Goal: Information Seeking & Learning: Learn about a topic

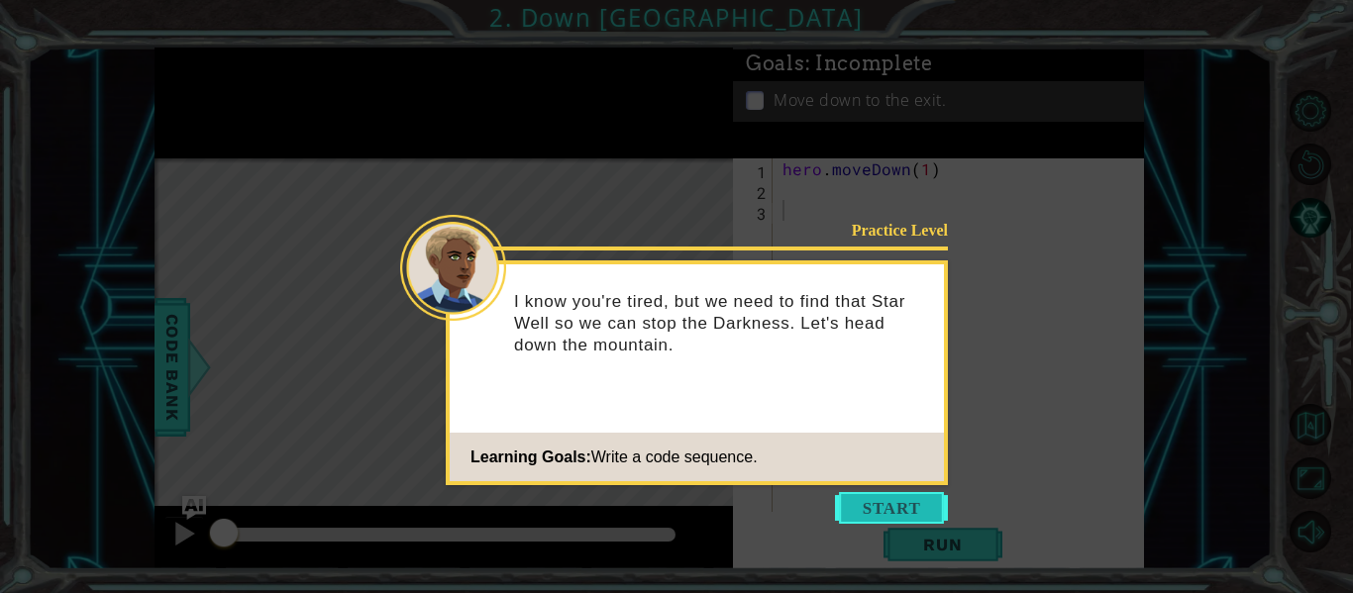
click at [893, 500] on button "Start" at bounding box center [891, 508] width 113 height 32
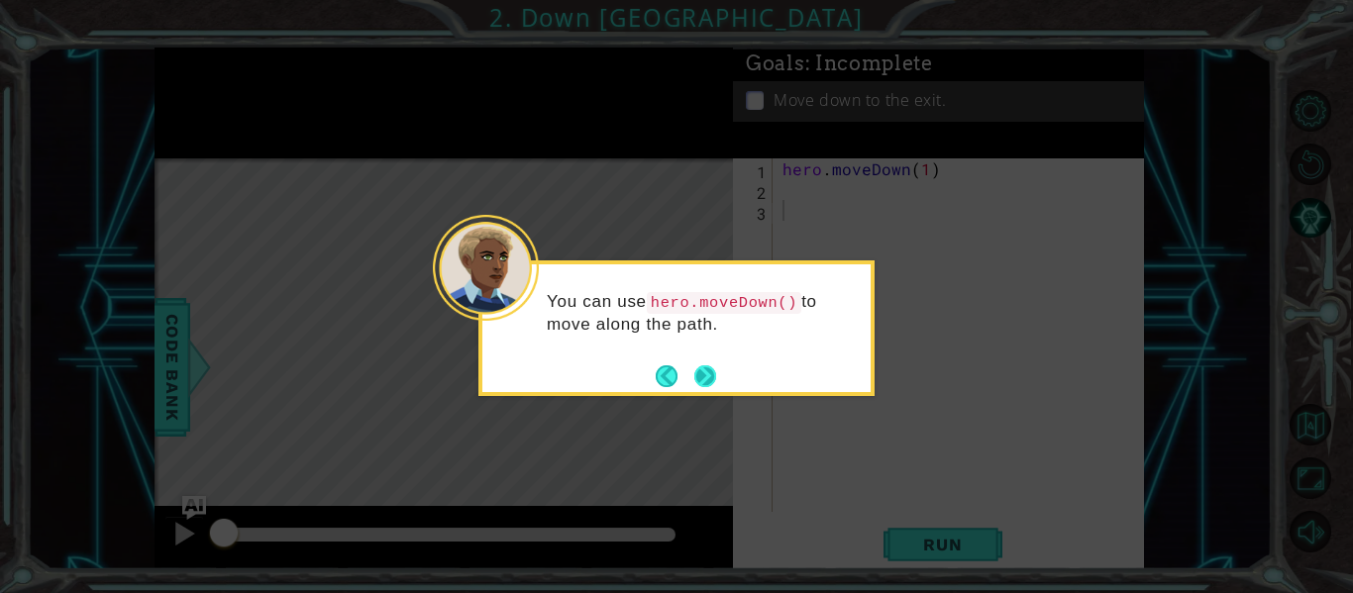
click at [702, 372] on button "Next" at bounding box center [705, 376] width 22 height 22
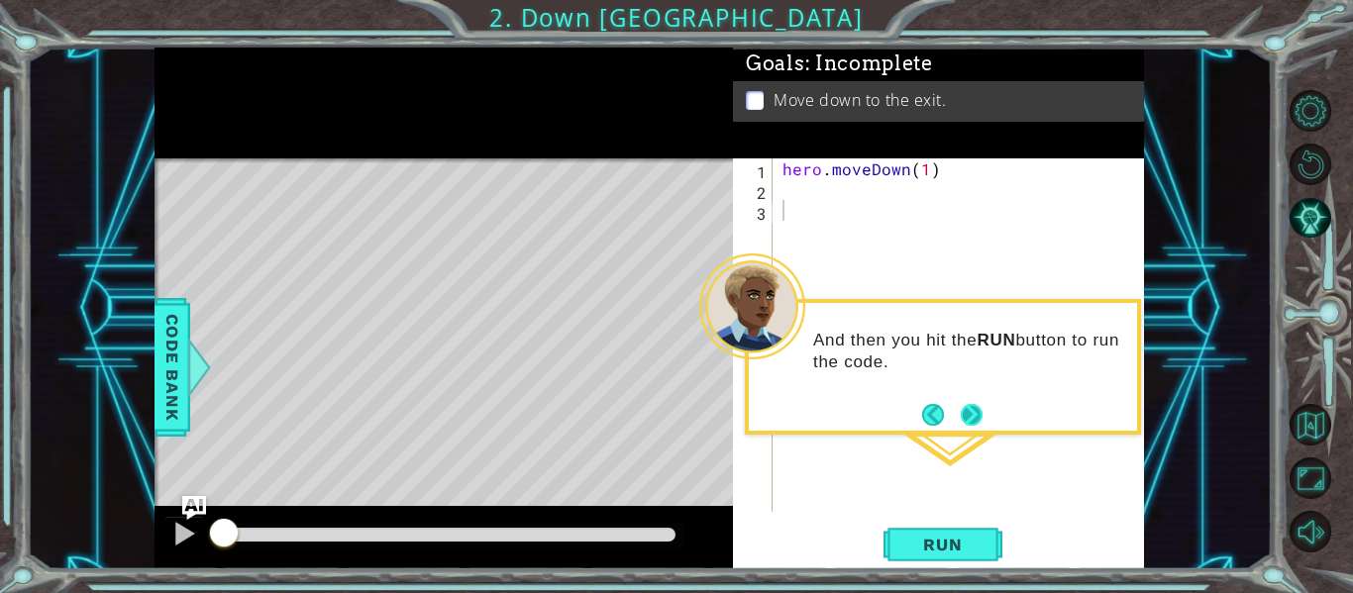
click at [971, 416] on button "Next" at bounding box center [972, 415] width 22 height 22
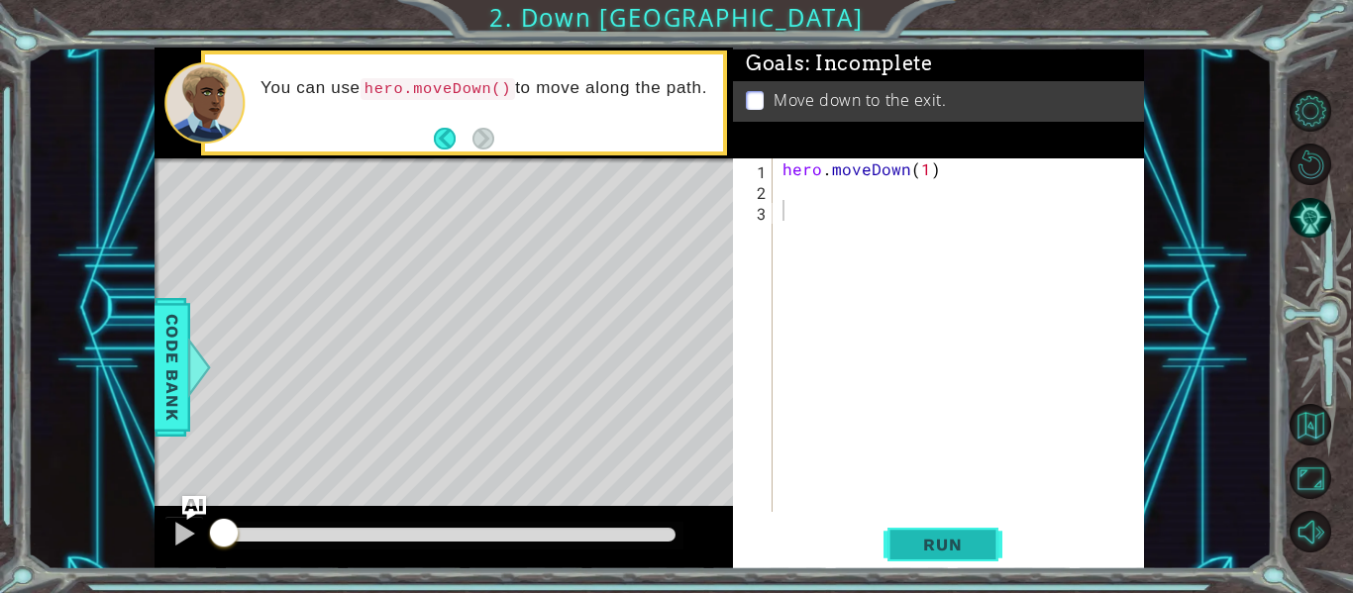
click at [949, 557] on button "Run" at bounding box center [942, 545] width 119 height 41
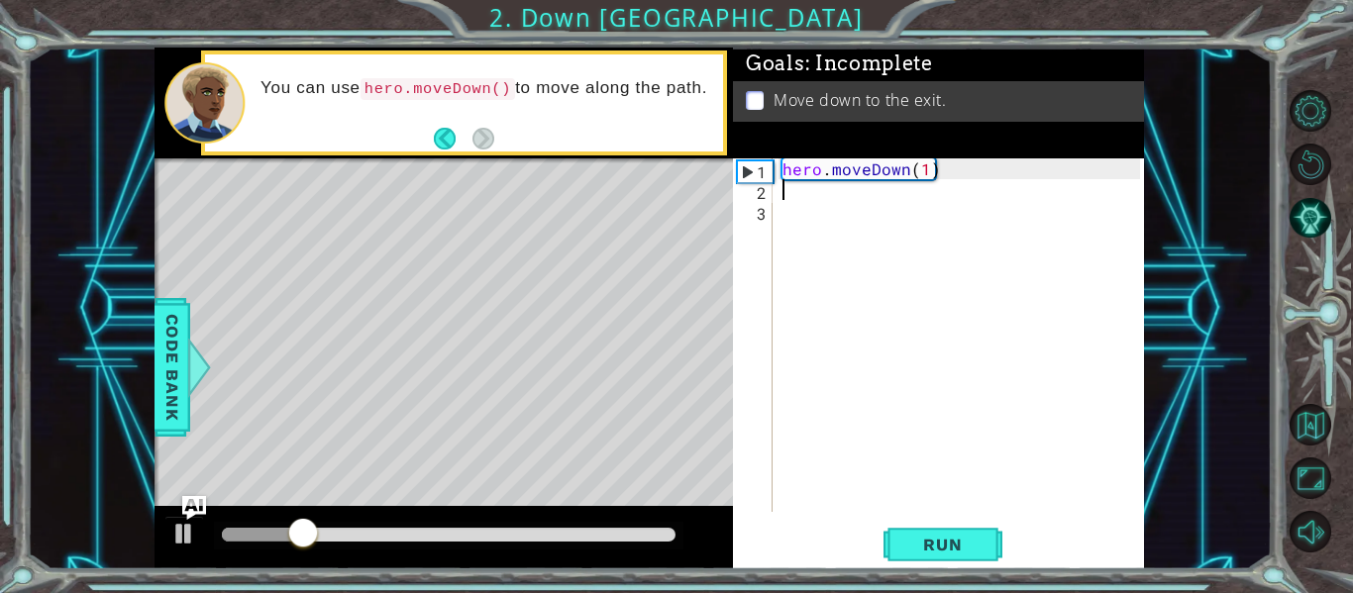
click at [803, 190] on div "hero . moveDown ( 1 )" at bounding box center [963, 355] width 371 height 395
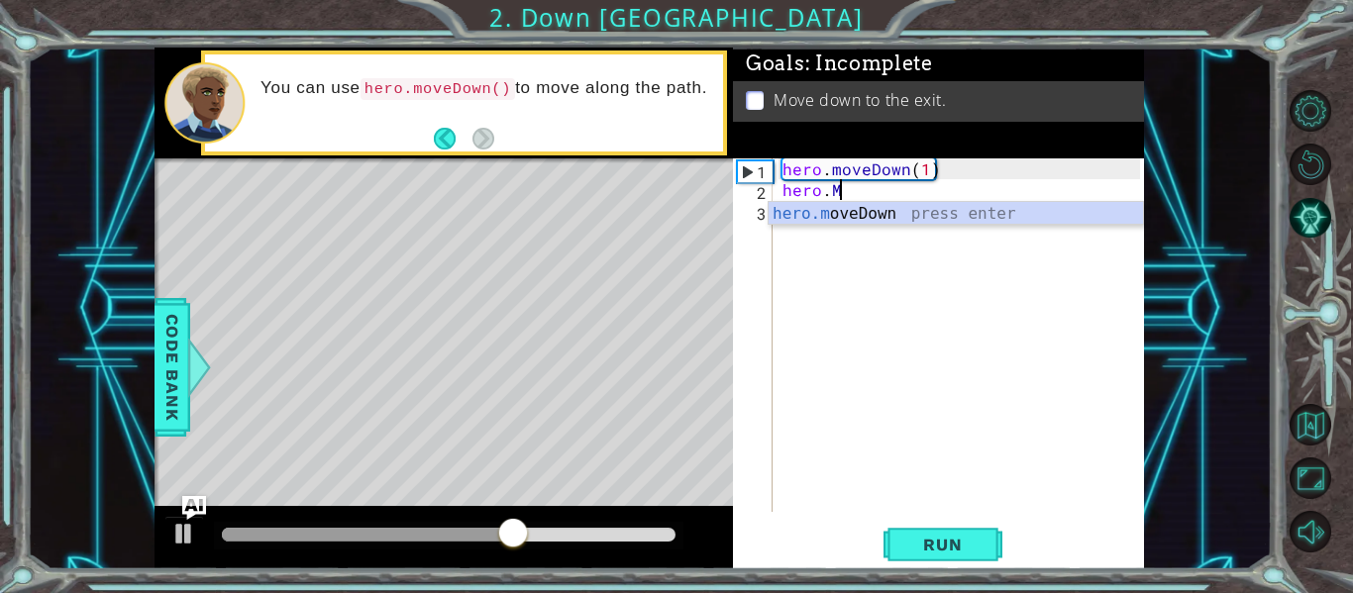
scroll to position [0, 3]
click at [876, 222] on div "[DOMAIN_NAME] veDown press enter" at bounding box center [956, 237] width 374 height 71
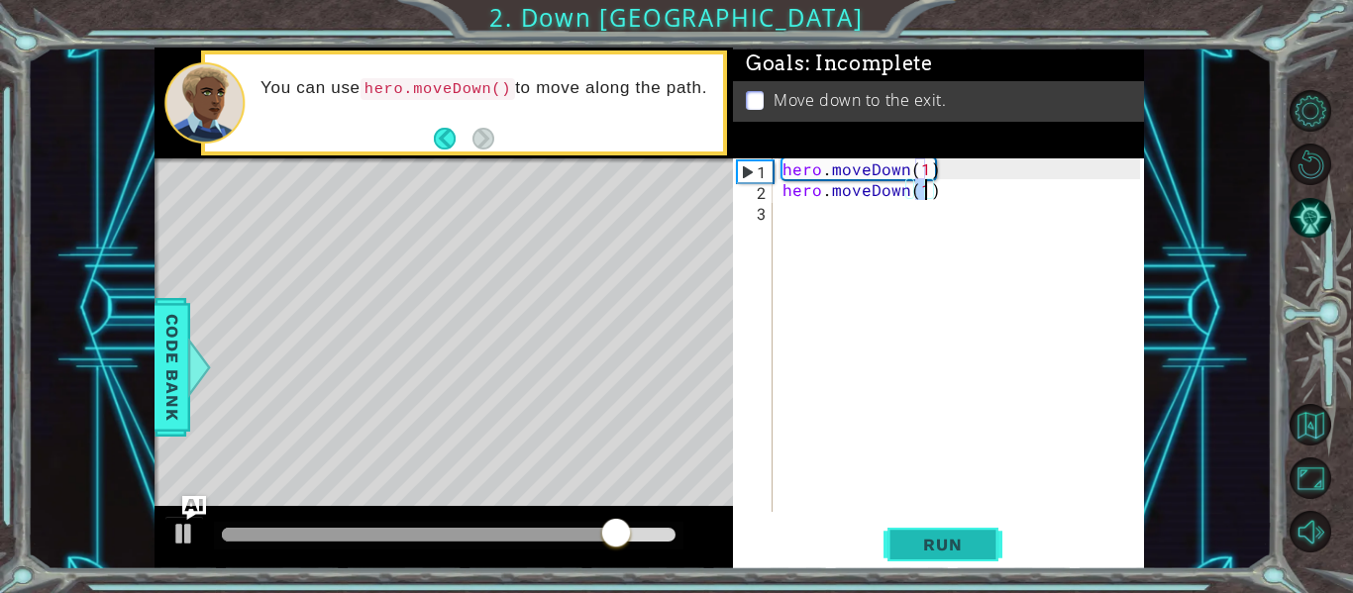
type textarea "hero.moveDown(1)"
click at [967, 544] on span "Run" at bounding box center [942, 545] width 78 height 20
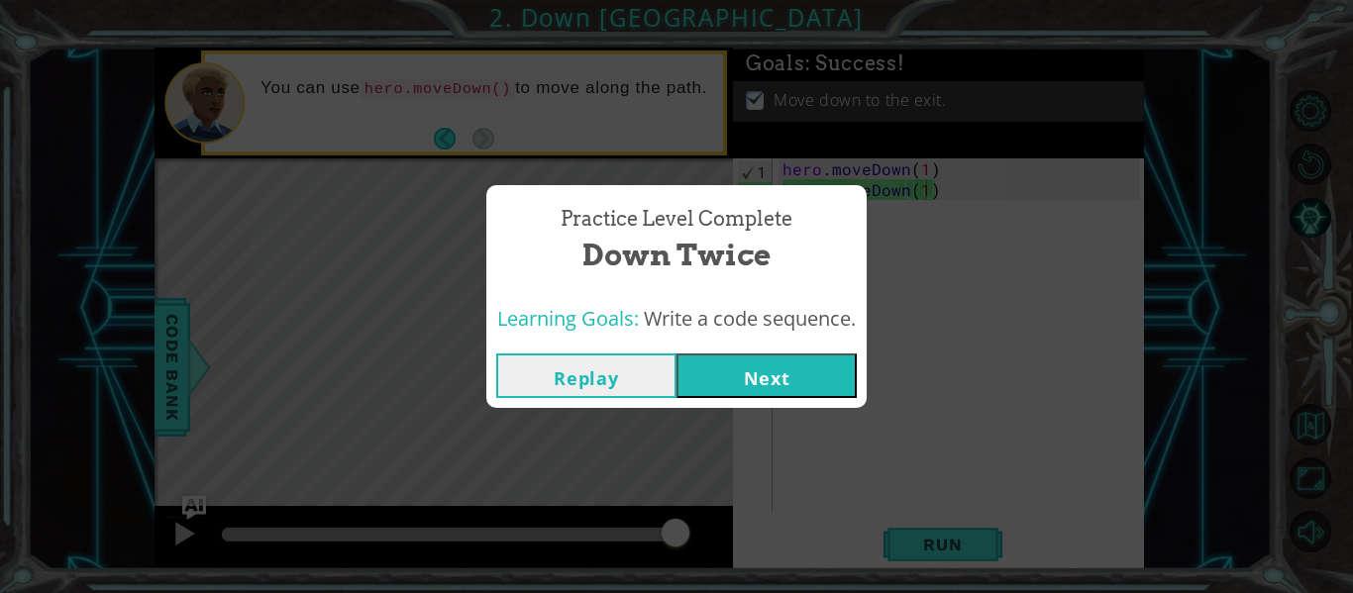
click at [755, 375] on button "Next" at bounding box center [766, 376] width 180 height 45
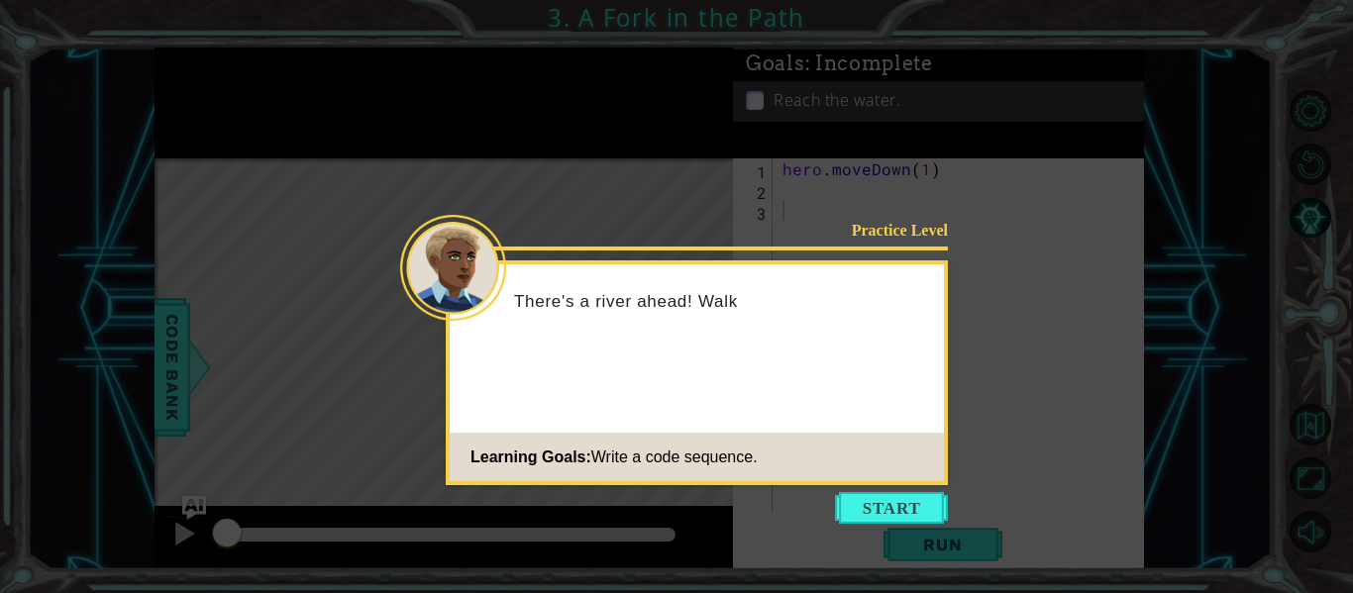
click at [752, 368] on div "Practice Level There's a river ahead! Walk Learning Goals: Write a code sequenc…" at bounding box center [697, 372] width 502 height 225
click at [863, 510] on button "Start" at bounding box center [891, 508] width 113 height 32
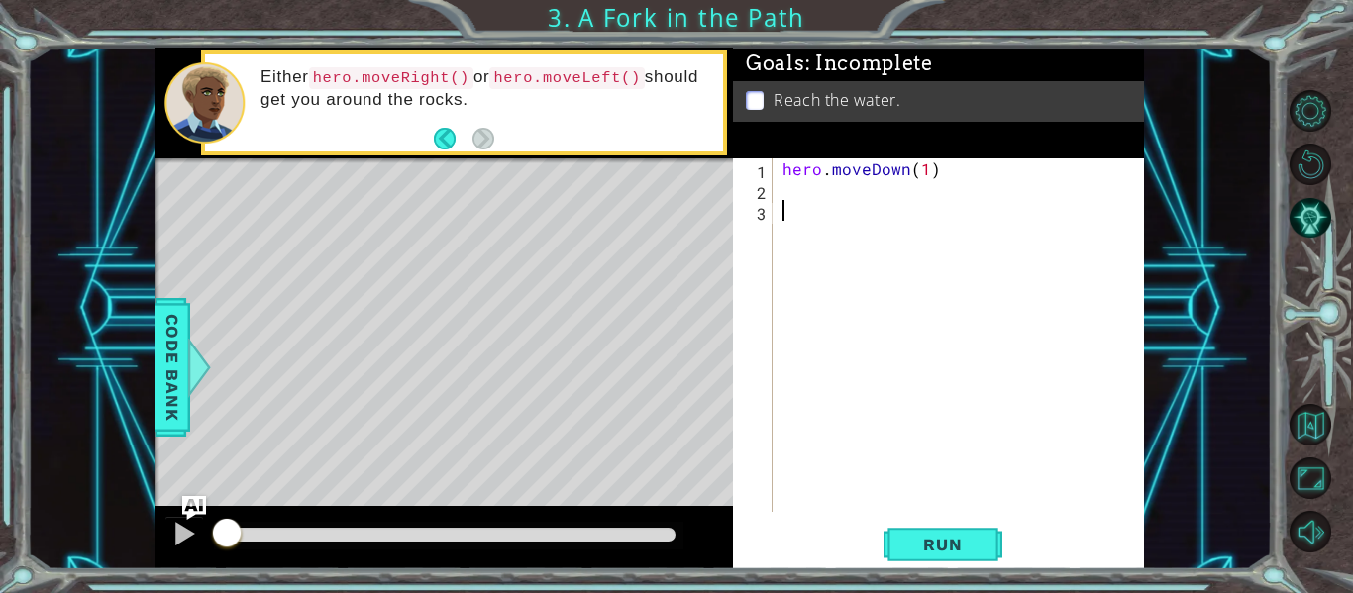
click at [834, 203] on div "hero . moveDown ( 1 )" at bounding box center [963, 355] width 371 height 395
click at [825, 187] on div "hero . moveDown ( 1 )" at bounding box center [963, 355] width 371 height 395
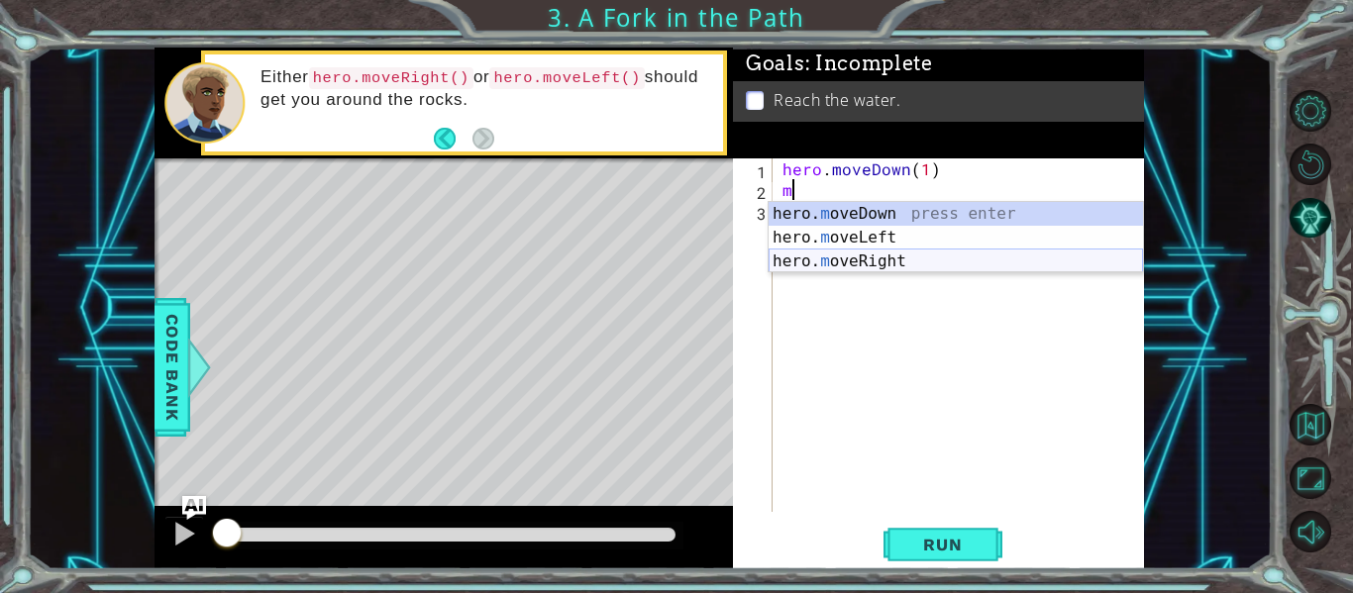
click at [874, 261] on div "hero. m oveDown press enter hero. m oveLeft press enter hero. m oveRight press …" at bounding box center [956, 261] width 374 height 119
type textarea "hero.moveRight(1)"
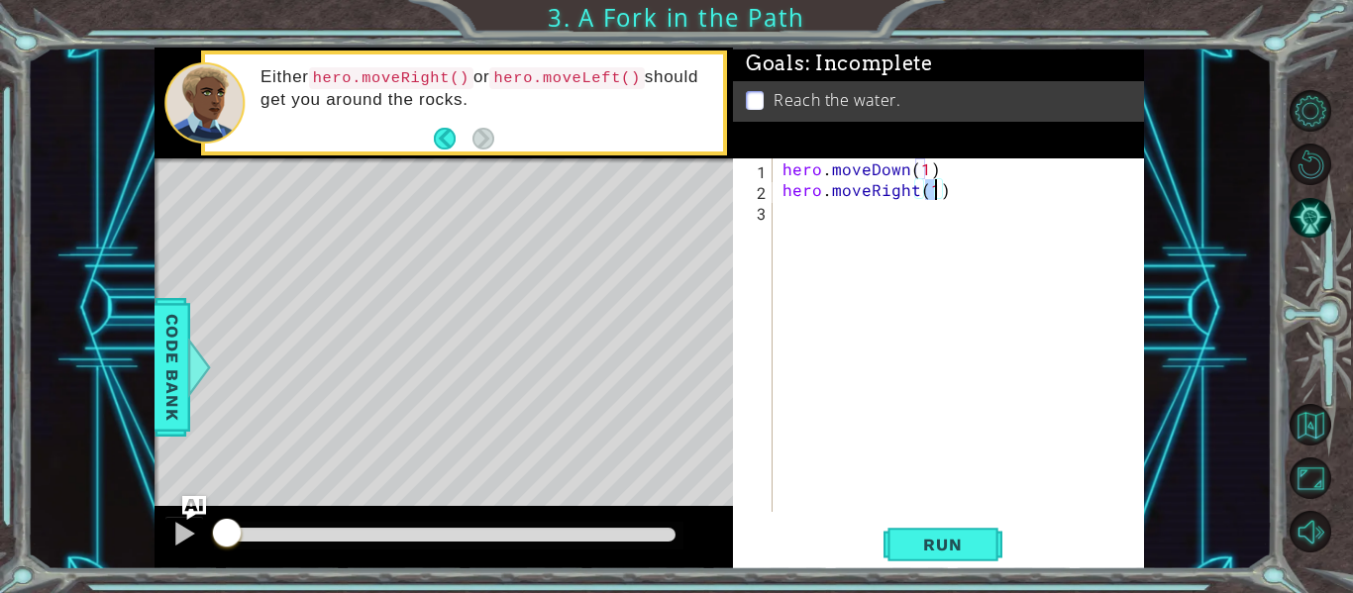
click at [868, 241] on div "hero . moveDown ( 1 ) hero . moveRight ( 1 )" at bounding box center [963, 355] width 371 height 395
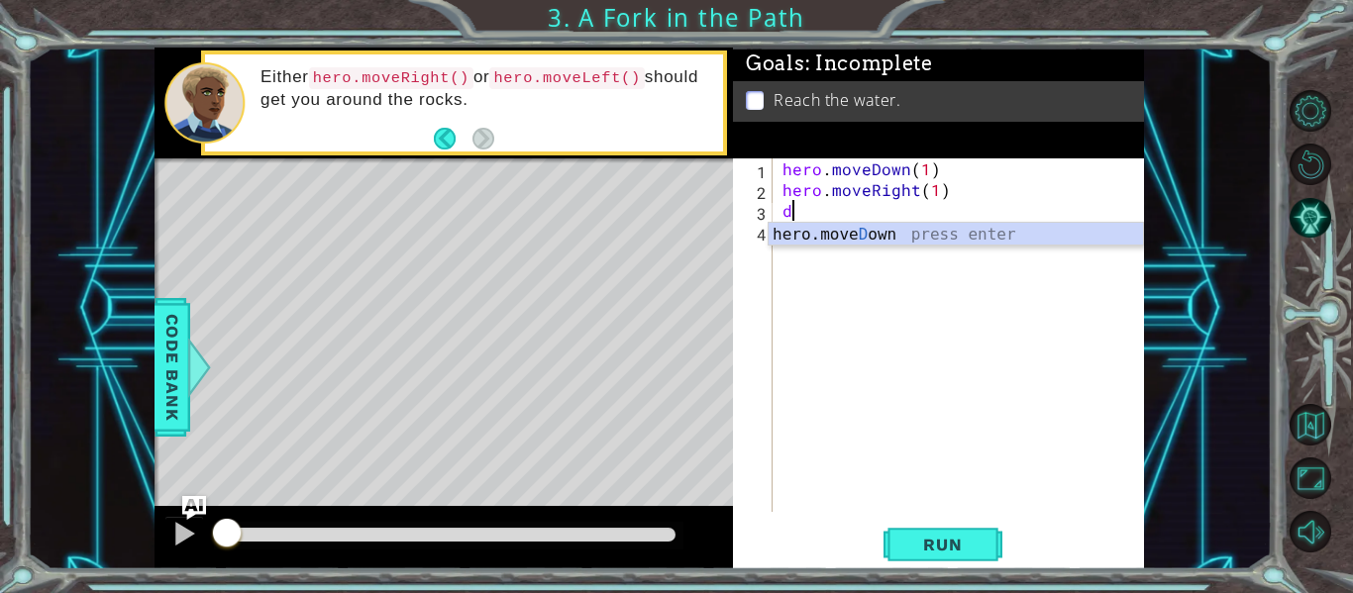
click at [868, 241] on div "hero.[PERSON_NAME] own press enter" at bounding box center [956, 258] width 374 height 71
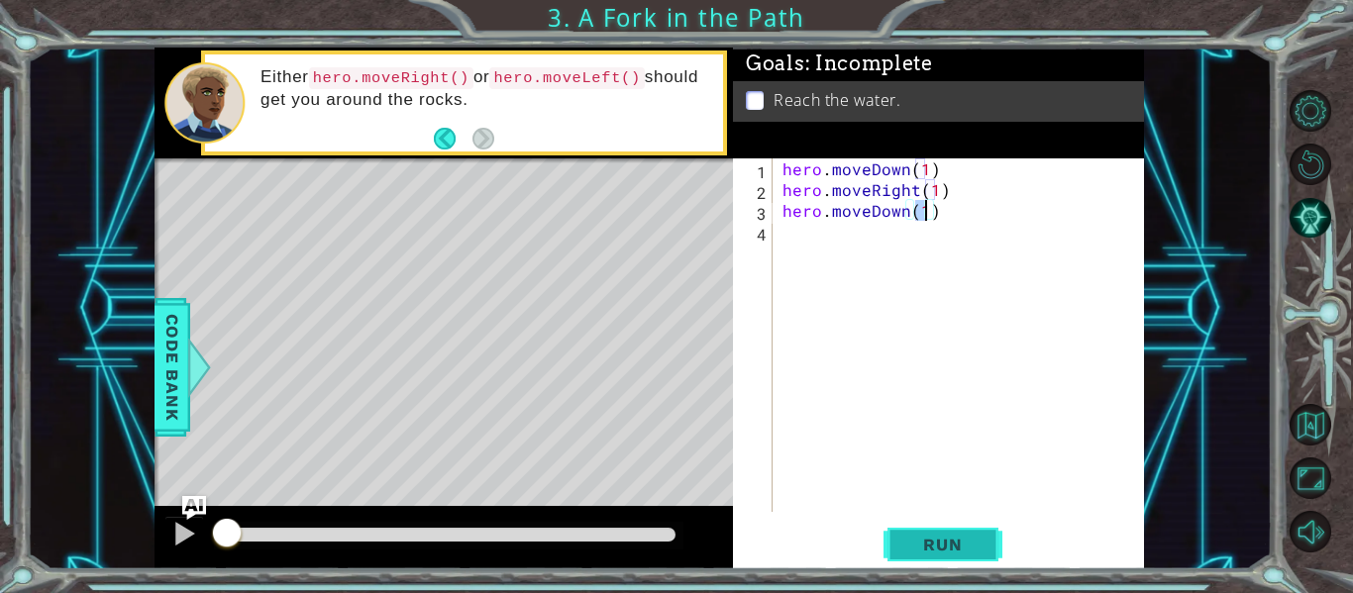
type textarea "hero.moveDown(1)"
click at [928, 553] on span "Run" at bounding box center [942, 545] width 78 height 20
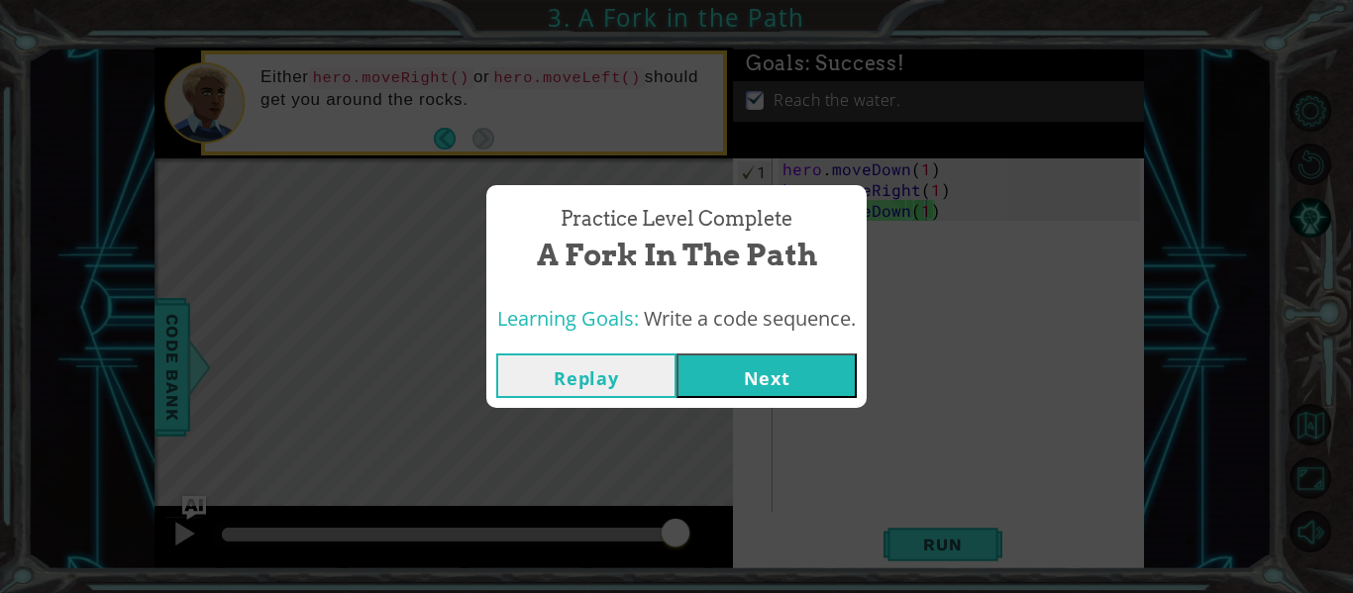
click at [820, 377] on button "Next" at bounding box center [766, 376] width 180 height 45
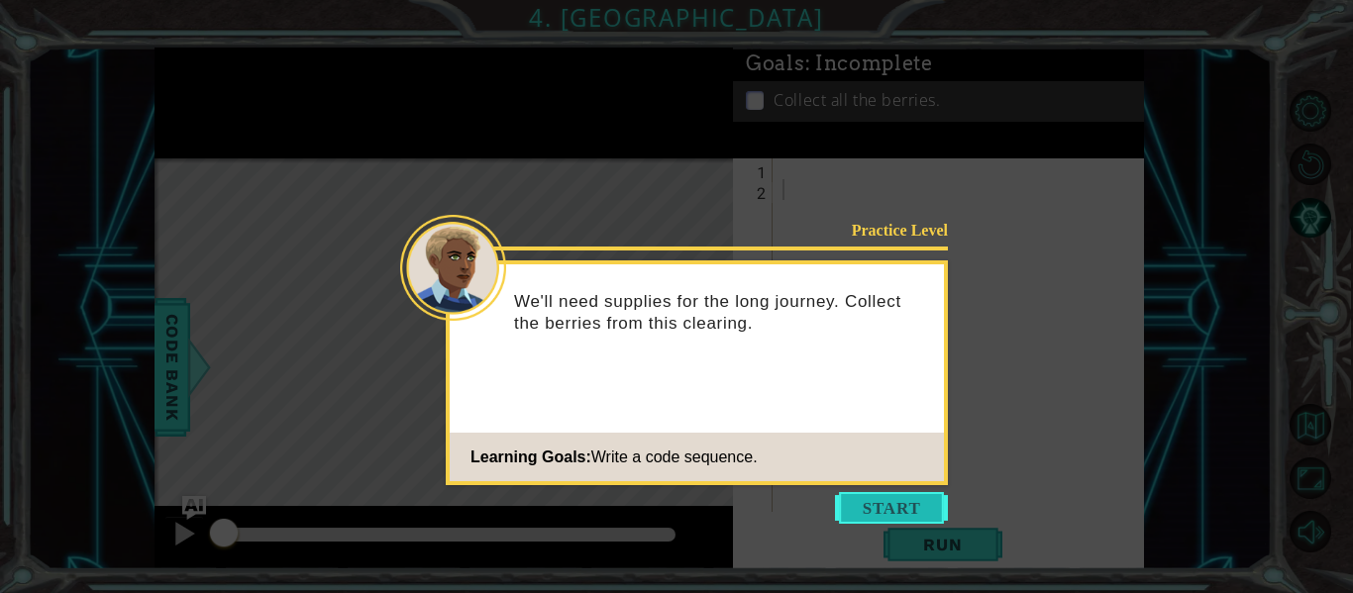
click at [916, 507] on button "Start" at bounding box center [891, 508] width 113 height 32
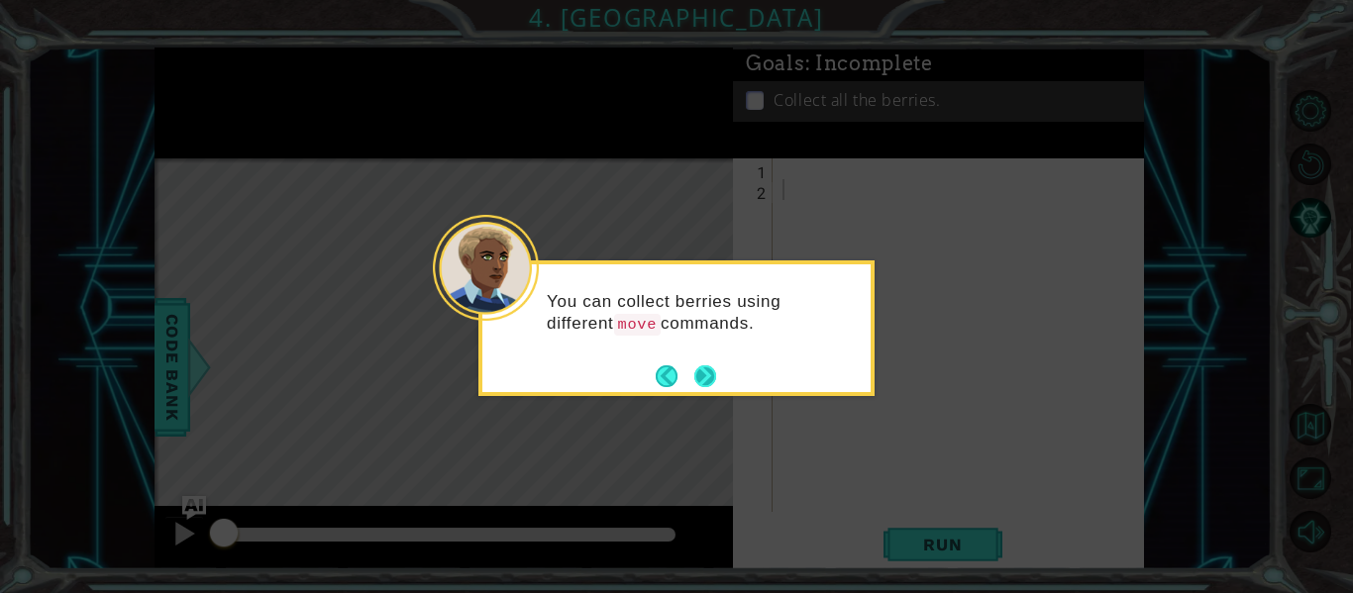
click at [715, 374] on button "Next" at bounding box center [705, 375] width 23 height 23
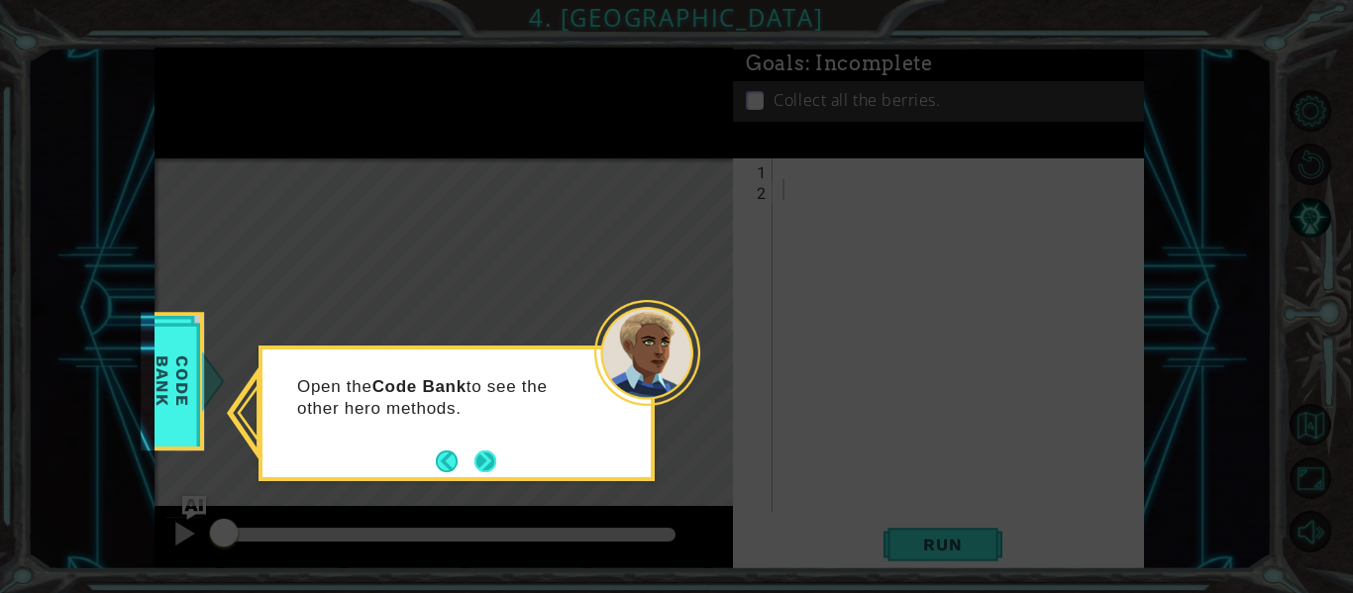
click at [493, 466] on button "Next" at bounding box center [485, 462] width 22 height 22
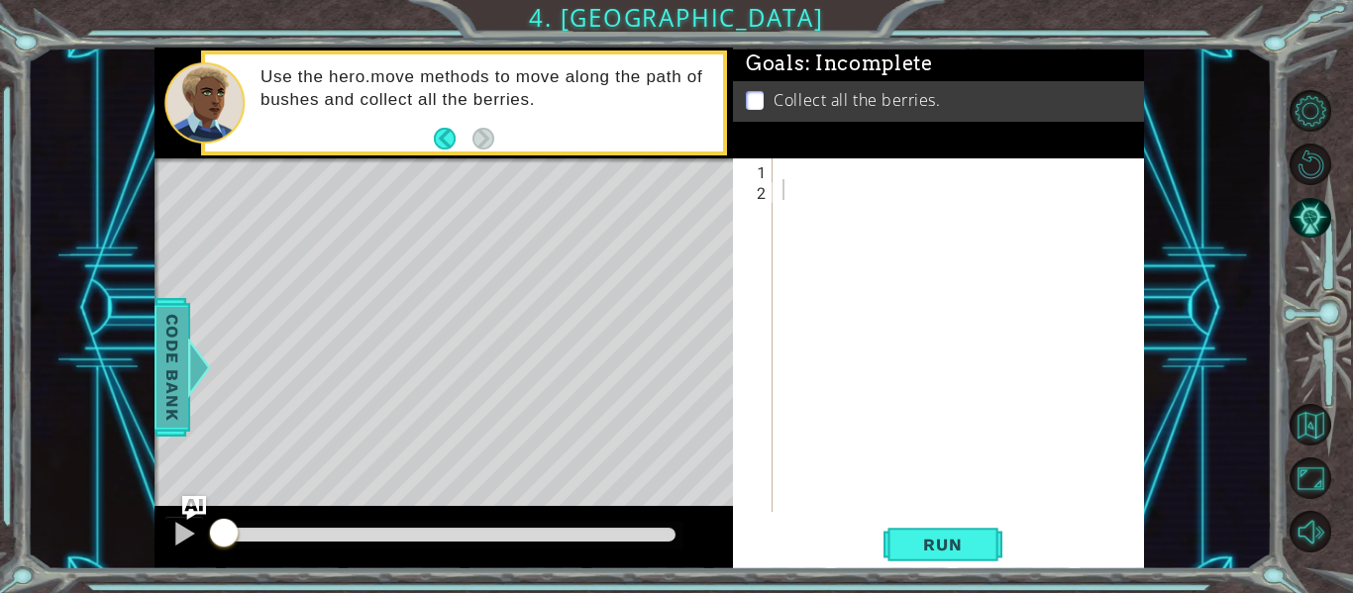
click at [192, 360] on div at bounding box center [199, 367] width 25 height 59
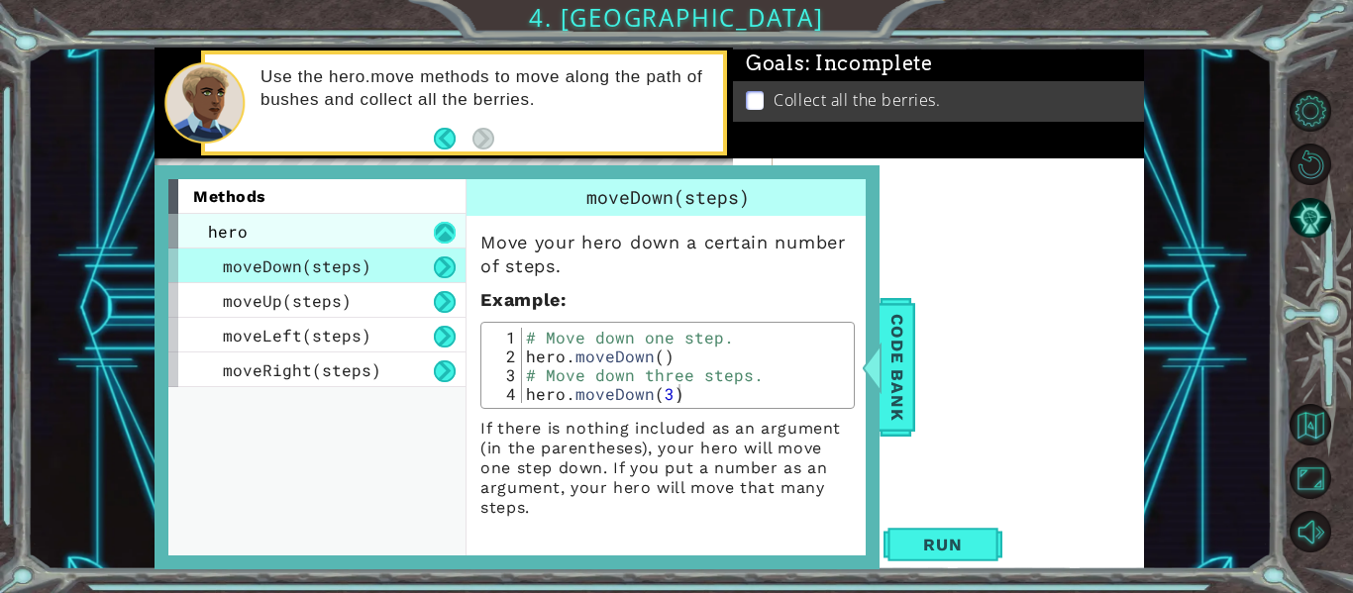
click at [440, 231] on button at bounding box center [445, 233] width 22 height 22
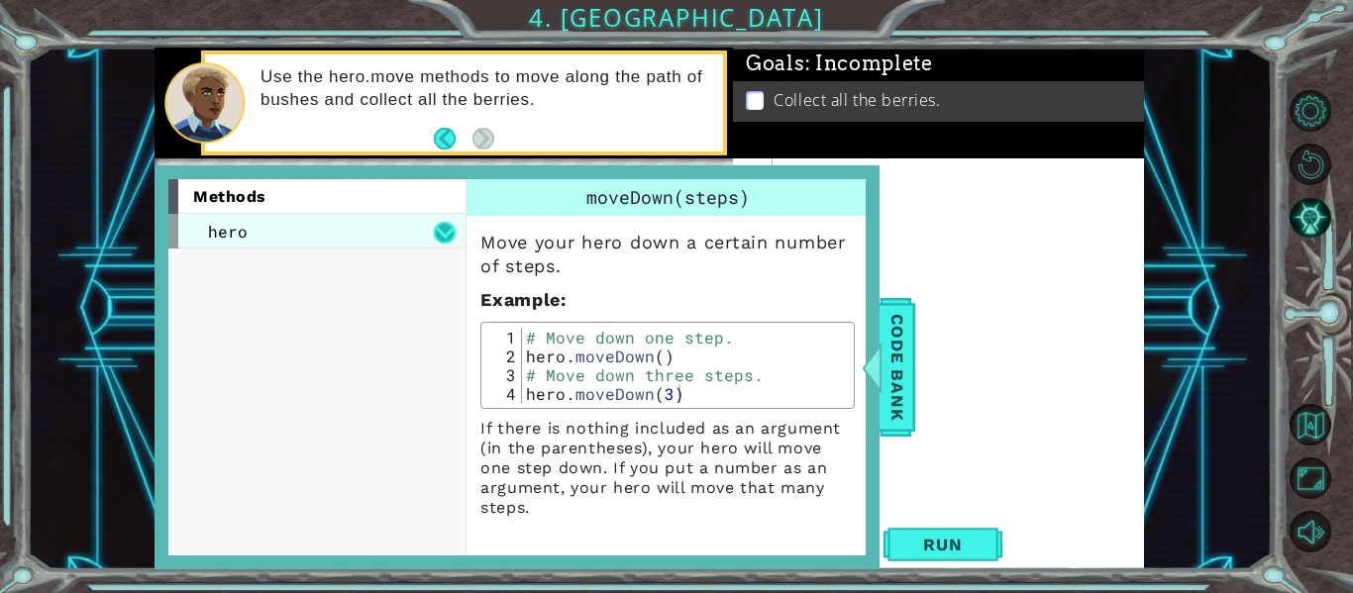
click at [440, 231] on button at bounding box center [445, 233] width 22 height 22
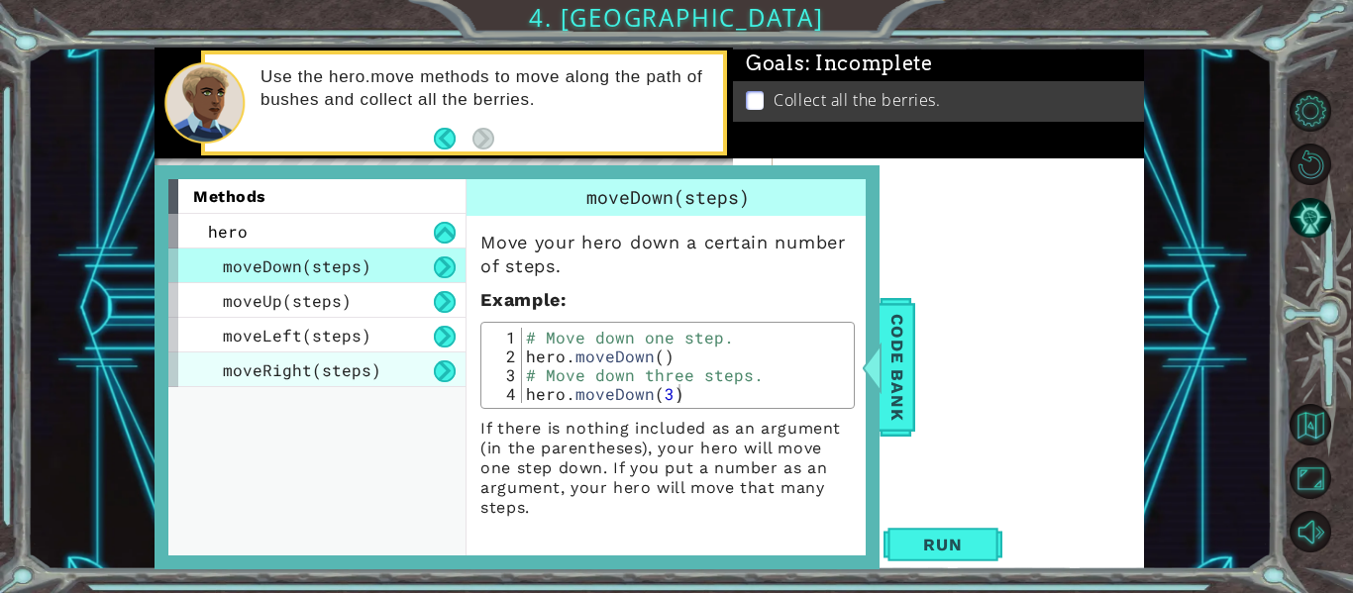
click at [385, 366] on div "moveRight(steps)" at bounding box center [316, 370] width 297 height 35
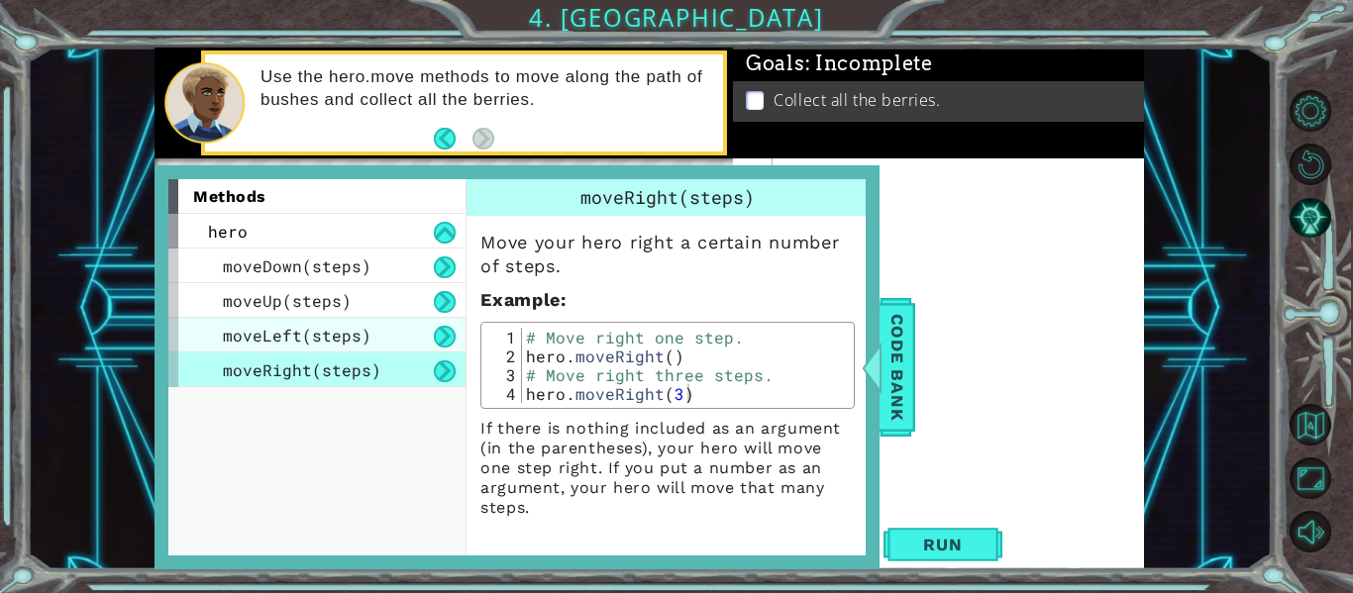
click at [374, 336] on div "moveLeft(steps)" at bounding box center [316, 335] width 297 height 35
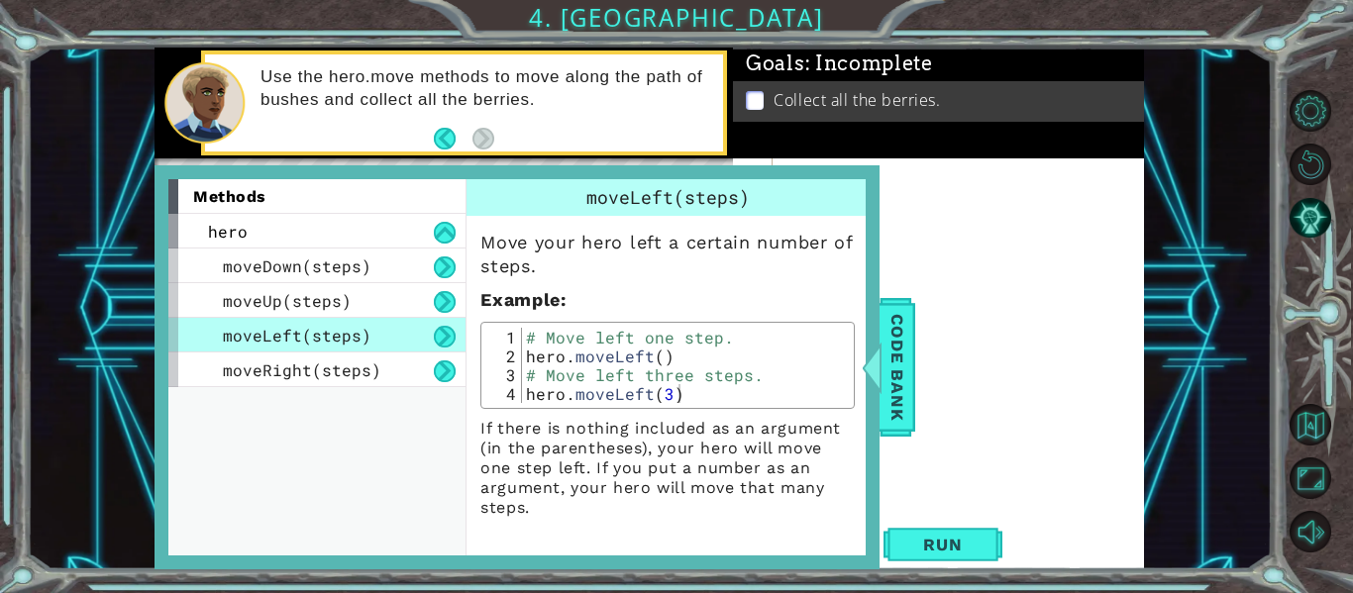
click at [374, 336] on div "moveLeft(steps)" at bounding box center [316, 335] width 297 height 35
click at [368, 289] on div "moveUp(steps)" at bounding box center [316, 300] width 297 height 35
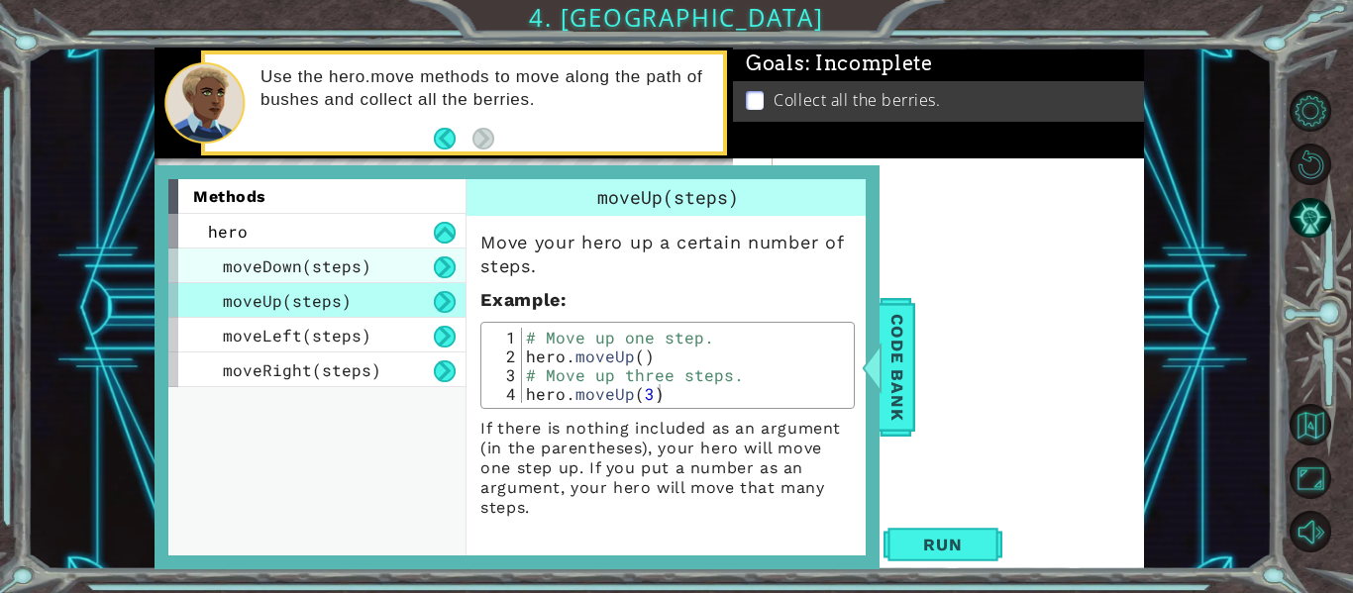
click at [367, 277] on div "moveDown(steps)" at bounding box center [316, 266] width 297 height 35
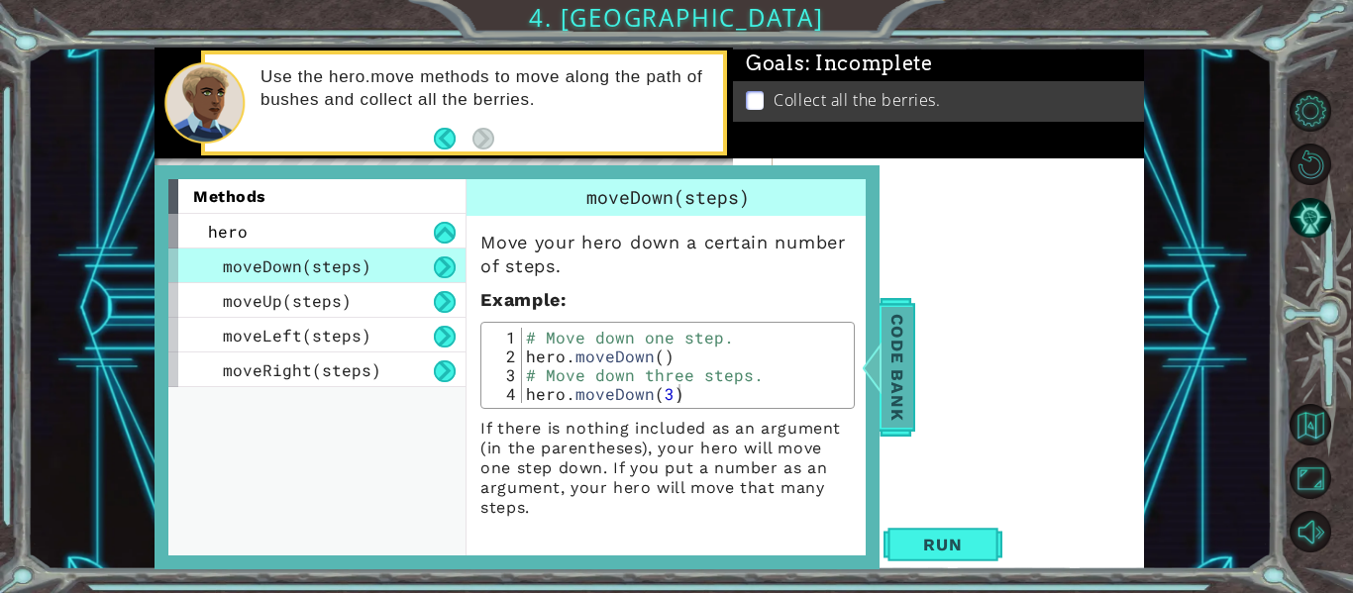
click at [904, 415] on span "Code Bank" at bounding box center [897, 367] width 32 height 121
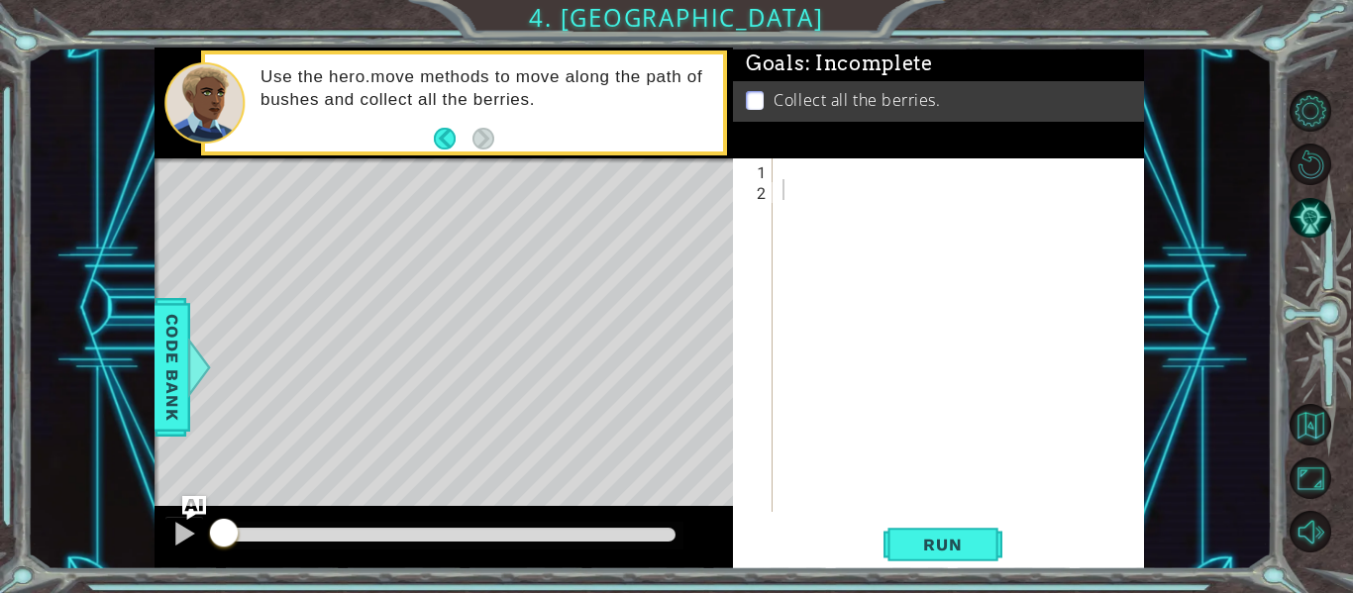
click at [805, 187] on div at bounding box center [963, 355] width 371 height 395
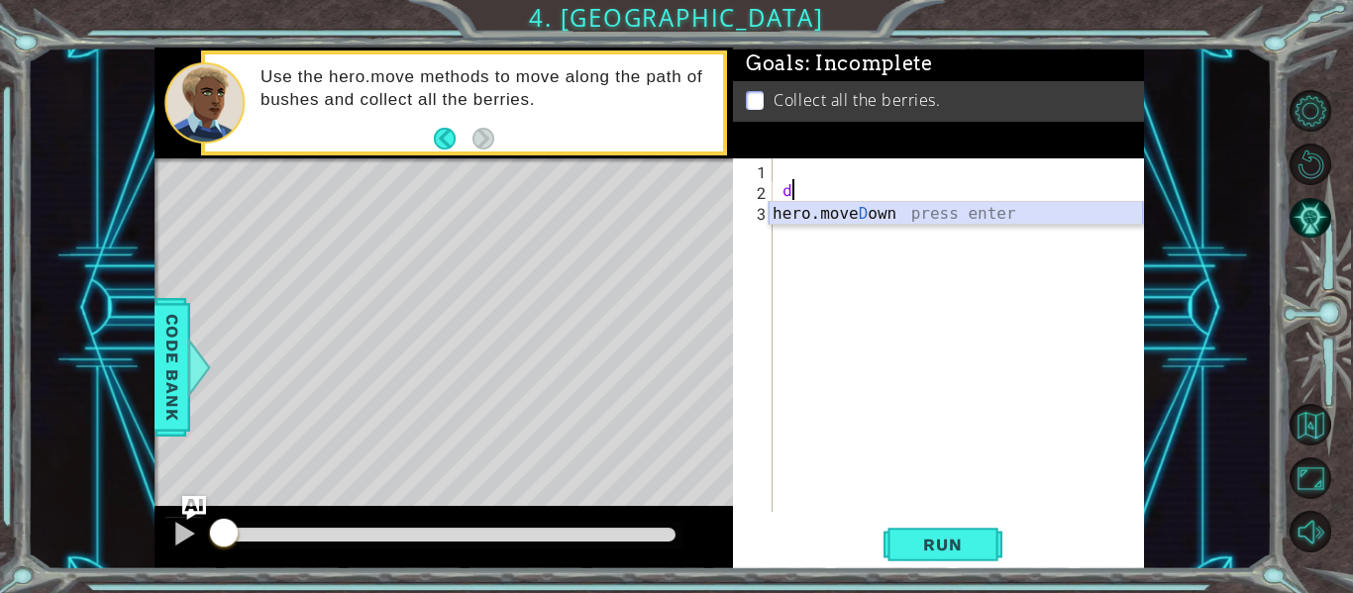
click at [800, 218] on div "hero.[PERSON_NAME] own press enter" at bounding box center [956, 237] width 374 height 71
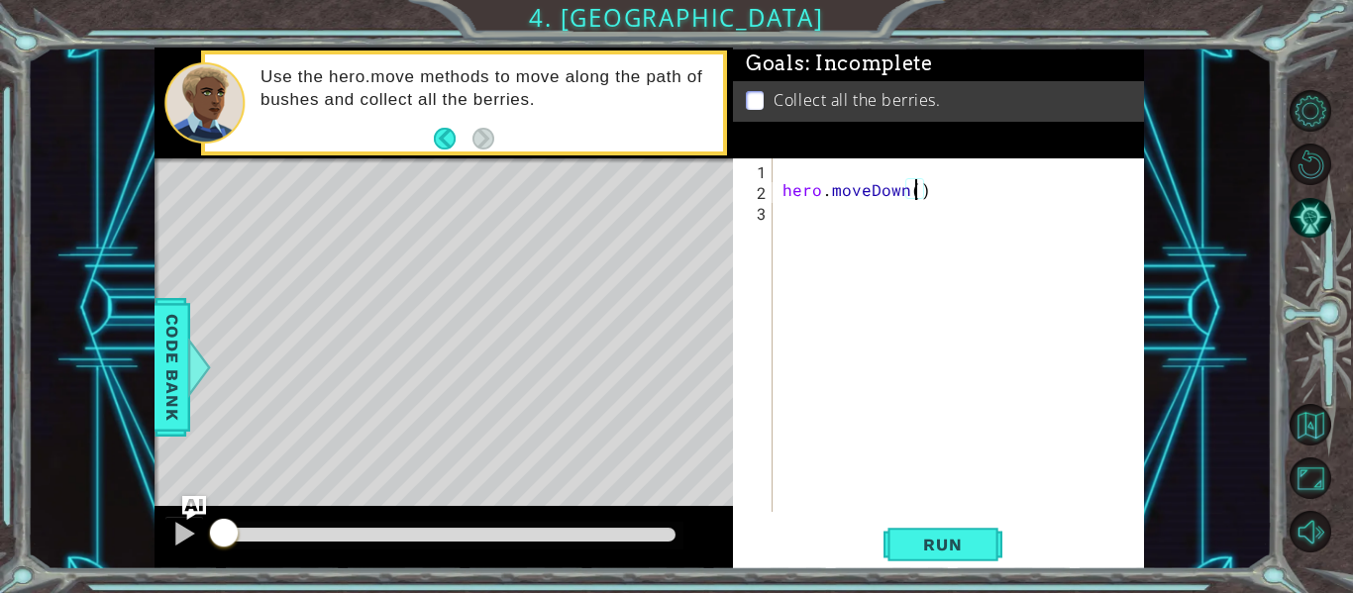
type textarea "hero.moveDown(2)"
click at [825, 225] on div "hero . moveDown ( 2 )" at bounding box center [963, 355] width 371 height 395
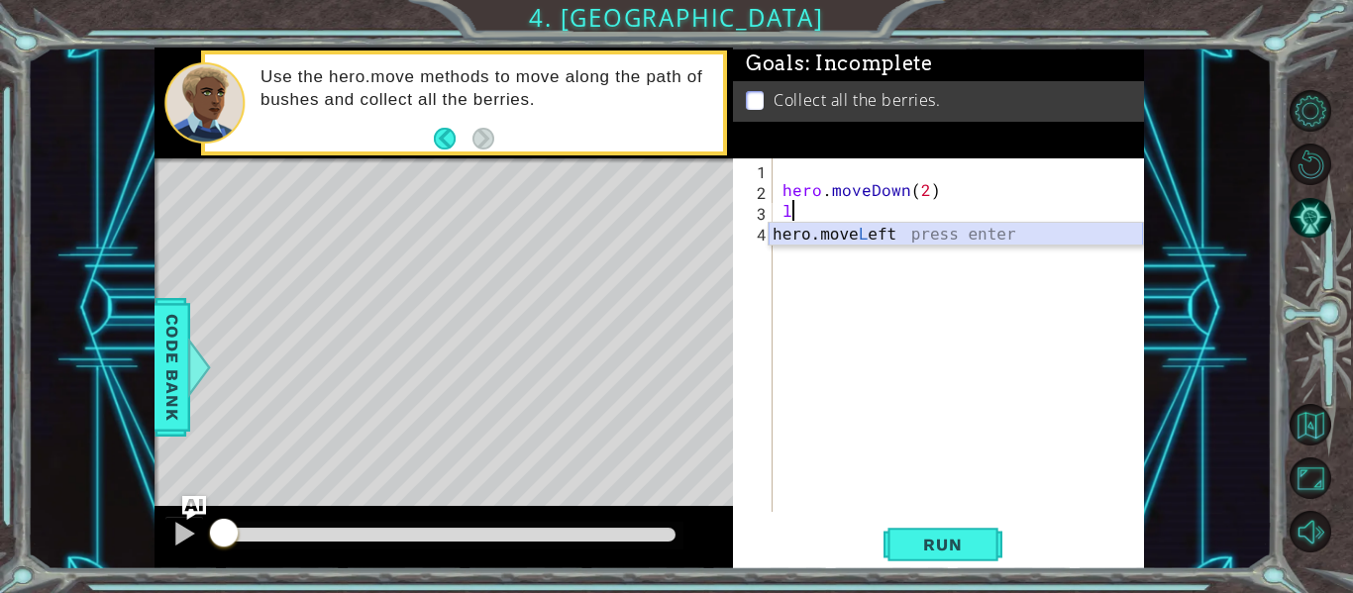
click at [835, 241] on div "hero.move L eft press enter" at bounding box center [956, 258] width 374 height 71
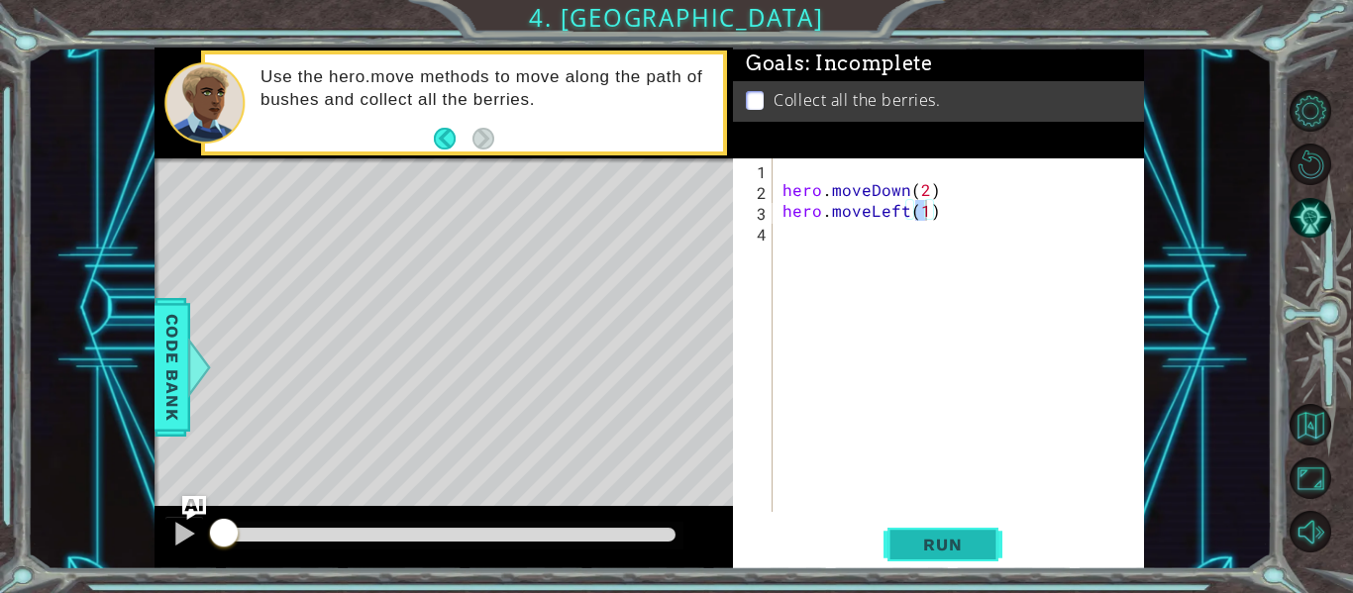
click at [974, 531] on button "Run" at bounding box center [942, 545] width 119 height 41
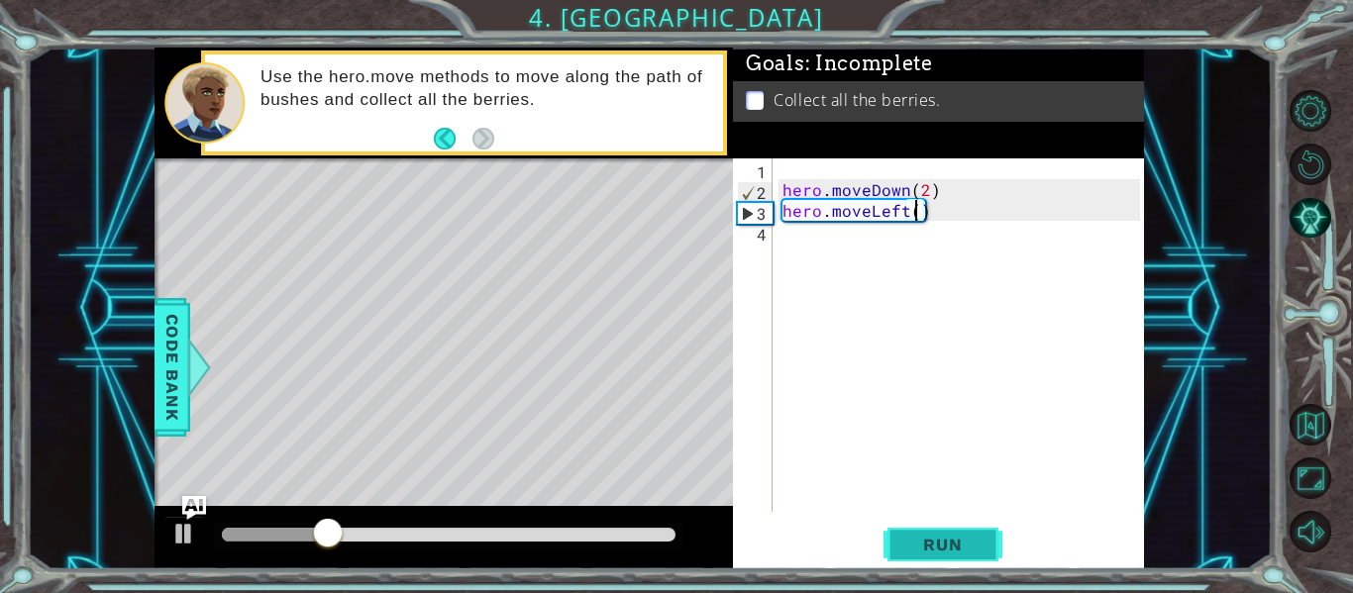
scroll to position [0, 9]
type textarea "hero.moveLeft(2)"
click at [977, 532] on button "Run" at bounding box center [942, 545] width 119 height 41
click at [918, 237] on div "hero . moveDown ( 2 ) hero . moveLeft ( 2 )" at bounding box center [963, 355] width 371 height 395
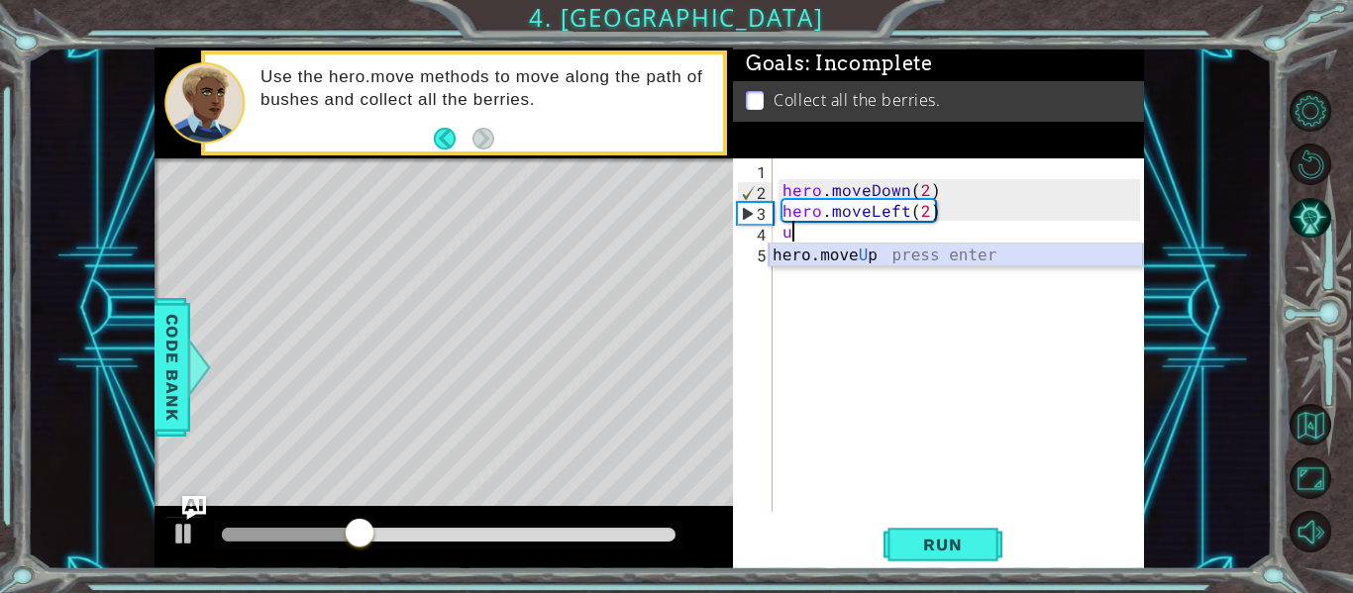
click at [915, 253] on div "hero.move U p press enter" at bounding box center [956, 279] width 374 height 71
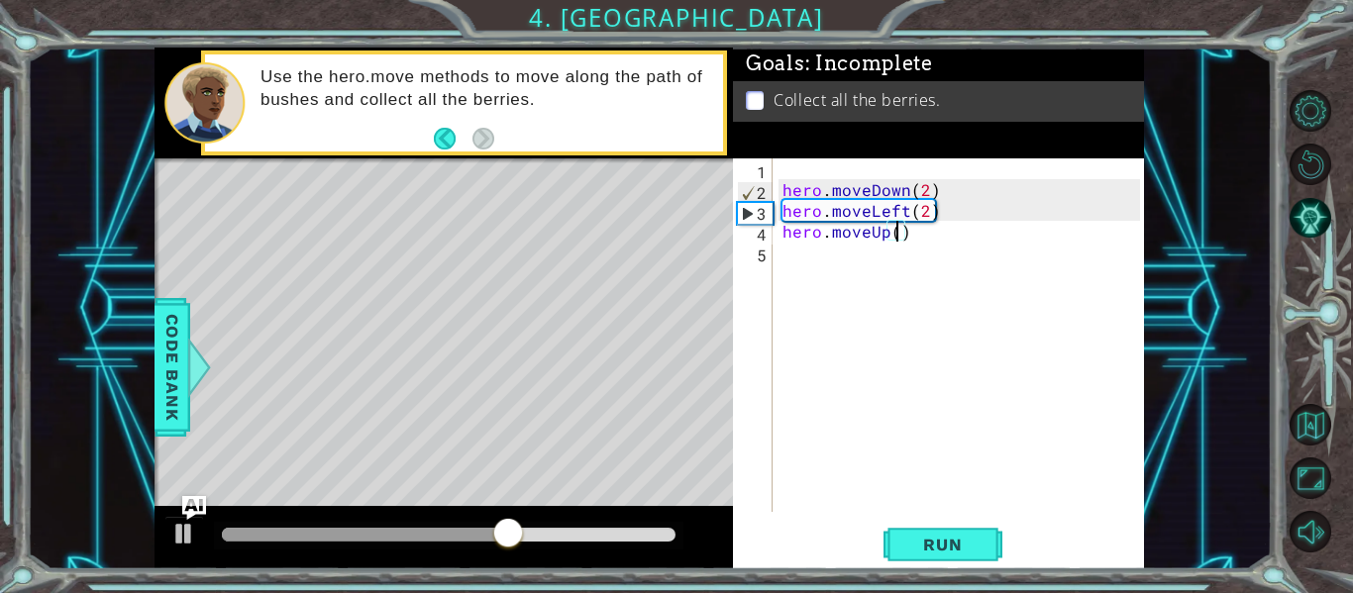
type textarea "hero.moveUp(2)"
click at [865, 258] on div "hero . moveDown ( 2 ) hero . moveLeft ( 2 ) hero . moveUp ( 2 )" at bounding box center [963, 355] width 371 height 395
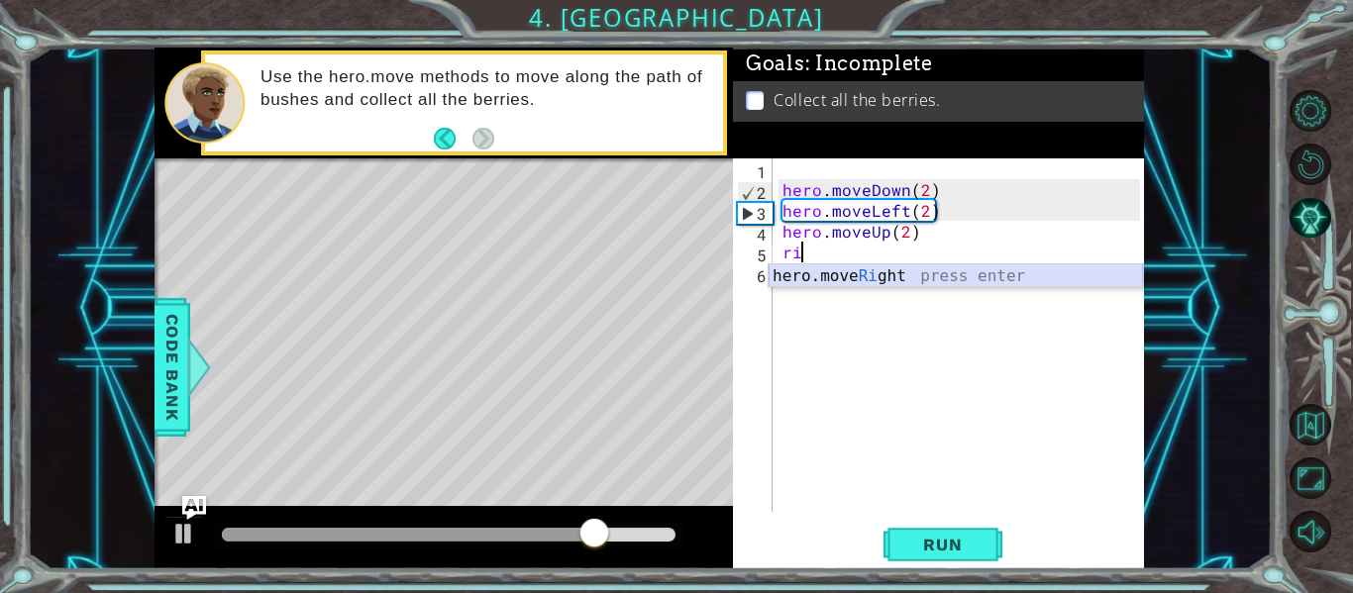
click at [952, 276] on div "hero.move Ri ght press enter" at bounding box center [956, 299] width 374 height 71
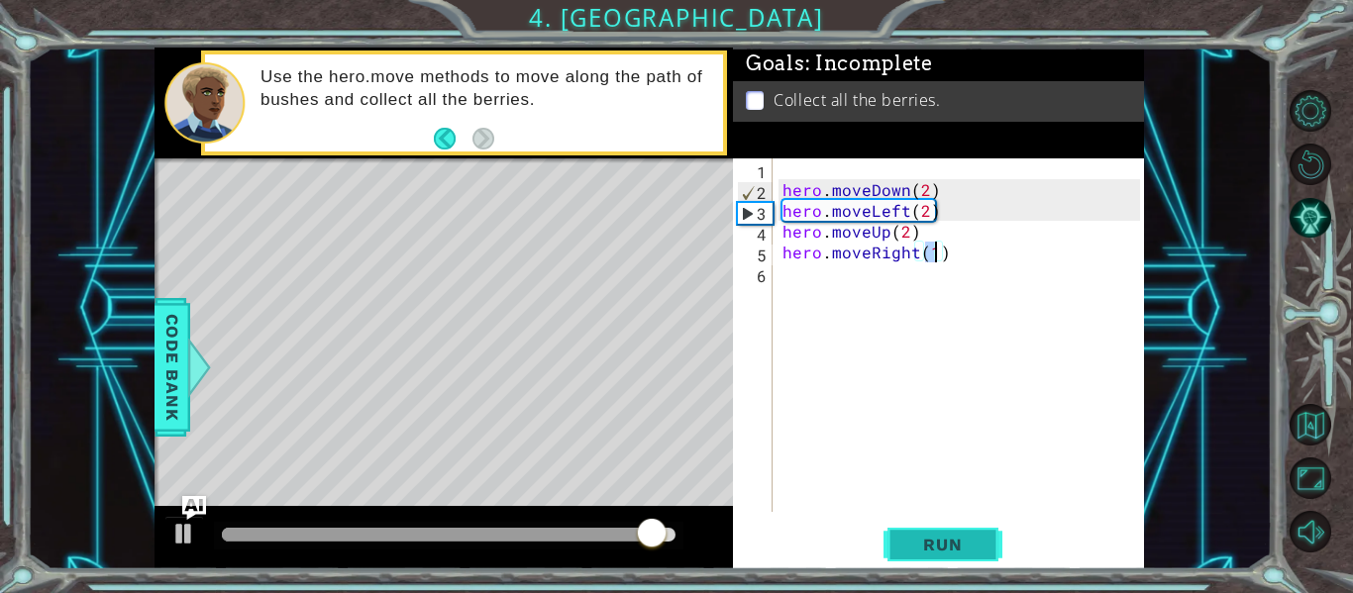
type textarea "hero.moveRight(1)"
click at [931, 549] on span "Run" at bounding box center [942, 545] width 78 height 20
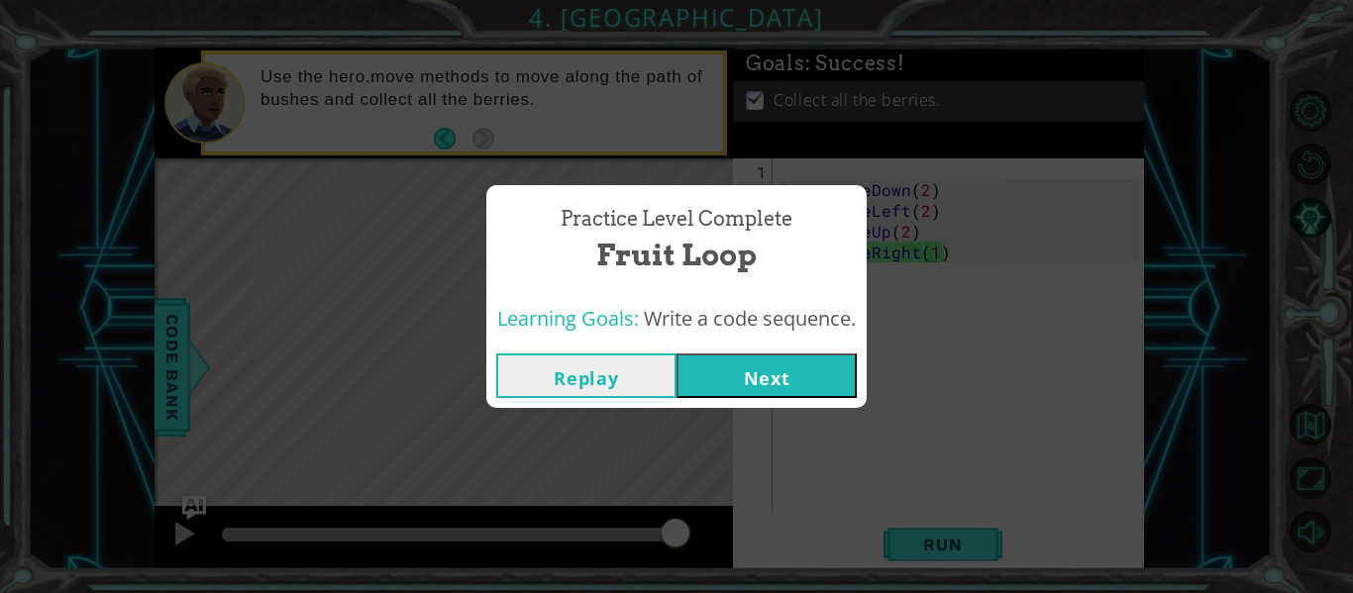
click at [818, 394] on button "Next" at bounding box center [766, 376] width 180 height 45
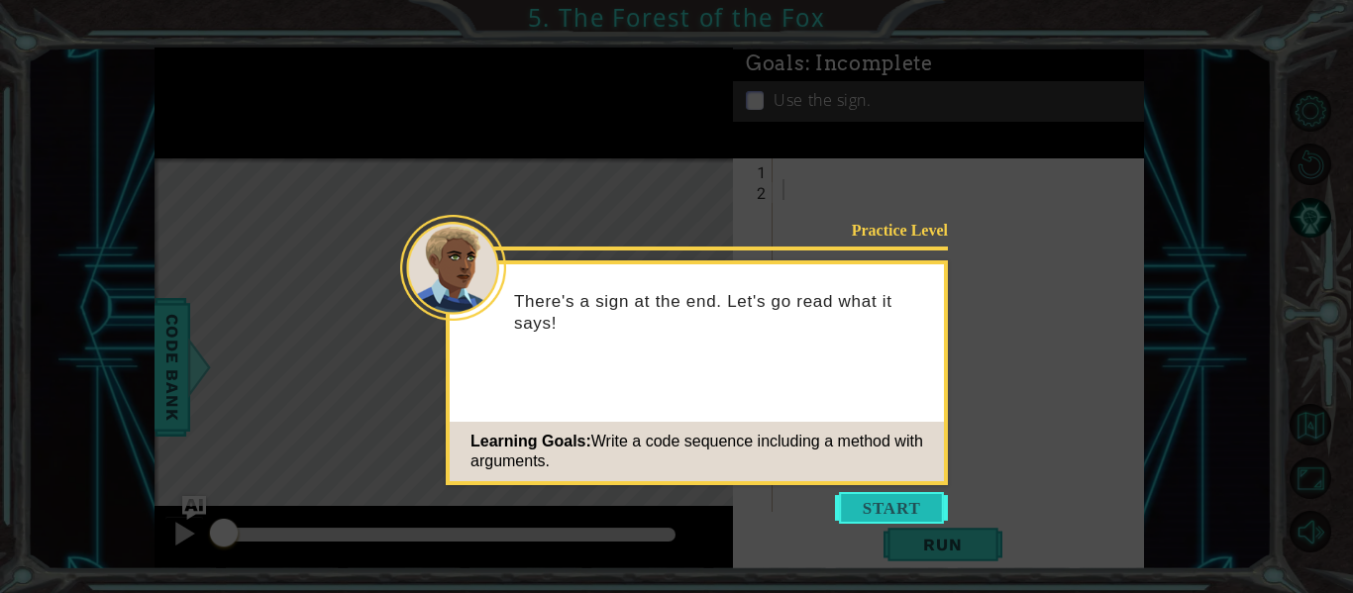
click at [867, 508] on button "Start" at bounding box center [891, 508] width 113 height 32
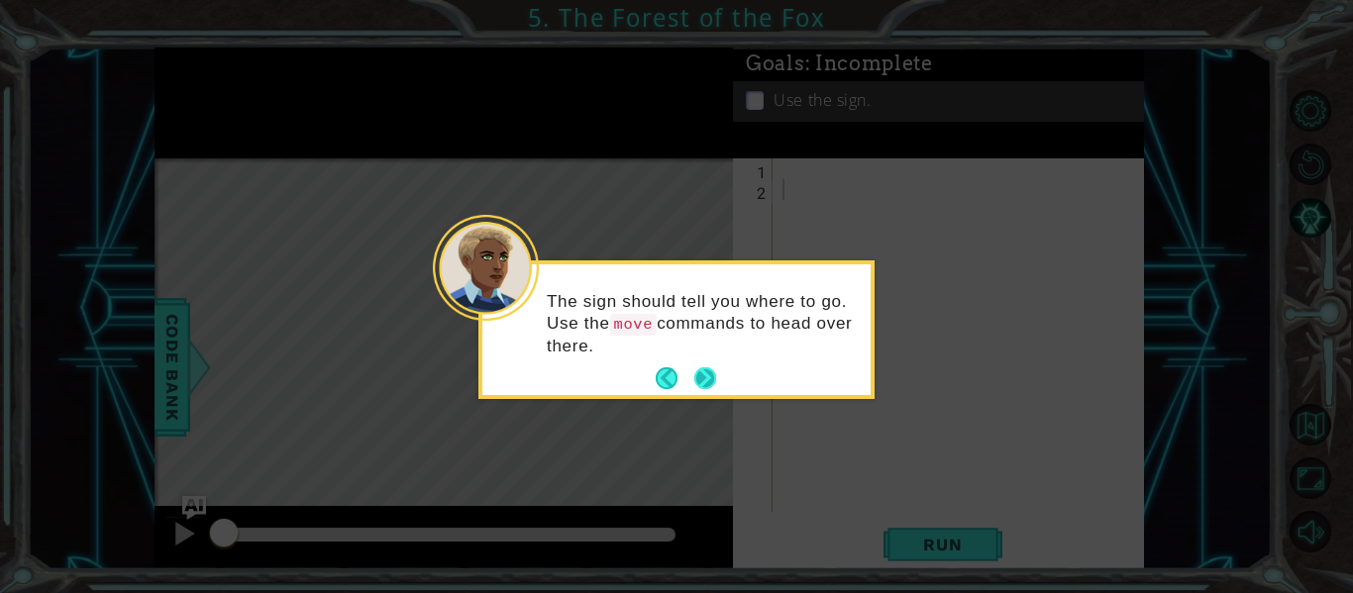
click at [704, 372] on button "Next" at bounding box center [705, 378] width 22 height 22
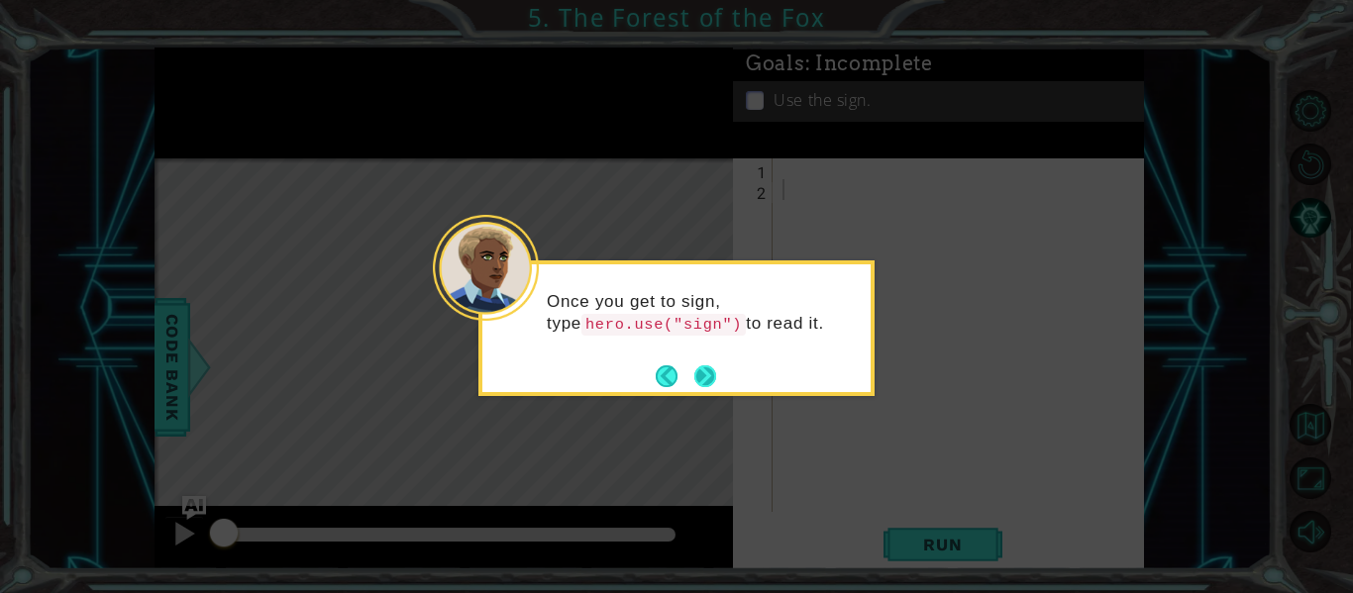
click at [705, 375] on button "Next" at bounding box center [705, 376] width 22 height 22
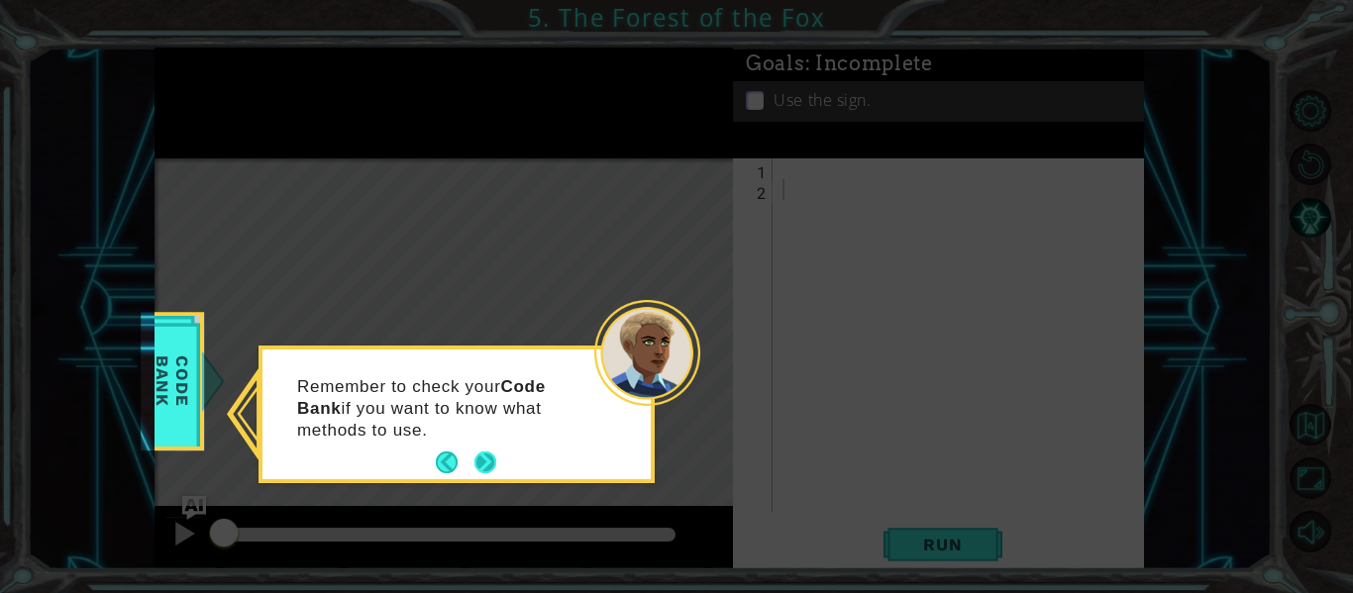
click at [474, 455] on button "Next" at bounding box center [485, 463] width 22 height 22
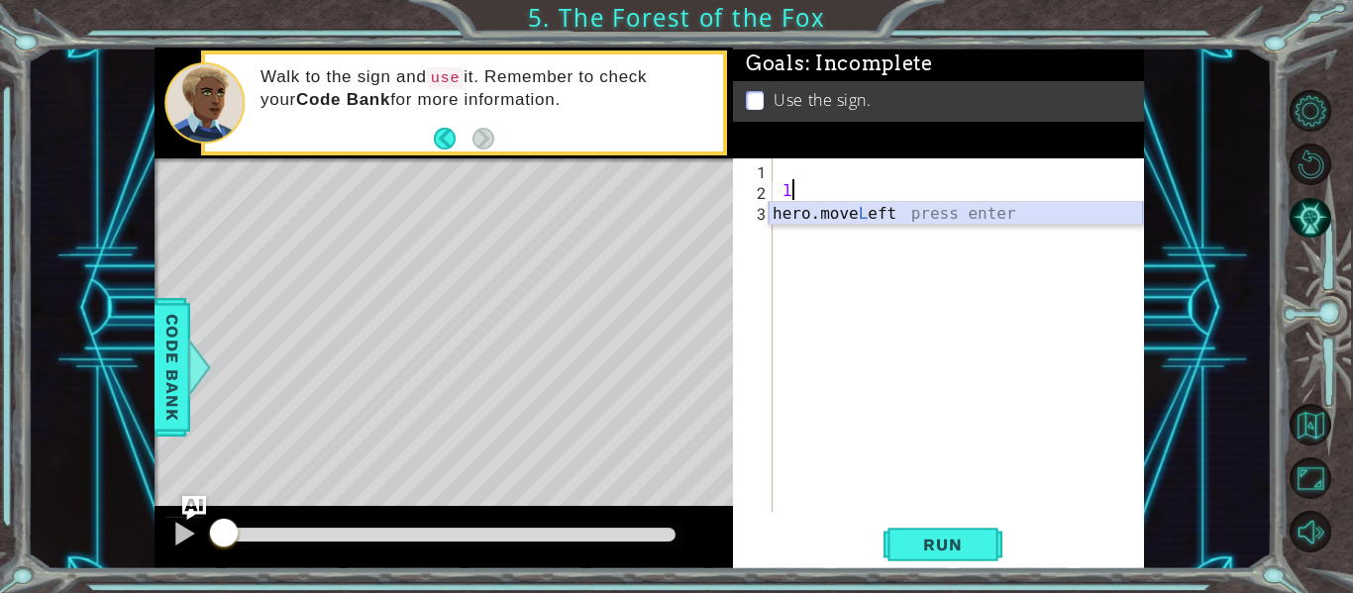
click at [795, 208] on div "hero.move L eft press enter" at bounding box center [956, 237] width 374 height 71
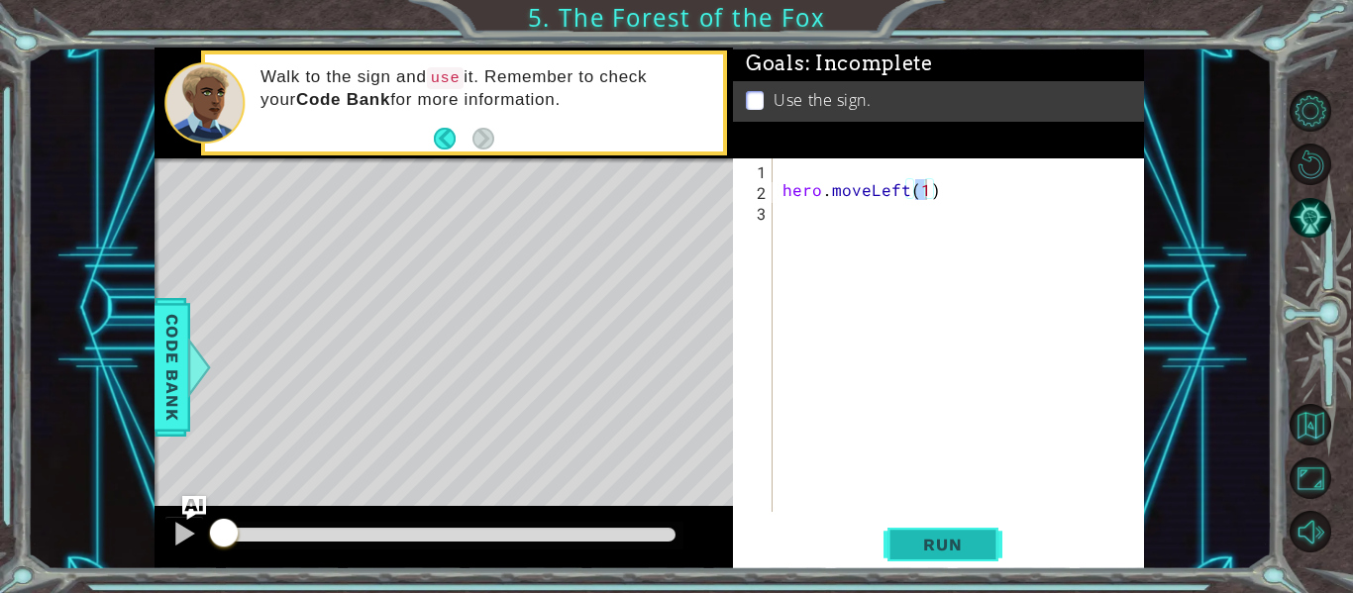
click at [929, 544] on span "Run" at bounding box center [942, 545] width 78 height 20
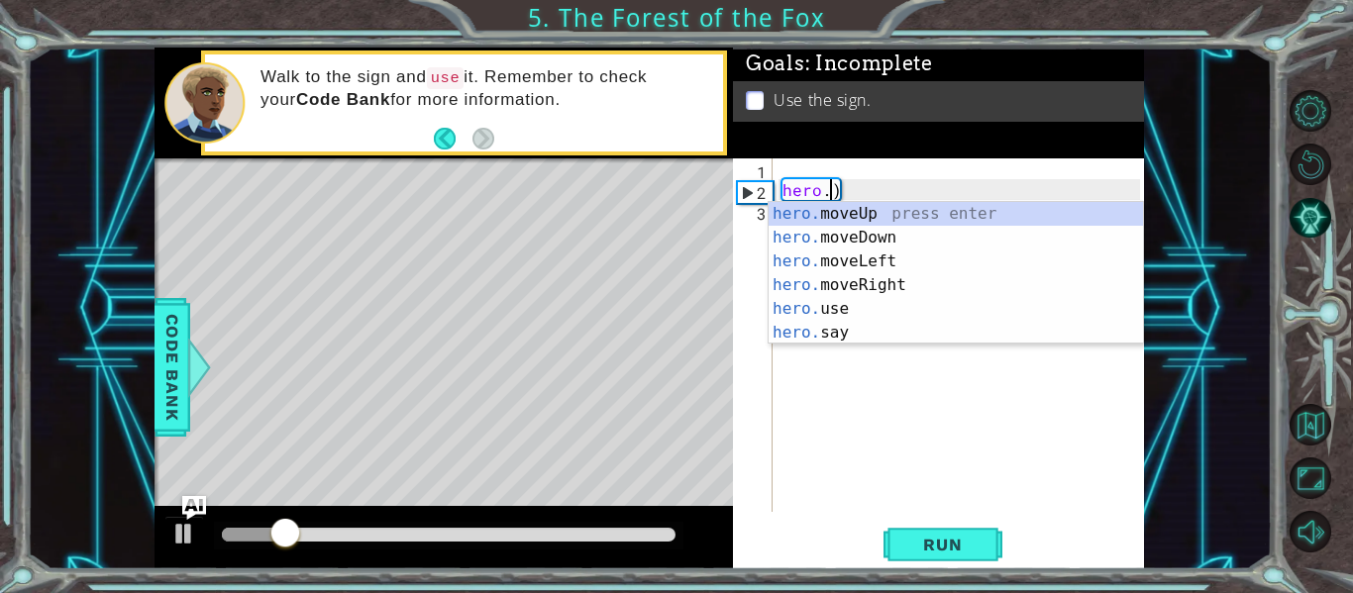
type textarea ")"
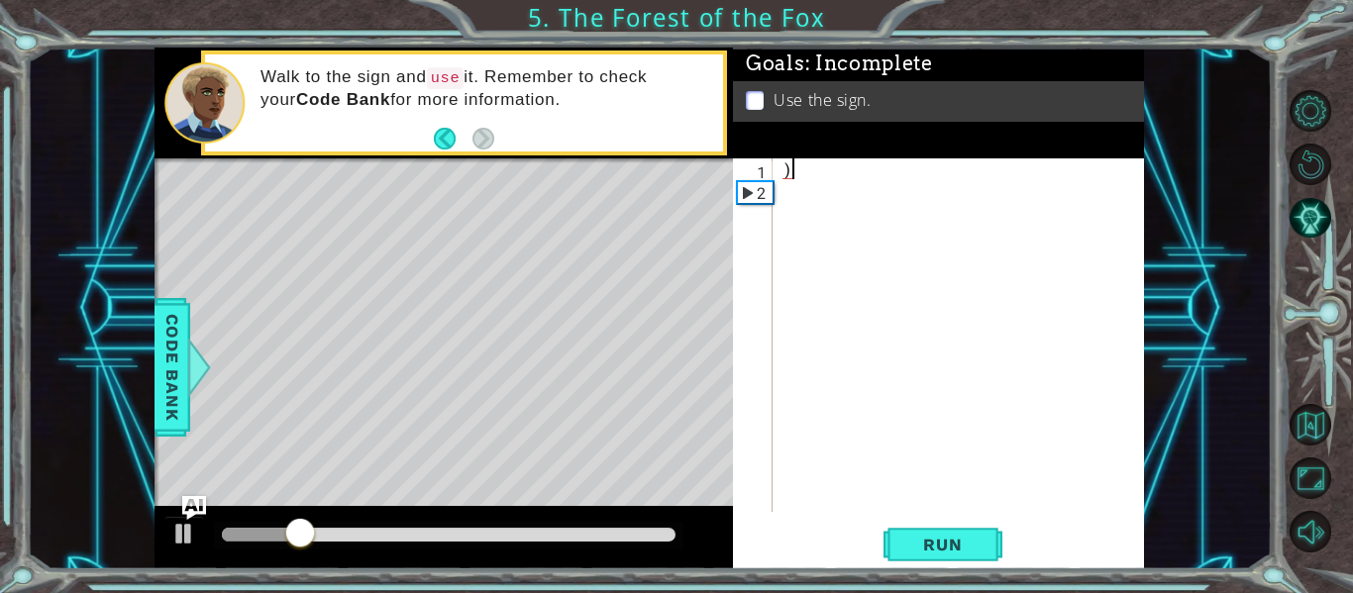
click at [924, 167] on div ")" at bounding box center [963, 355] width 371 height 395
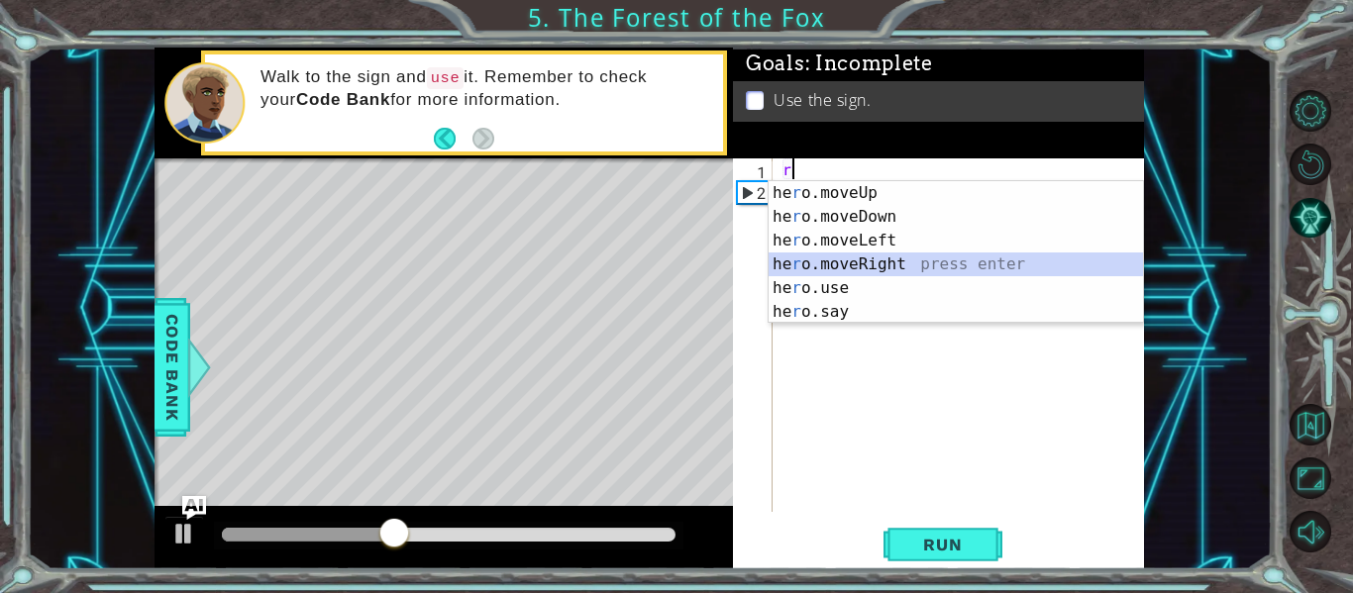
click at [888, 260] on div "he r o.moveUp press enter he r o.moveDown press enter he r o.moveLeft press ent…" at bounding box center [956, 276] width 374 height 190
type textarea "hero.moveRight(1)"
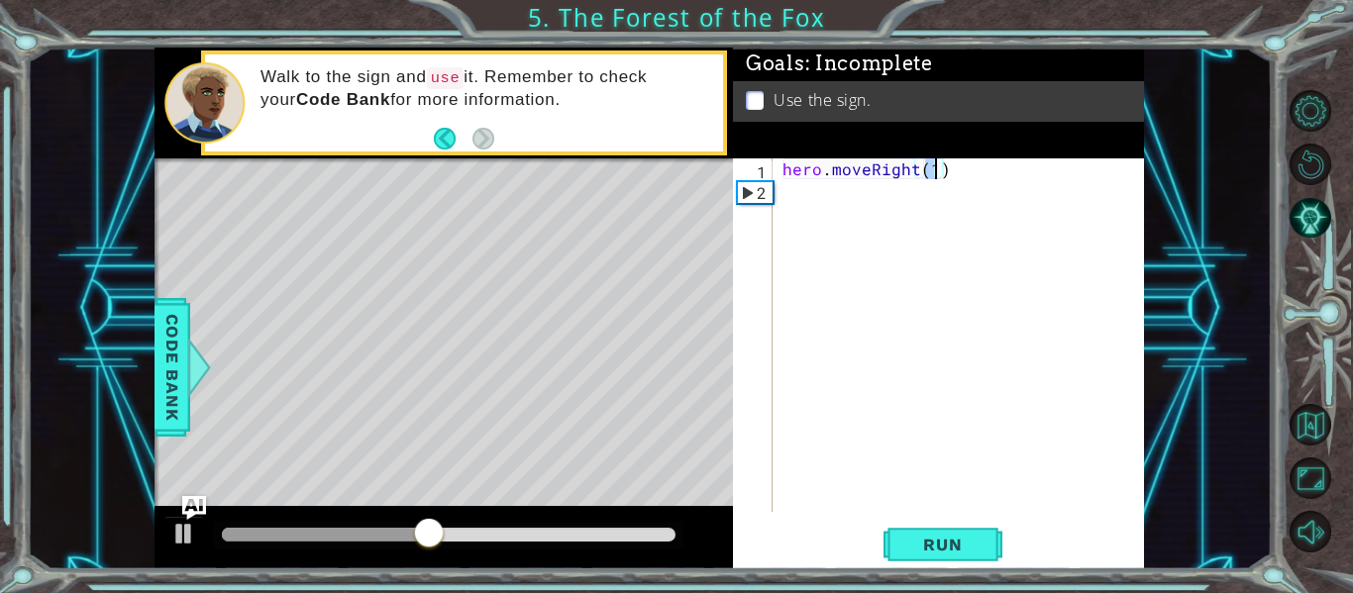
click at [886, 209] on div "hero . moveRight ( 1 )" at bounding box center [963, 355] width 371 height 395
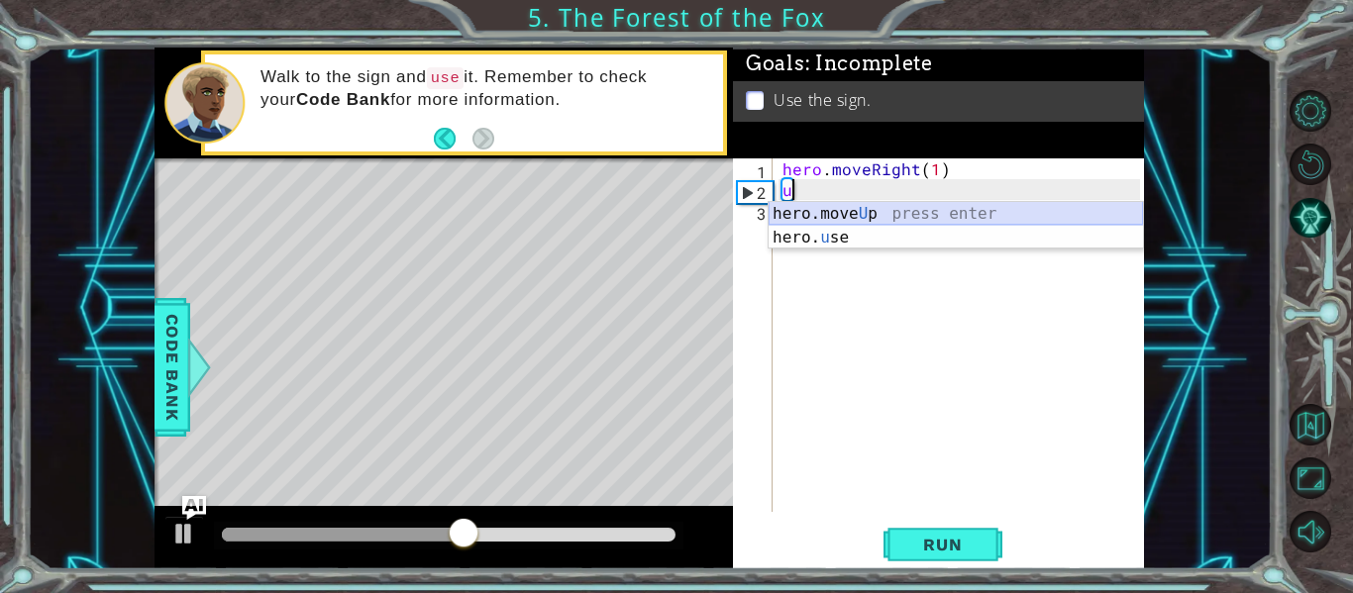
click at [886, 212] on div "hero.move U p press enter hero. u se press enter" at bounding box center [956, 249] width 374 height 95
type textarea "hero.moveUp(1)"
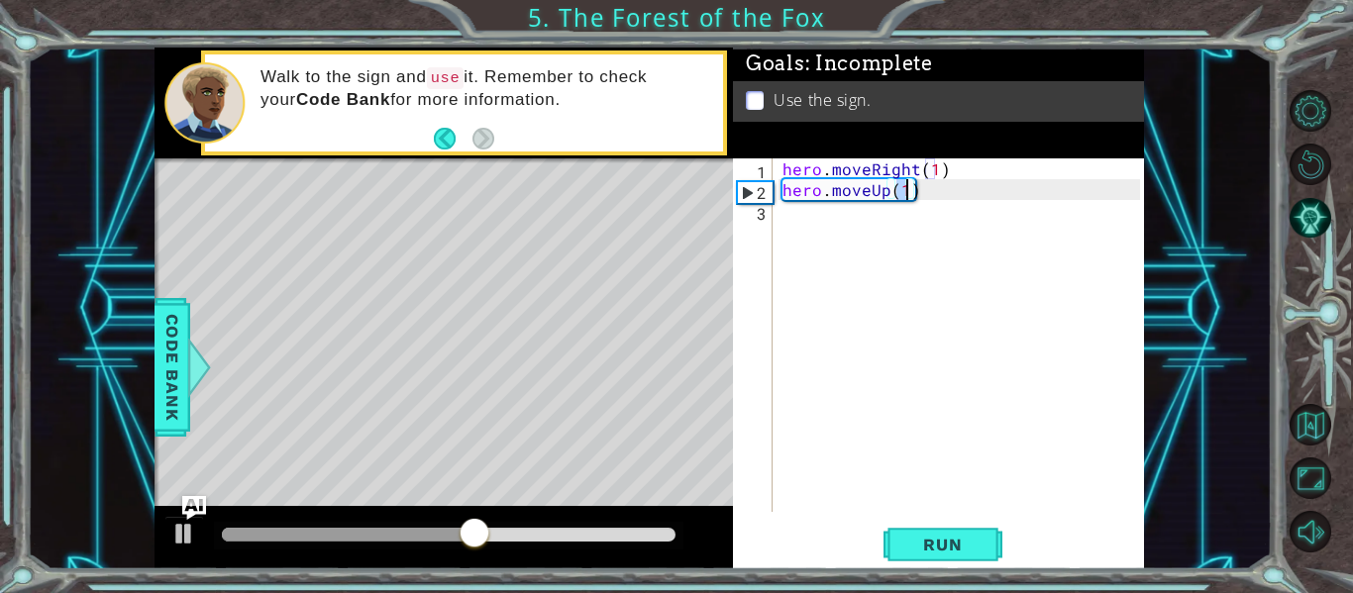
click at [833, 222] on div "hero . moveRight ( 1 ) hero . moveUp ( 1 )" at bounding box center [963, 355] width 371 height 395
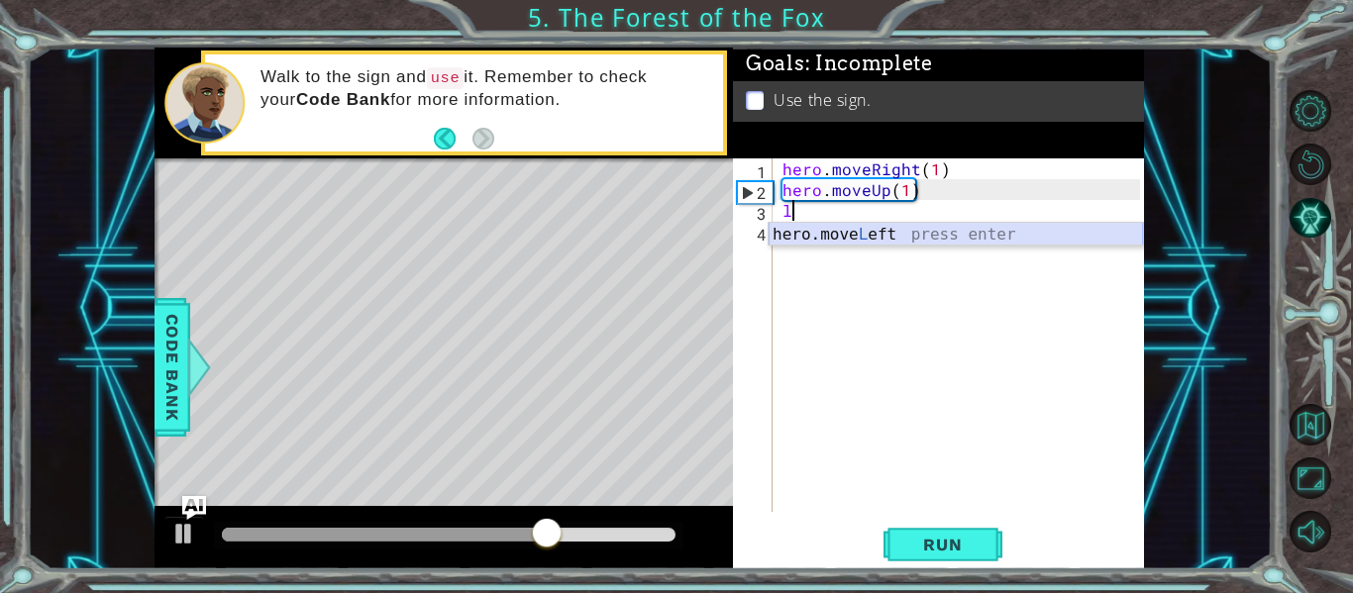
click at [841, 234] on div "hero.move L eft press enter" at bounding box center [956, 258] width 374 height 71
type textarea "hero.moveLeft(1)"
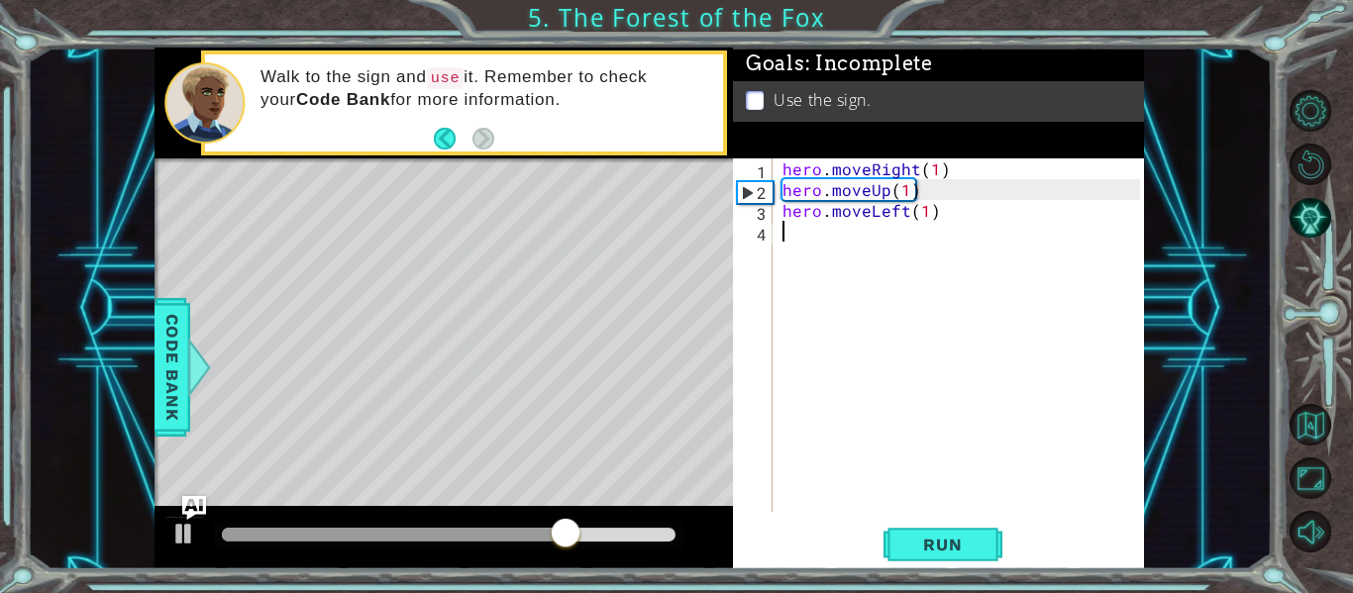
click at [841, 231] on div "hero . moveRight ( 1 ) hero . moveUp ( 1 ) hero . moveLeft ( 1 )" at bounding box center [963, 355] width 371 height 395
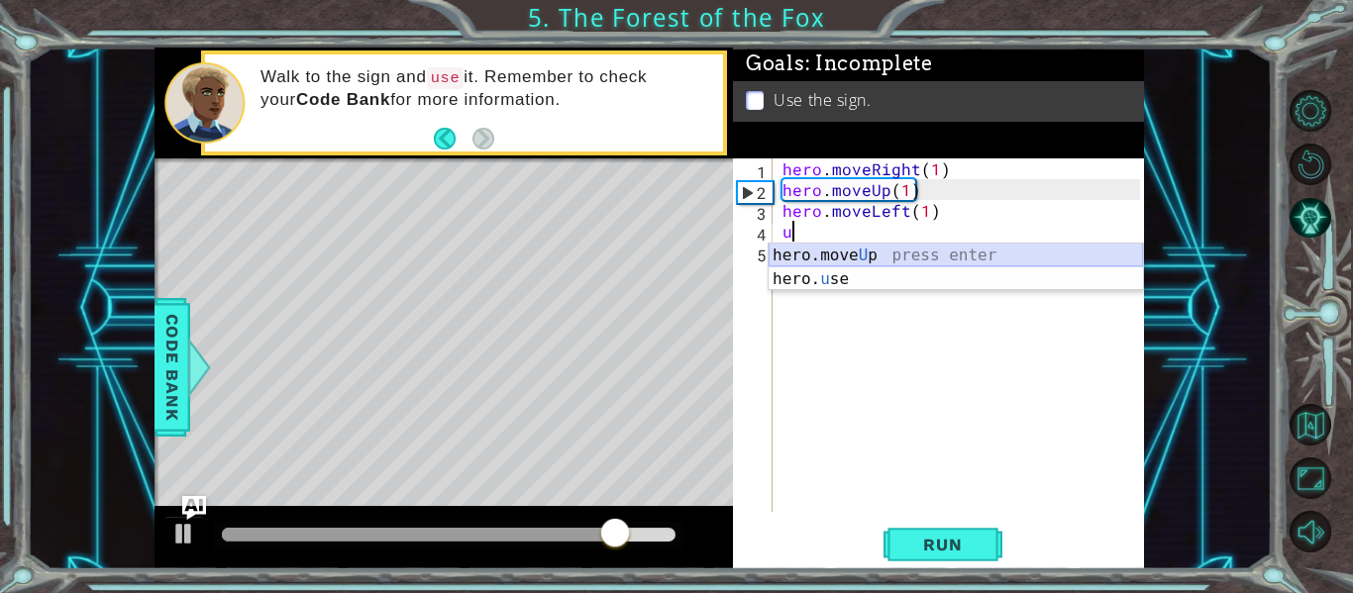
click at [850, 250] on div "hero.move U p press enter hero. u se press enter" at bounding box center [956, 291] width 374 height 95
type textarea "hero.moveUp(1)"
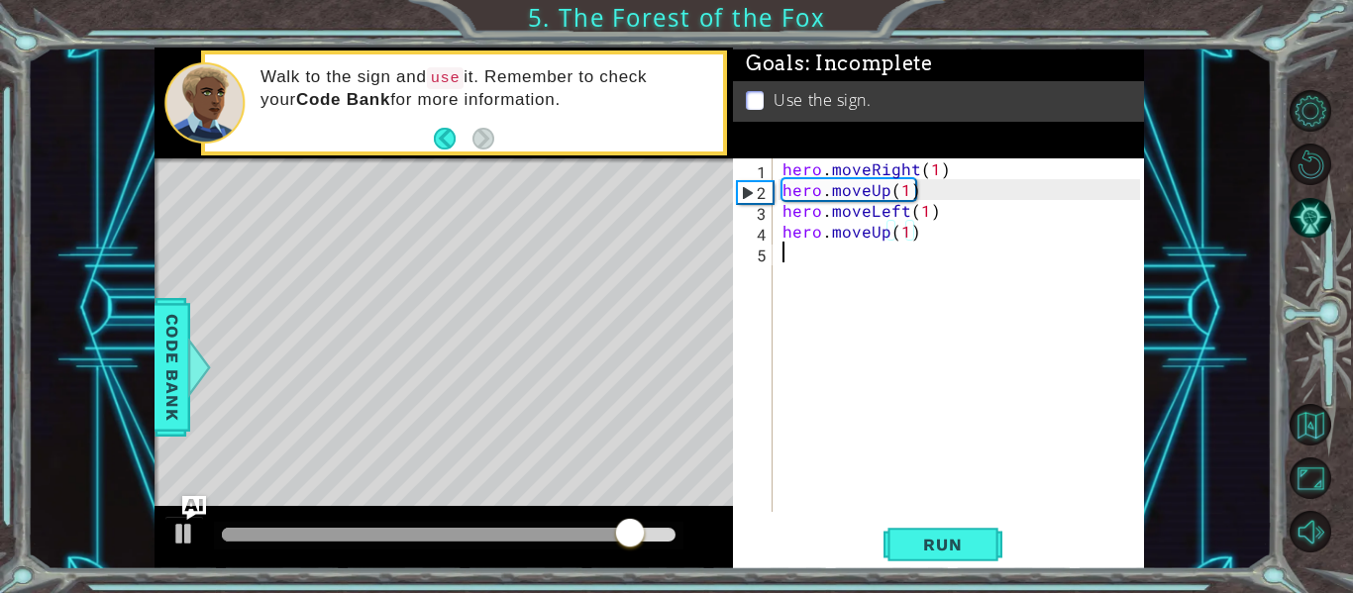
click at [834, 264] on div "hero . moveRight ( 1 ) hero . moveUp ( 1 ) hero . moveLeft ( 1 ) hero . moveUp …" at bounding box center [963, 355] width 371 height 395
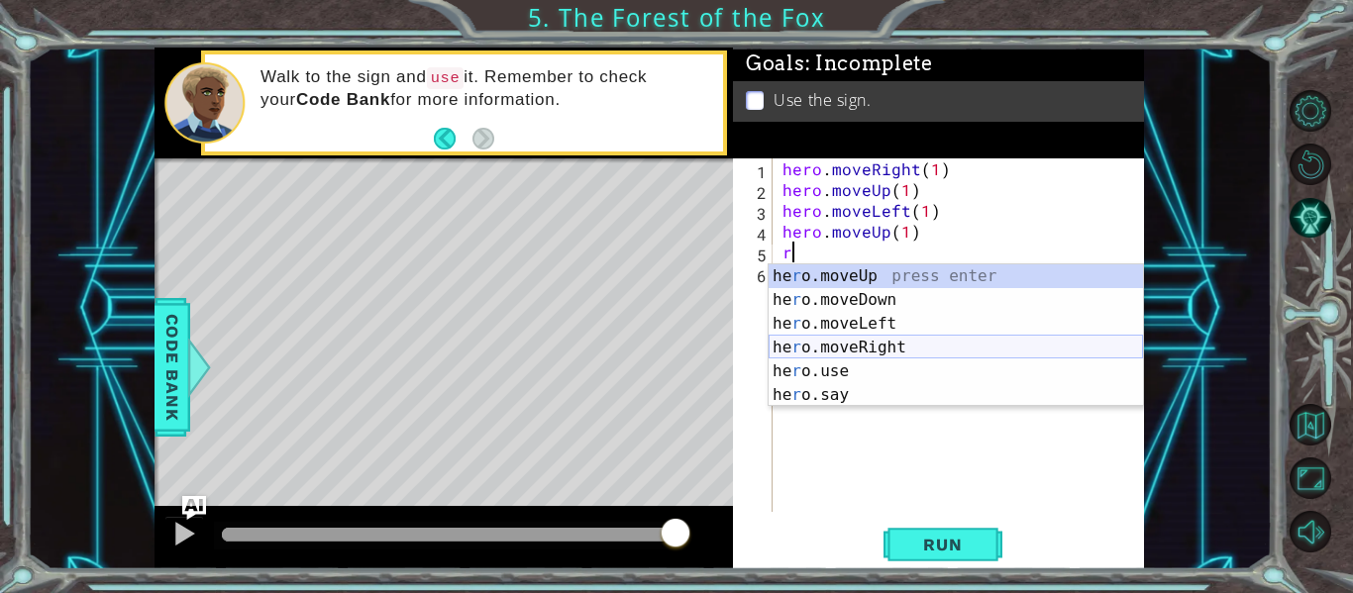
click at [824, 346] on div "he r o.moveUp press enter he r o.moveDown press enter he r o.moveLeft press ent…" at bounding box center [956, 359] width 374 height 190
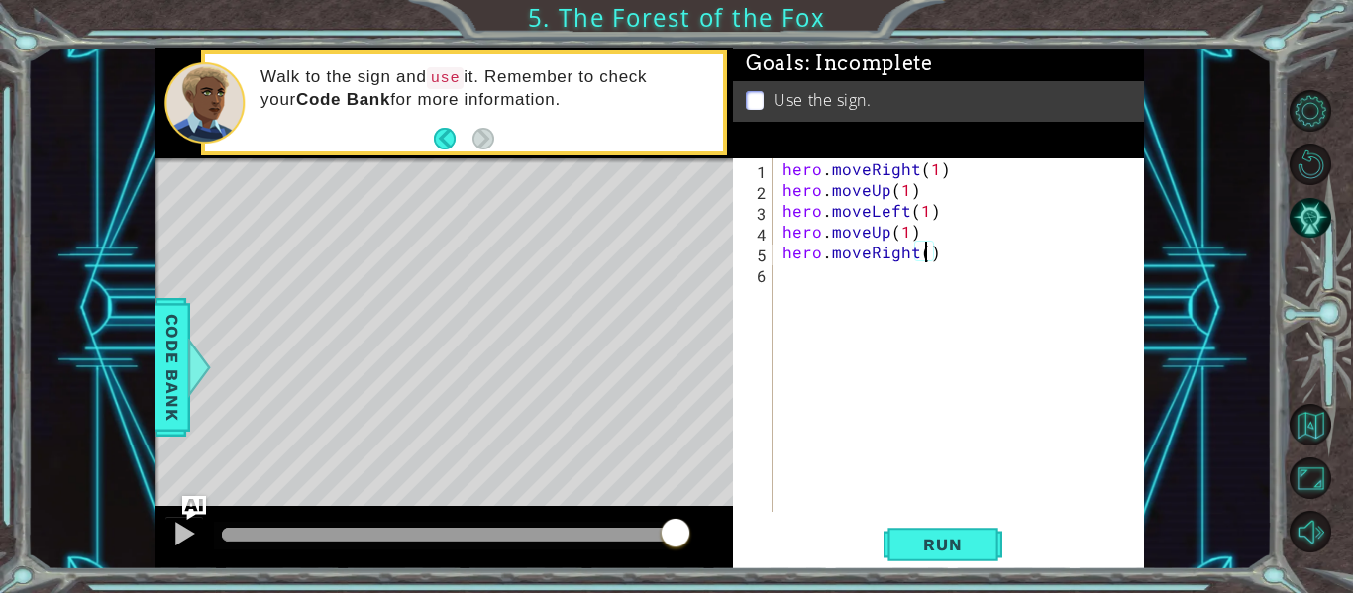
type textarea "hero.moveRight(2)"
click at [821, 292] on div "hero . moveRight ( 1 ) hero . moveUp ( 1 ) hero . moveLeft ( 1 ) hero . moveUp …" at bounding box center [963, 355] width 371 height 395
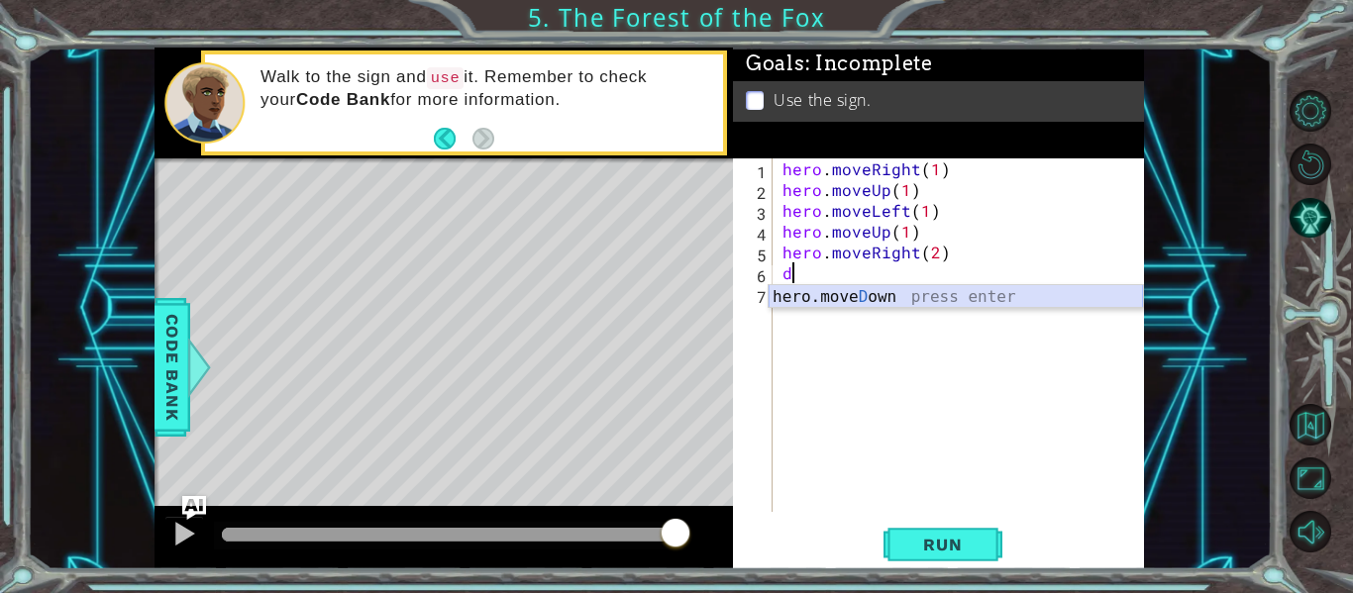
click at [874, 296] on div "hero.[PERSON_NAME] own press enter" at bounding box center [956, 320] width 374 height 71
type textarea "hero.moveDown(1)"
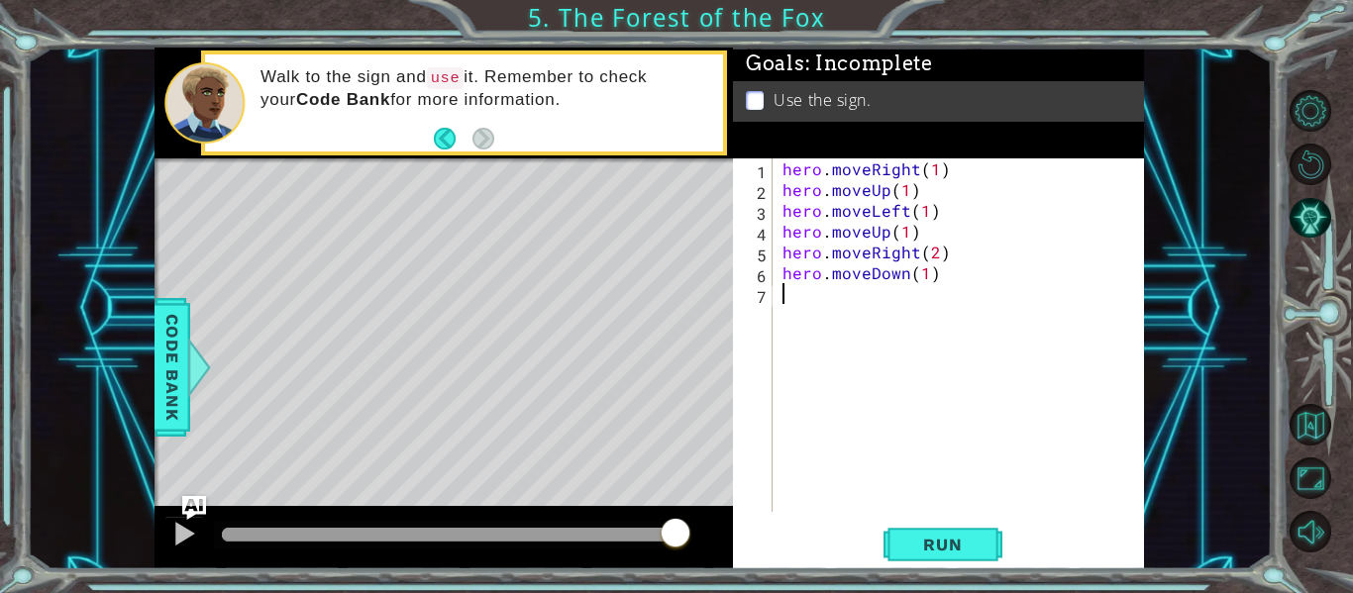
click at [798, 304] on div "hero . moveRight ( 1 ) hero . moveUp ( 1 ) hero . moveLeft ( 1 ) hero . moveUp …" at bounding box center [963, 355] width 371 height 395
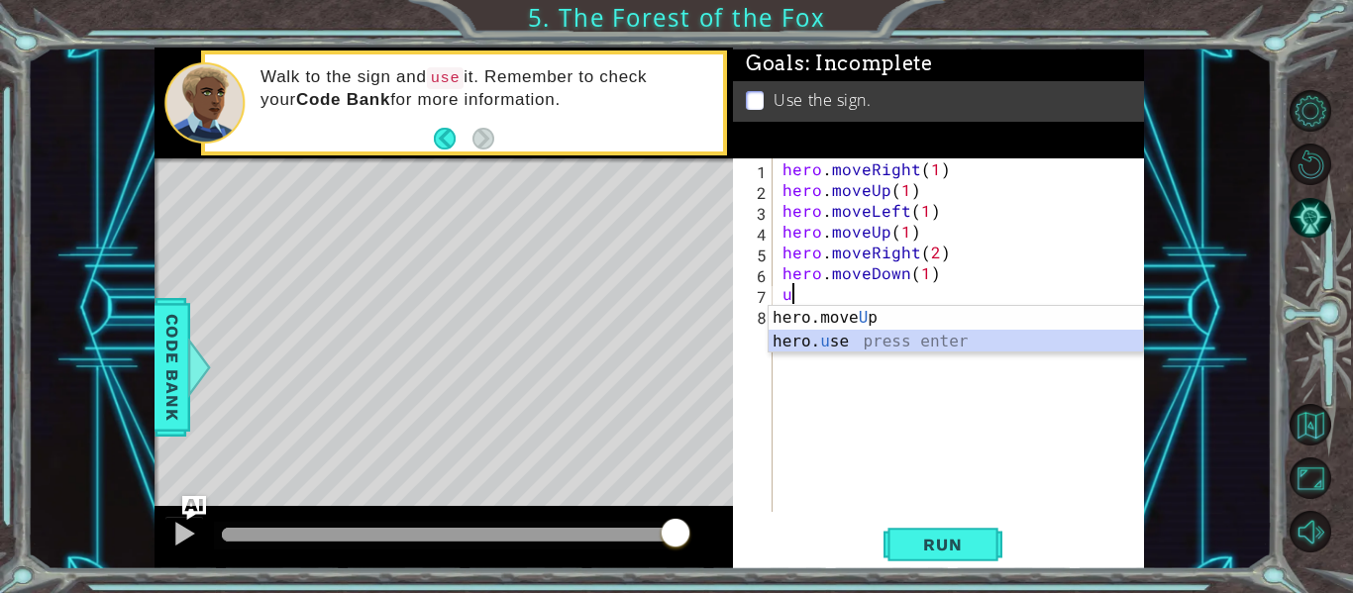
click at [813, 344] on div "hero.move U p press enter hero. u se press enter" at bounding box center [956, 353] width 374 height 95
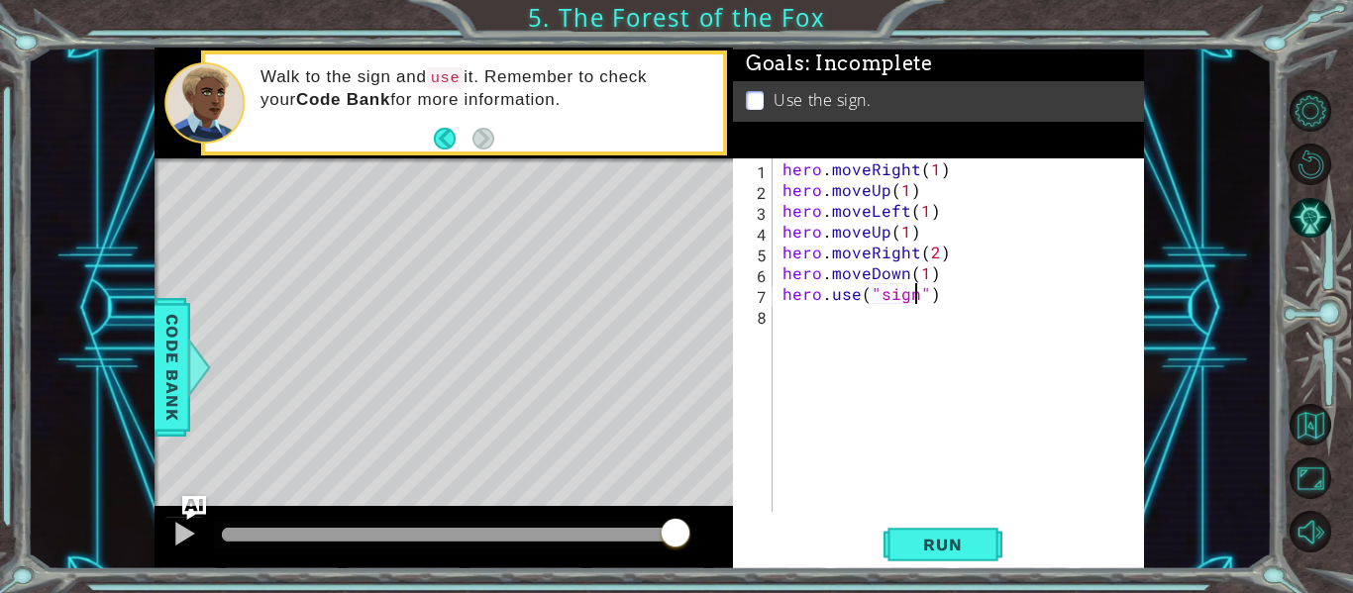
scroll to position [0, 9]
type textarea "hero.use("sign")"
click at [930, 530] on button "Run" at bounding box center [942, 545] width 119 height 41
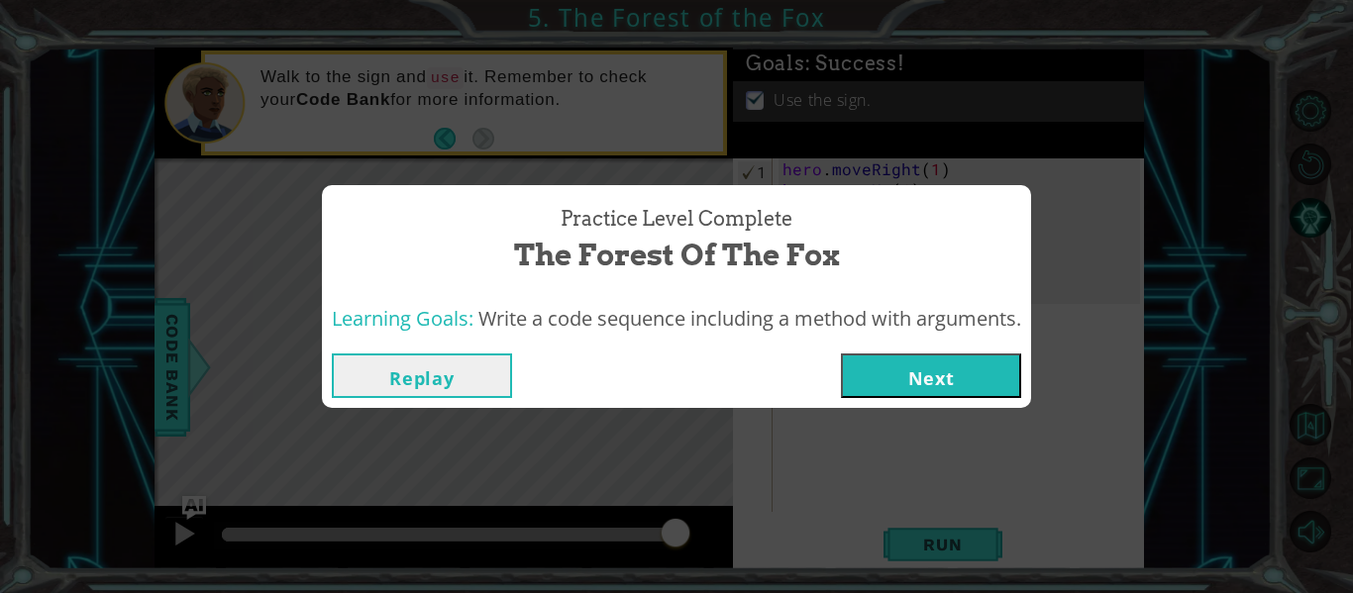
click at [926, 398] on div "Replay Next" at bounding box center [676, 376] width 709 height 64
click at [910, 364] on button "Next" at bounding box center [931, 376] width 180 height 45
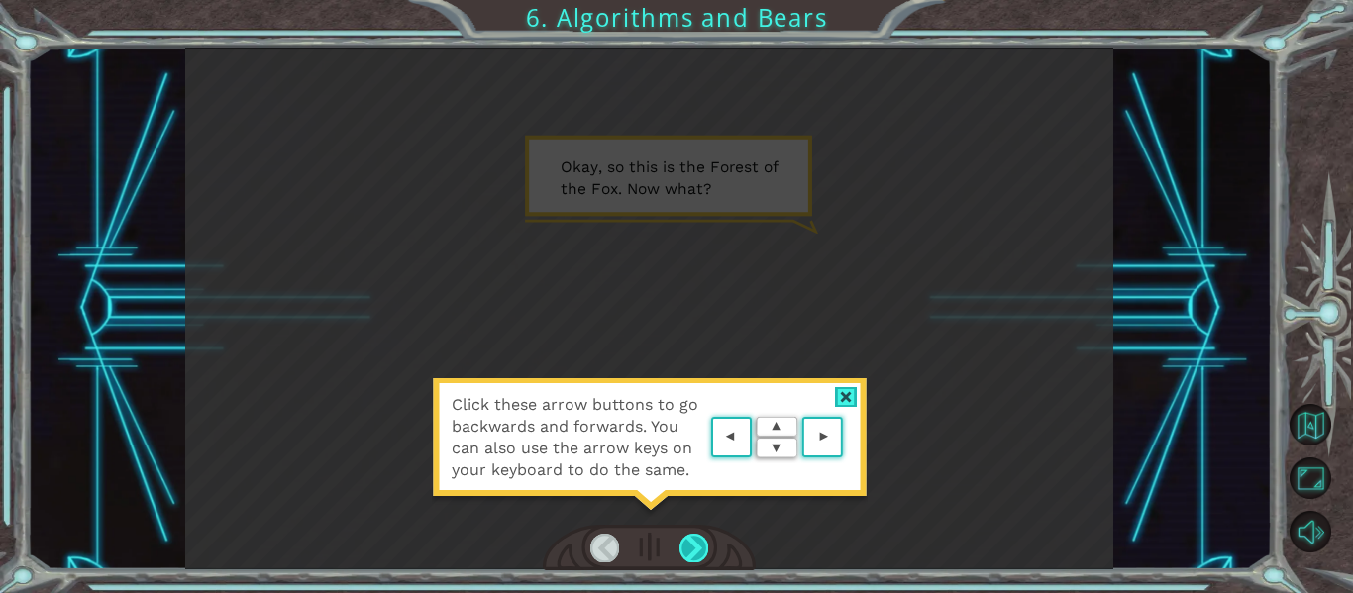
click at [693, 548] on div at bounding box center [693, 548] width 29 height 28
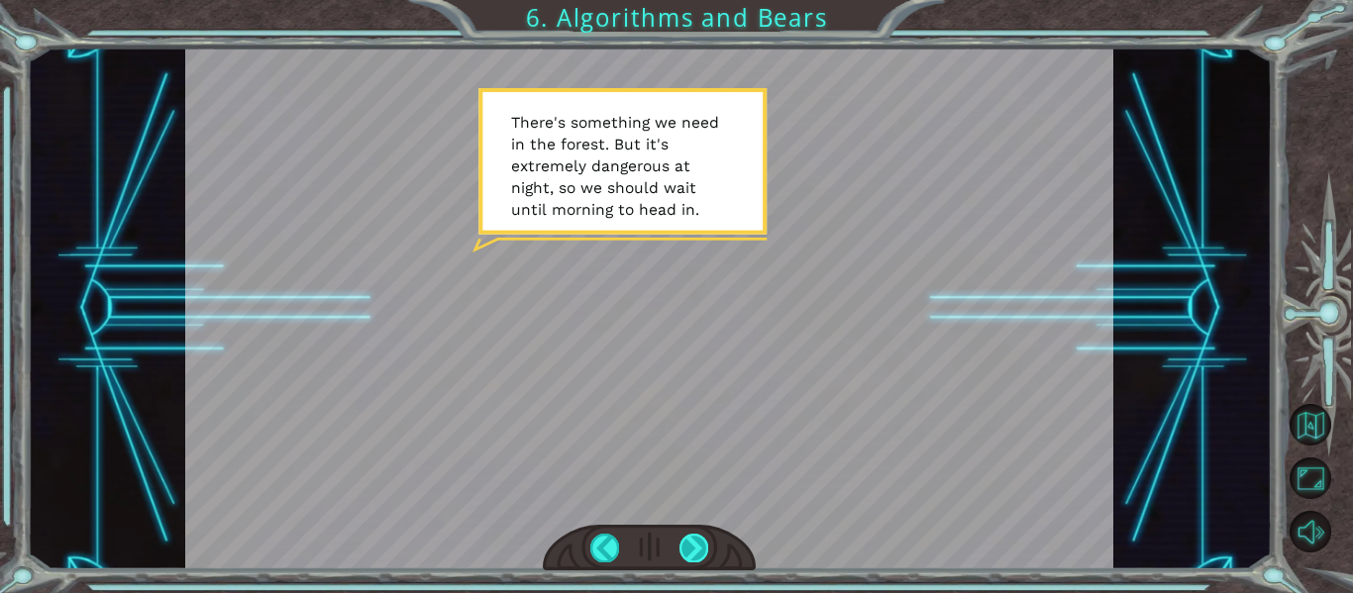
click at [691, 549] on div at bounding box center [693, 548] width 29 height 28
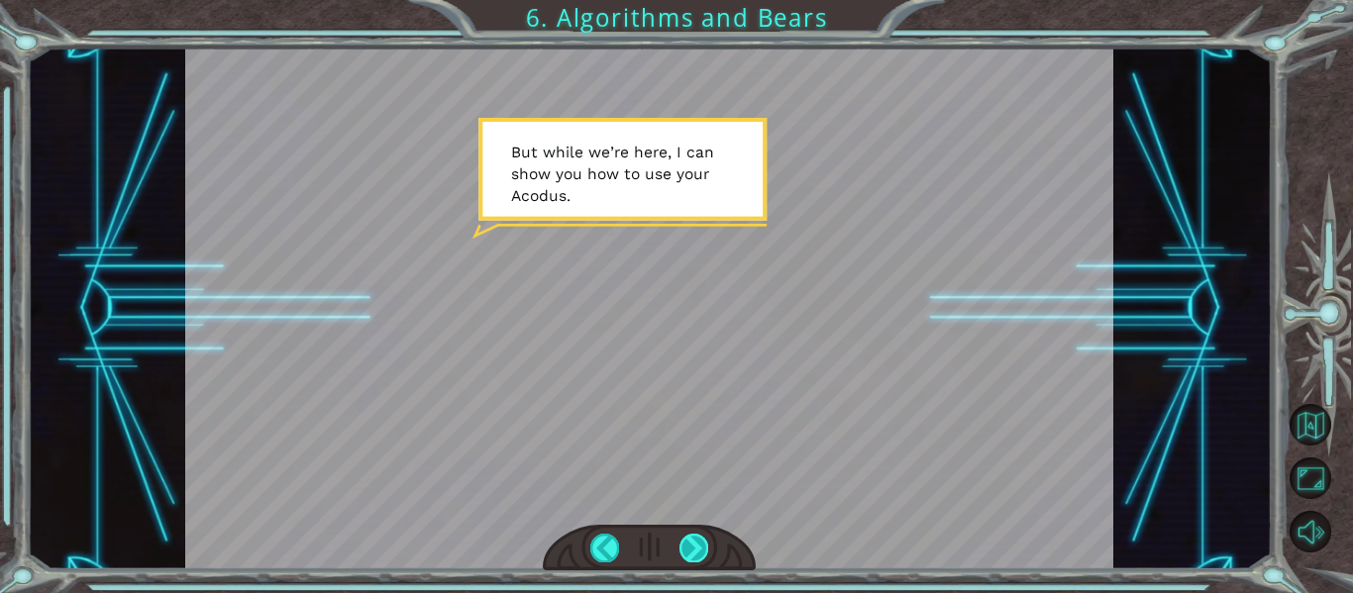
click at [691, 550] on div at bounding box center [693, 548] width 29 height 28
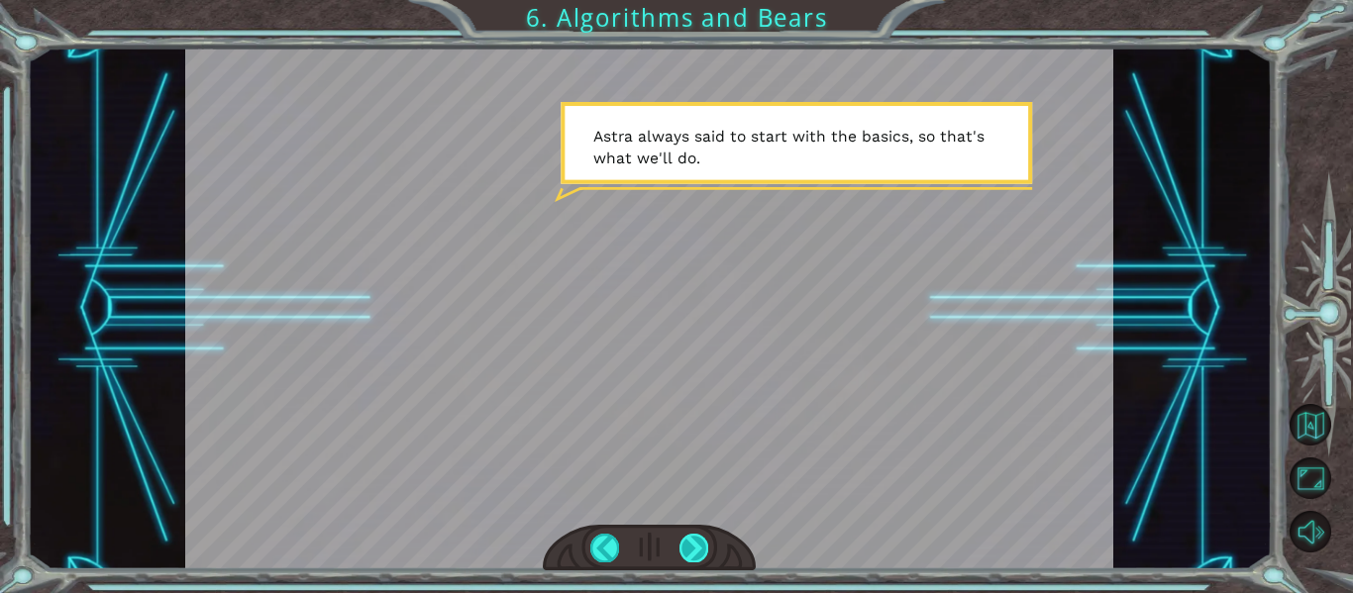
click at [691, 550] on div at bounding box center [693, 548] width 29 height 28
click at [697, 556] on div at bounding box center [693, 548] width 29 height 28
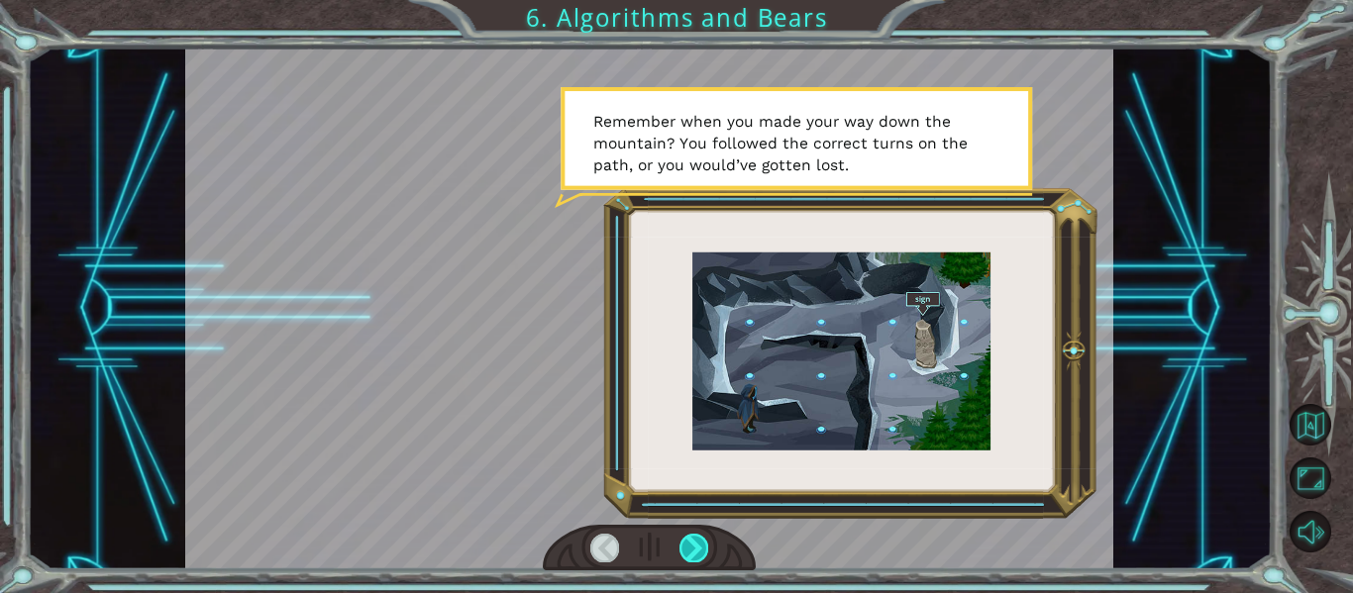
click at [691, 558] on div at bounding box center [693, 548] width 29 height 28
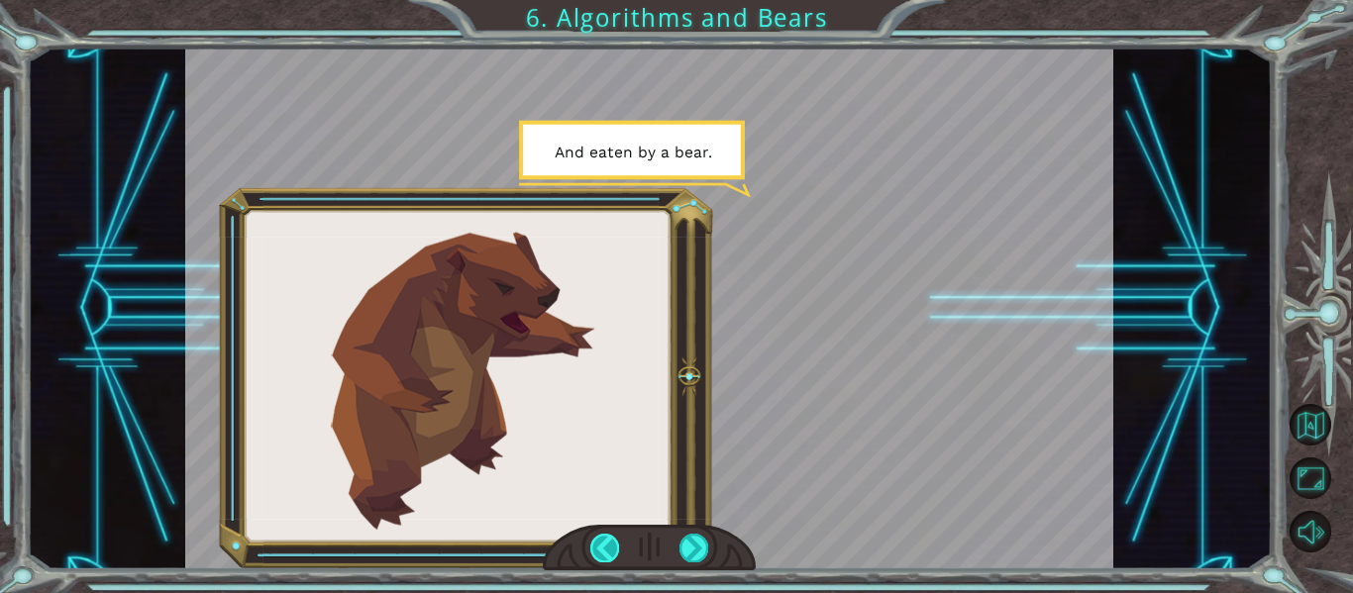
click at [603, 550] on div at bounding box center [604, 548] width 29 height 28
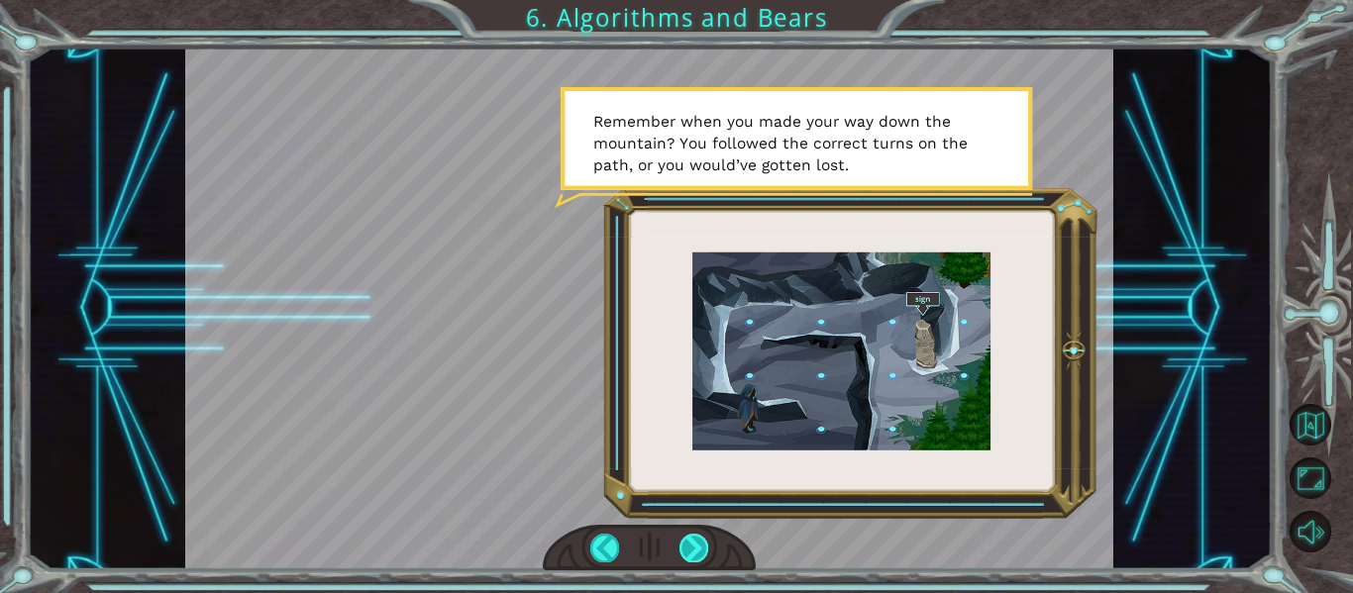
click at [682, 552] on div at bounding box center [693, 548] width 29 height 28
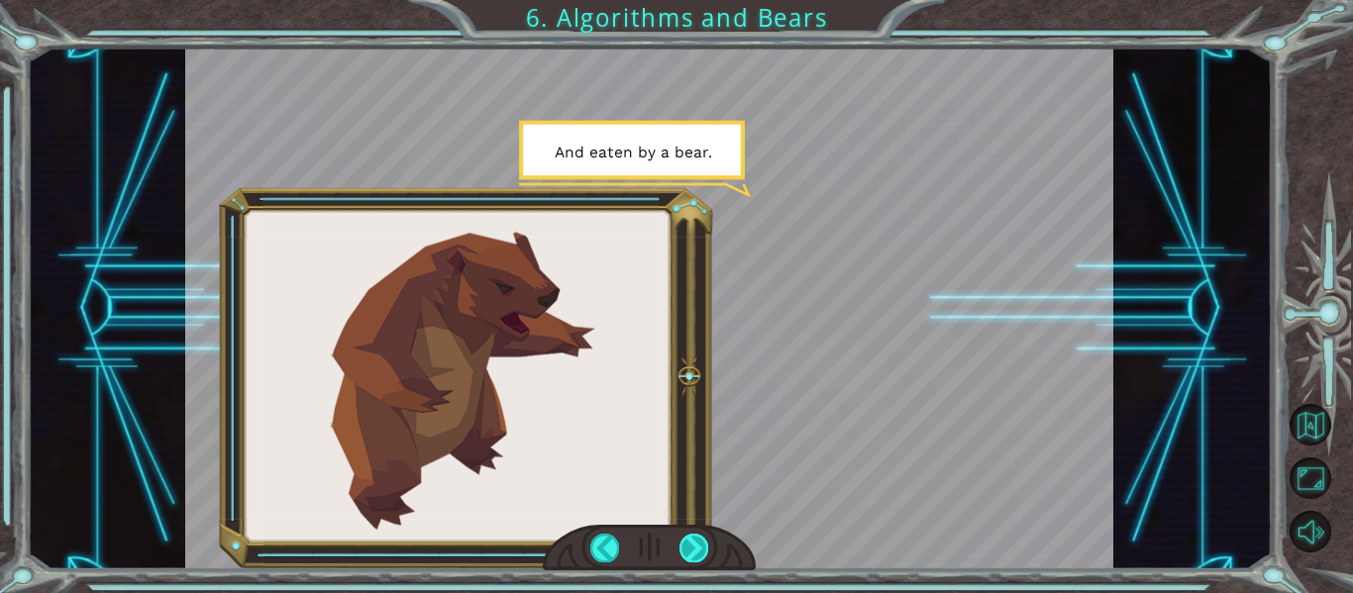
click at [680, 554] on div at bounding box center [693, 548] width 29 height 28
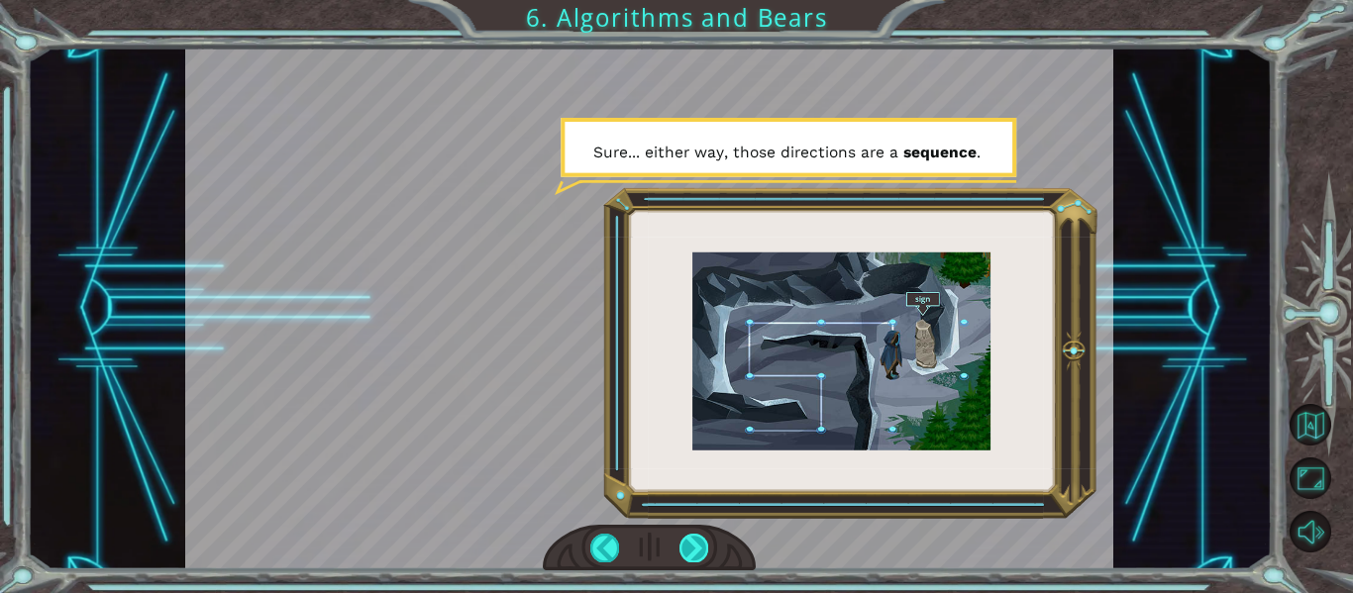
click at [683, 551] on div at bounding box center [693, 548] width 29 height 28
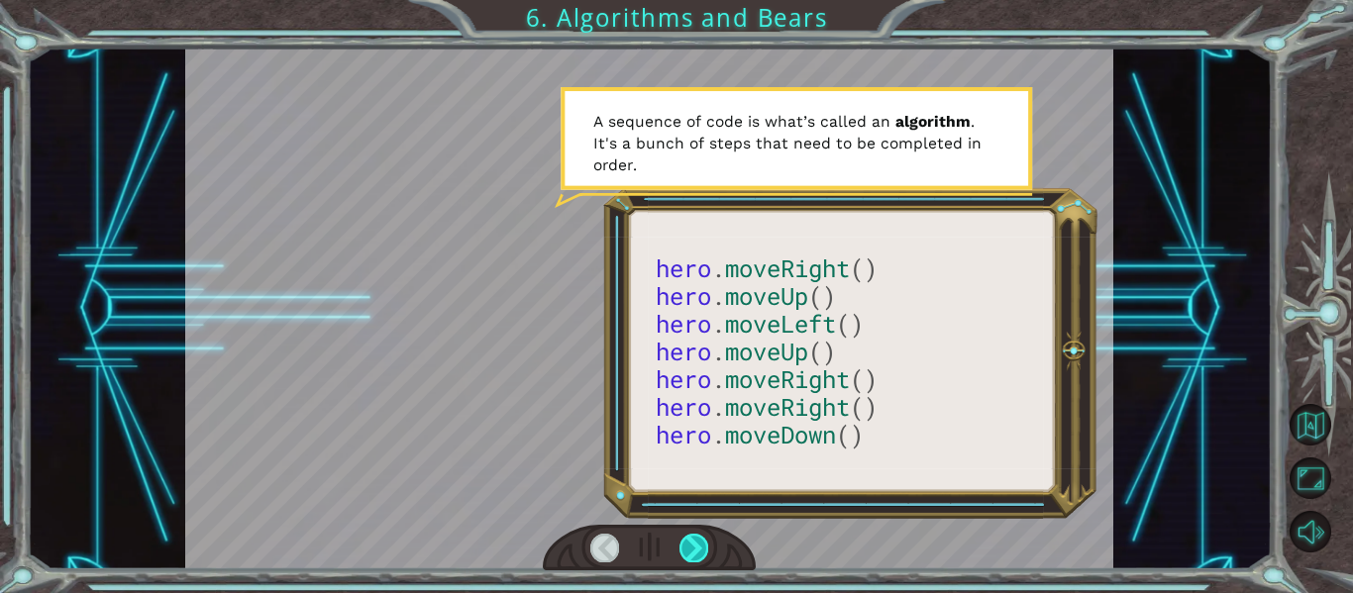
click at [684, 543] on div at bounding box center [693, 548] width 29 height 28
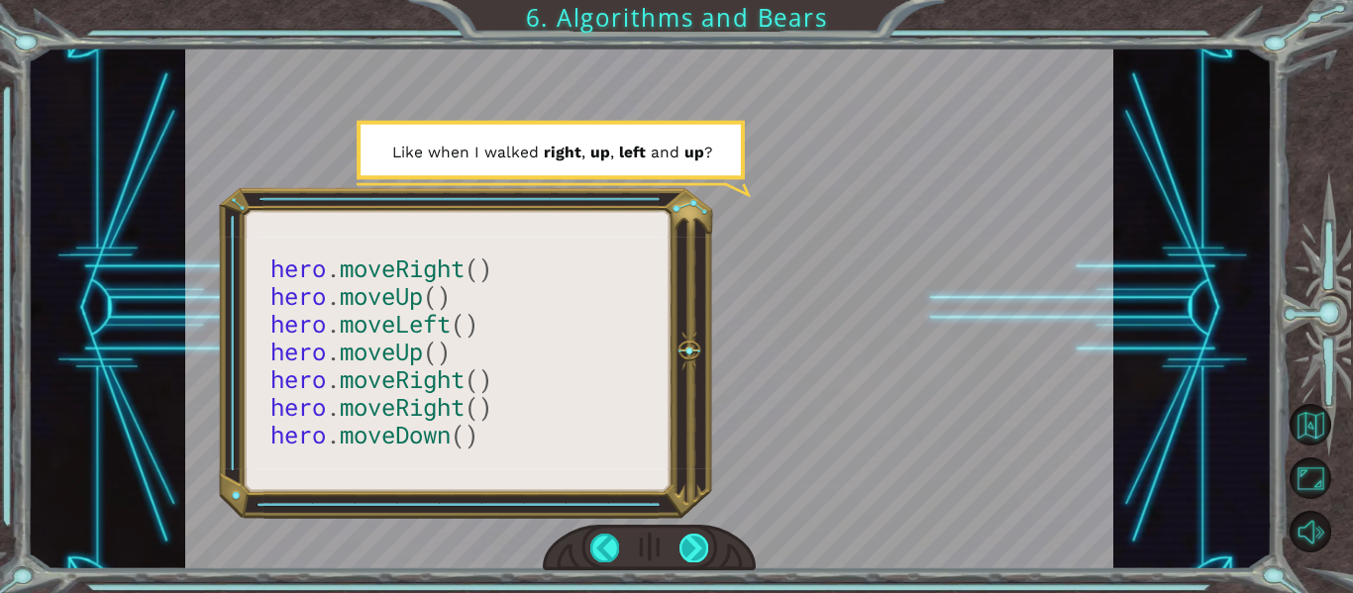
click at [691, 559] on div at bounding box center [693, 548] width 29 height 28
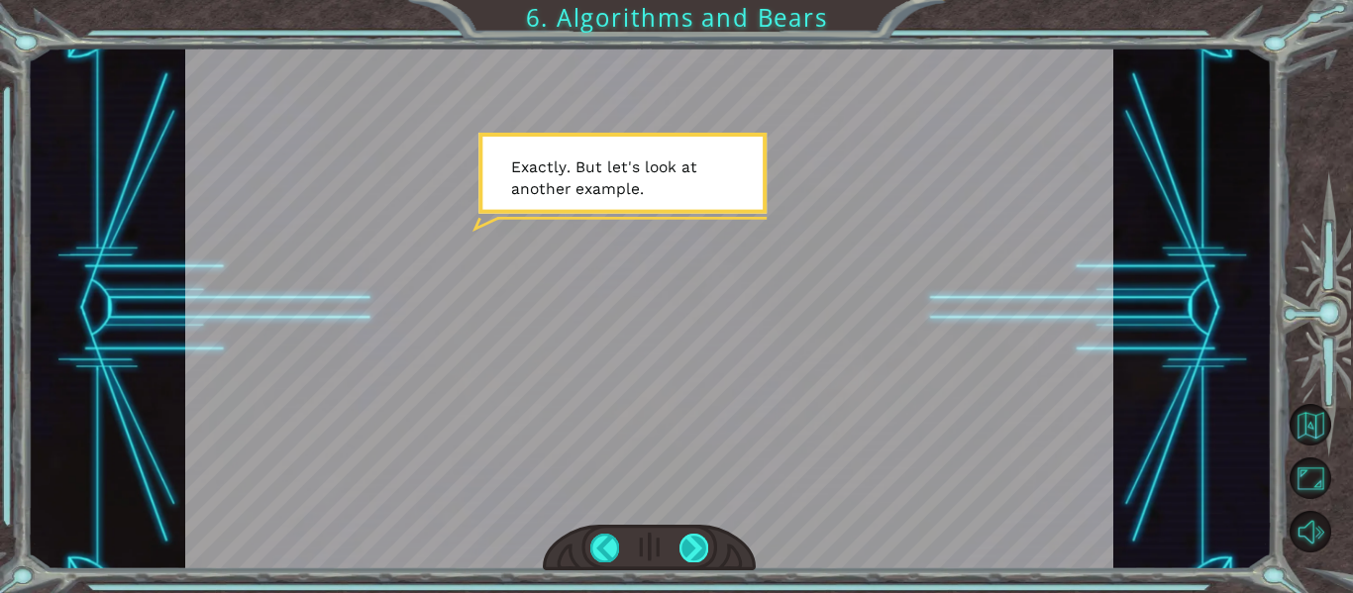
click at [695, 557] on div at bounding box center [693, 548] width 29 height 28
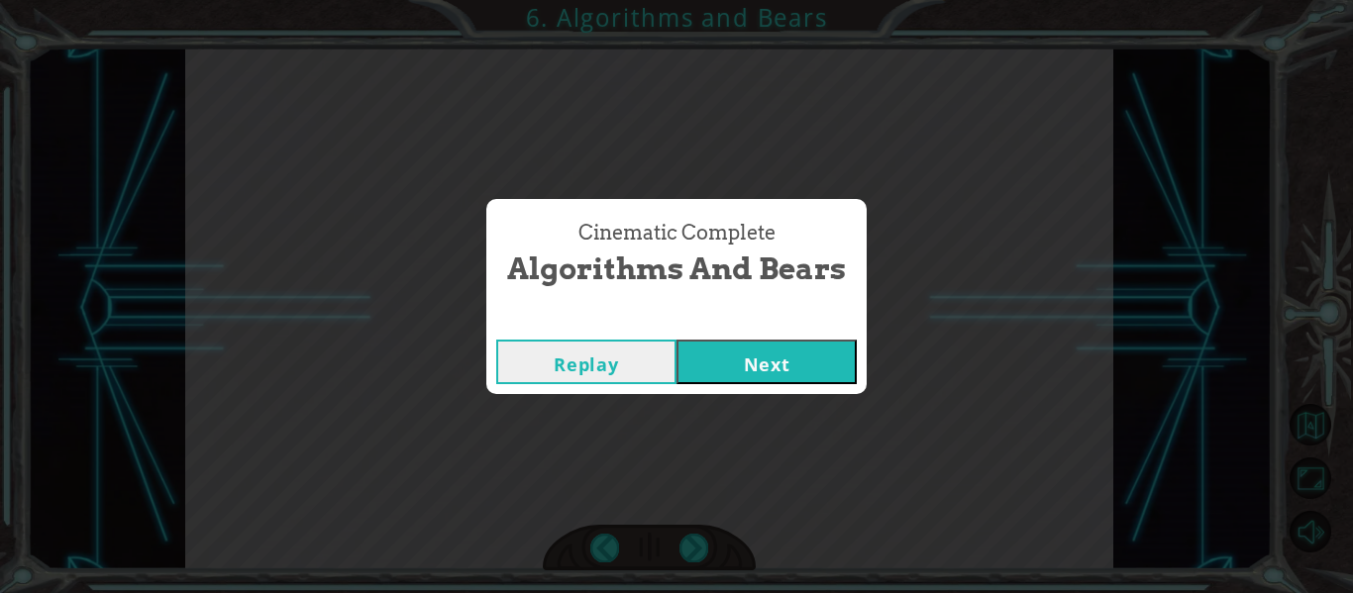
click at [711, 375] on button "Next" at bounding box center [766, 362] width 180 height 45
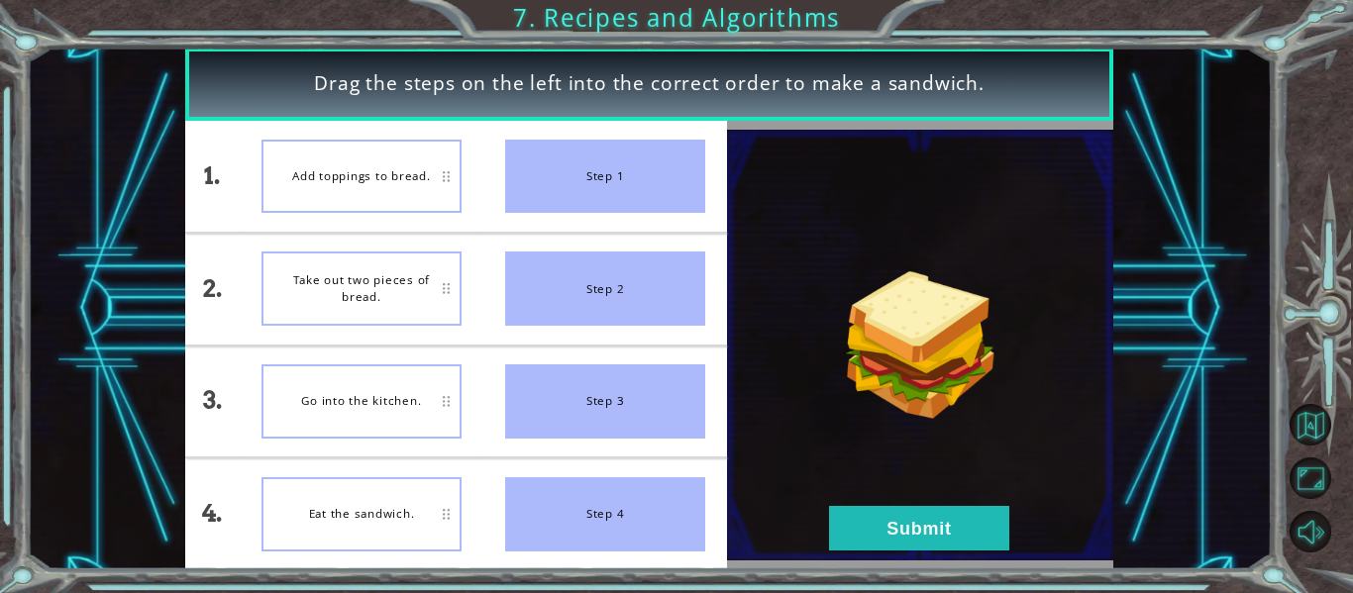
click at [577, 175] on div "Step 1" at bounding box center [605, 177] width 200 height 74
click at [402, 179] on div "Add toppings to bread." at bounding box center [361, 177] width 200 height 74
drag, startPoint x: 600, startPoint y: 180, endPoint x: 394, endPoint y: 157, distance: 207.3
click at [394, 157] on div "1. 2. 3. 4. Add toppings to bread. Take out two pieces of bread. Go into the ki…" at bounding box center [456, 345] width 542 height 449
click at [442, 179] on div "Add toppings to bread." at bounding box center [361, 177] width 200 height 74
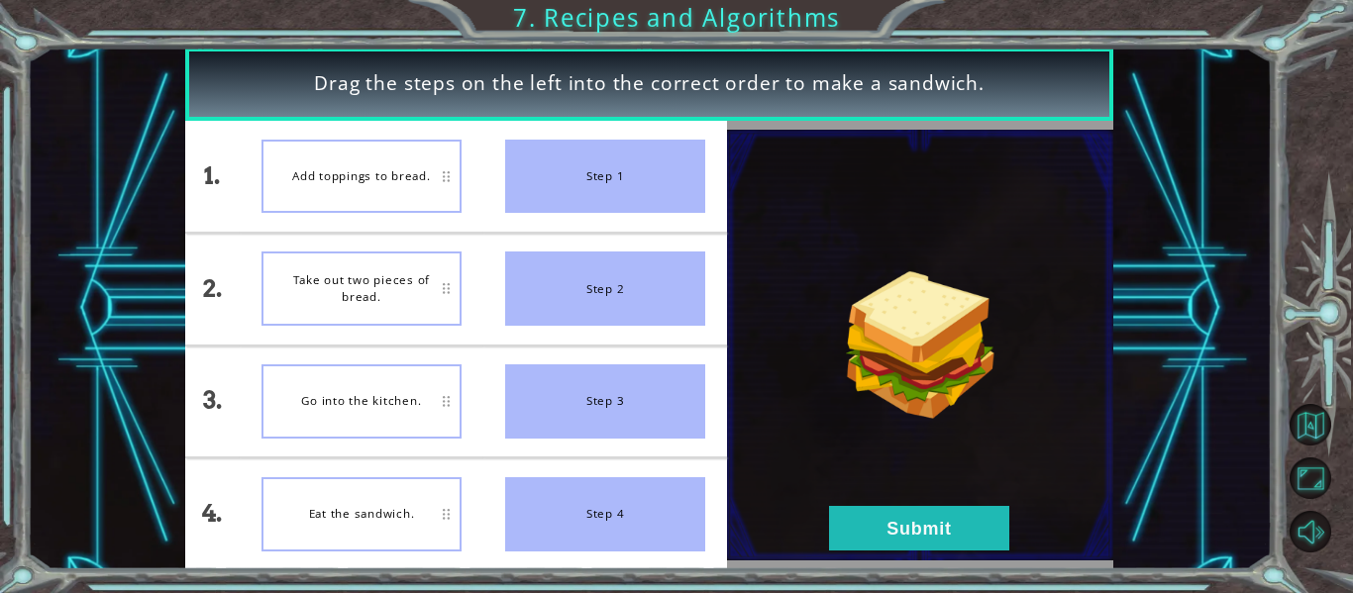
click at [522, 177] on div "Step 1" at bounding box center [605, 177] width 200 height 74
drag, startPoint x: 522, startPoint y: 177, endPoint x: 384, endPoint y: 211, distance: 141.7
click at [384, 211] on div "1. 2. 3. 4. Add toppings to bread. Take out two pieces of bread. Go into the ki…" at bounding box center [456, 345] width 542 height 449
click at [384, 211] on div "Add toppings to bread." at bounding box center [361, 177] width 200 height 74
click at [350, 174] on div "Take out two pieces of bread." at bounding box center [361, 177] width 200 height 74
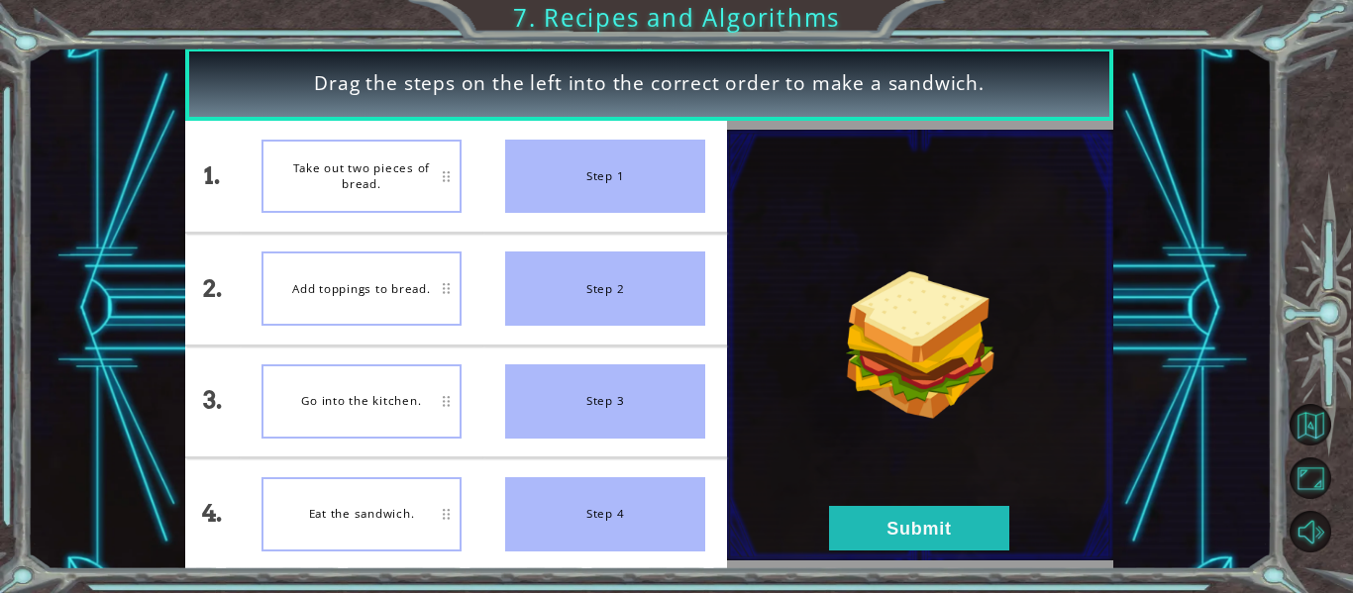
click at [382, 262] on div "Add toppings to bread." at bounding box center [361, 289] width 200 height 74
click at [369, 394] on div "Add toppings to bread." at bounding box center [361, 401] width 200 height 74
click at [396, 176] on div "Take out two pieces of bread." at bounding box center [361, 177] width 200 height 74
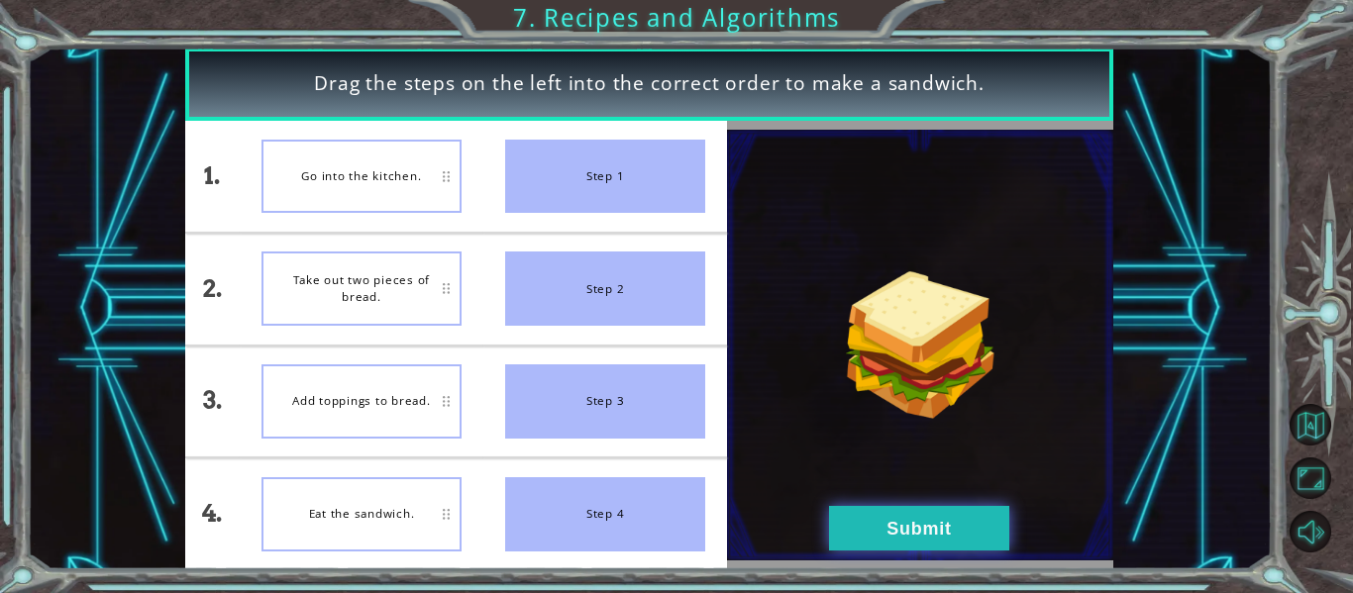
click at [912, 524] on button "Submit" at bounding box center [919, 528] width 180 height 45
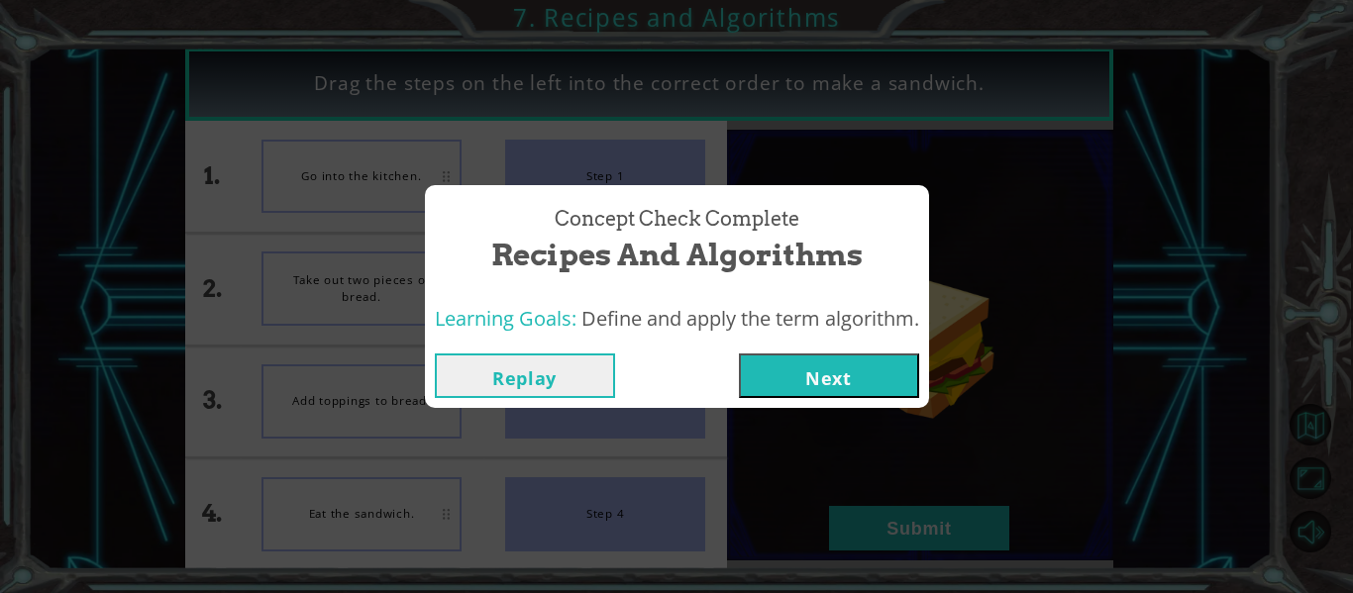
click at [804, 364] on button "Next" at bounding box center [829, 376] width 180 height 45
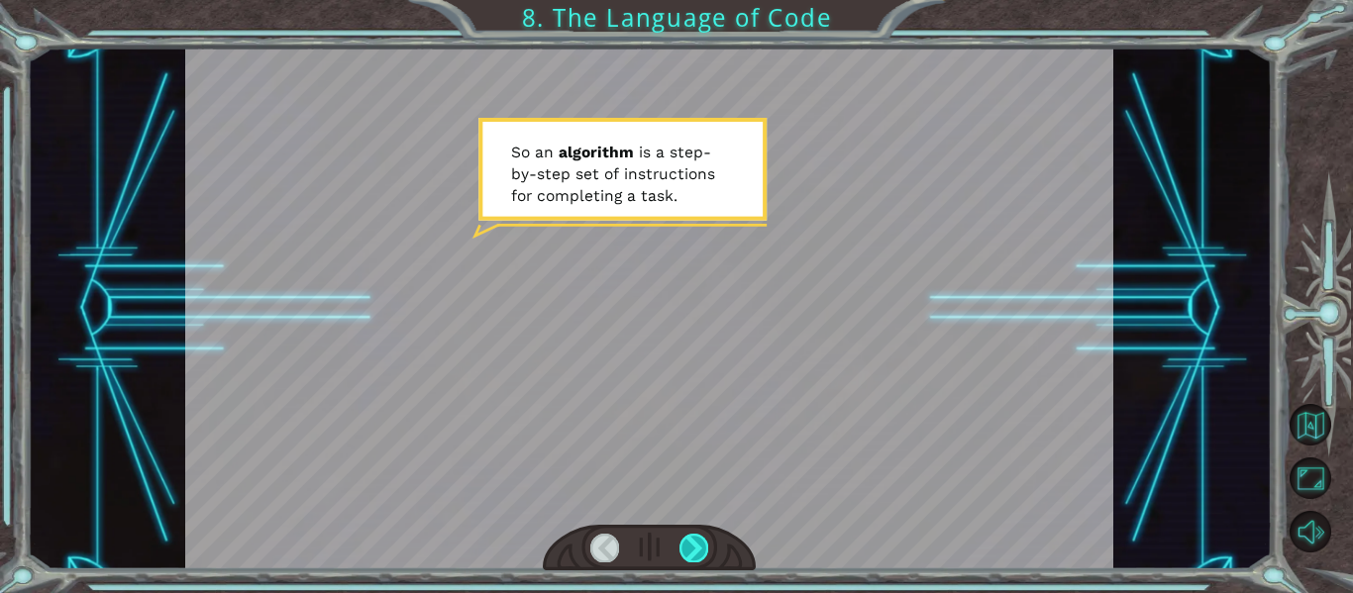
click at [691, 537] on div at bounding box center [693, 548] width 29 height 28
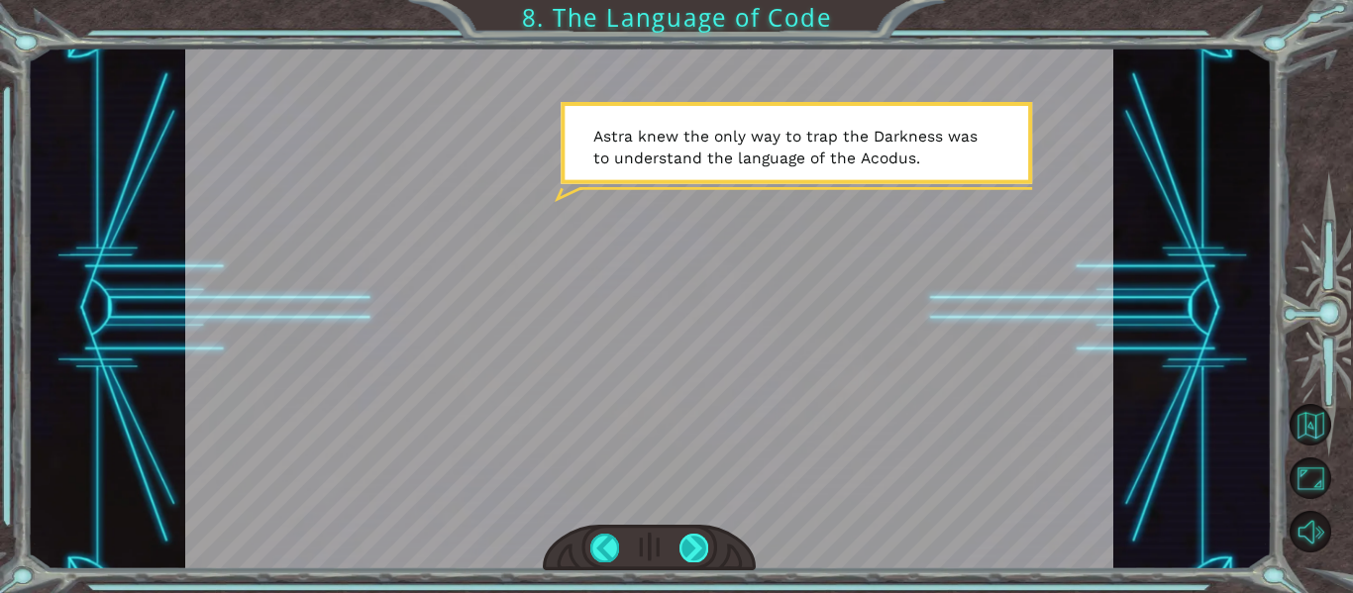
click at [688, 538] on div at bounding box center [693, 548] width 29 height 28
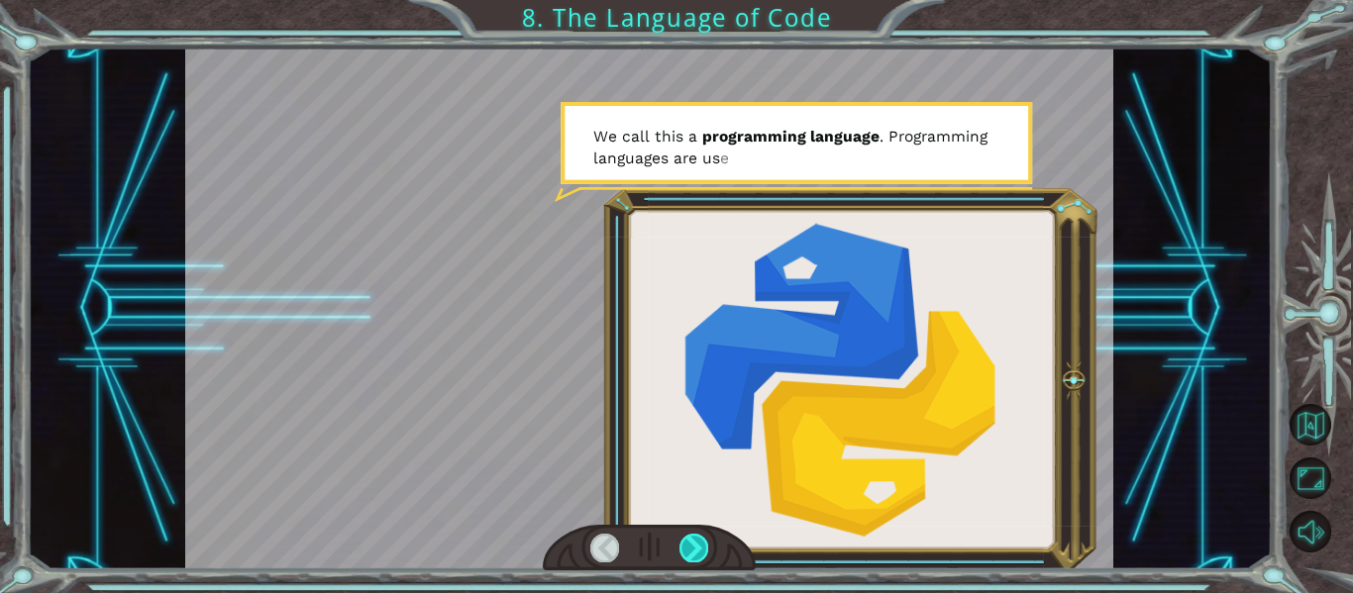
click at [689, 538] on div at bounding box center [693, 548] width 29 height 28
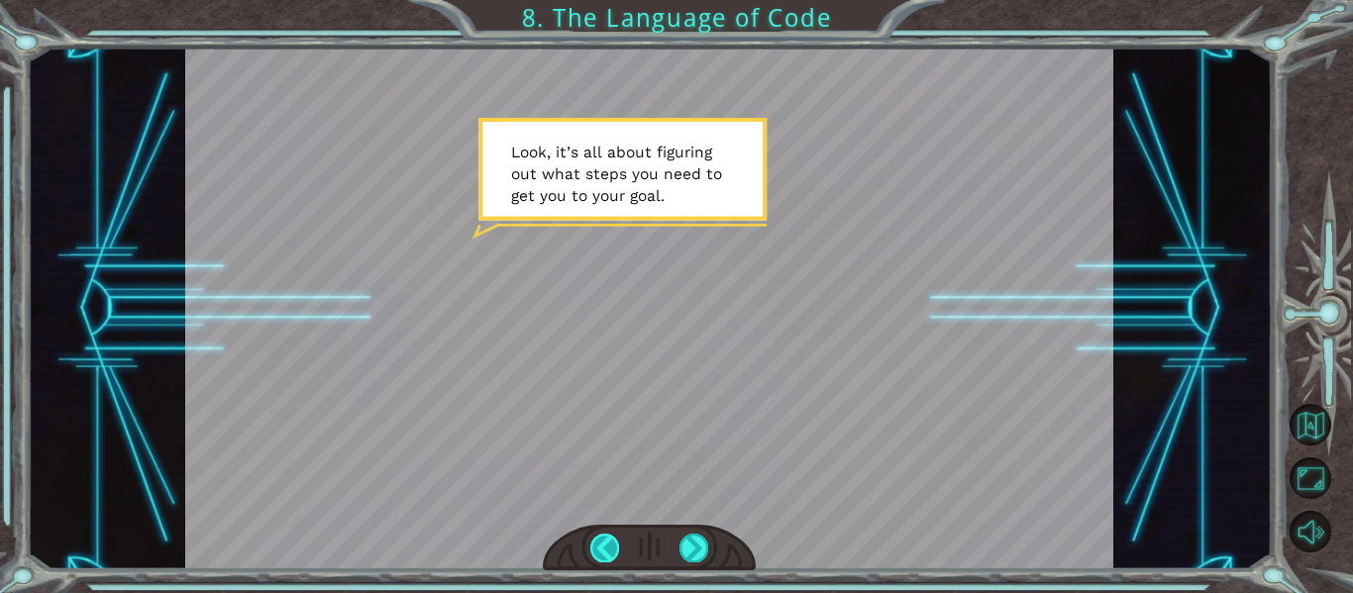
click at [605, 544] on div at bounding box center [604, 548] width 29 height 28
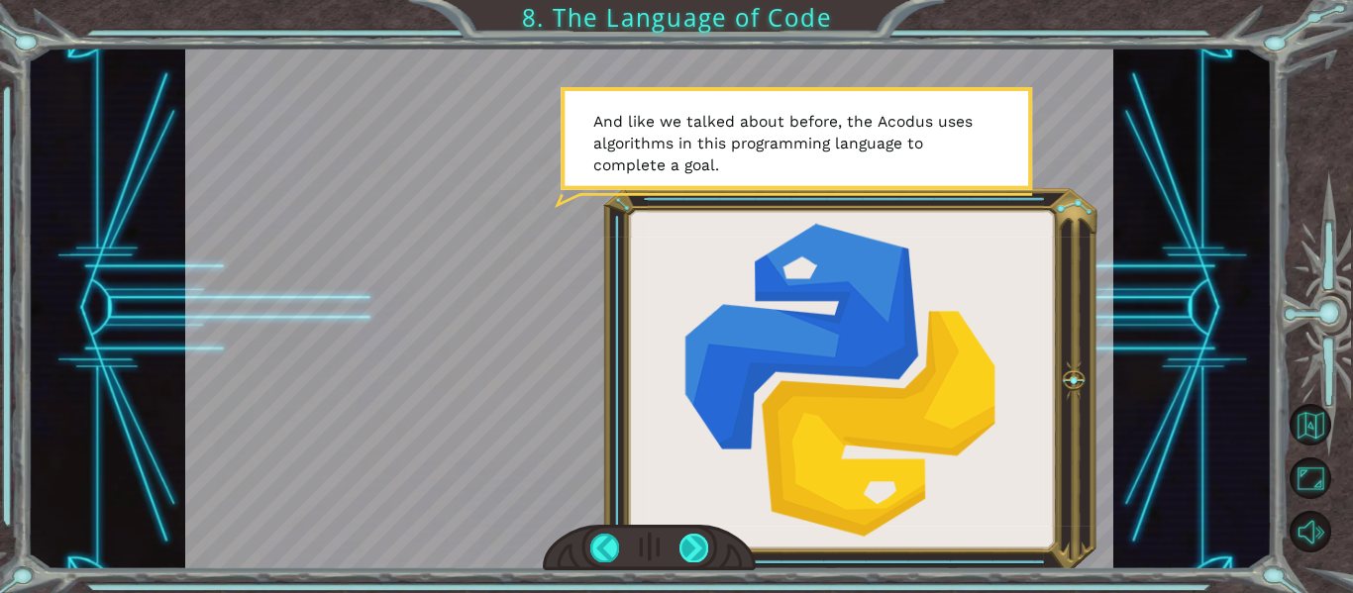
click at [694, 555] on div at bounding box center [693, 548] width 29 height 28
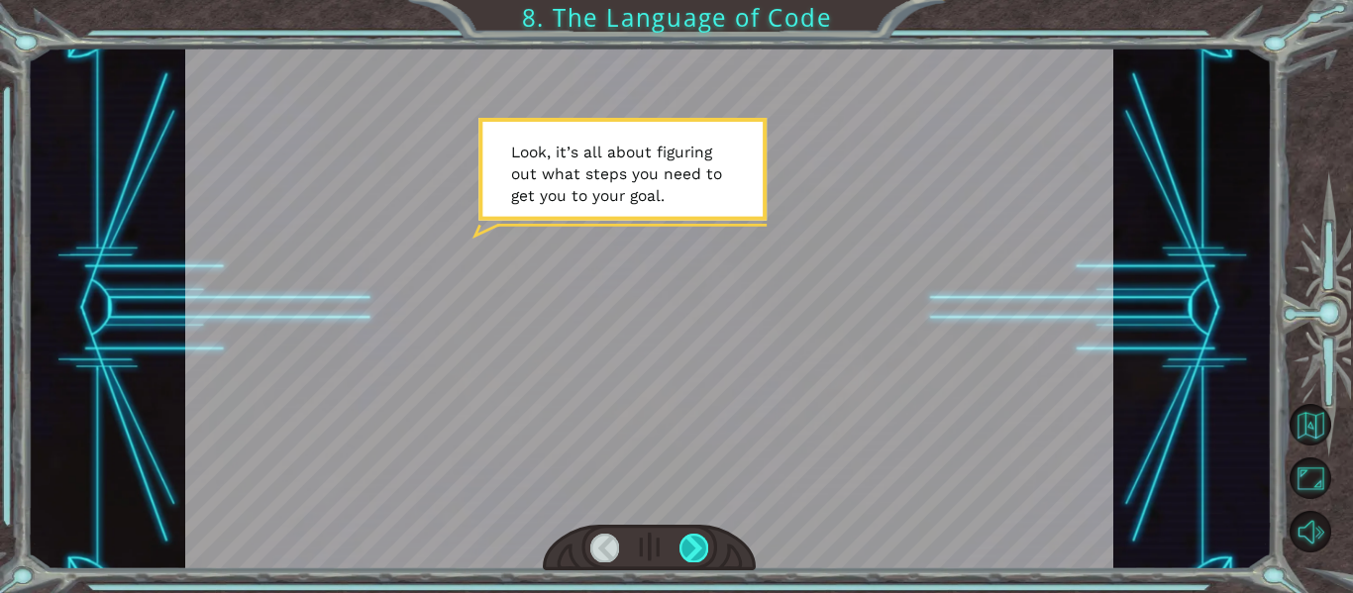
click at [694, 555] on div at bounding box center [693, 548] width 29 height 28
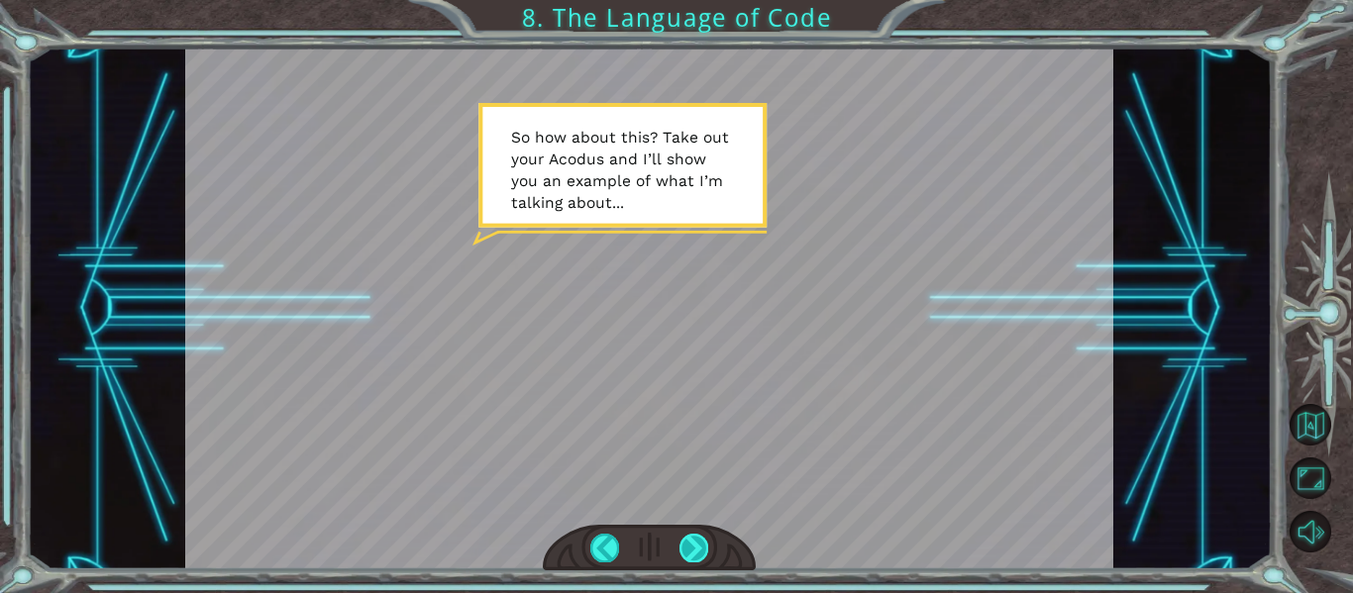
click at [691, 548] on div at bounding box center [693, 548] width 29 height 28
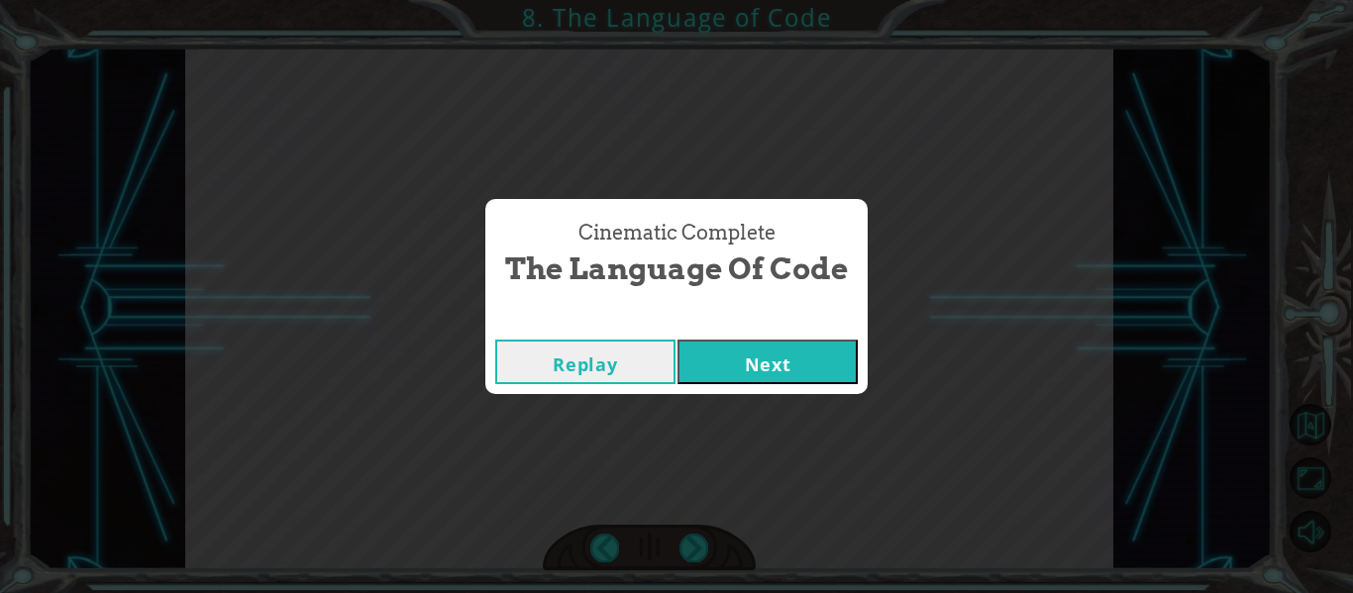
click at [706, 347] on button "Next" at bounding box center [767, 362] width 180 height 45
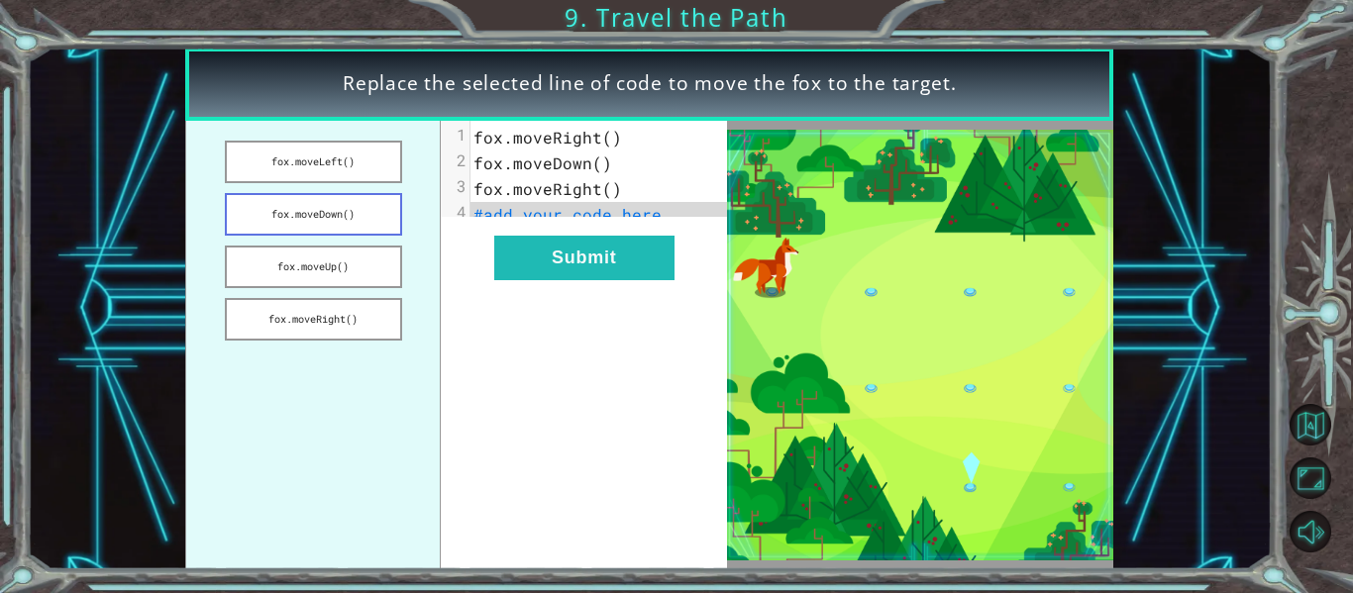
click at [350, 201] on button "fox.moveDown()" at bounding box center [313, 214] width 177 height 43
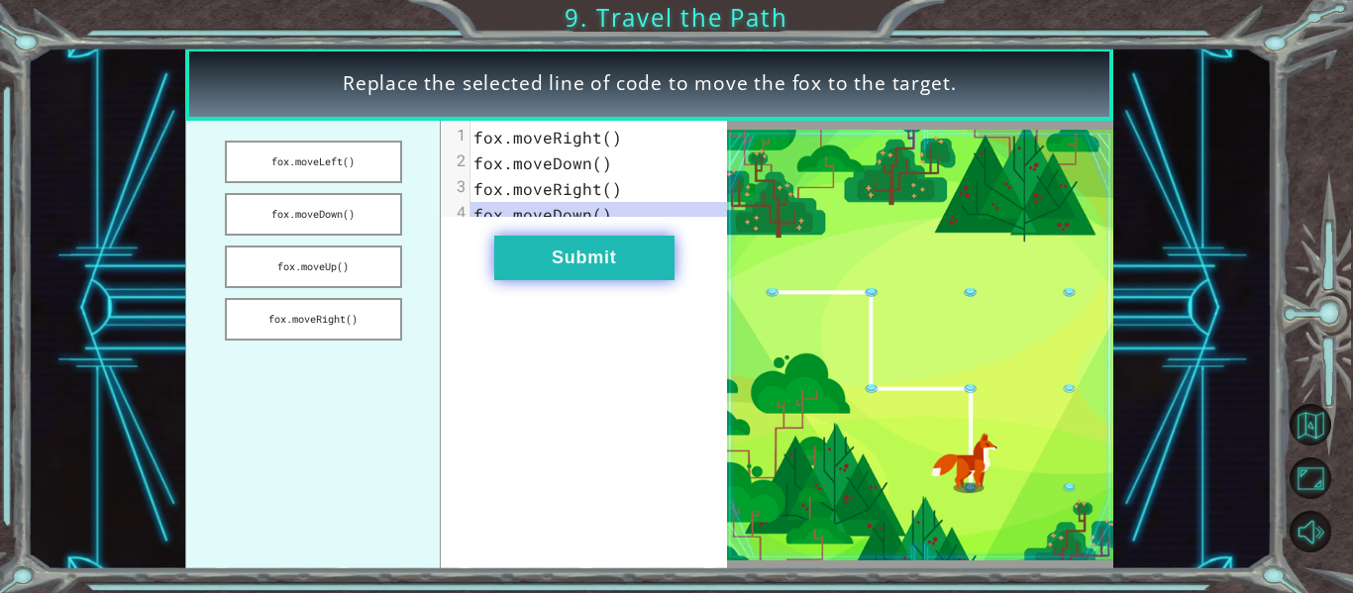
click at [547, 272] on button "Submit" at bounding box center [584, 258] width 180 height 45
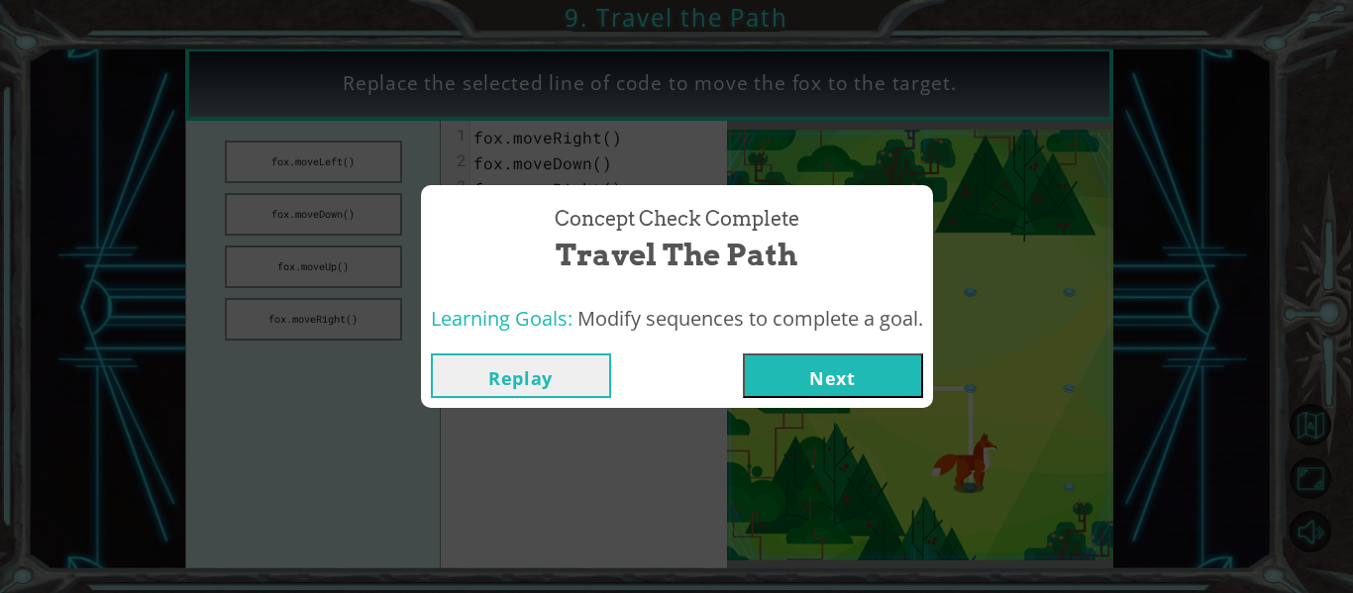
click at [797, 367] on button "Next" at bounding box center [833, 376] width 180 height 45
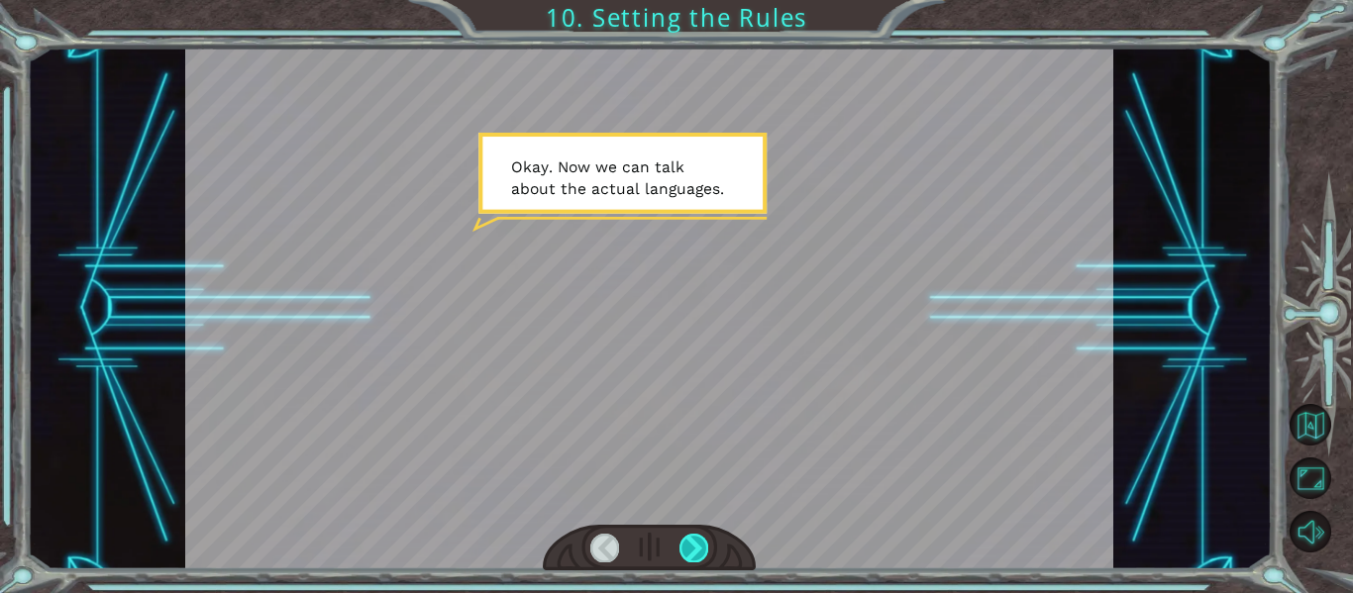
click at [692, 540] on div at bounding box center [693, 548] width 29 height 28
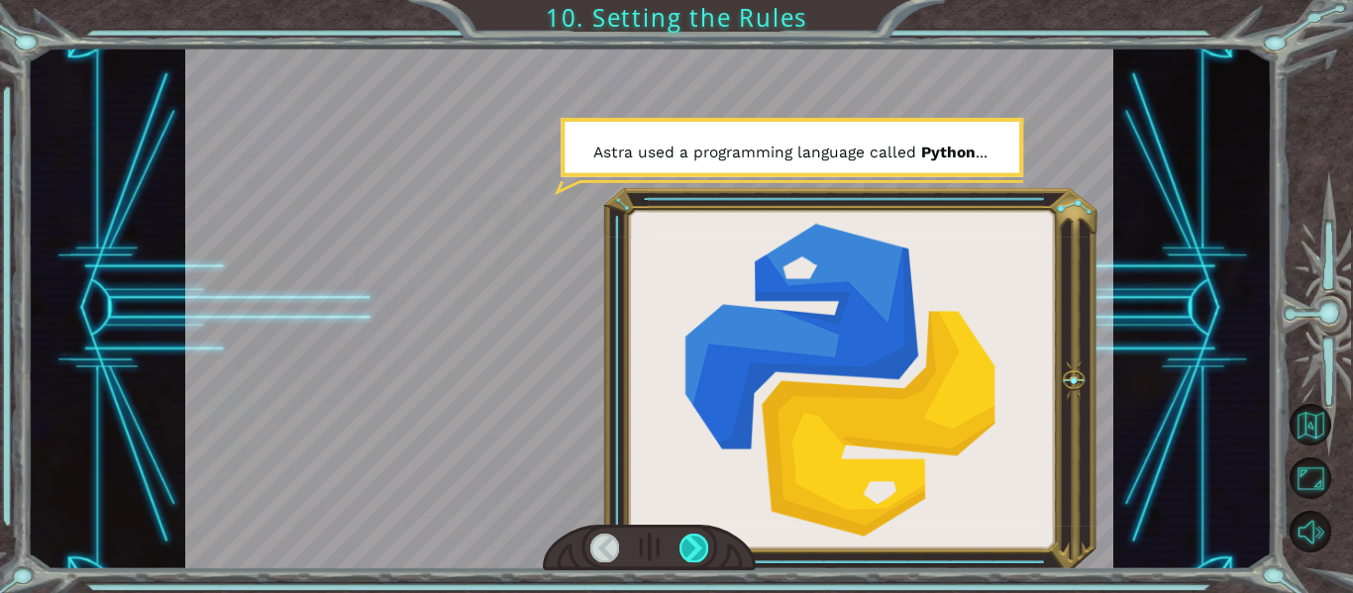
click at [692, 540] on div at bounding box center [693, 548] width 29 height 28
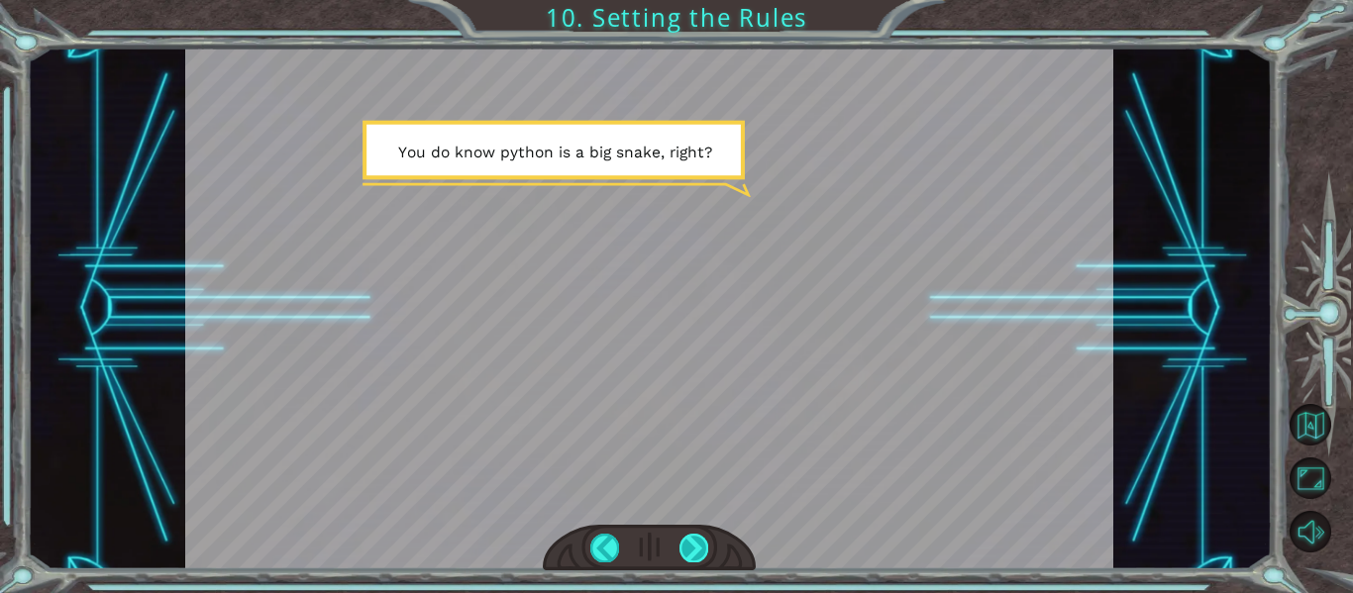
click at [687, 540] on div at bounding box center [693, 548] width 29 height 28
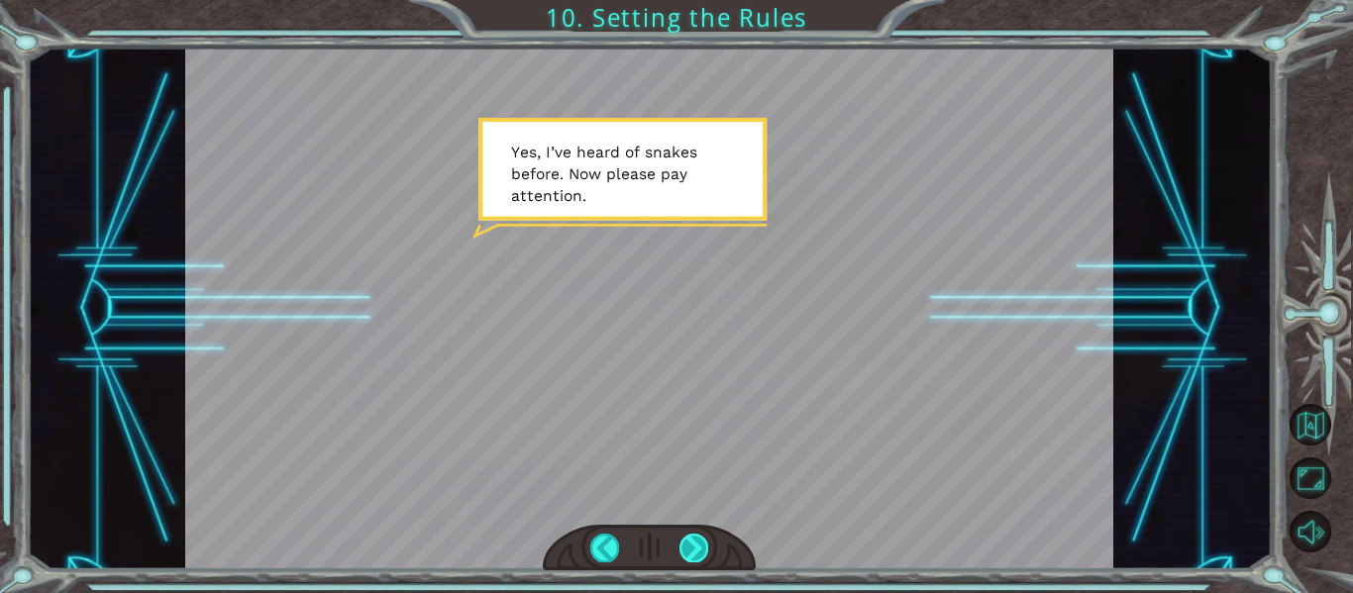
click at [687, 540] on div at bounding box center [693, 548] width 29 height 28
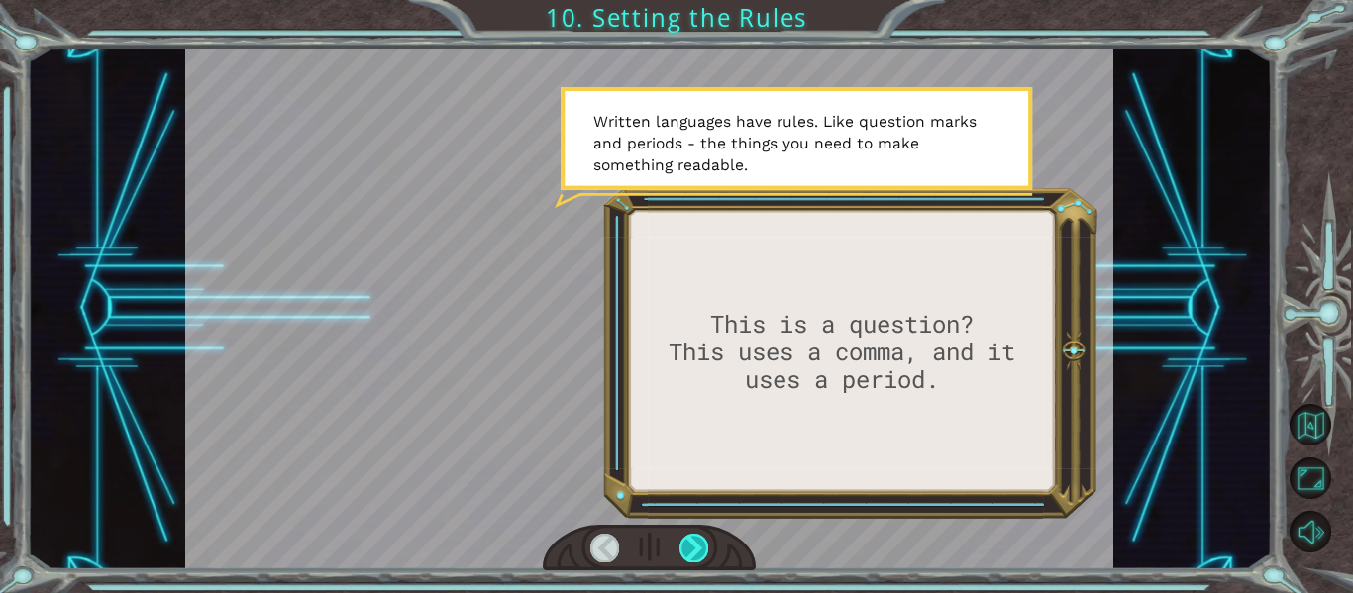
click at [687, 540] on div at bounding box center [693, 548] width 29 height 28
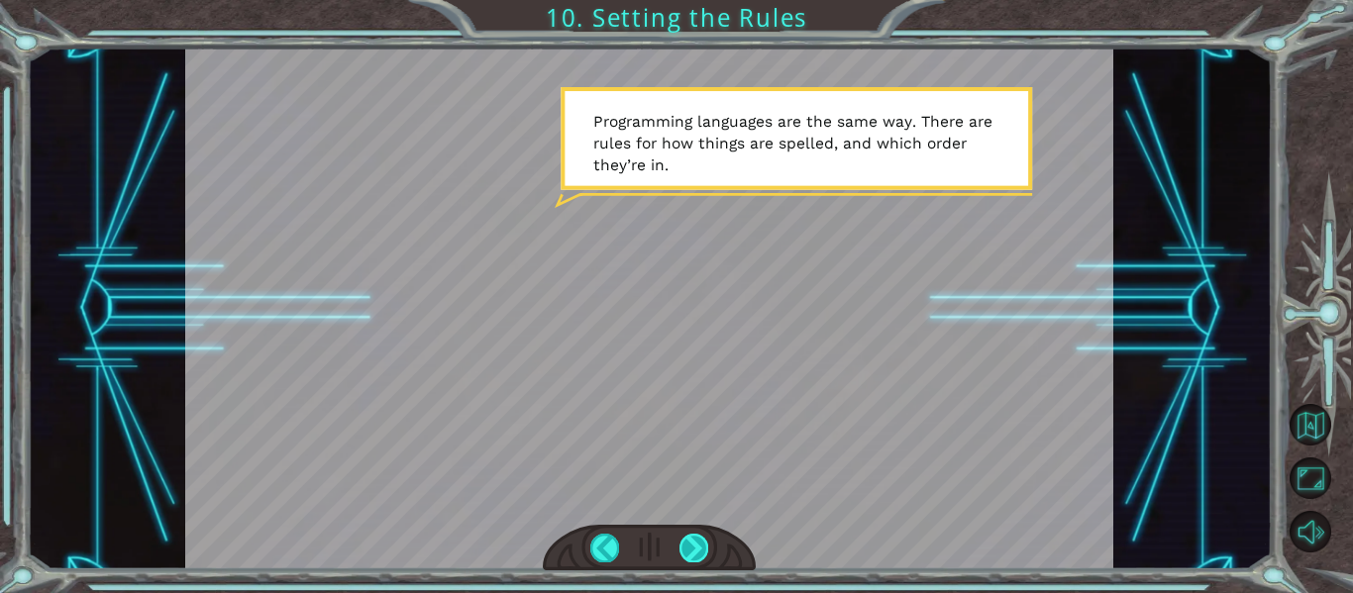
click at [687, 540] on div at bounding box center [693, 548] width 29 height 28
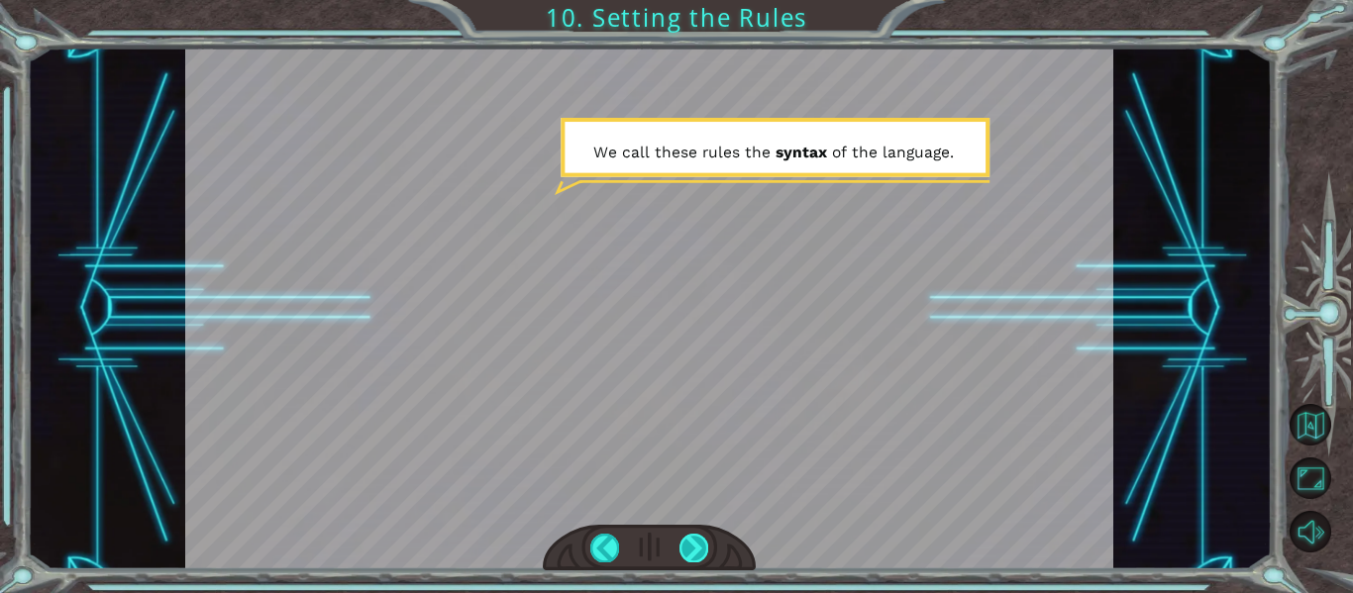
click at [687, 540] on div at bounding box center [693, 548] width 29 height 28
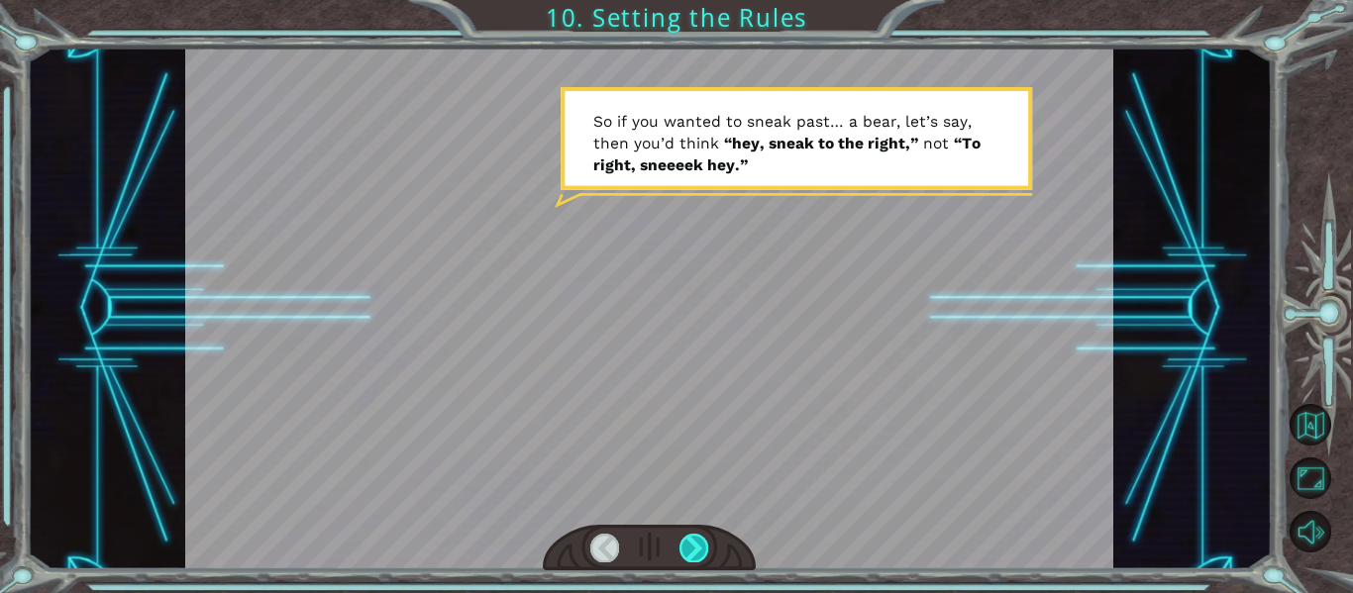
click at [687, 540] on div at bounding box center [693, 548] width 29 height 28
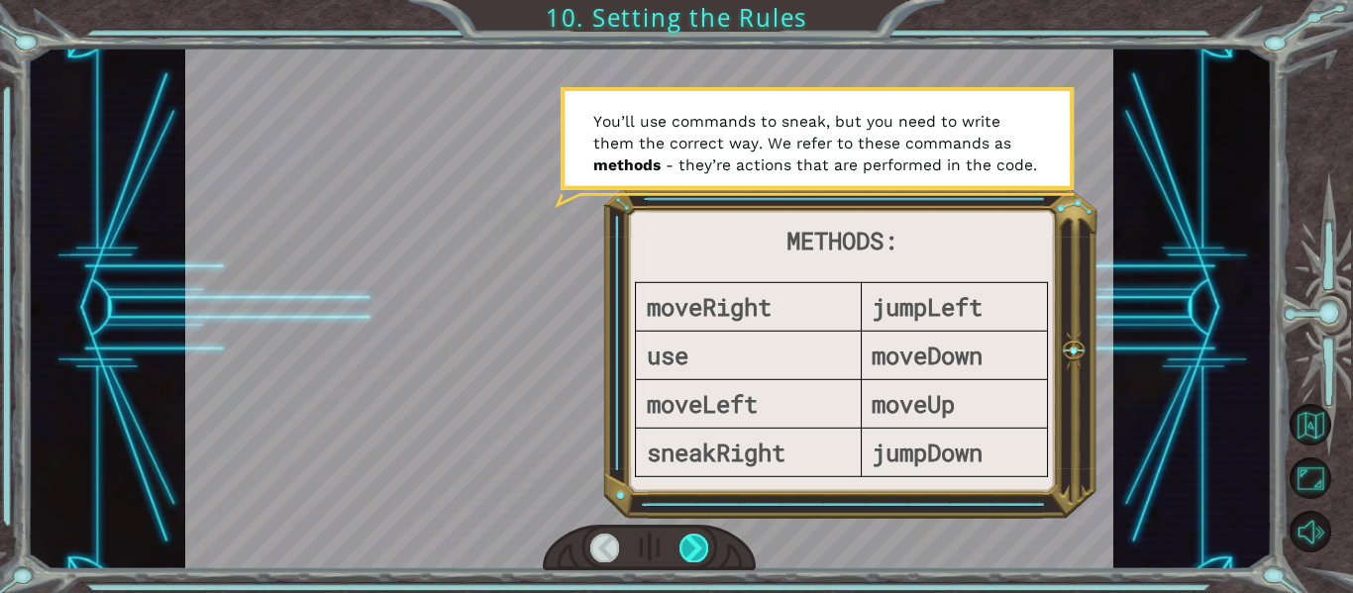
click at [695, 553] on div at bounding box center [693, 548] width 29 height 28
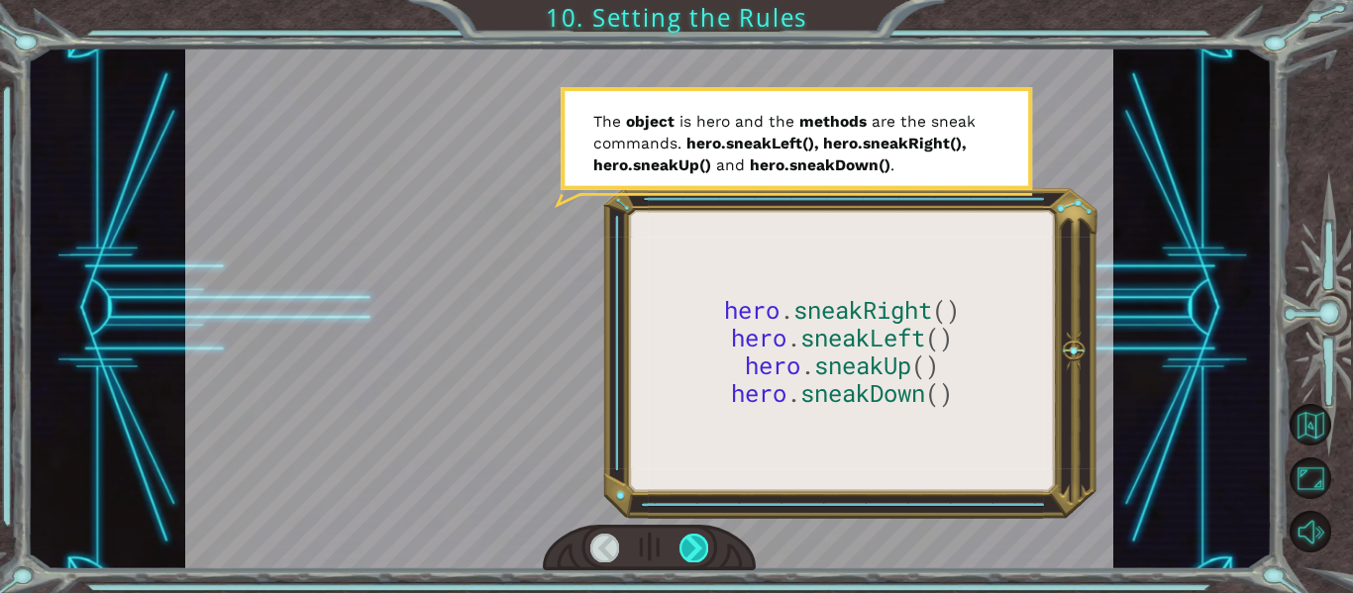
click at [695, 553] on div at bounding box center [693, 548] width 29 height 28
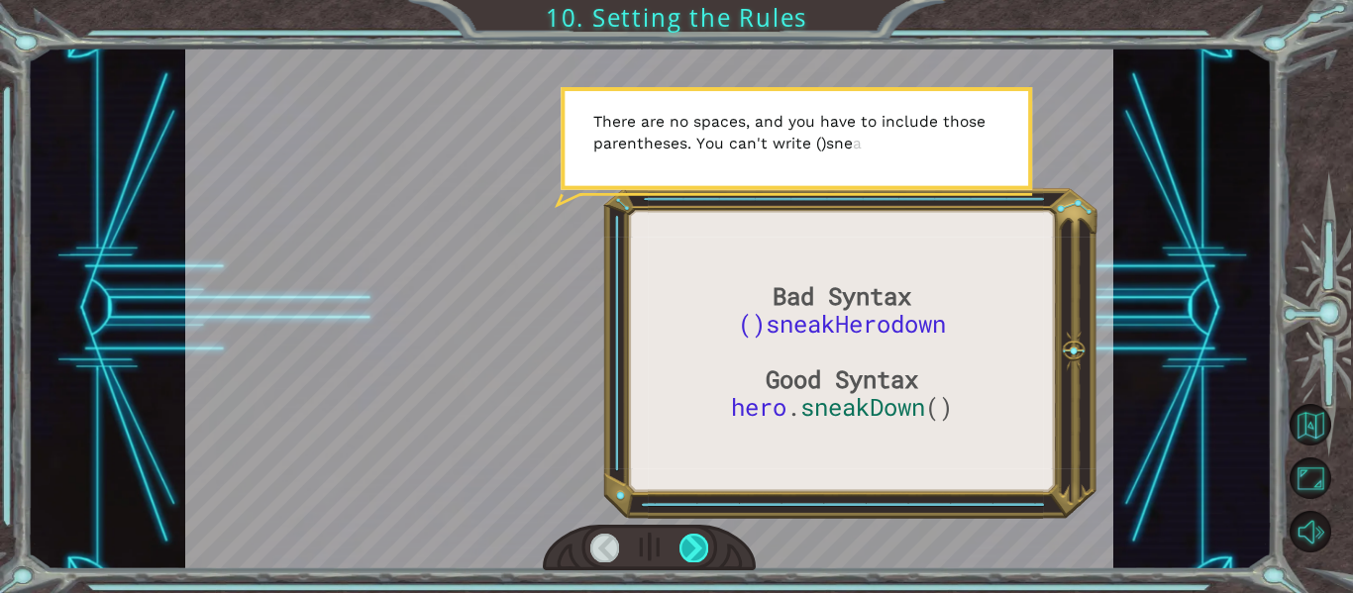
click at [695, 553] on div at bounding box center [693, 548] width 29 height 28
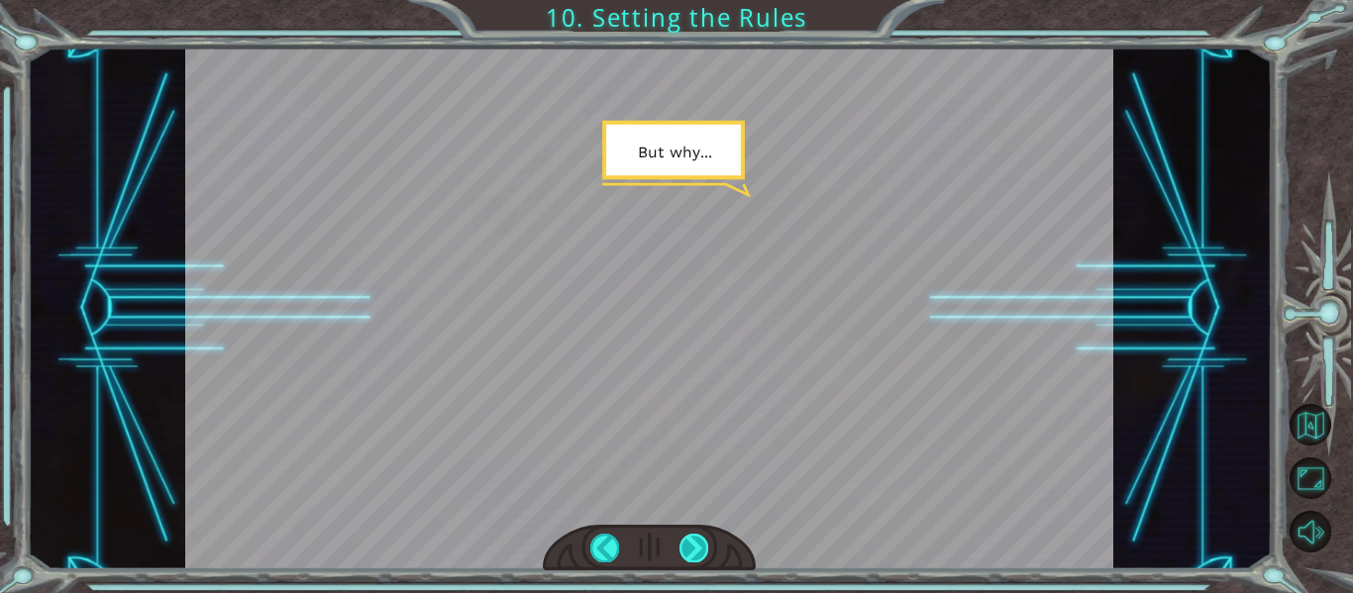
click at [695, 553] on div at bounding box center [693, 548] width 29 height 28
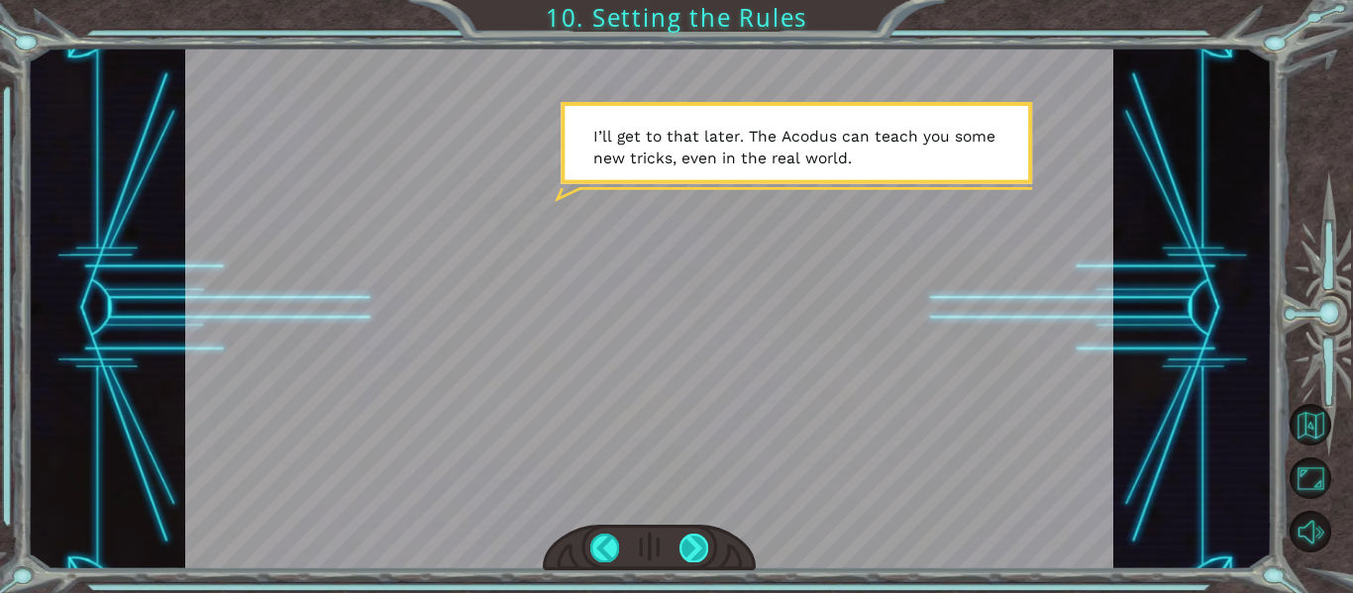
click at [695, 553] on div at bounding box center [693, 548] width 29 height 28
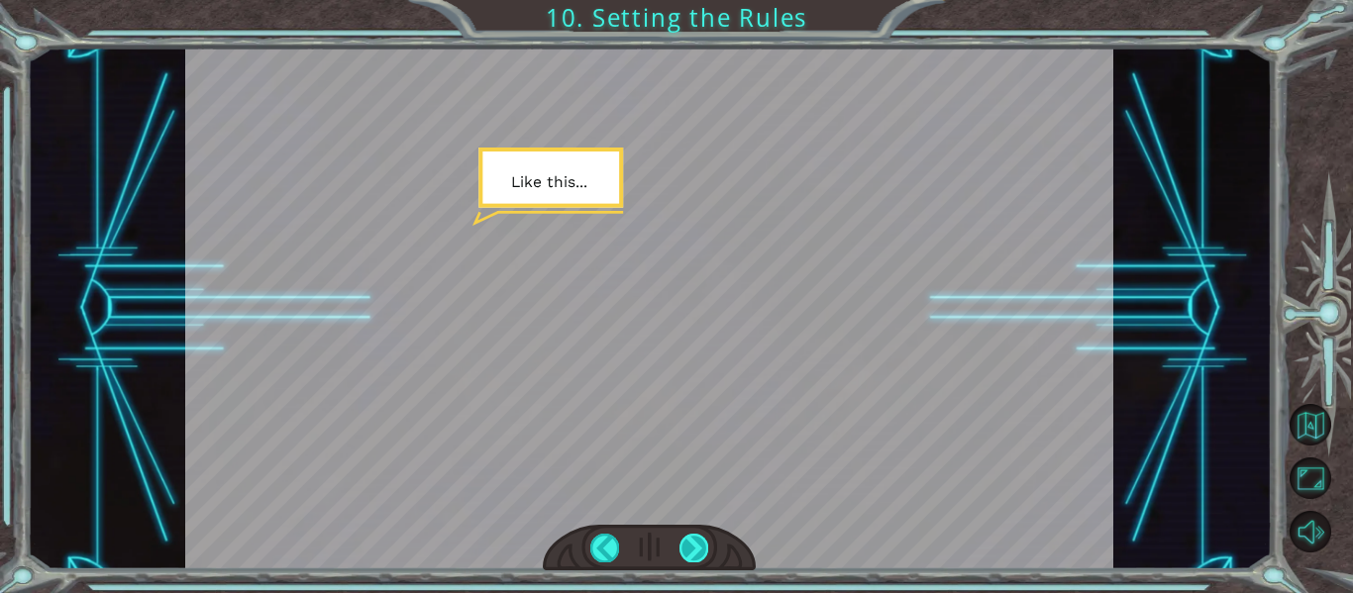
click at [695, 553] on div at bounding box center [693, 548] width 29 height 28
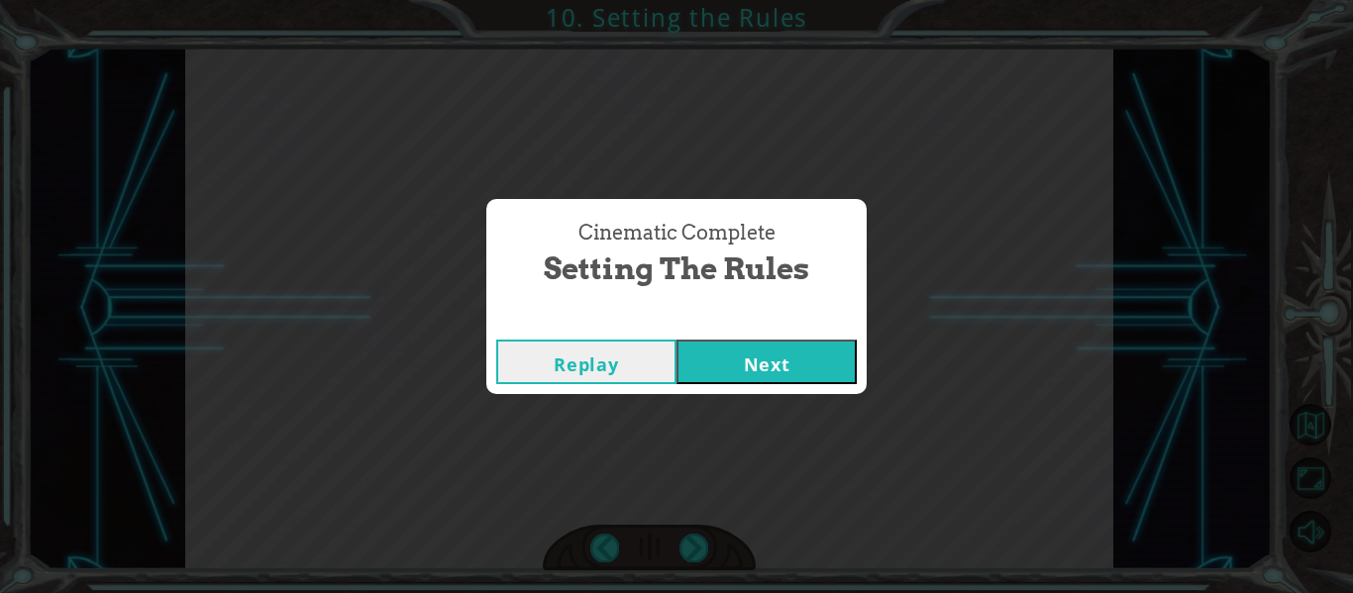
click at [721, 374] on button "Next" at bounding box center [766, 362] width 180 height 45
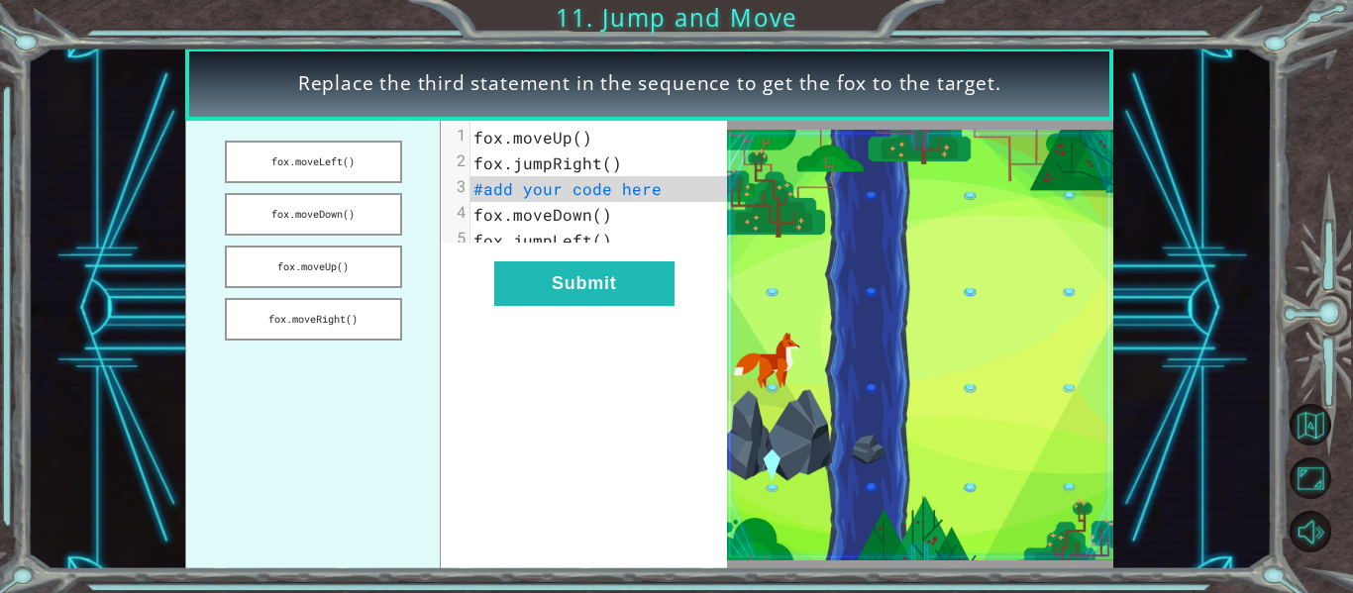
click at [721, 374] on div "xxxxxxxxxx 5 1 fox.moveUp() 2 fox.jumpRight() 3 #add your code here 4 fox.moveD…" at bounding box center [584, 345] width 286 height 449
click at [362, 220] on button "fox.moveDown()" at bounding box center [313, 214] width 177 height 43
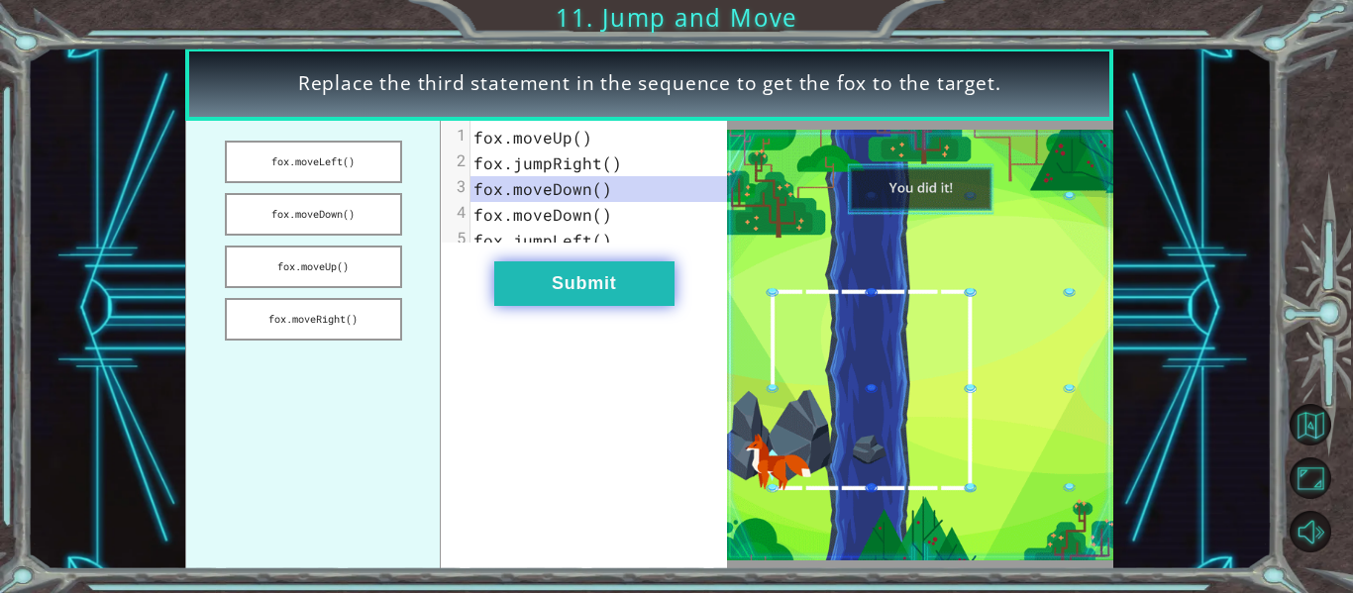
click at [550, 306] on button "Submit" at bounding box center [584, 283] width 180 height 45
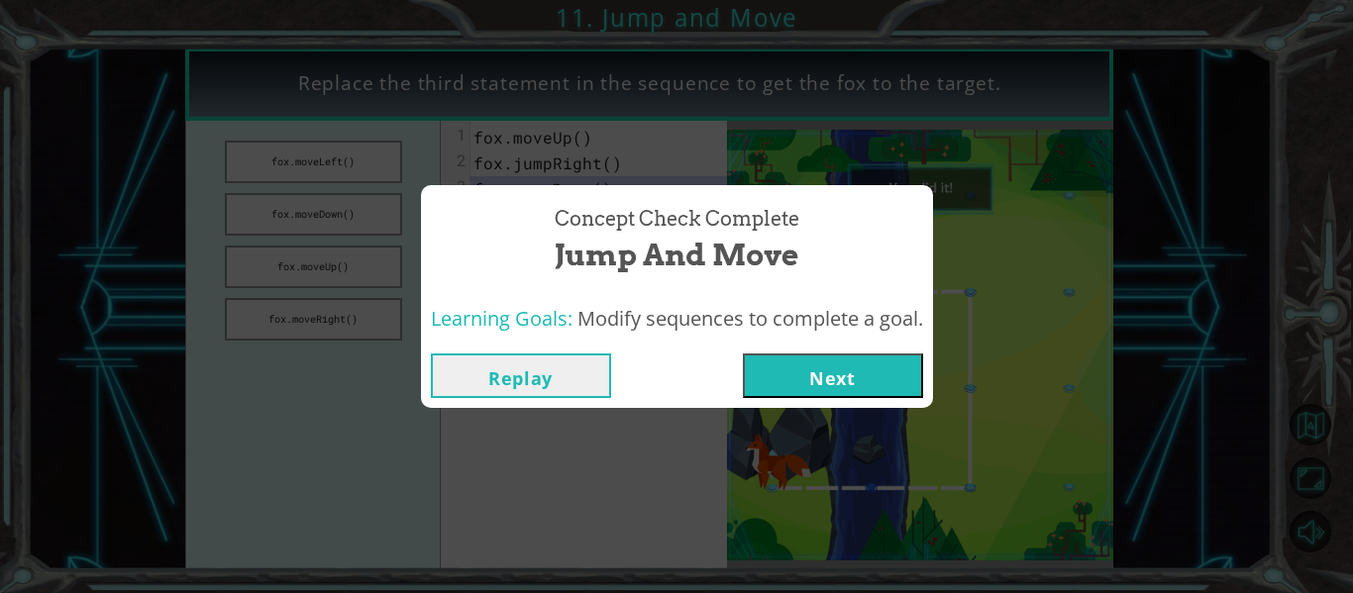
click at [857, 381] on button "Next" at bounding box center [833, 376] width 180 height 45
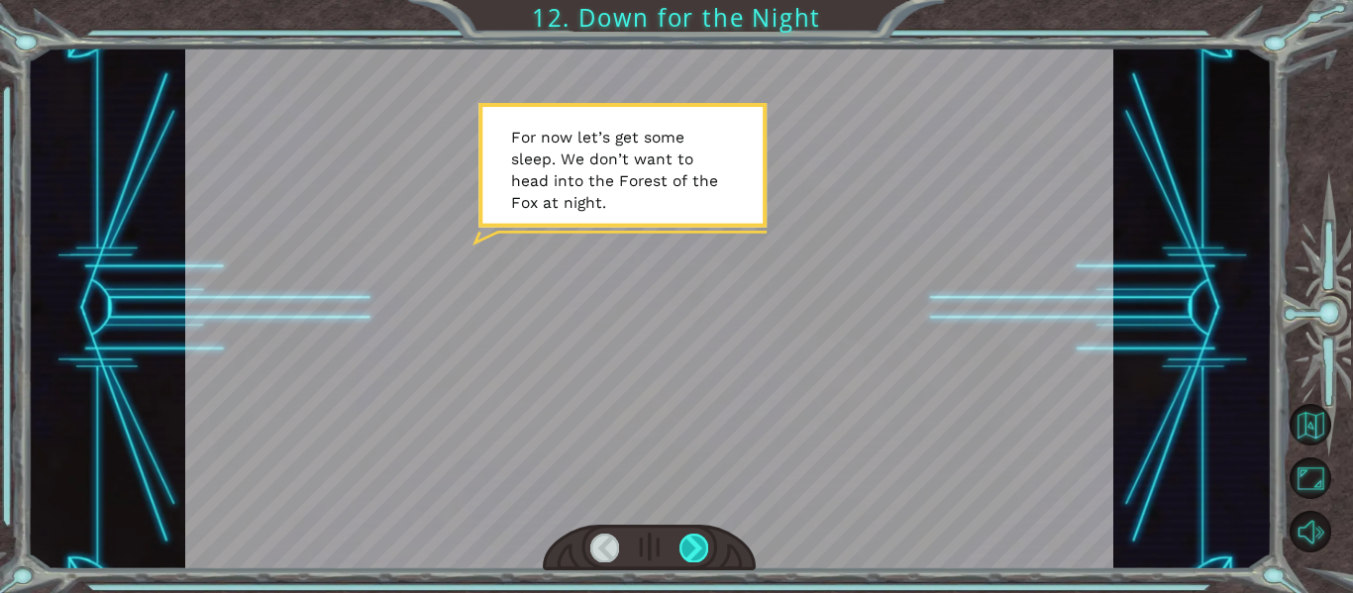
click at [684, 546] on div at bounding box center [693, 548] width 29 height 28
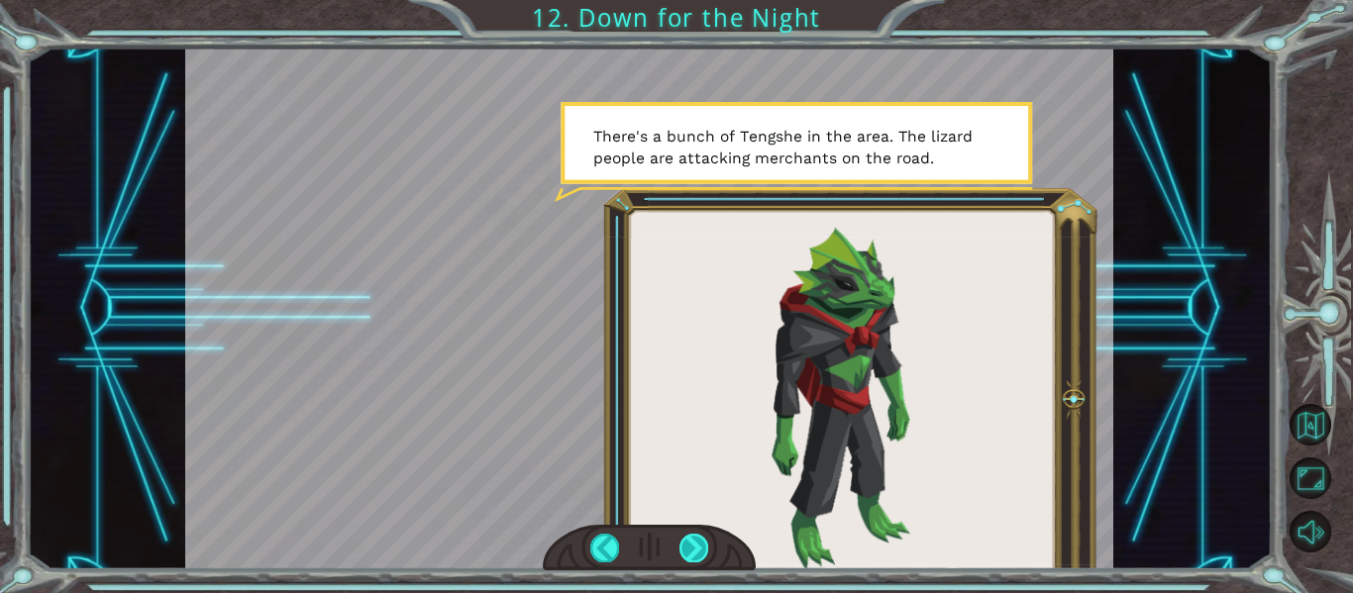
click at [684, 539] on div at bounding box center [693, 548] width 29 height 28
click at [691, 539] on div at bounding box center [693, 548] width 29 height 28
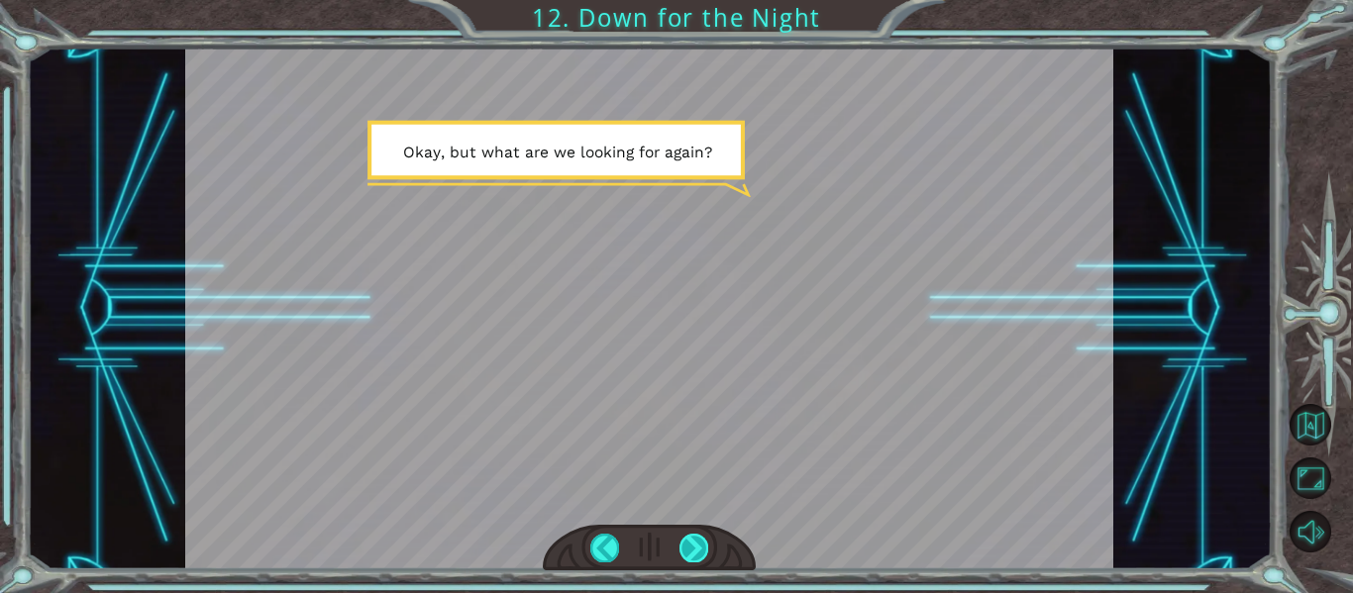
click at [691, 539] on div at bounding box center [693, 548] width 29 height 28
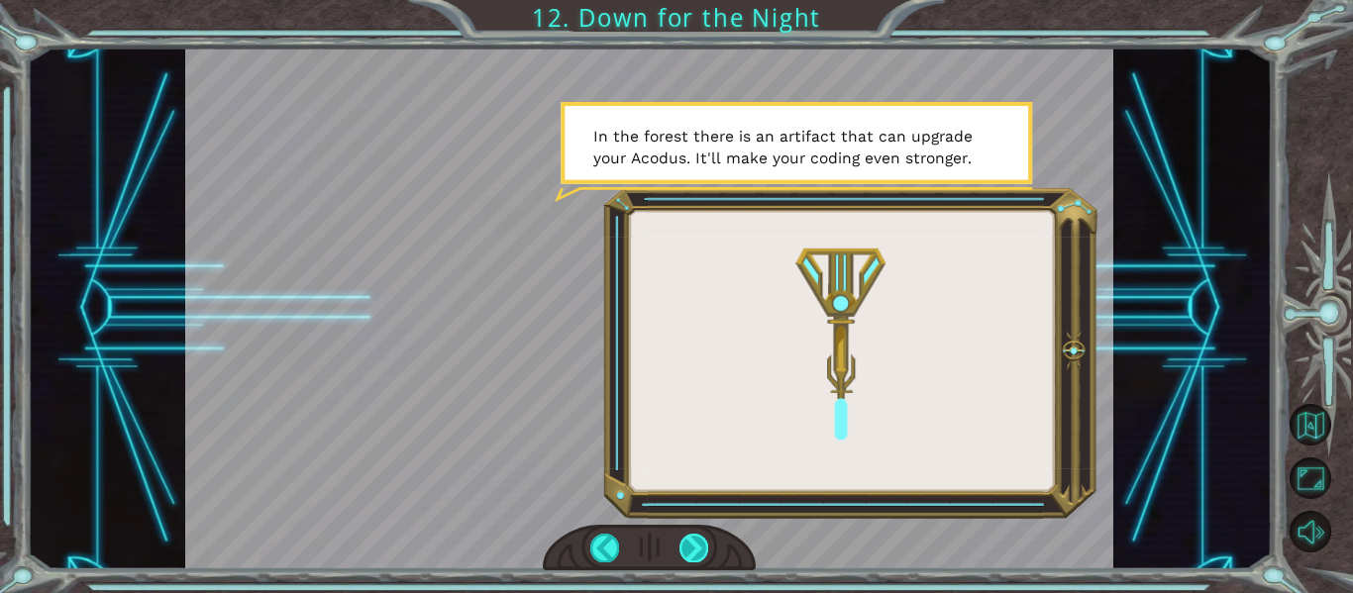
click at [696, 557] on div at bounding box center [693, 548] width 29 height 28
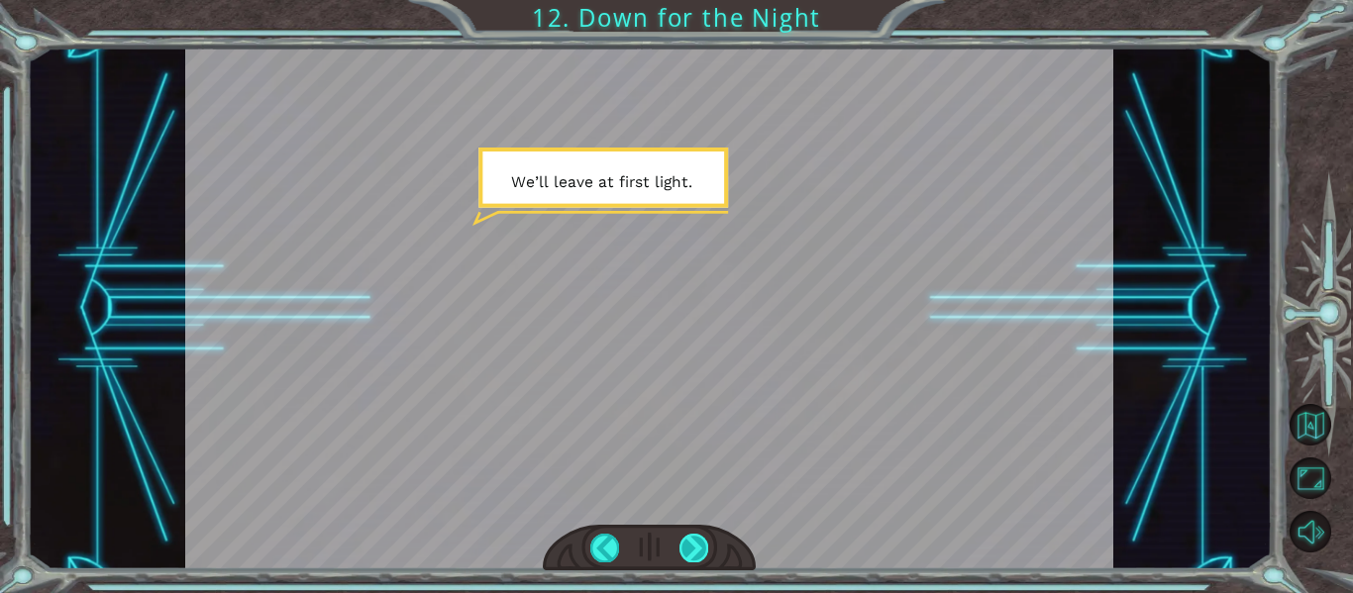
click at [691, 538] on div at bounding box center [693, 548] width 29 height 28
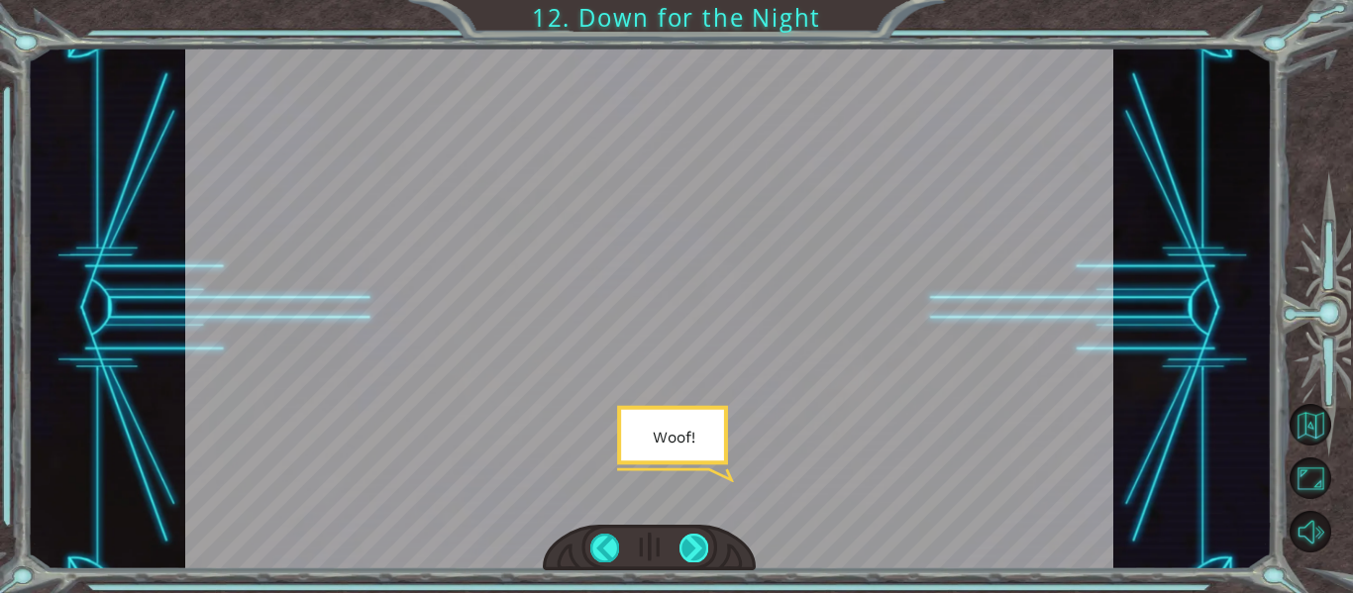
click at [694, 551] on div at bounding box center [693, 548] width 29 height 28
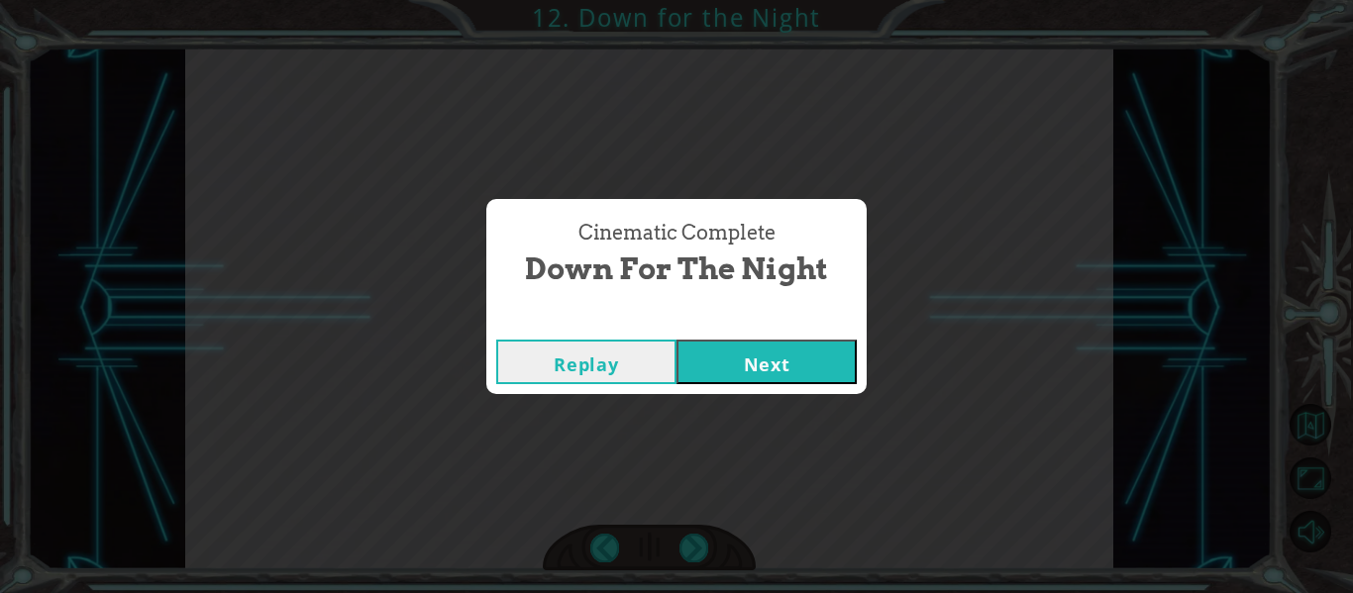
click at [729, 374] on button "Next" at bounding box center [766, 362] width 180 height 45
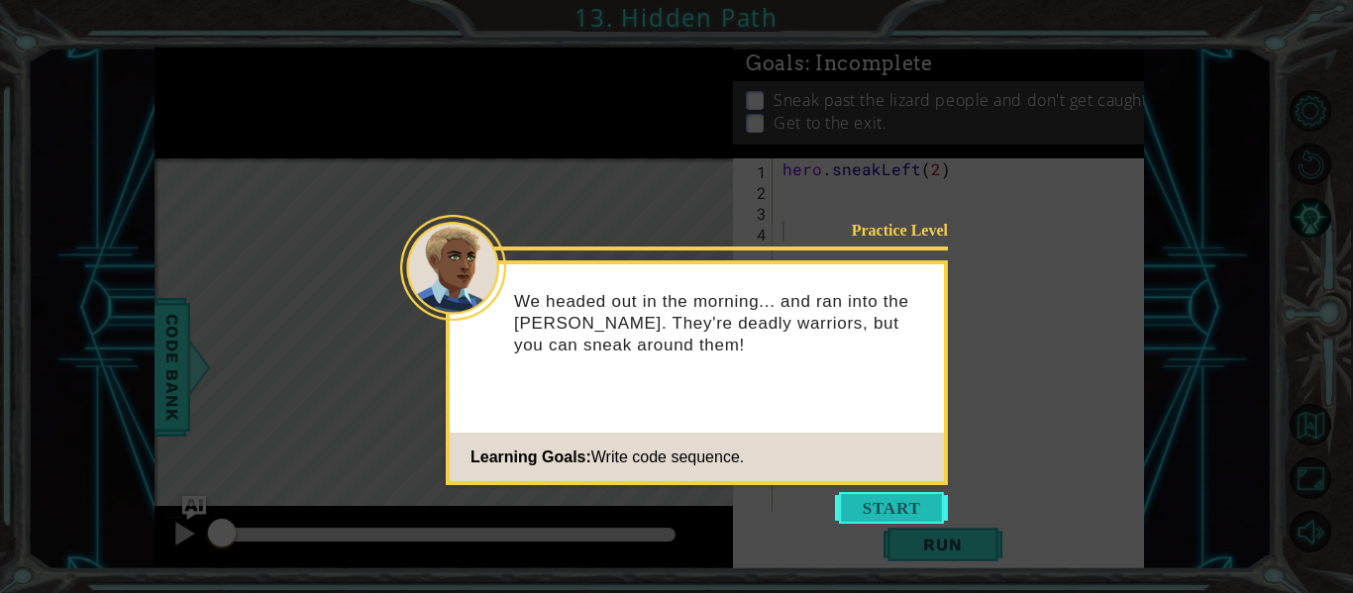
click at [880, 510] on button "Start" at bounding box center [891, 508] width 113 height 32
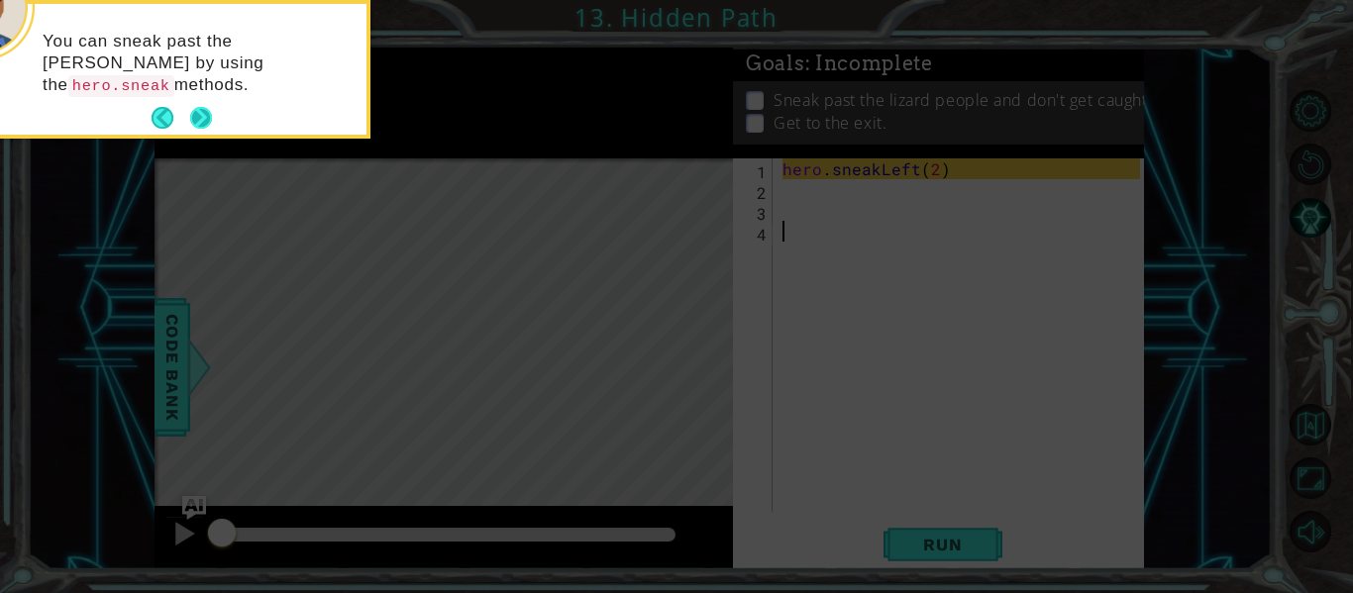
click at [202, 118] on button "Next" at bounding box center [201, 118] width 23 height 23
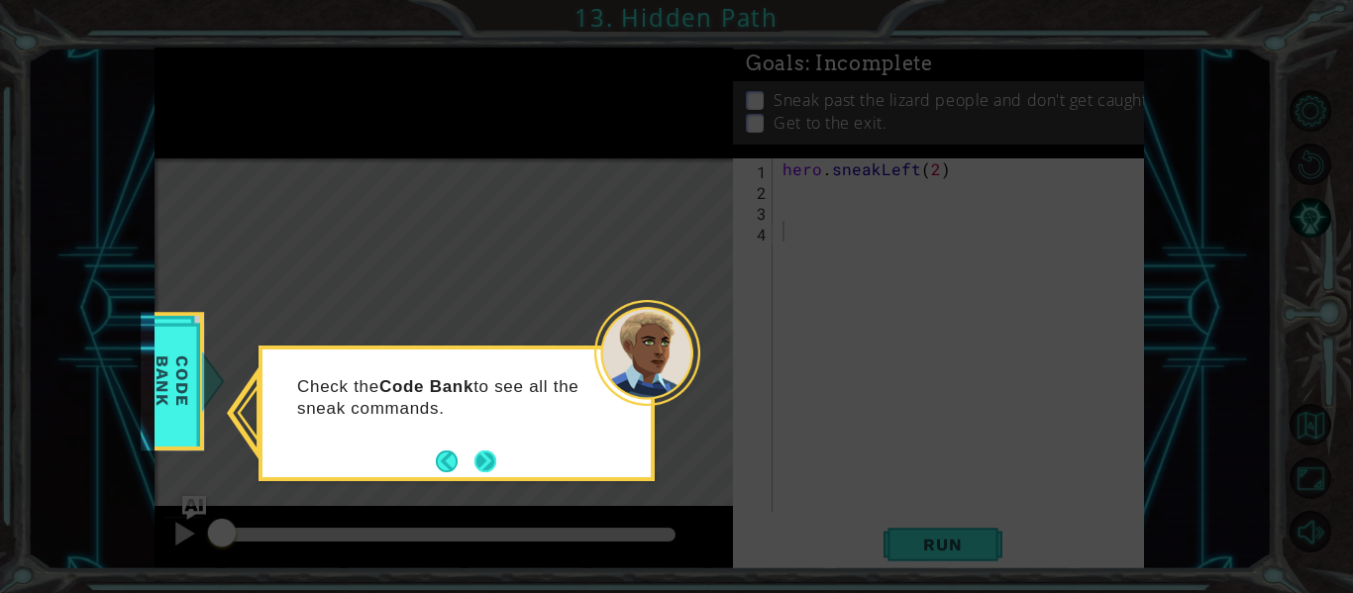
click at [487, 463] on button "Next" at bounding box center [484, 461] width 29 height 29
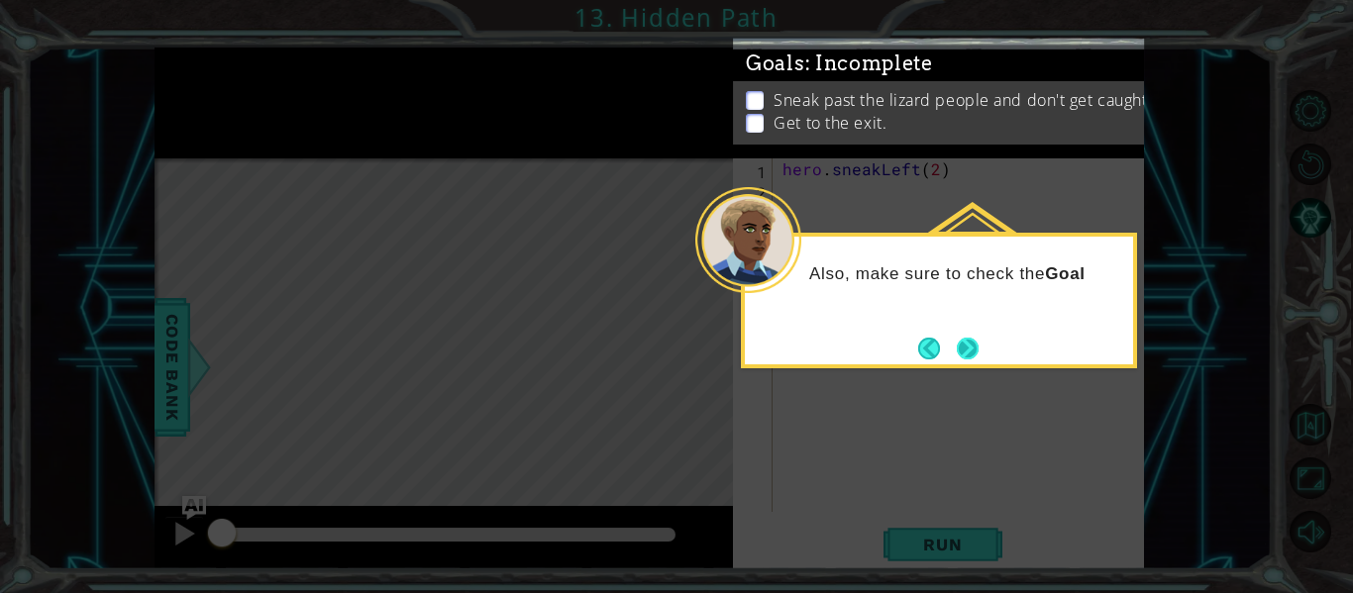
click at [964, 344] on button "Next" at bounding box center [968, 349] width 22 height 22
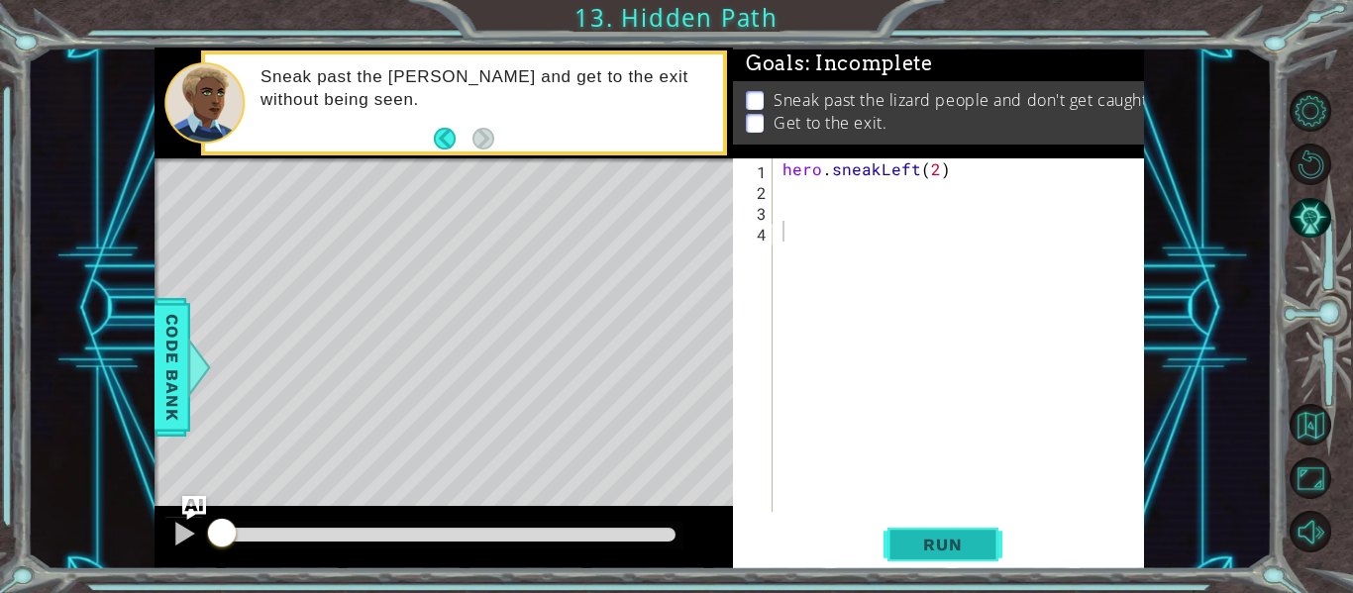
click at [948, 554] on span "Run" at bounding box center [942, 545] width 78 height 20
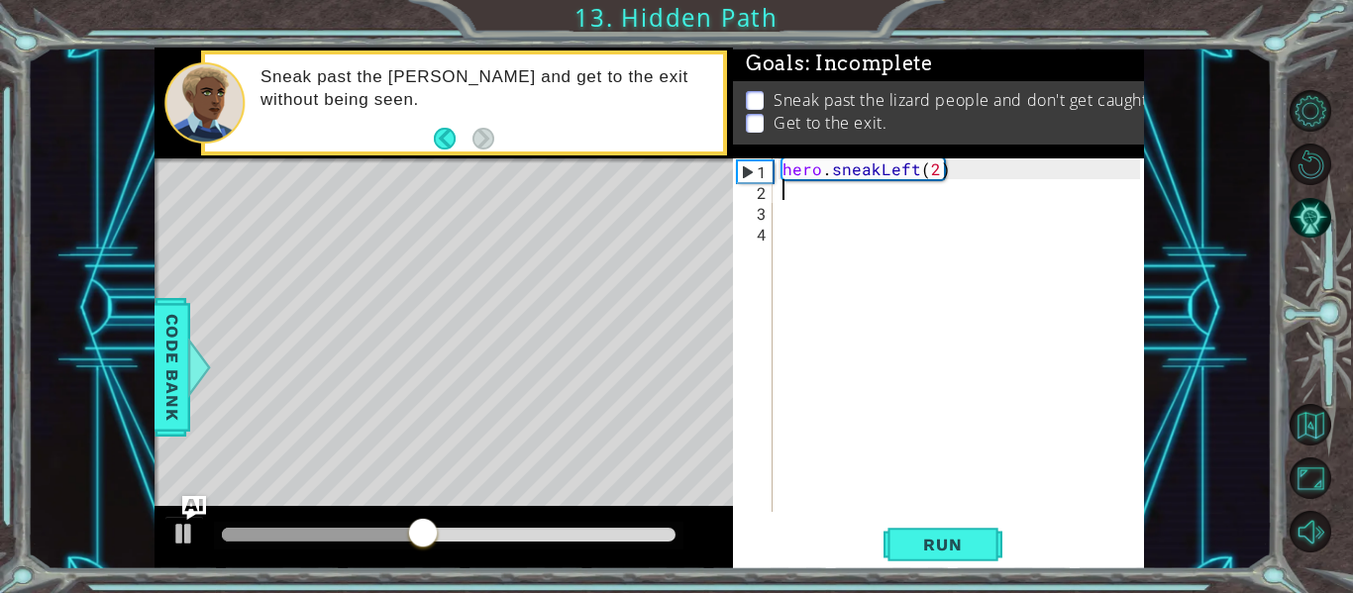
click at [818, 192] on div "hero . sneakLeft ( 2 )" at bounding box center [963, 355] width 371 height 395
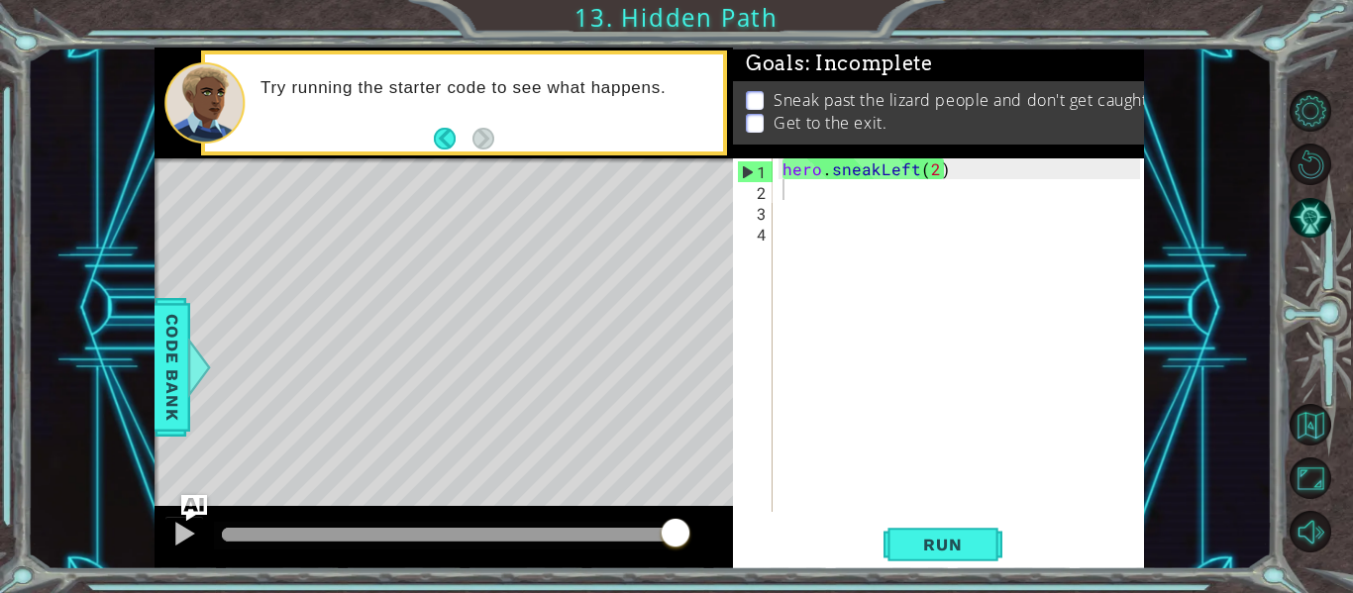
click at [195, 495] on img "Ask AI" at bounding box center [194, 508] width 26 height 26
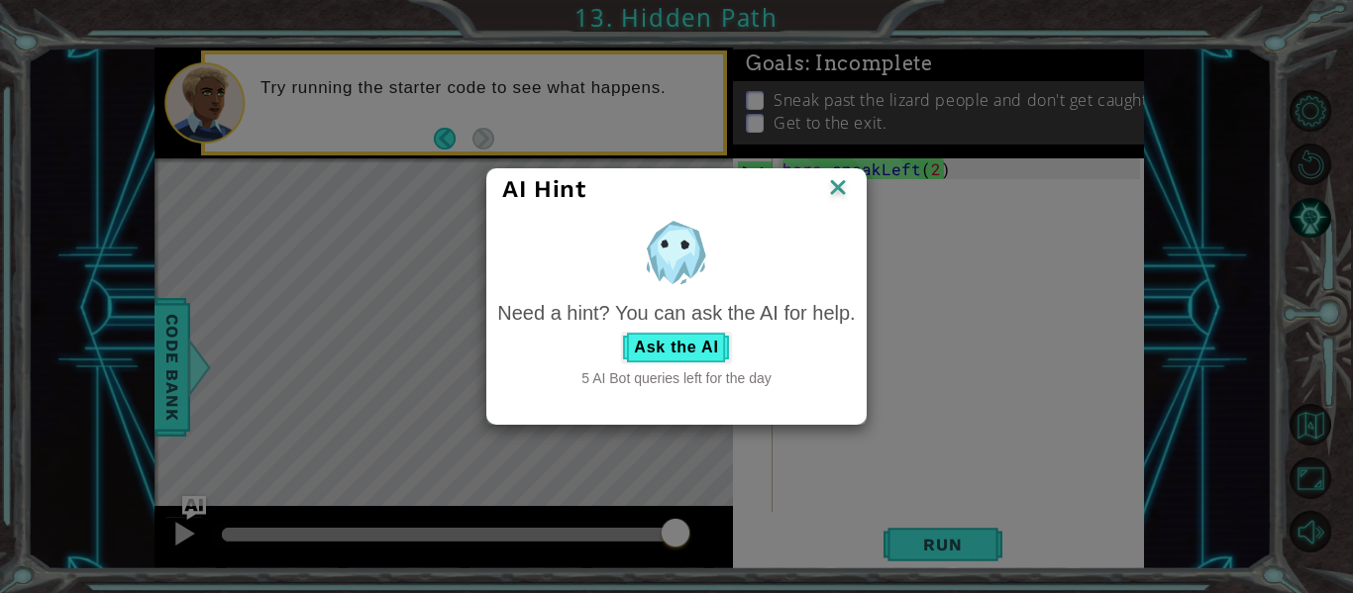
click at [836, 191] on img at bounding box center [838, 189] width 26 height 30
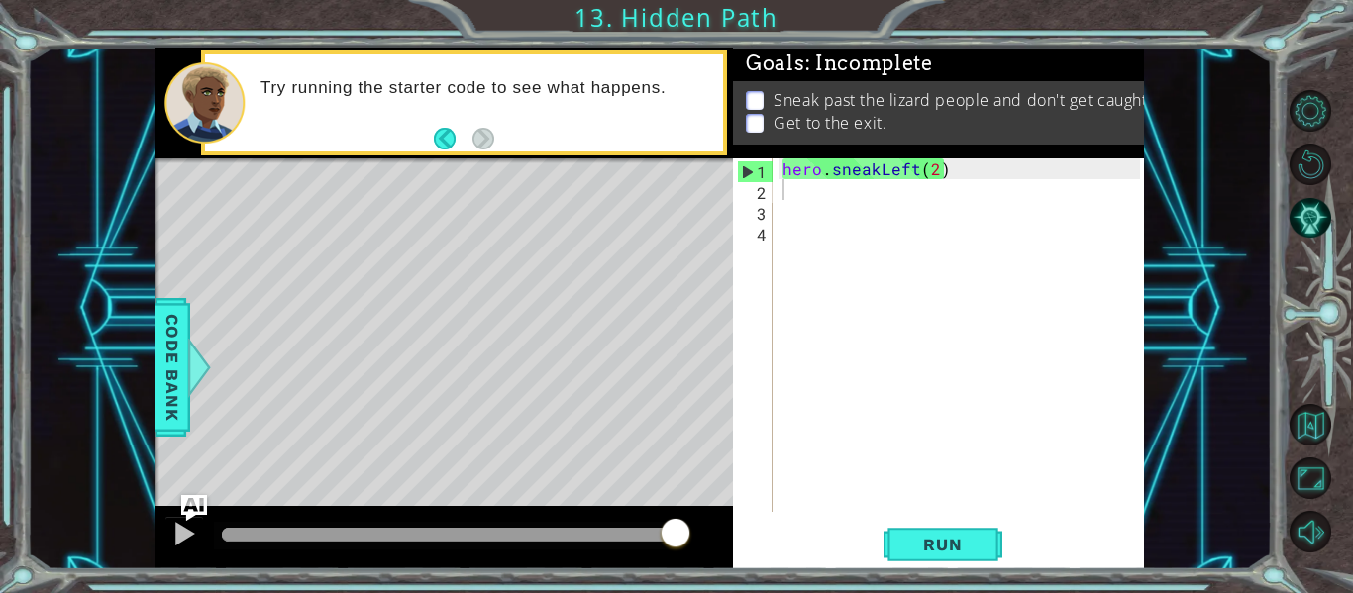
click at [189, 497] on img "Ask AI" at bounding box center [194, 508] width 26 height 26
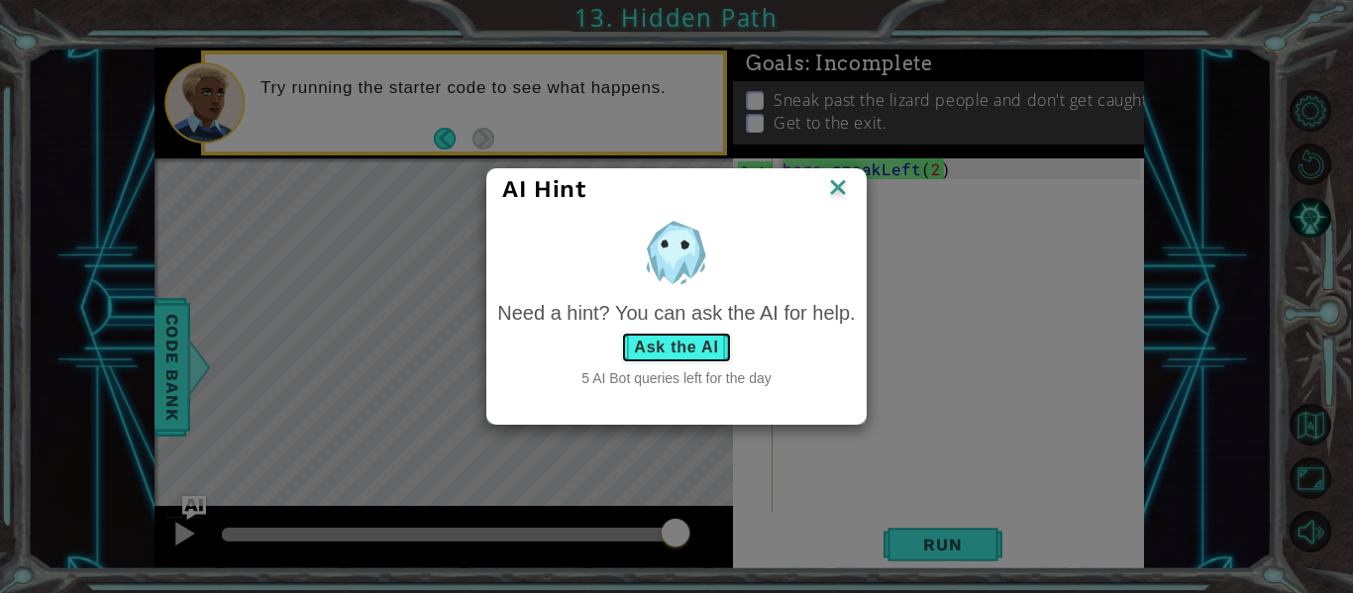
click at [662, 338] on button "Ask the AI" at bounding box center [676, 348] width 110 height 32
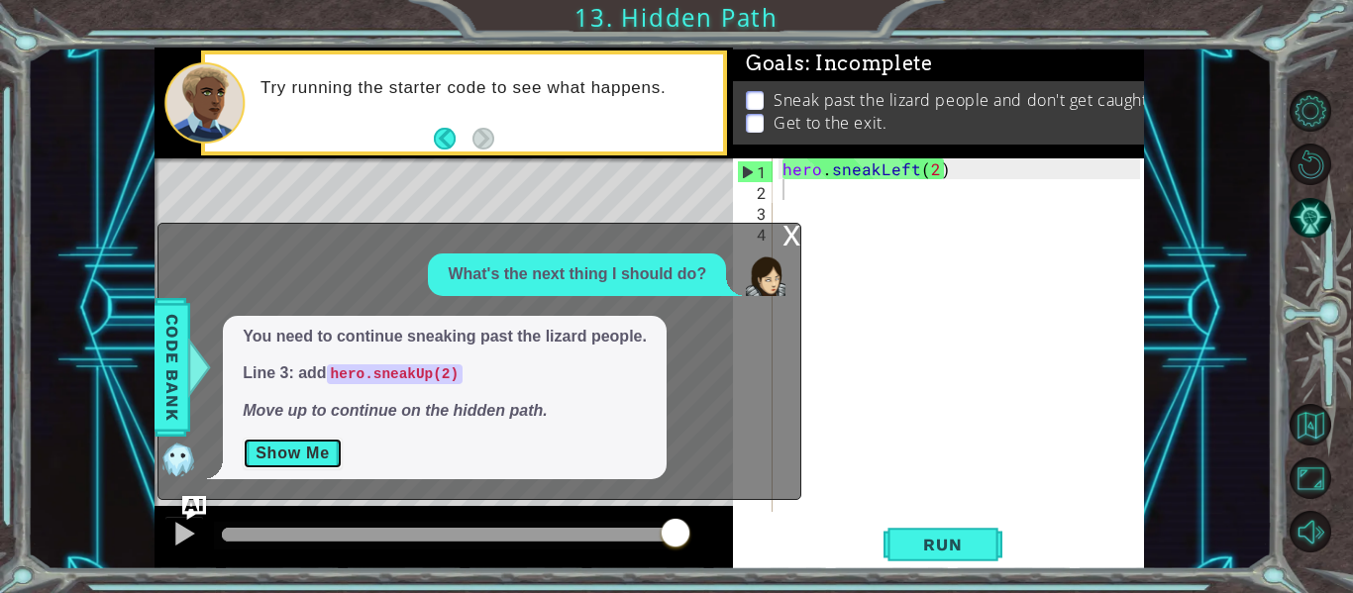
click at [291, 450] on button "Show Me" at bounding box center [293, 454] width 100 height 32
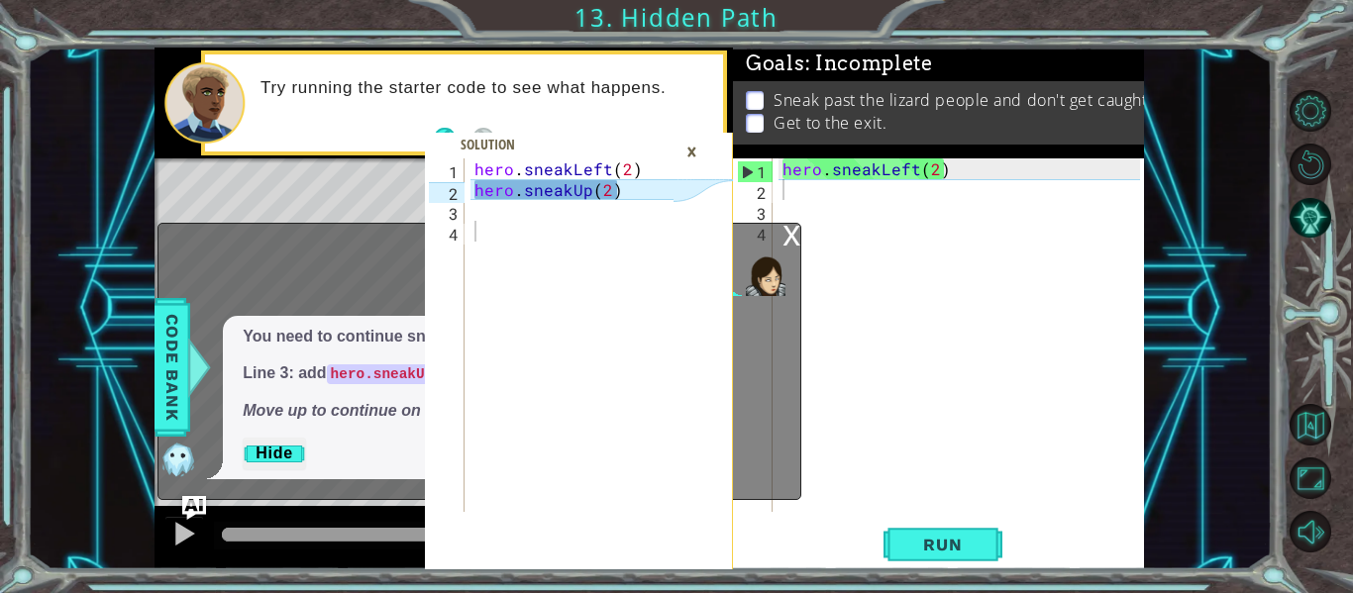
click at [694, 154] on div "×" at bounding box center [691, 152] width 31 height 34
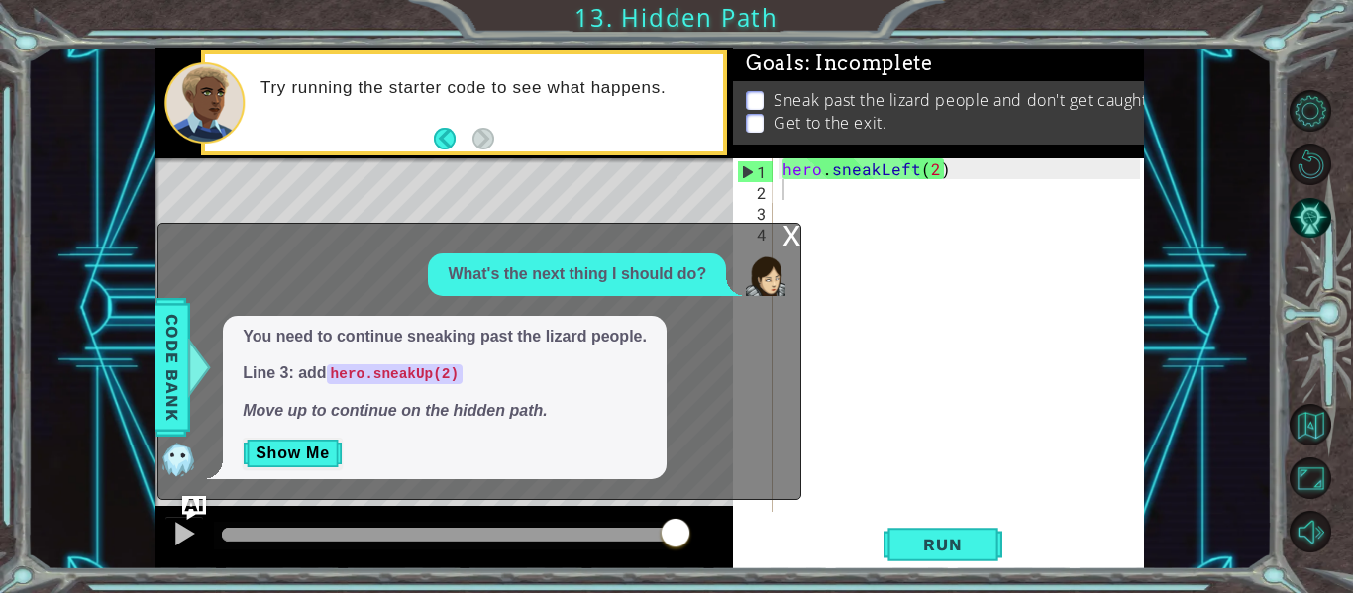
click at [791, 236] on div "x" at bounding box center [791, 234] width 18 height 20
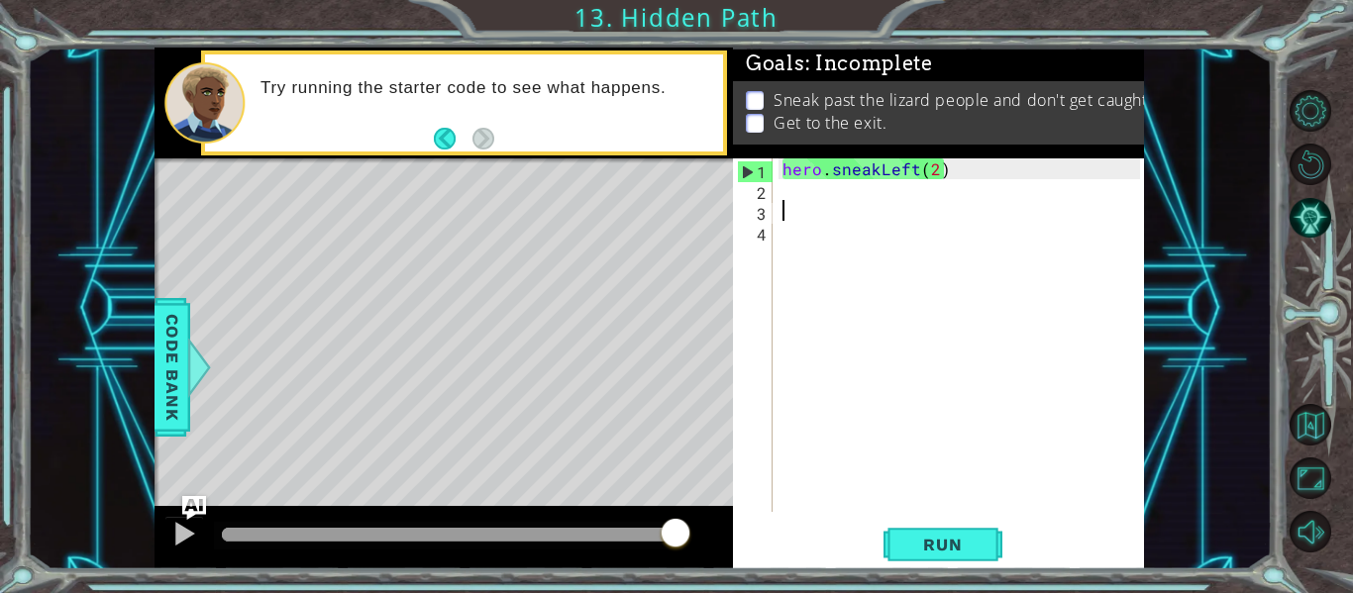
click at [785, 214] on div "hero . sneakLeft ( 2 )" at bounding box center [963, 355] width 371 height 395
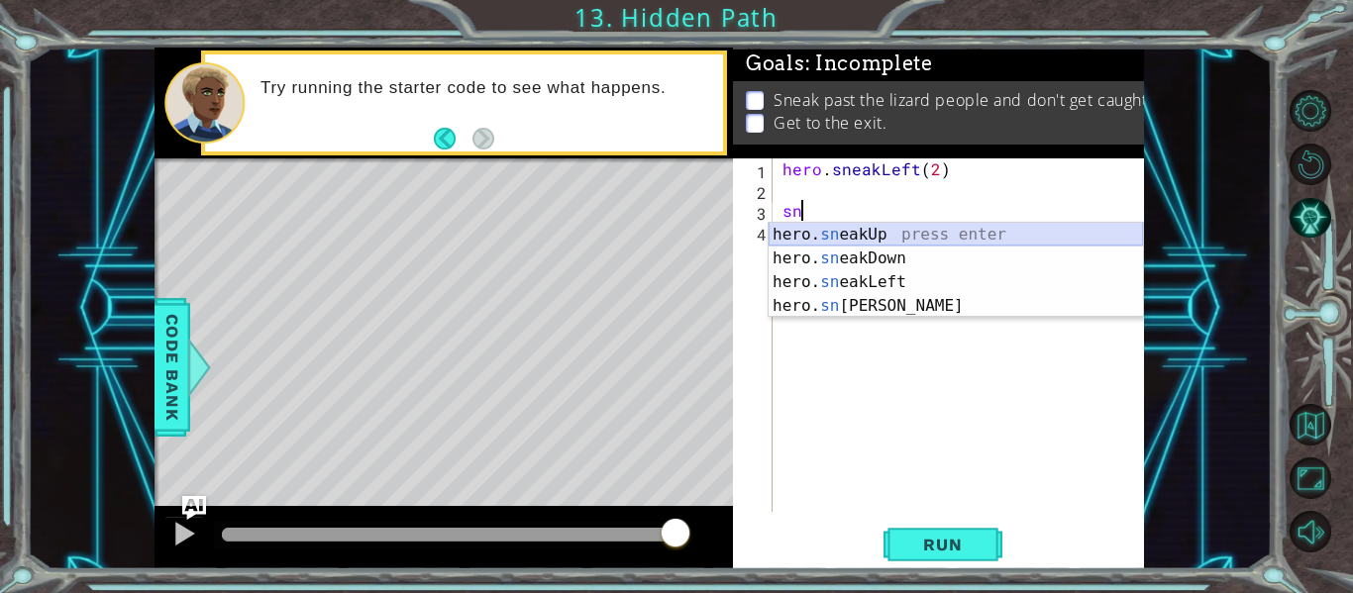
click at [828, 232] on div "hero. sn eakUp press enter hero. sn eakDown press enter hero. sn eakLeft press …" at bounding box center [956, 294] width 374 height 143
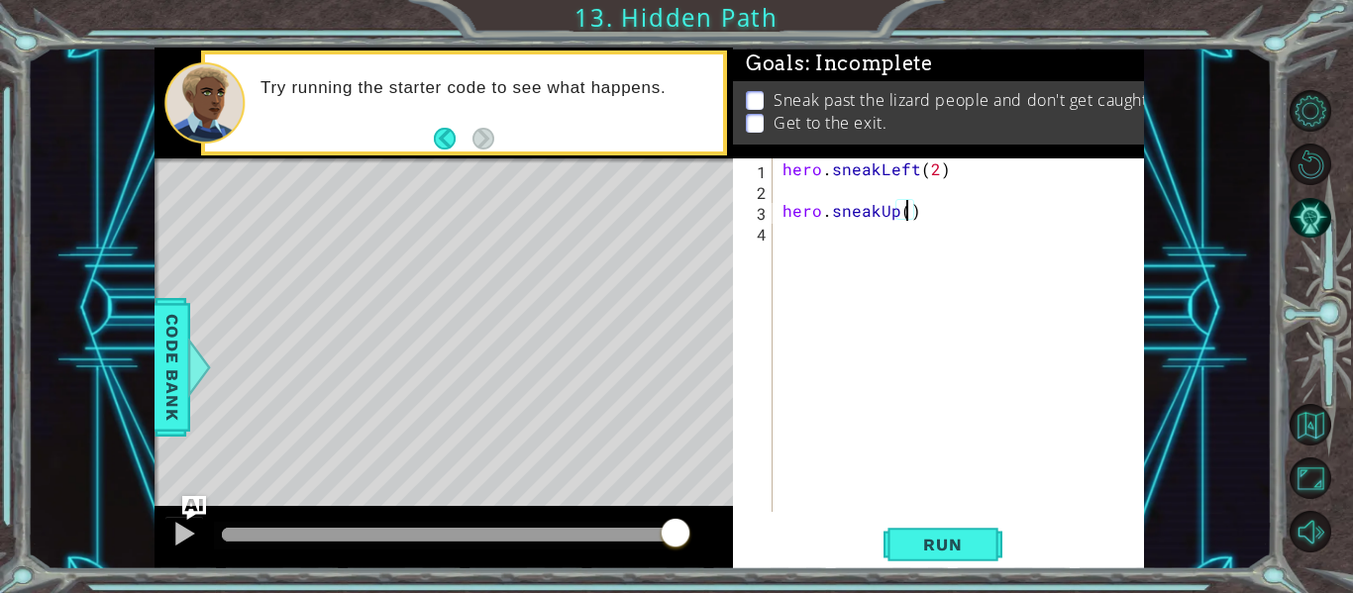
type textarea "hero.sneakUp(2)"
click at [847, 227] on div "hero . sneakLeft ( 2 ) hero . sneakUp ( 2 )" at bounding box center [963, 355] width 371 height 395
click at [915, 213] on div "hero . sneakLeft ( 2 ) hero . sneakUp ( 2 ) sn" at bounding box center [963, 355] width 371 height 395
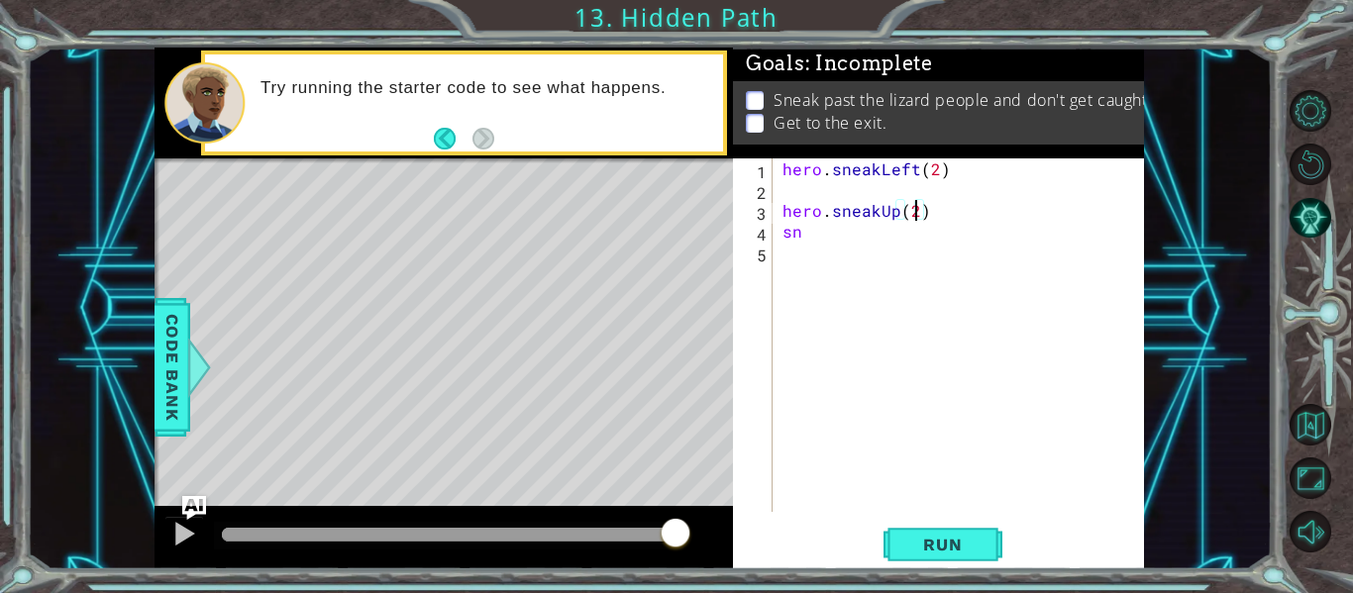
scroll to position [0, 8]
click at [865, 238] on div "hero . sneakLeft ( 2 ) hero . sneakUp ( 2 ) sn" at bounding box center [963, 355] width 371 height 395
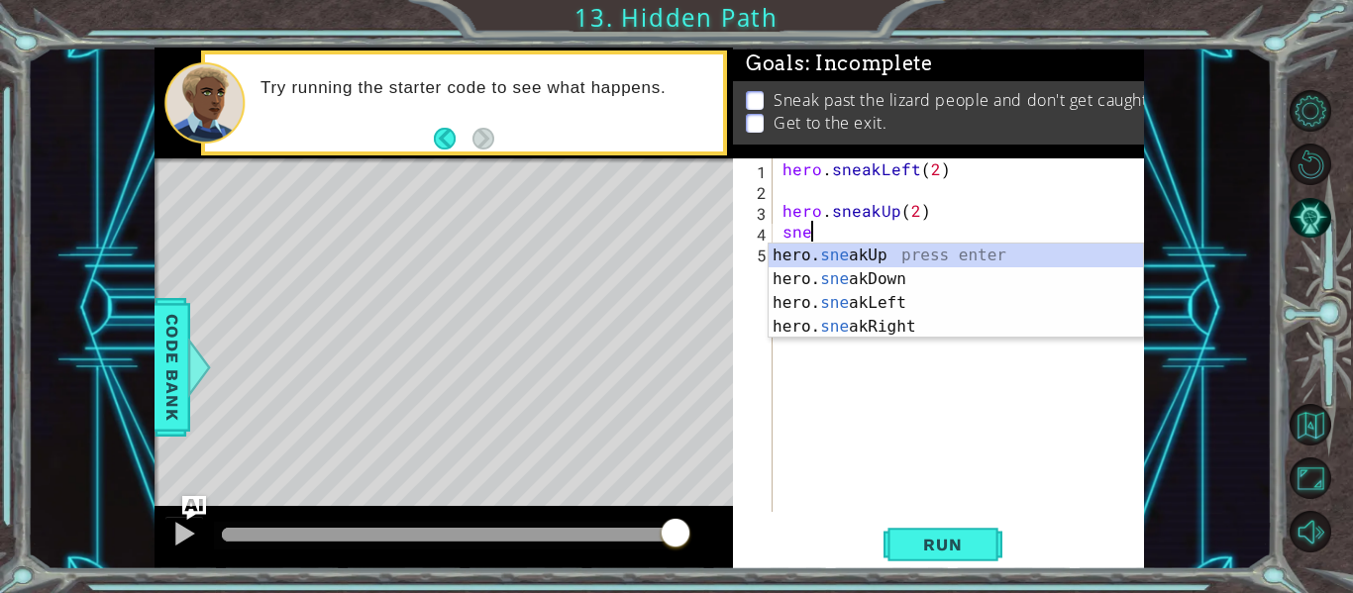
scroll to position [0, 1]
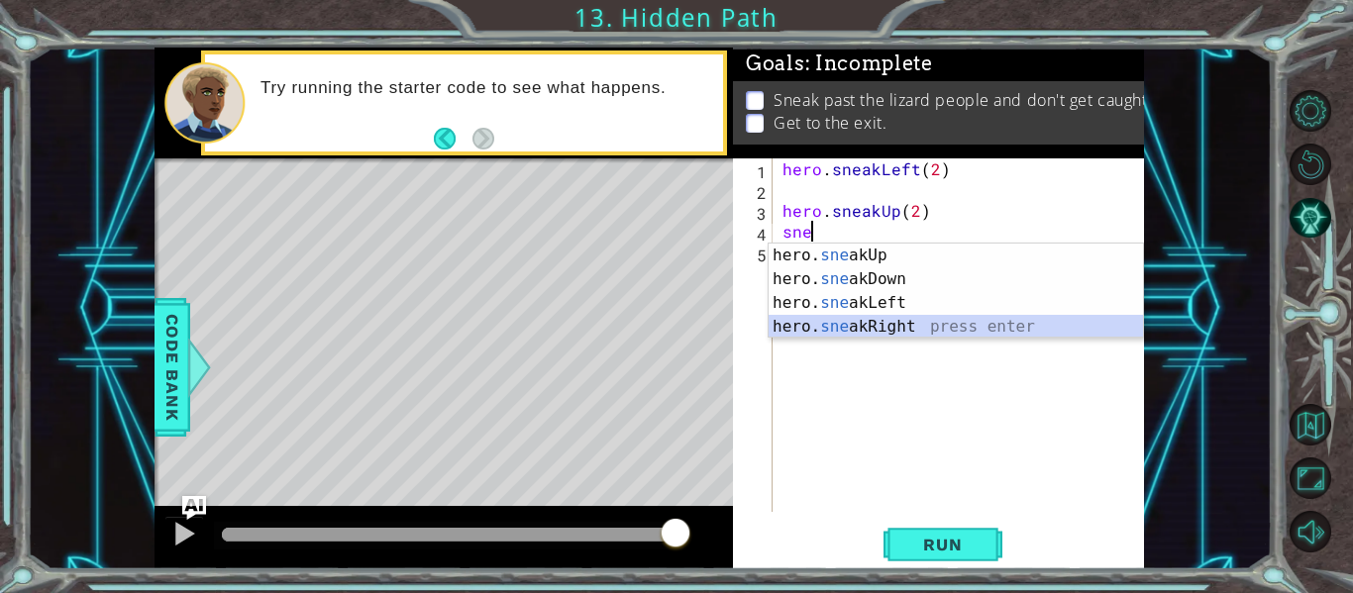
click at [885, 323] on div "hero. sne akUp press enter hero. sne akDown press enter hero. sne akLeft press …" at bounding box center [956, 315] width 374 height 143
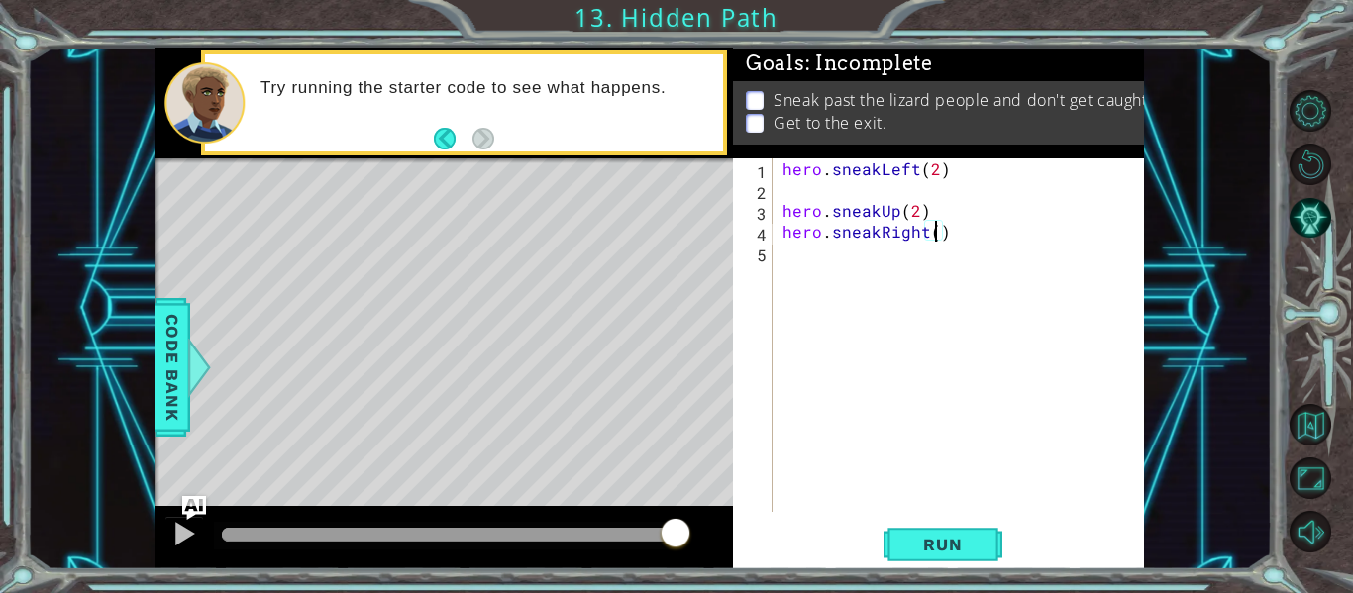
scroll to position [0, 10]
type textarea "hero.sneakRight(2)"
click at [916, 548] on span "Run" at bounding box center [942, 545] width 78 height 20
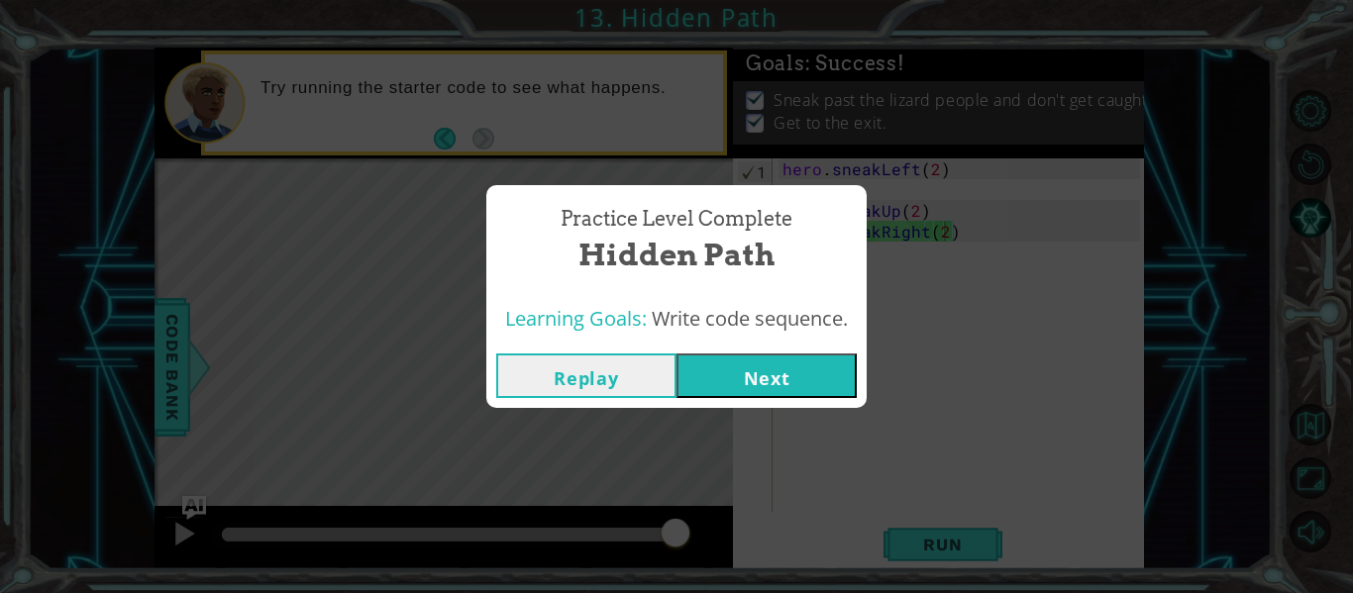
click at [738, 377] on button "Next" at bounding box center [766, 376] width 180 height 45
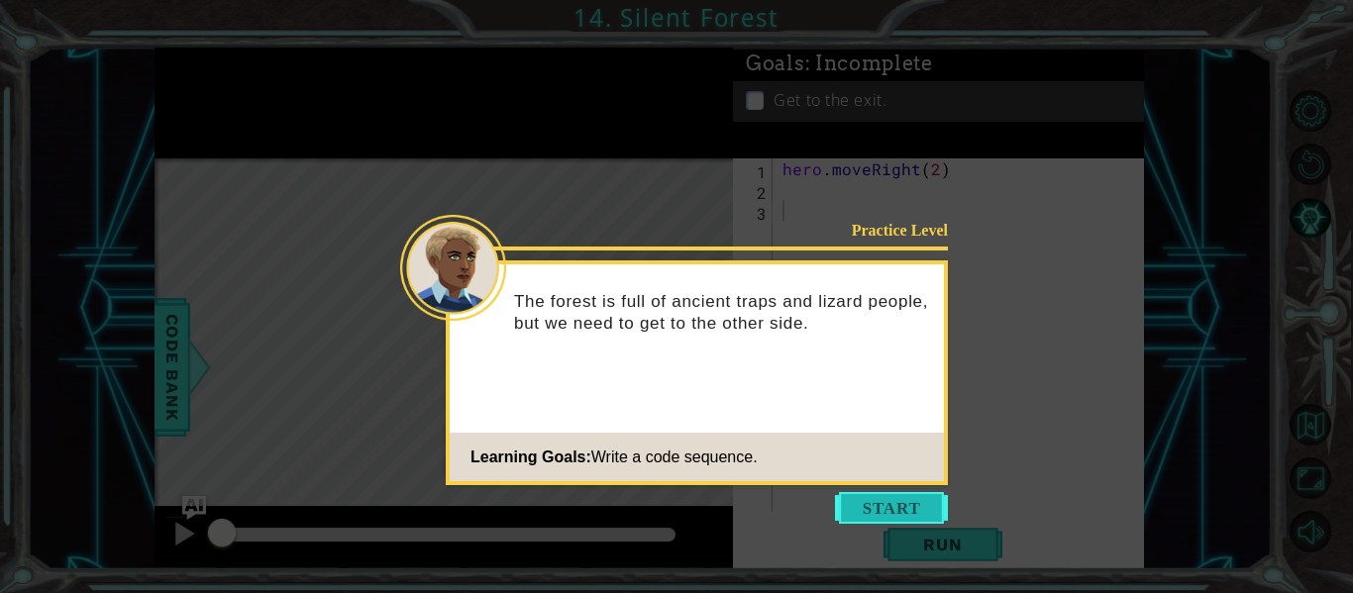
click at [869, 500] on button "Start" at bounding box center [891, 508] width 113 height 32
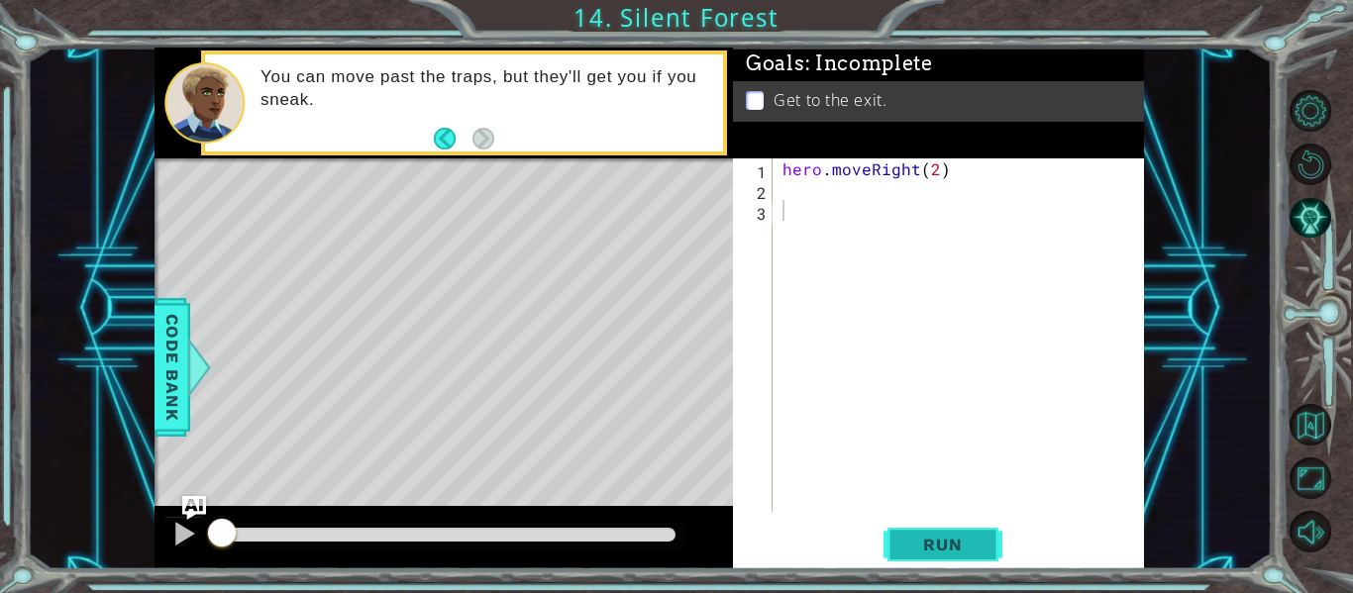
click at [920, 546] on span "Run" at bounding box center [942, 545] width 78 height 20
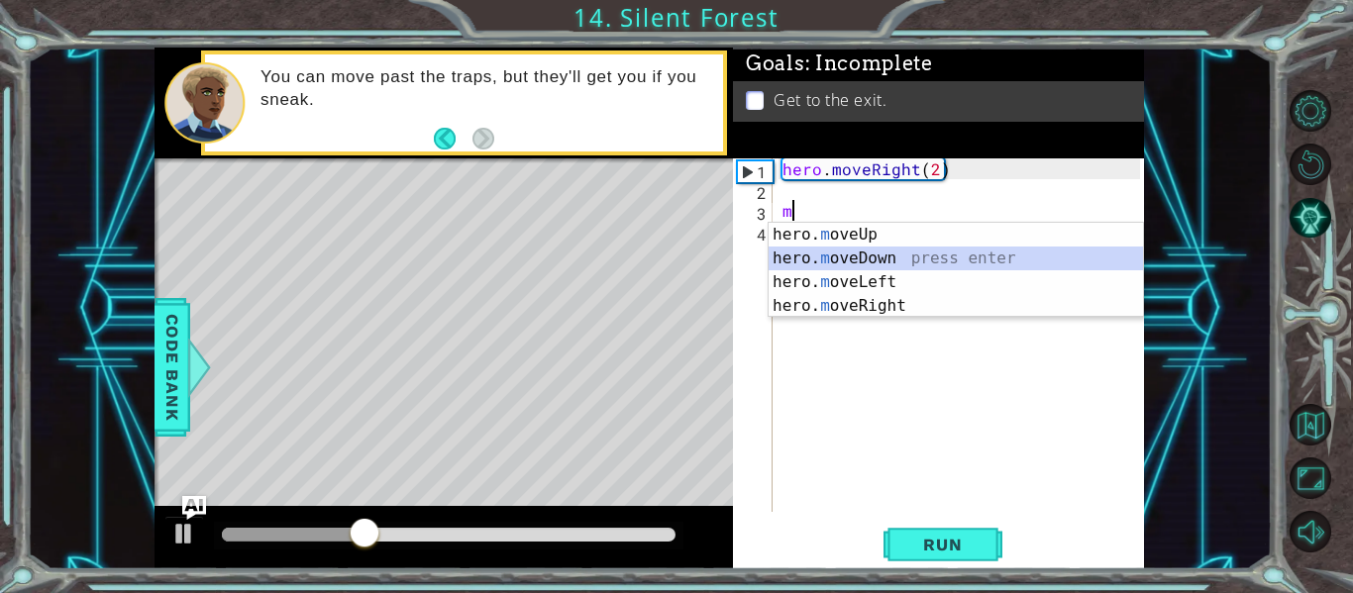
click at [833, 264] on div "hero. m oveUp press enter hero. m oveDown press enter hero. m oveLeft press ent…" at bounding box center [956, 294] width 374 height 143
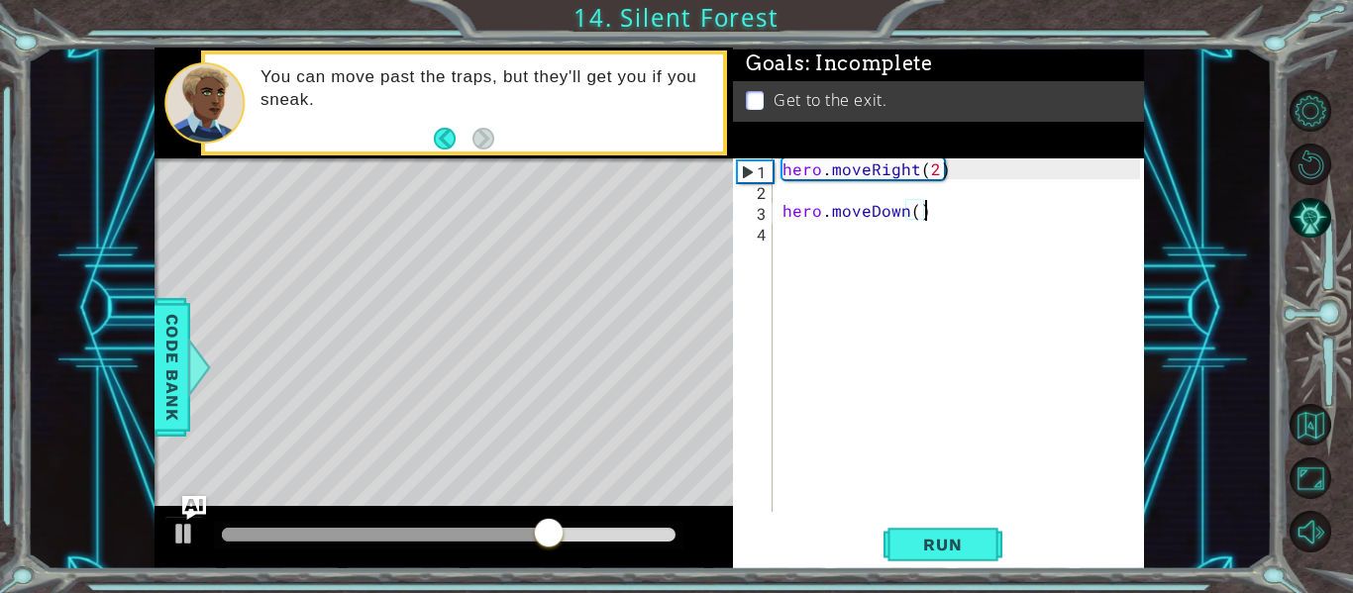
click at [940, 210] on div "hero . moveRight ( 2 ) hero . moveDown ( )" at bounding box center [963, 355] width 371 height 395
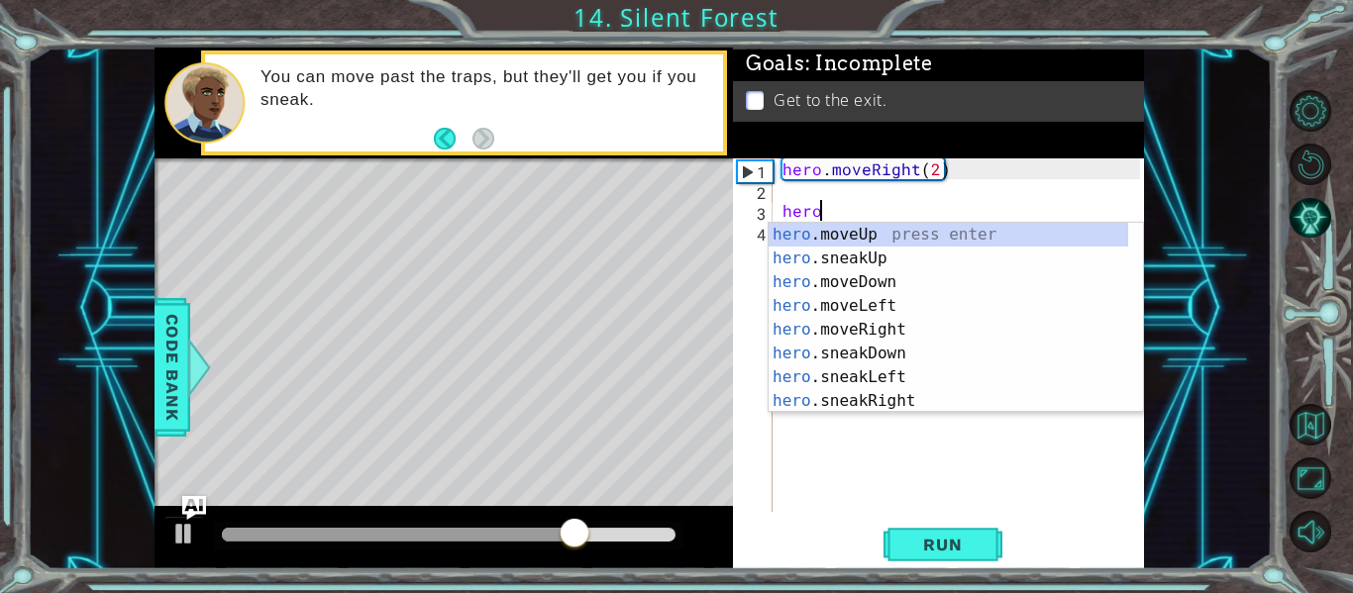
type textarea "h"
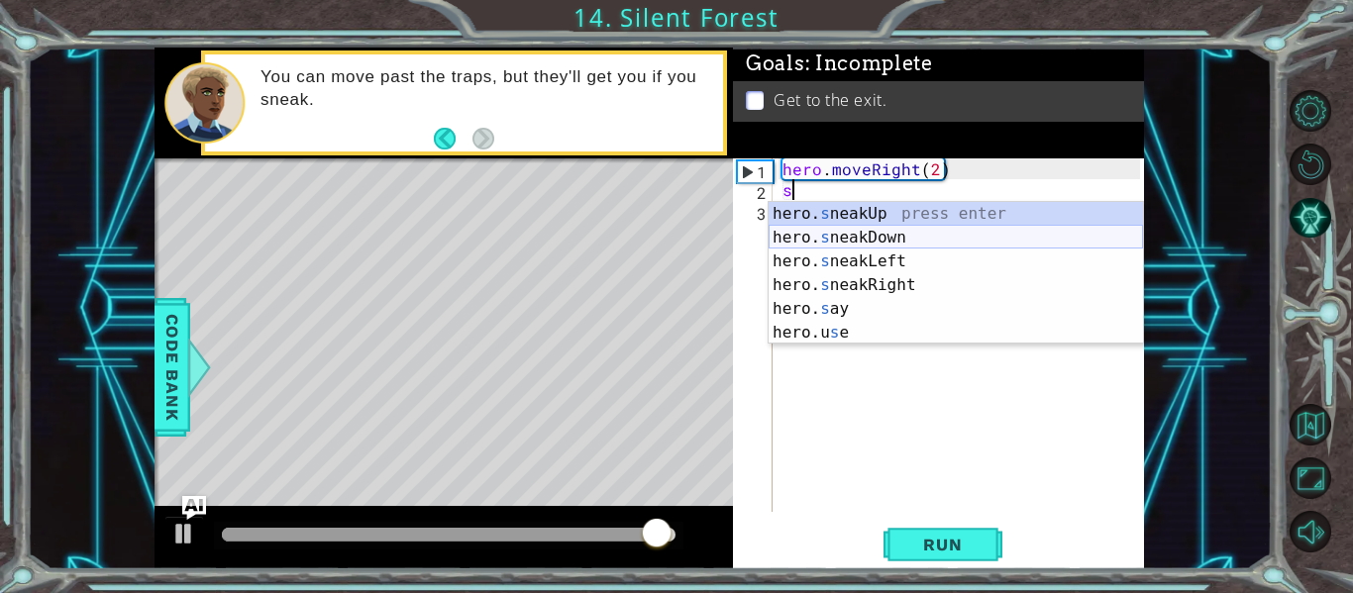
click at [910, 237] on div "hero. s neakUp press enter hero. s neakDown press enter hero. s neakLeft press …" at bounding box center [956, 297] width 374 height 190
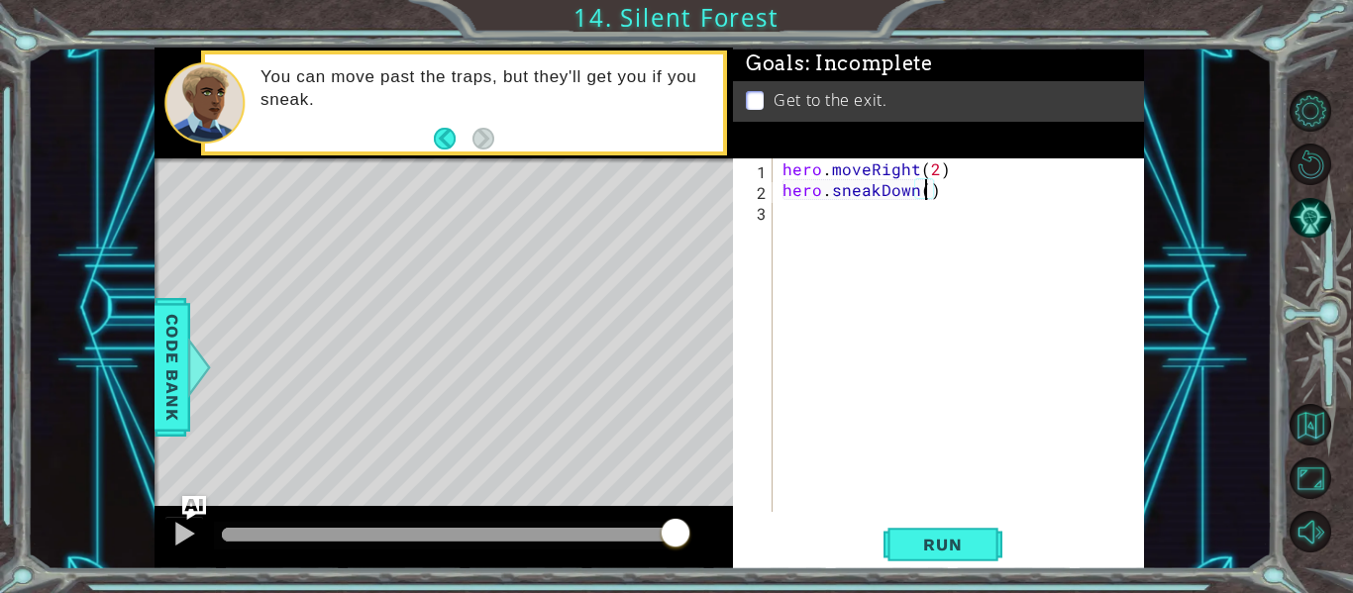
type textarea "hero.sneakDown(2)"
click at [925, 231] on div "hero . moveRight ( 2 ) hero . sneakDown ( 2 )" at bounding box center [963, 355] width 371 height 395
click at [938, 191] on div "hero . moveRight ( 2 ) hero . sneakDown ( 2 )" at bounding box center [963, 355] width 371 height 395
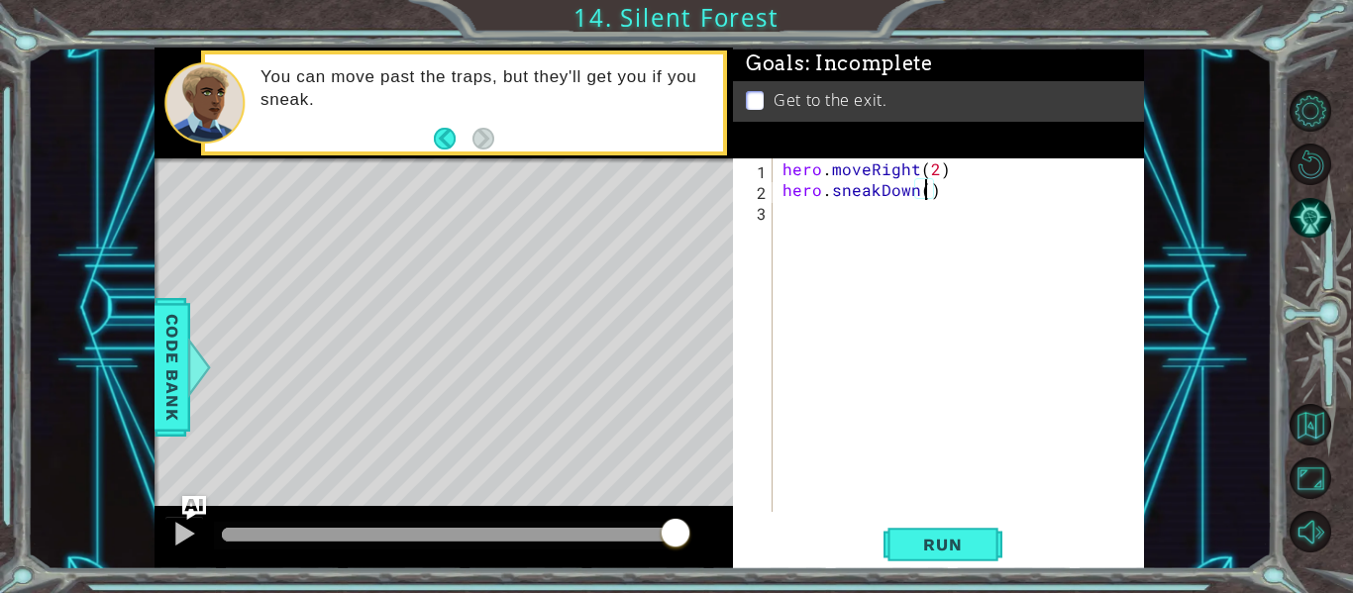
type textarea "hero.sneakDown(1)"
click at [913, 222] on div "hero . moveRight ( 2 ) hero . sneakDown ( 1 )" at bounding box center [963, 355] width 371 height 395
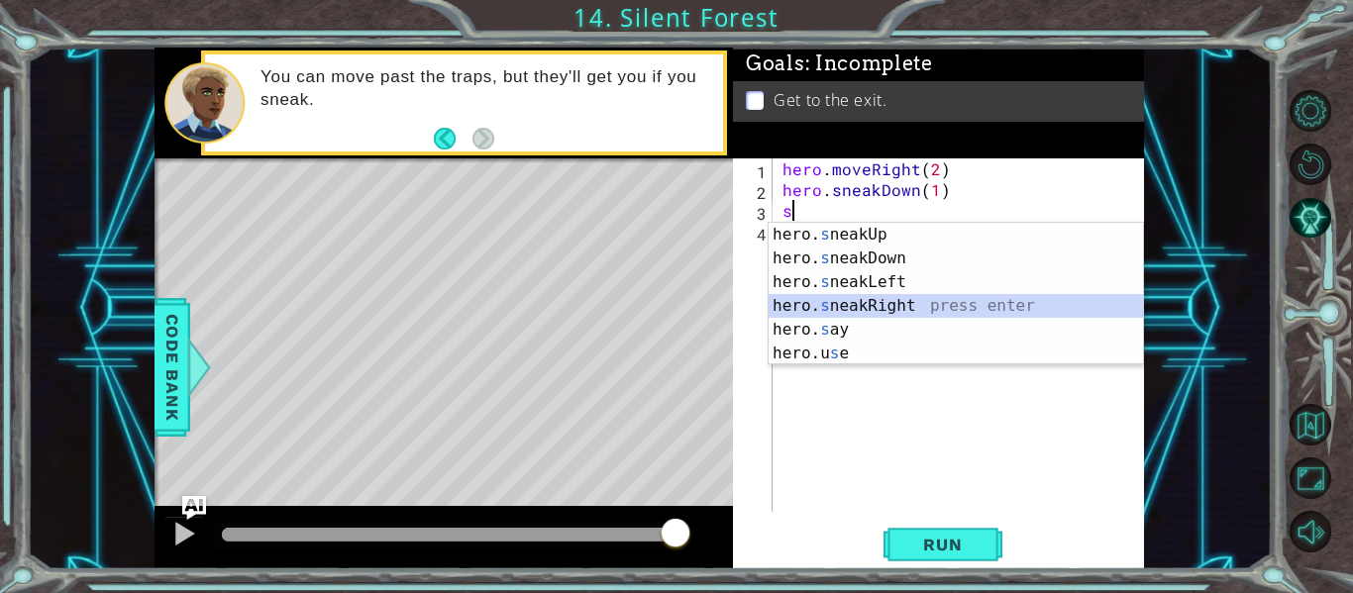
click at [884, 304] on div "hero. s neakUp press enter hero. s neakDown press enter hero. s neakLeft press …" at bounding box center [956, 318] width 374 height 190
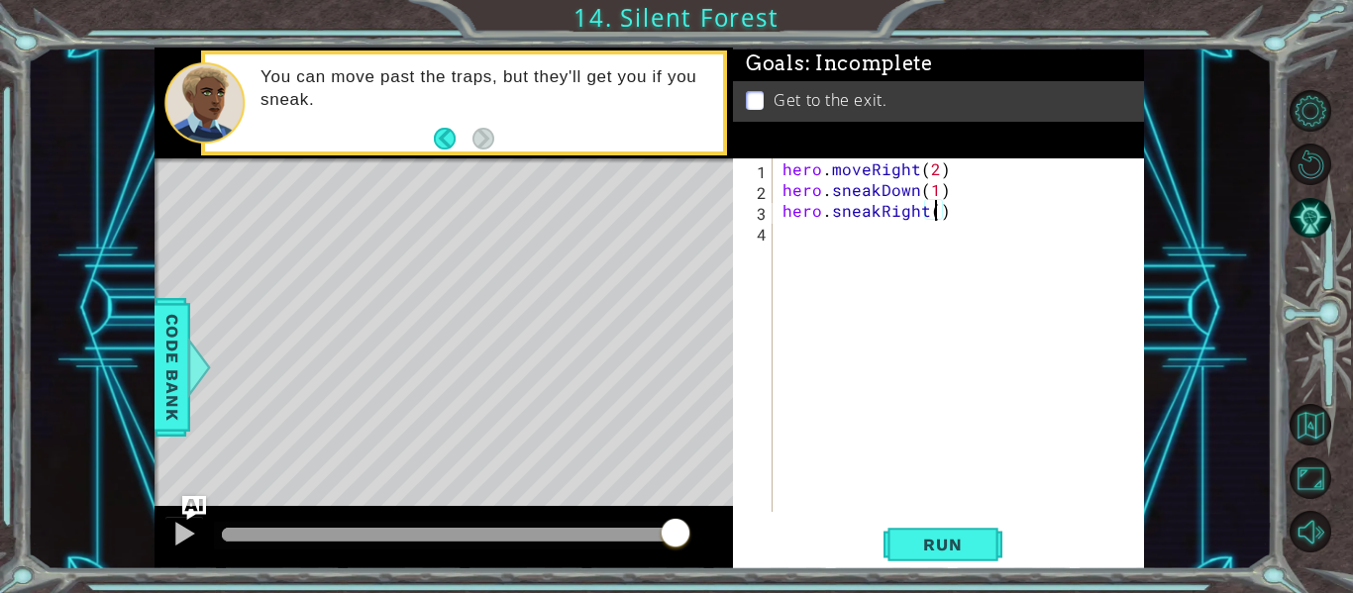
type textarea "hero.sneakRight(2)"
click at [870, 244] on div "hero . moveRight ( 2 ) hero . sneakDown ( 1 ) hero . sneakRight ( 2 )" at bounding box center [963, 355] width 371 height 395
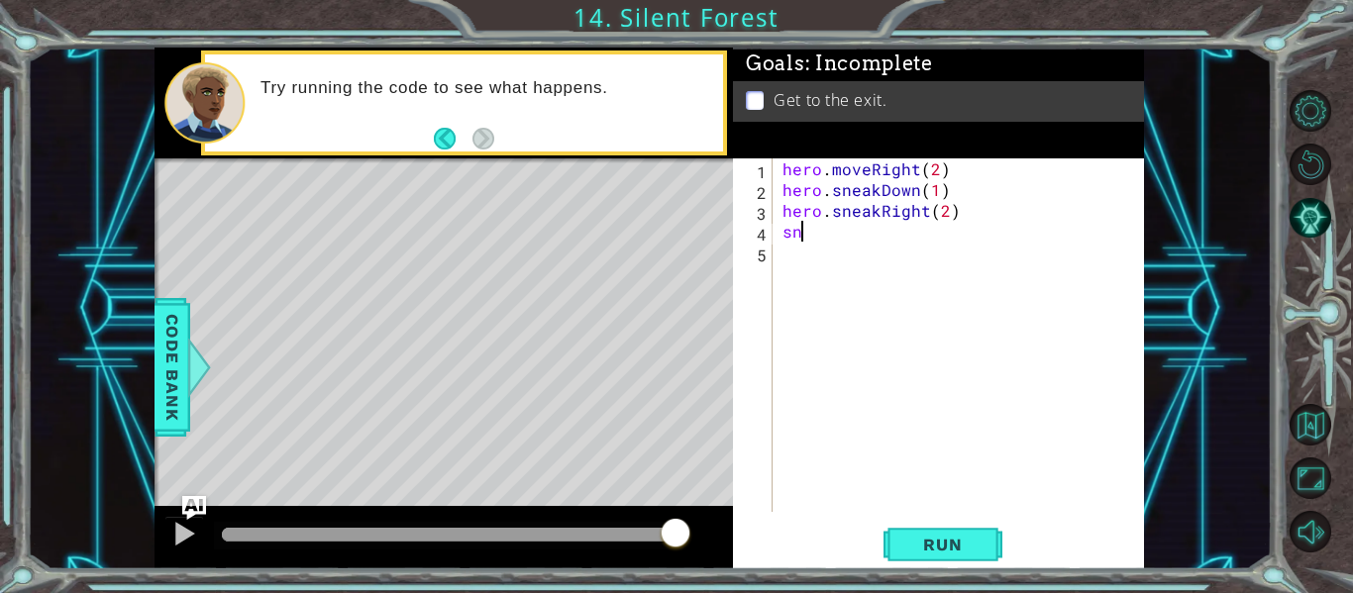
click at [839, 239] on div "hero . moveRight ( 2 ) hero . sneakDown ( 1 ) hero . sneakRight ( 2 ) sn" at bounding box center [963, 355] width 371 height 395
click at [839, 233] on div "hero . moveRight ( 2 ) hero . sneakDown ( 1 ) hero . sneakRight ( 2 ) sn" at bounding box center [963, 355] width 371 height 395
click at [826, 232] on div "hero . moveRight ( 2 ) hero . sneakDown ( 1 ) hero . sneakRight ( 2 ) sn" at bounding box center [963, 355] width 371 height 395
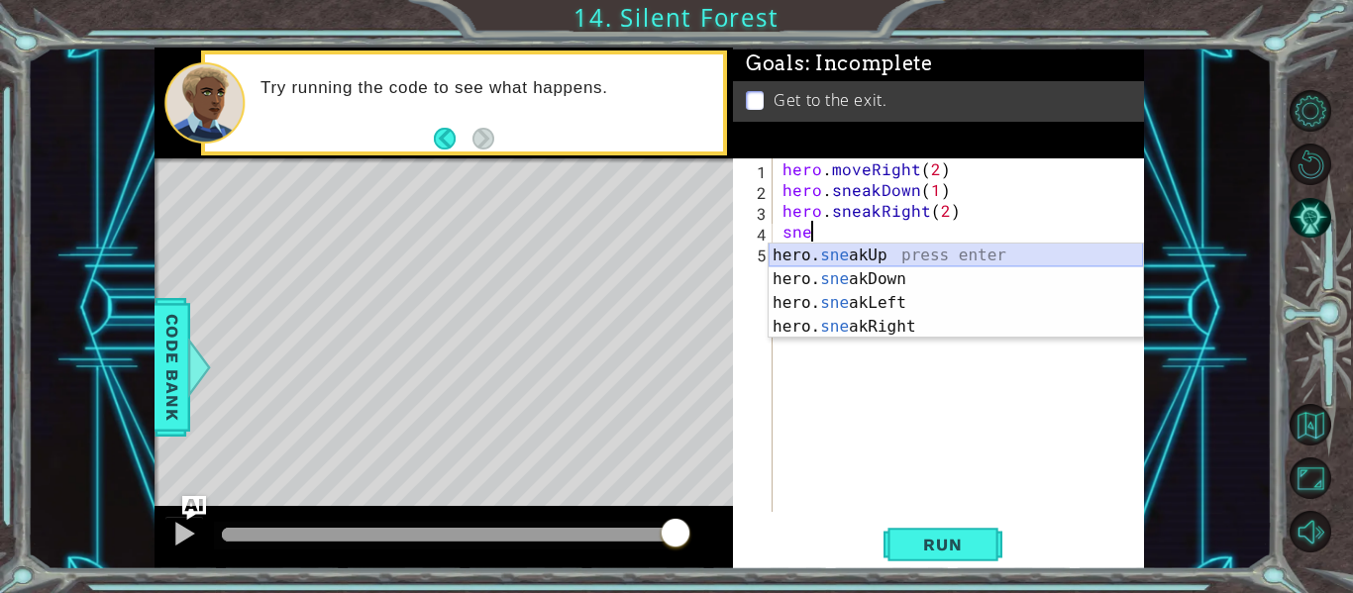
click at [824, 255] on div "hero. sne akUp press enter hero. sne akDown press enter hero. sne akLeft press …" at bounding box center [956, 315] width 374 height 143
type textarea "hero.sneakUp(1)"
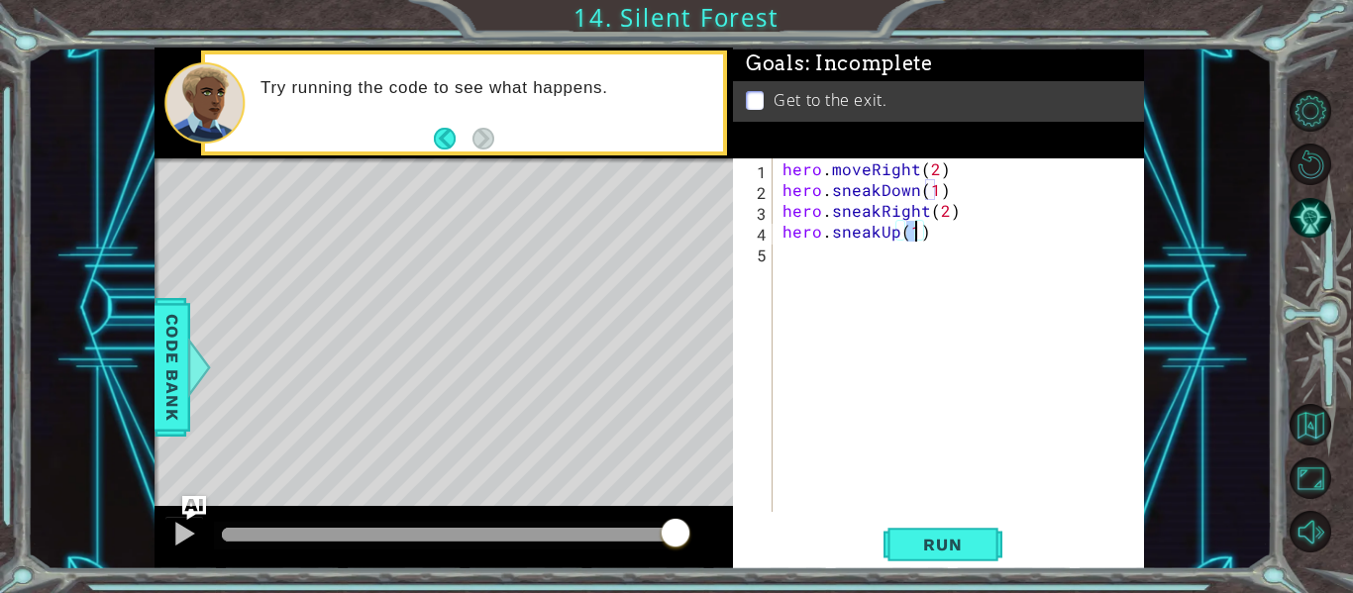
click at [852, 259] on div "hero . moveRight ( 2 ) hero . sneakDown ( 1 ) hero . sneakRight ( 2 ) hero . sn…" at bounding box center [963, 355] width 371 height 395
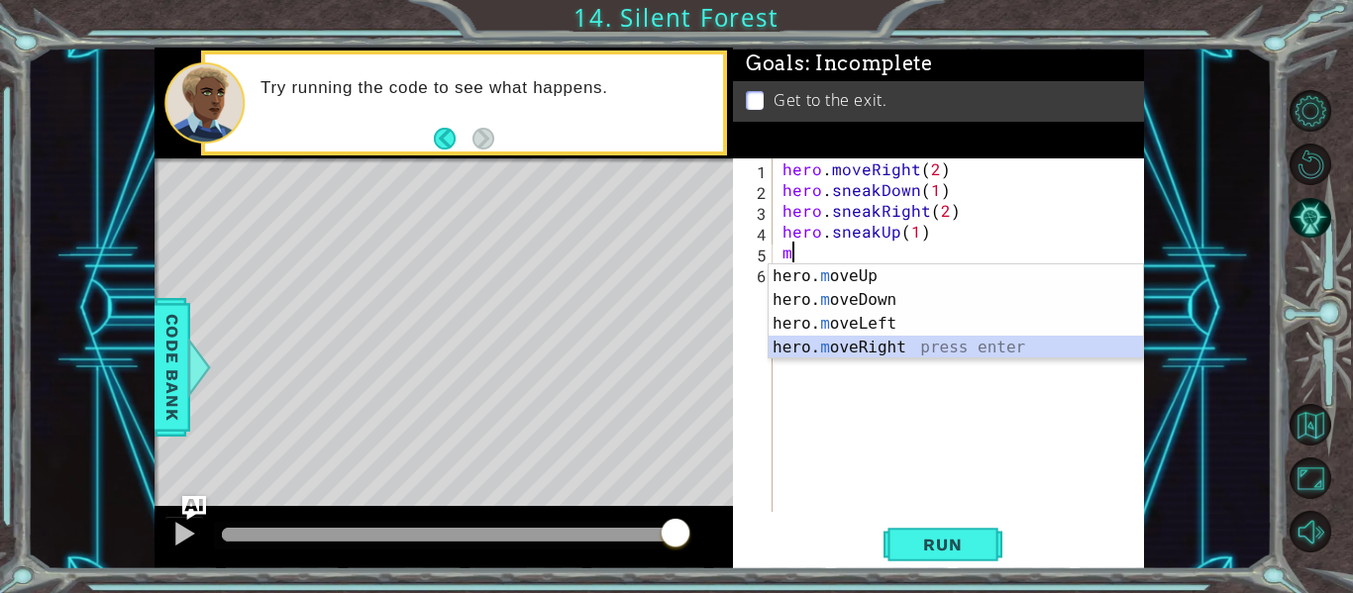
click at [863, 339] on div "hero. m oveUp press enter hero. m oveDown press enter hero. m oveLeft press ent…" at bounding box center [956, 335] width 374 height 143
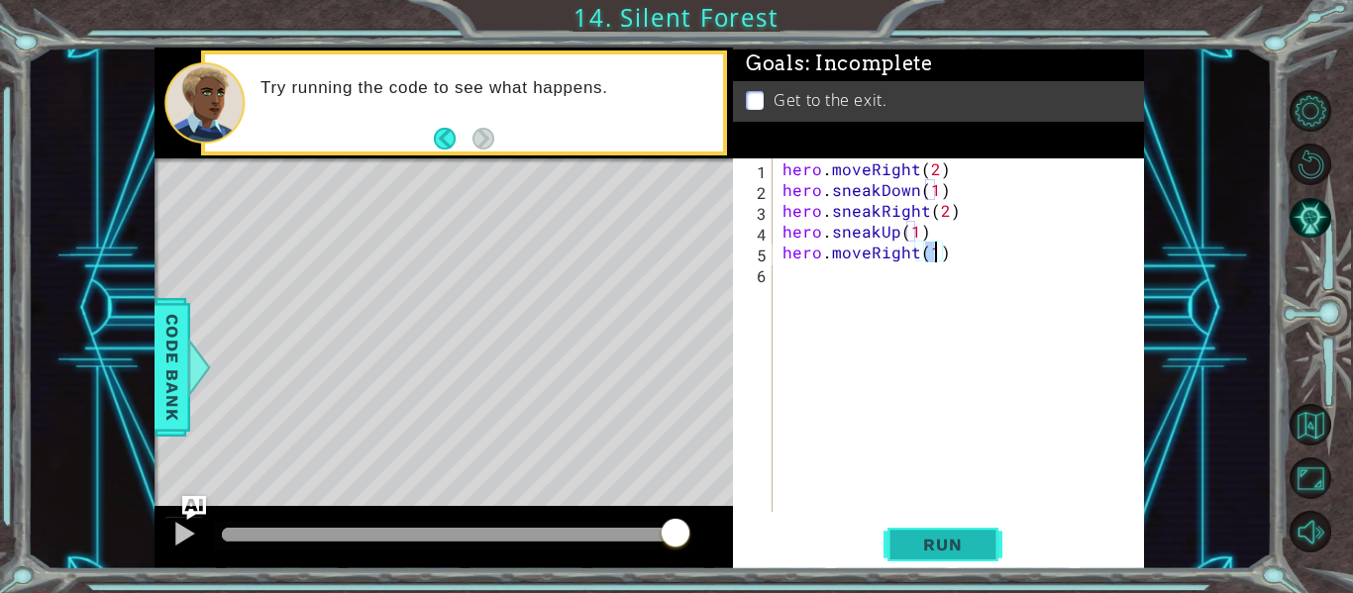
type textarea "hero.moveRight(1)"
click at [944, 540] on span "Run" at bounding box center [942, 545] width 78 height 20
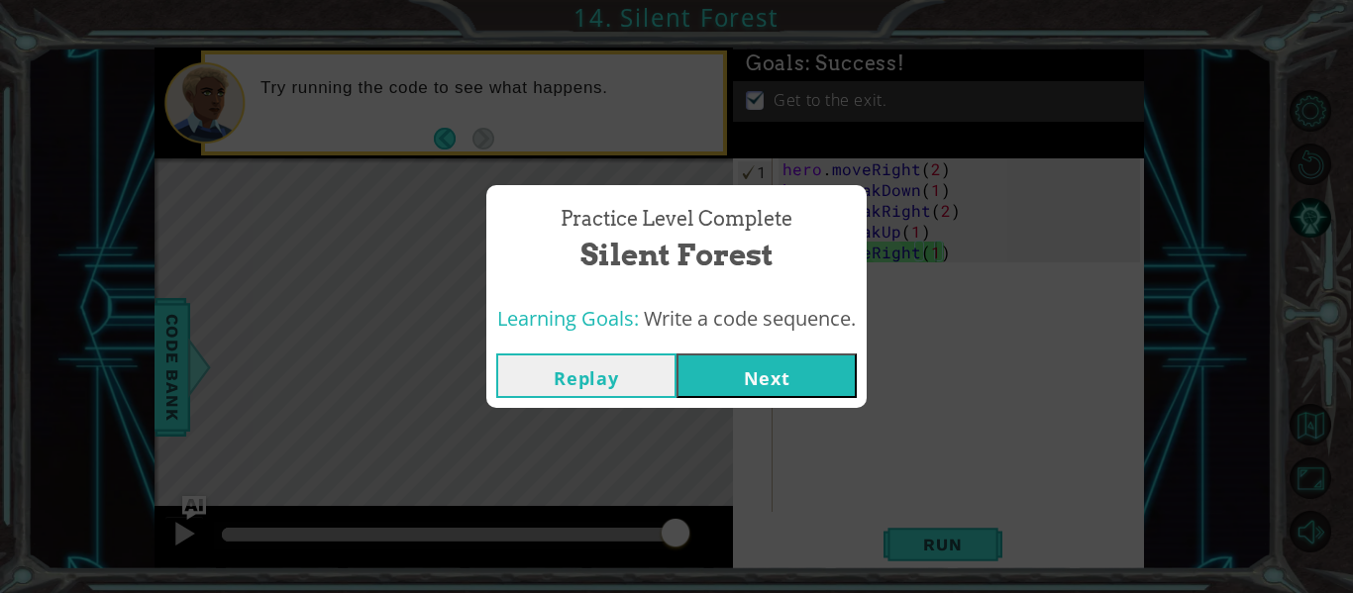
click at [724, 392] on button "Next" at bounding box center [766, 376] width 180 height 45
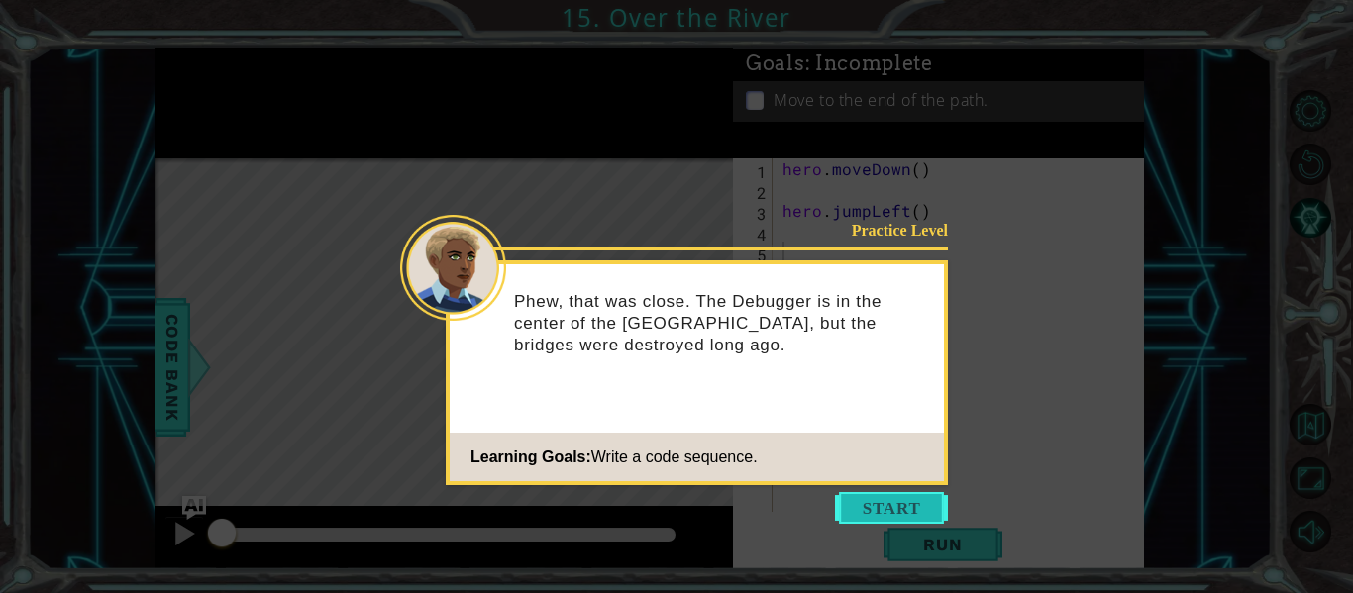
click at [863, 521] on button "Start" at bounding box center [891, 508] width 113 height 32
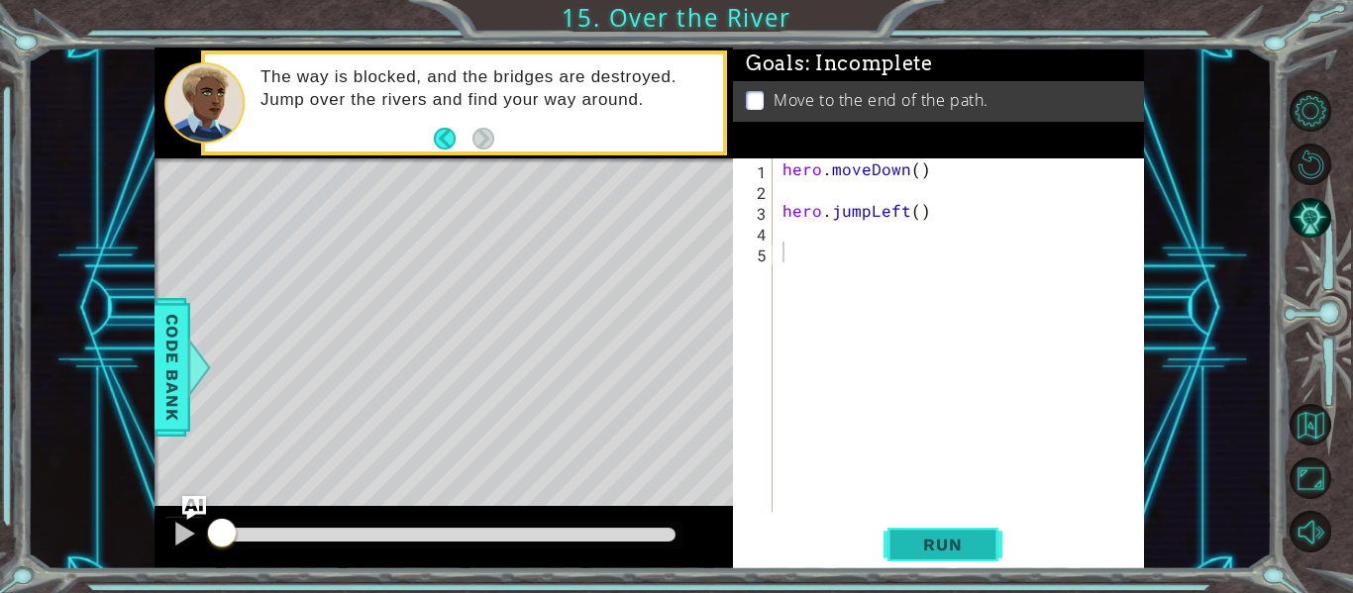
click at [883, 556] on button "Run" at bounding box center [942, 545] width 119 height 41
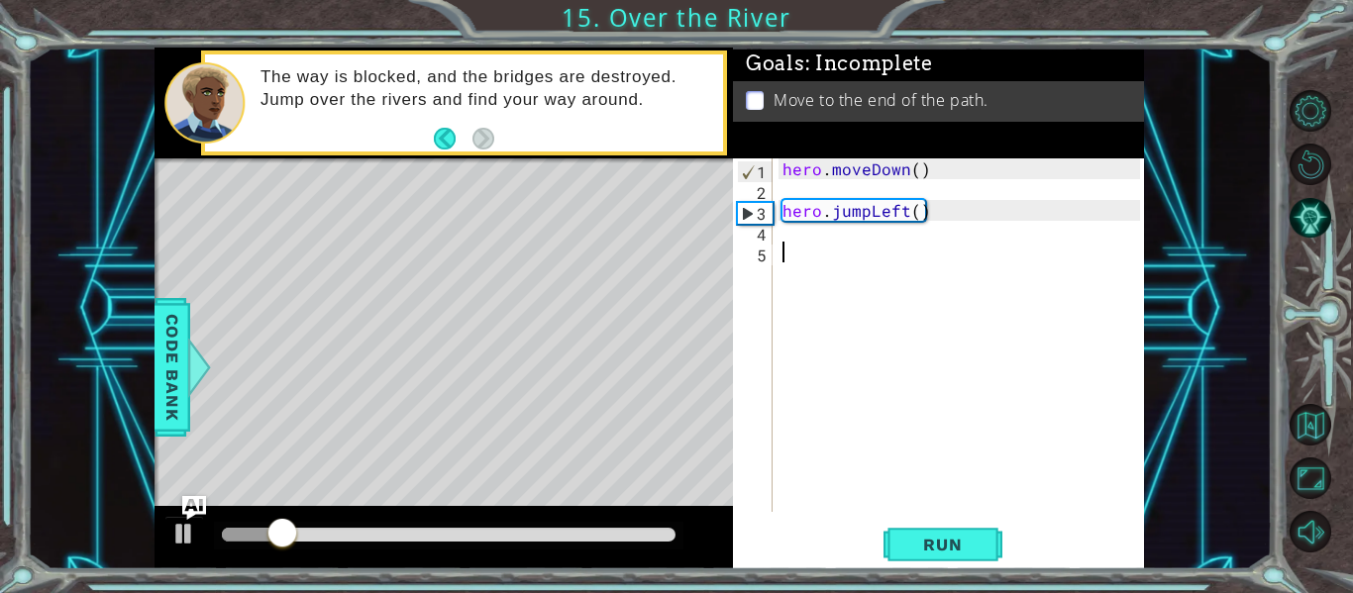
click at [901, 251] on div "hero . moveDown ( ) hero . jumpLeft ( )" at bounding box center [963, 355] width 371 height 395
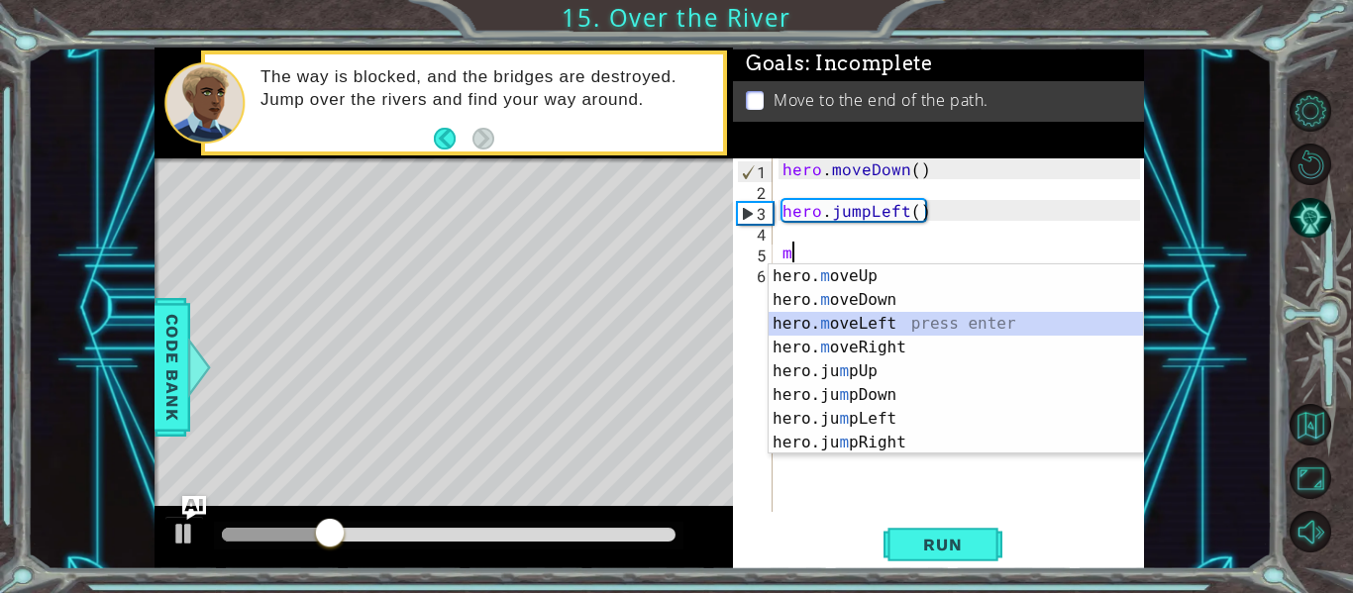
click at [853, 320] on div "hero. m oveUp press enter hero. m oveDown press enter hero. m oveLeft press ent…" at bounding box center [956, 383] width 374 height 238
type textarea "hero.moveLeft(1)"
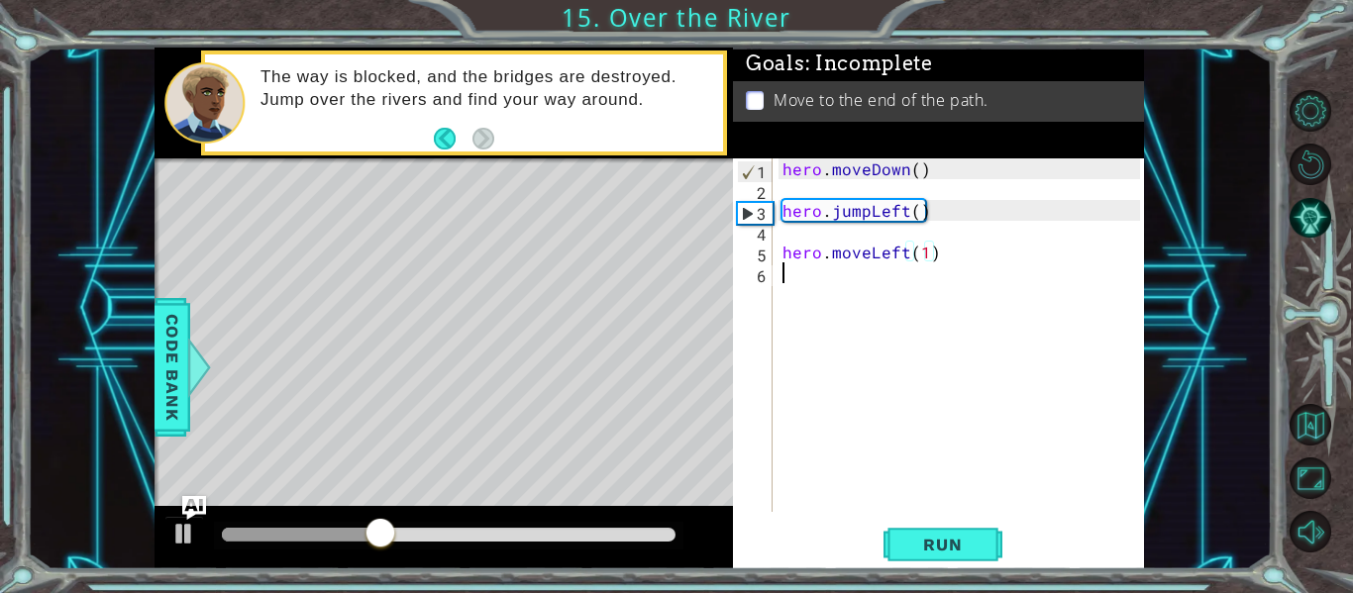
click at [858, 284] on div "hero . moveDown ( ) hero . jumpLeft ( ) hero . moveLeft ( 1 )" at bounding box center [963, 355] width 371 height 395
click at [859, 288] on div "hero . moveDown ( ) hero . jumpLeft ( ) hero . moveLeft ( 1 )" at bounding box center [963, 355] width 371 height 395
type textarea "j"
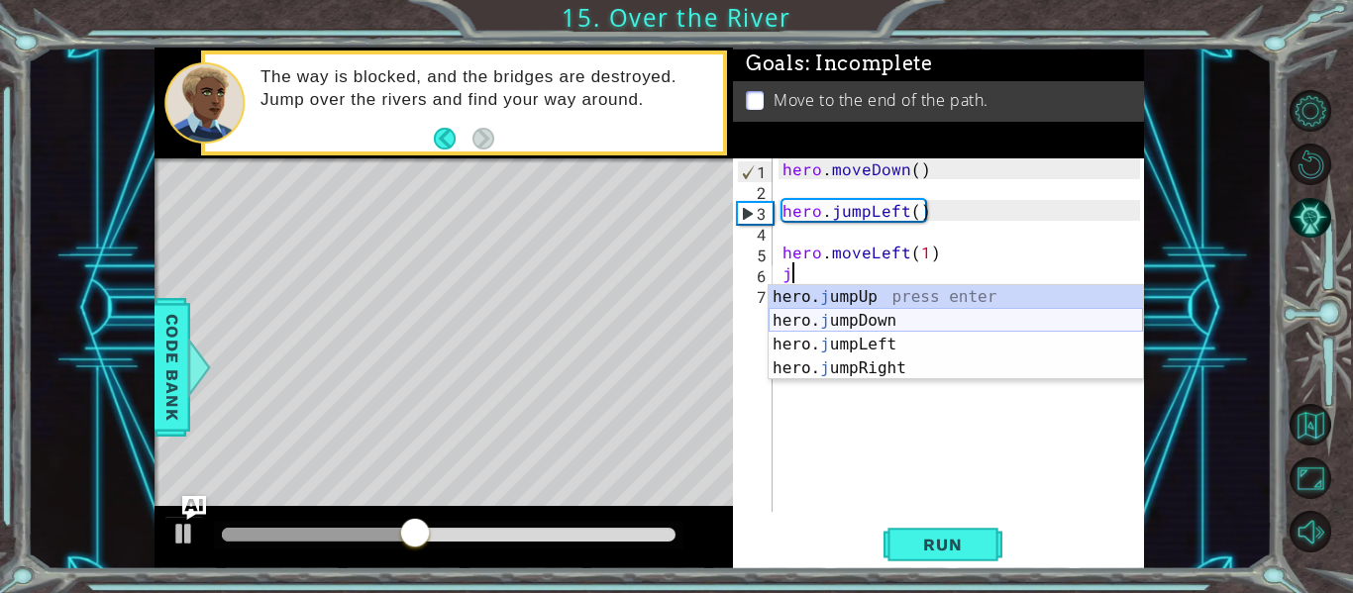
click at [865, 314] on div "hero. j umpUp press enter hero. j umpDown press enter hero. j umpLeft press ent…" at bounding box center [956, 356] width 374 height 143
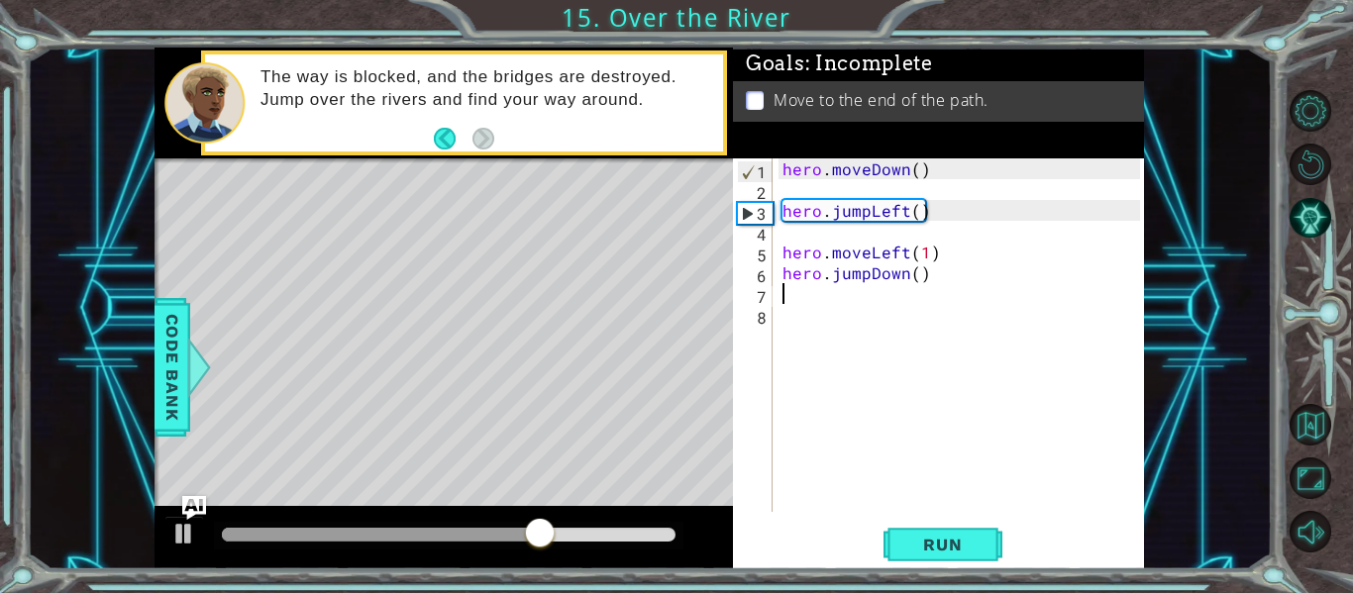
type textarea "j"
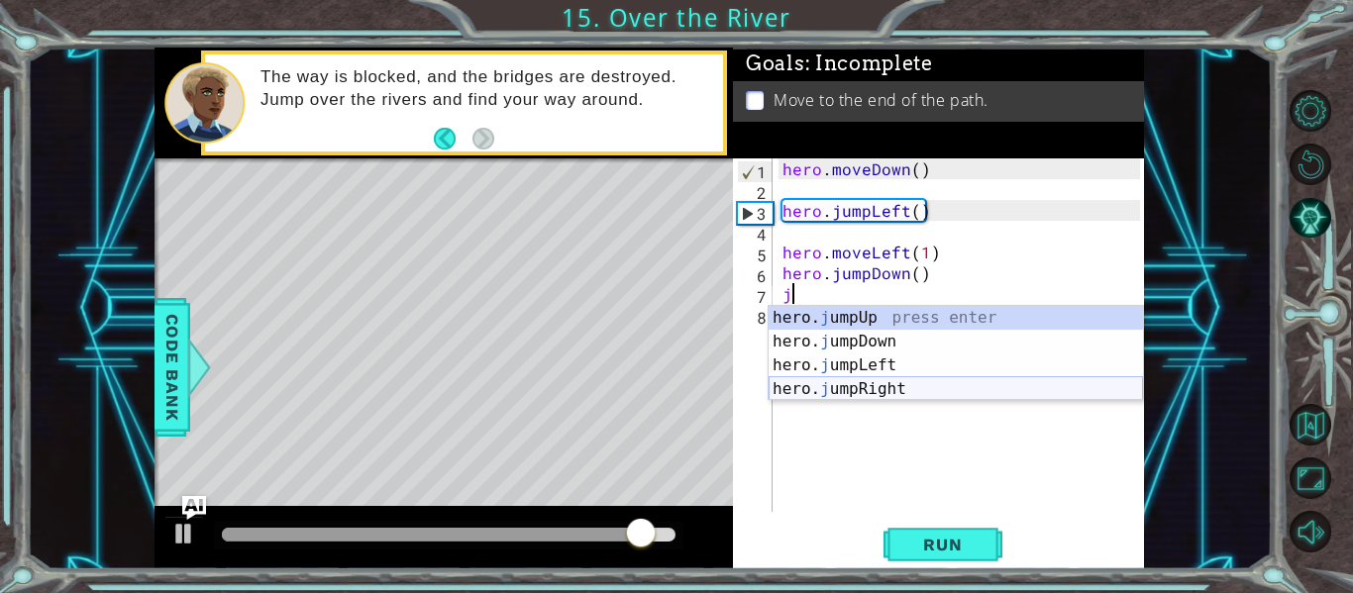
click at [884, 391] on div "hero. j umpUp press enter hero. j umpDown press enter hero. j umpLeft press ent…" at bounding box center [956, 377] width 374 height 143
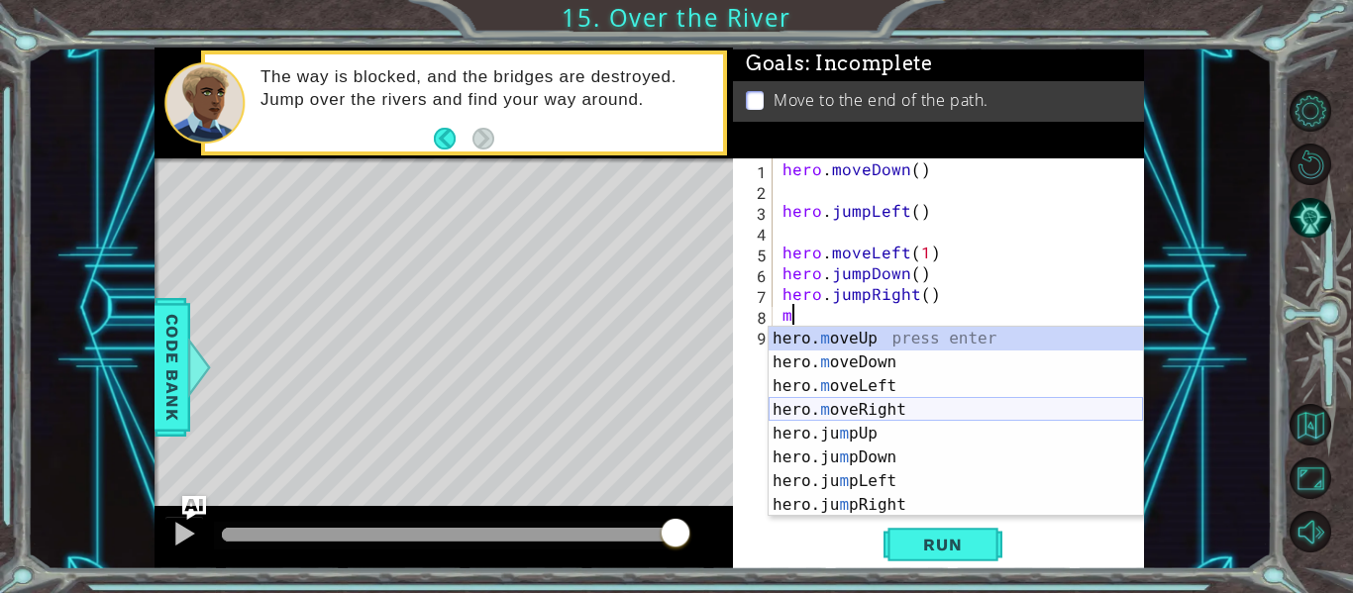
click at [864, 411] on div "hero. m oveUp press enter hero. m oveDown press enter hero. m oveLeft press ent…" at bounding box center [956, 446] width 374 height 238
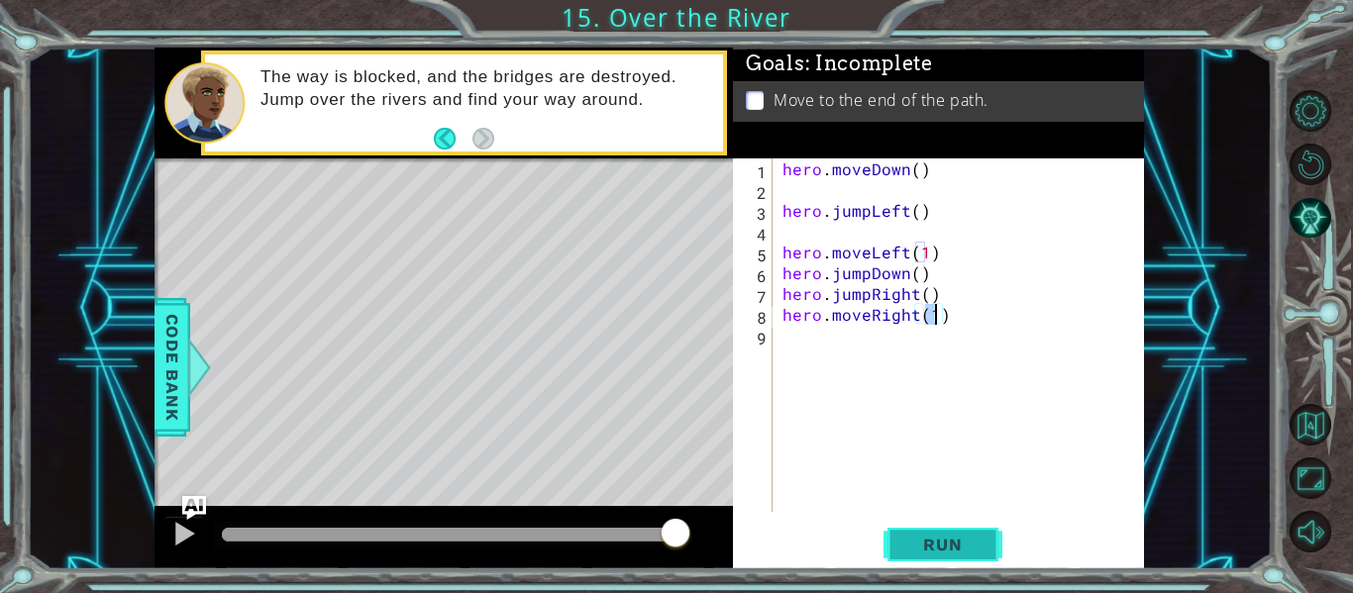
type textarea "hero.moveRight(1)"
click at [932, 535] on span "Run" at bounding box center [942, 545] width 78 height 20
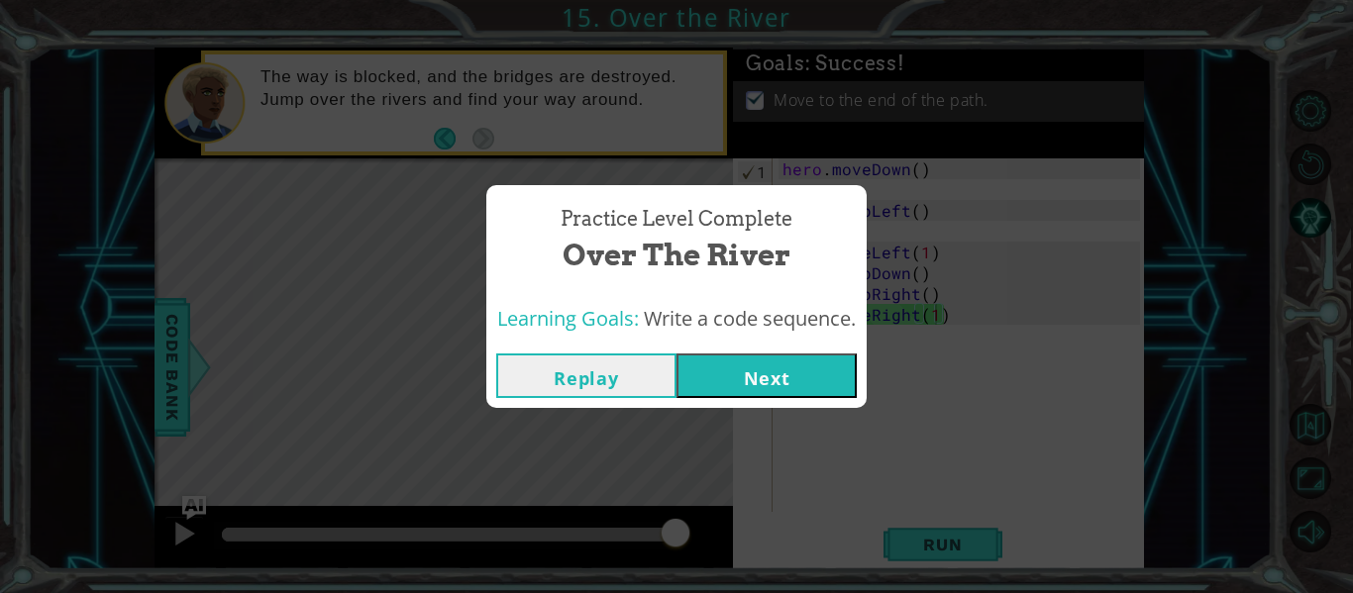
click at [762, 374] on button "Next" at bounding box center [766, 376] width 180 height 45
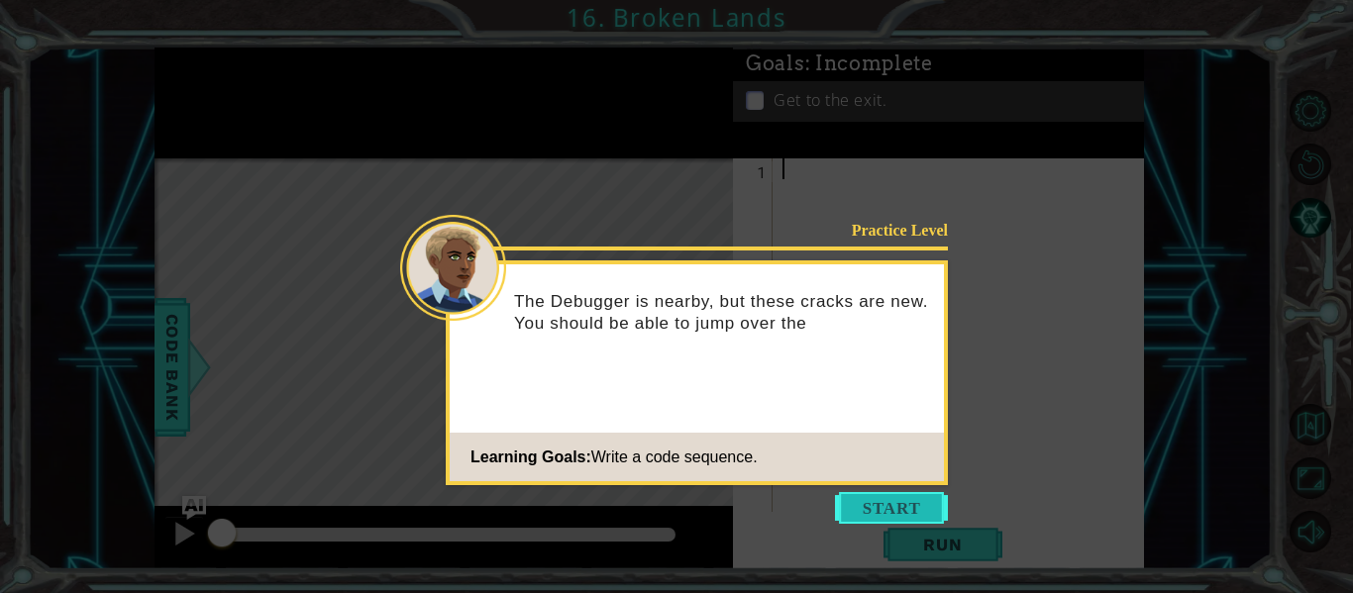
click at [889, 500] on button "Start" at bounding box center [891, 508] width 113 height 32
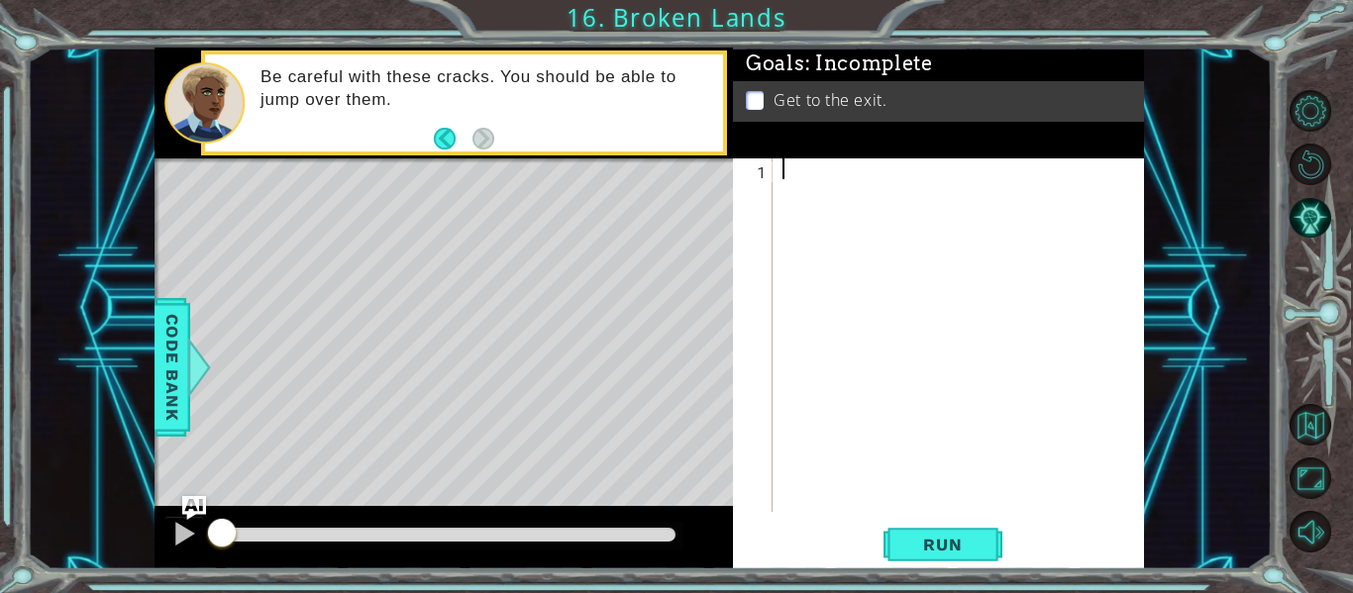
type textarea "j"
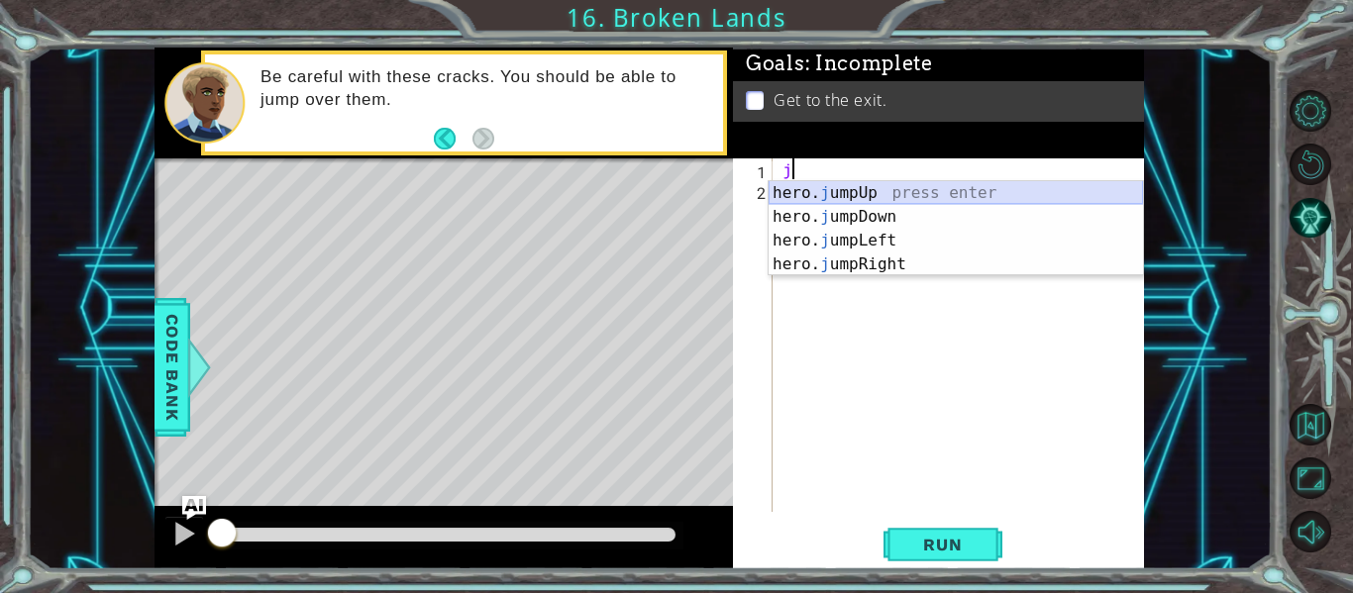
click at [910, 184] on div "hero. j umpUp press enter hero. j umpDown press enter hero. j umpLeft press ent…" at bounding box center [956, 252] width 374 height 143
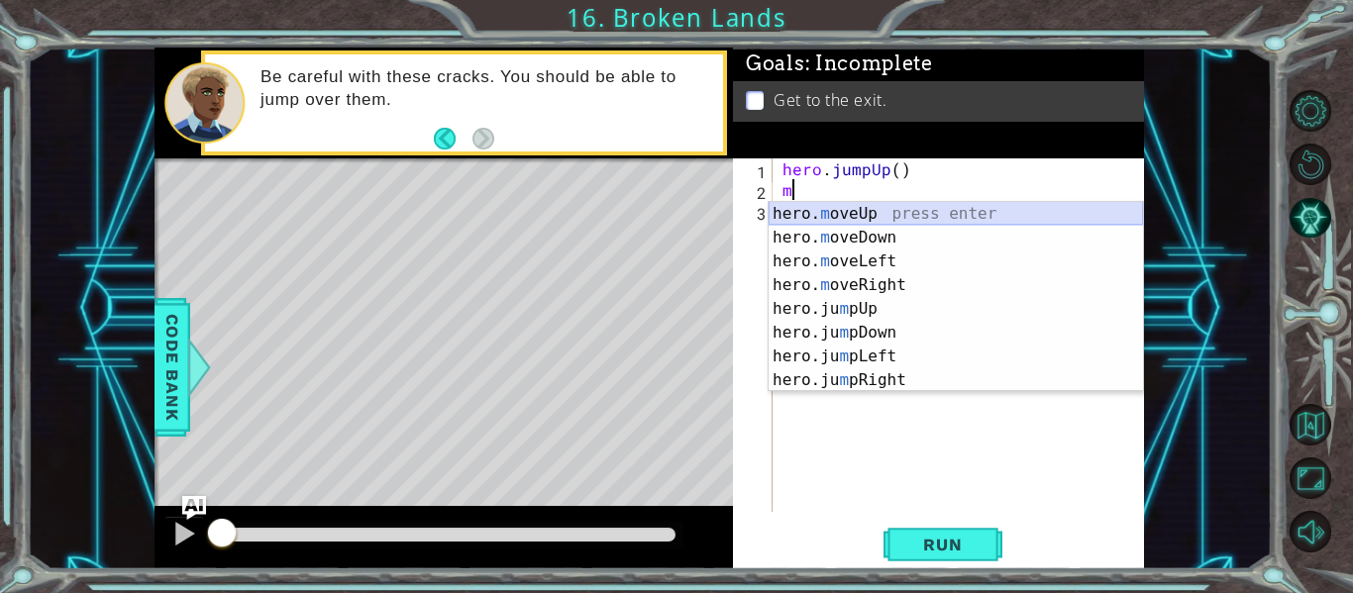
click at [884, 219] on div "hero. m oveUp press enter hero. m oveDown press enter hero. m oveLeft press ent…" at bounding box center [956, 321] width 374 height 238
type textarea "hero.moveUp(1)"
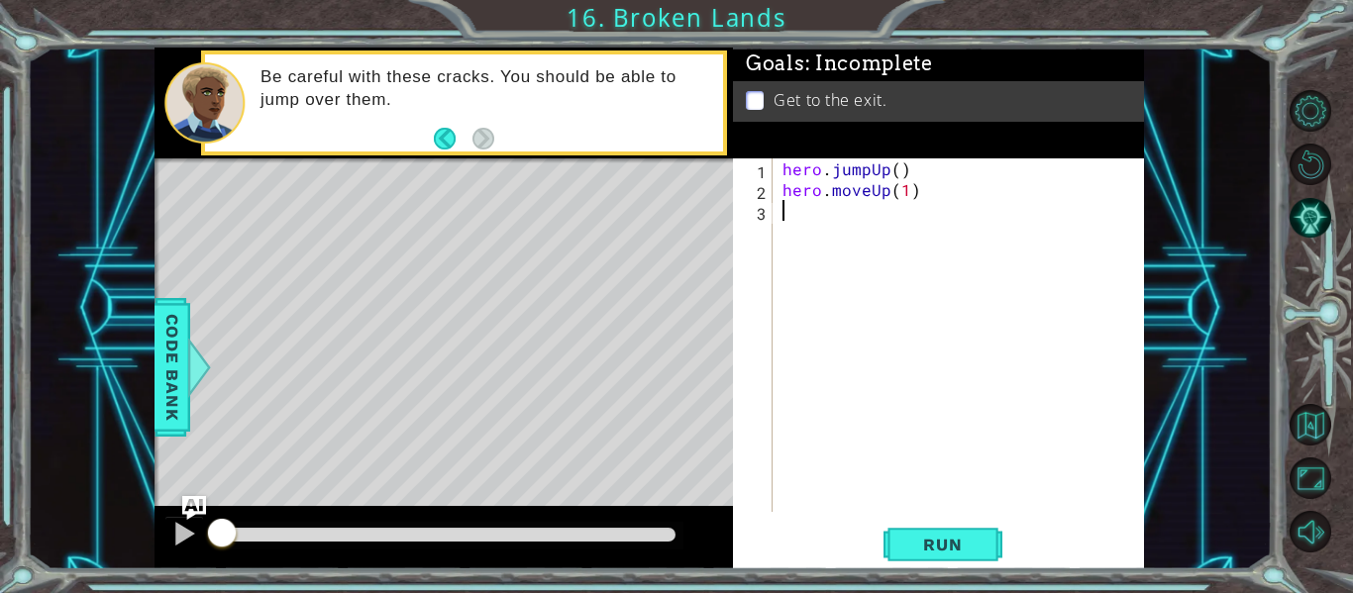
click at [879, 215] on div "hero . jumpUp ( ) hero . moveUp ( 1 )" at bounding box center [963, 355] width 371 height 395
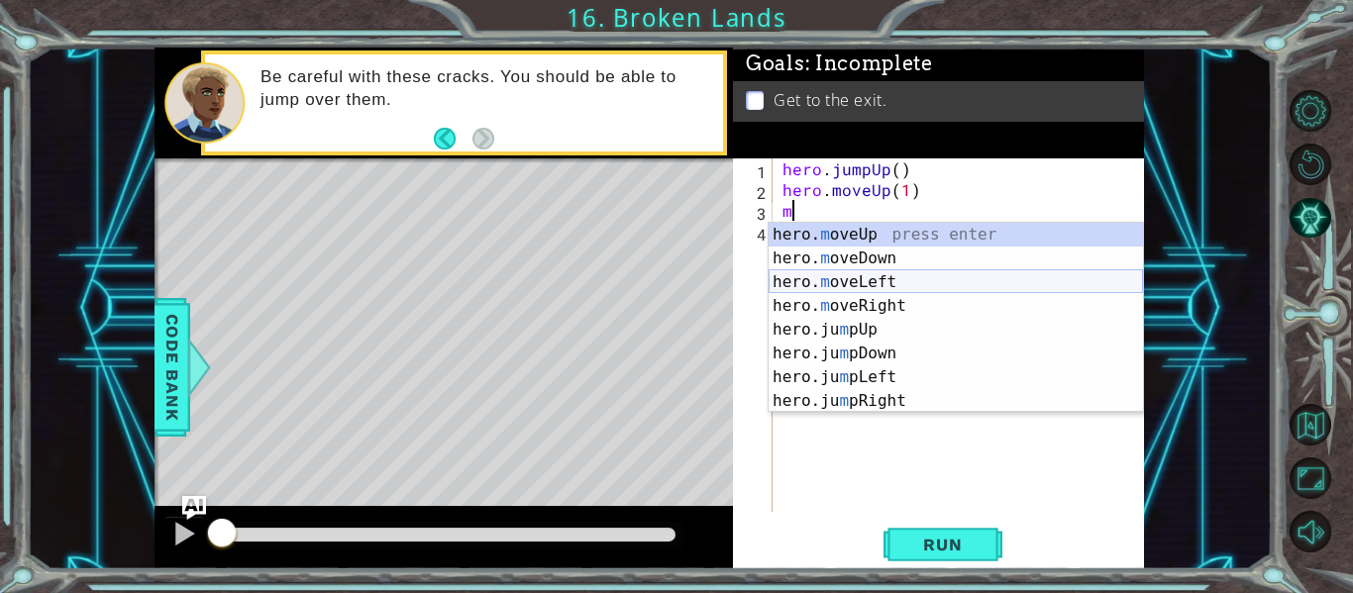
click at [869, 281] on div "hero. m oveUp press enter hero. m oveDown press enter hero. m oveLeft press ent…" at bounding box center [956, 342] width 374 height 238
type textarea "hero.moveLeft(1)"
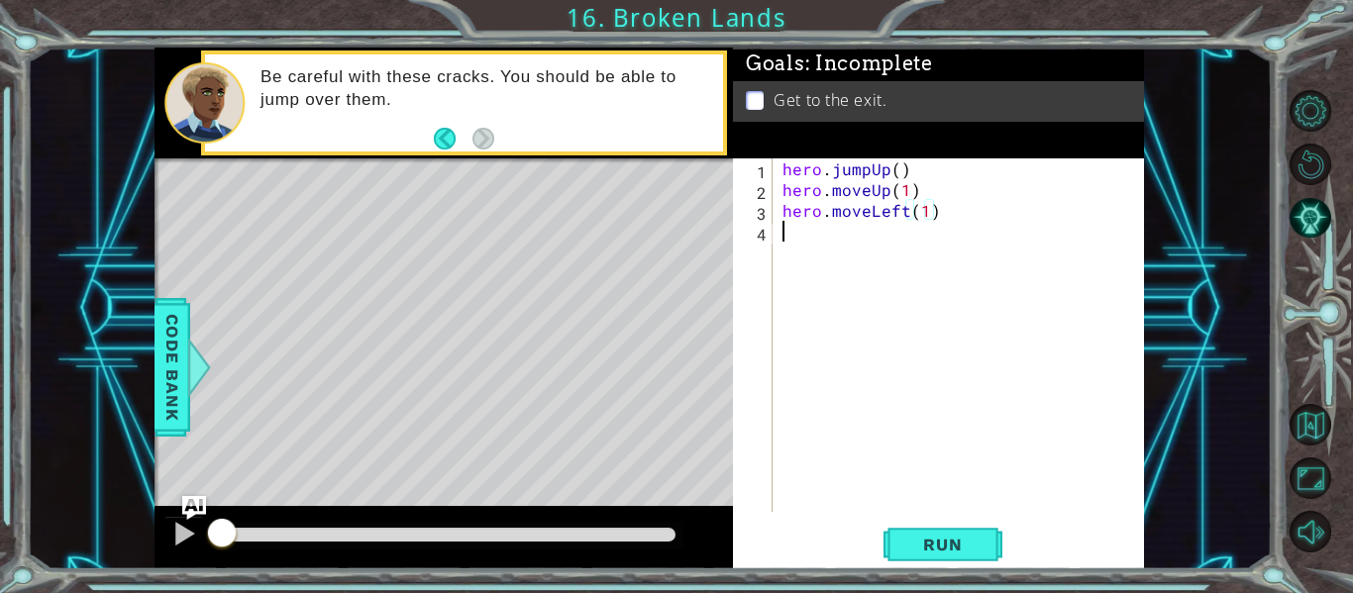
click at [859, 257] on div "hero . jumpUp ( ) hero . moveUp ( 1 ) hero . moveLeft ( 1 )" at bounding box center [963, 355] width 371 height 395
click at [932, 220] on div "hero . jumpUp ( ) hero . moveUp ( 1 ) hero . moveLeft ( 1 )" at bounding box center [963, 355] width 371 height 395
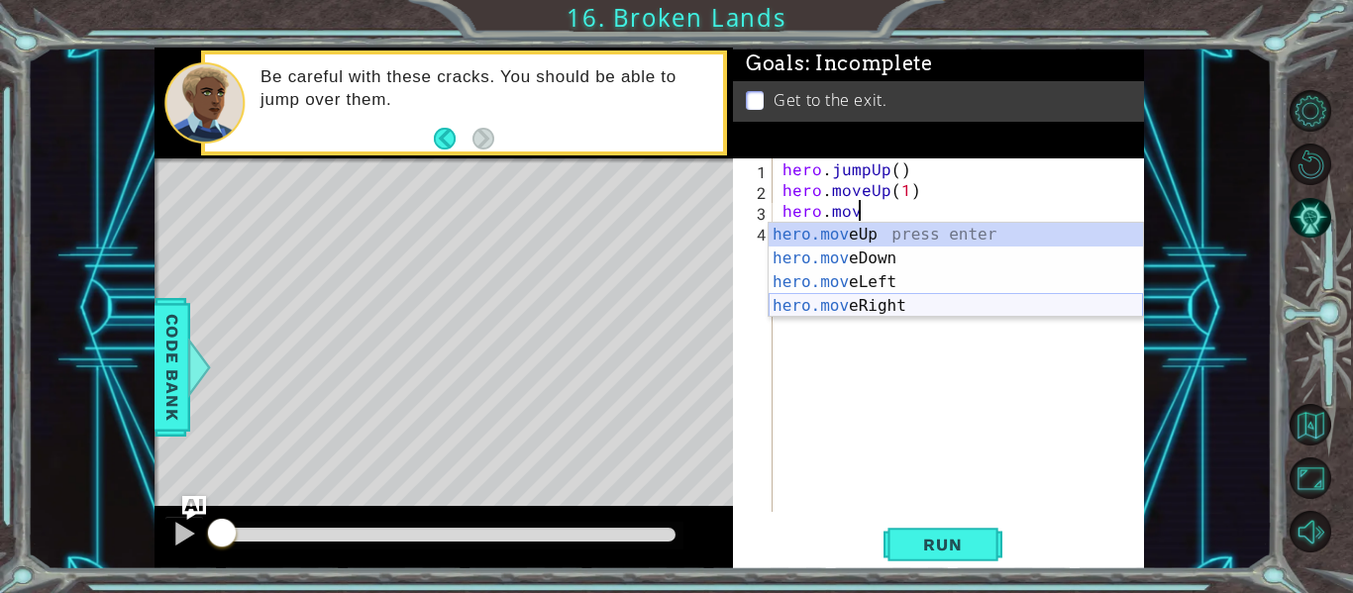
click at [913, 301] on div "hero.mov eUp press enter hero.mov eDown press enter hero.mov eLeft press enter …" at bounding box center [956, 294] width 374 height 143
type textarea "hero.moveRight(1)"
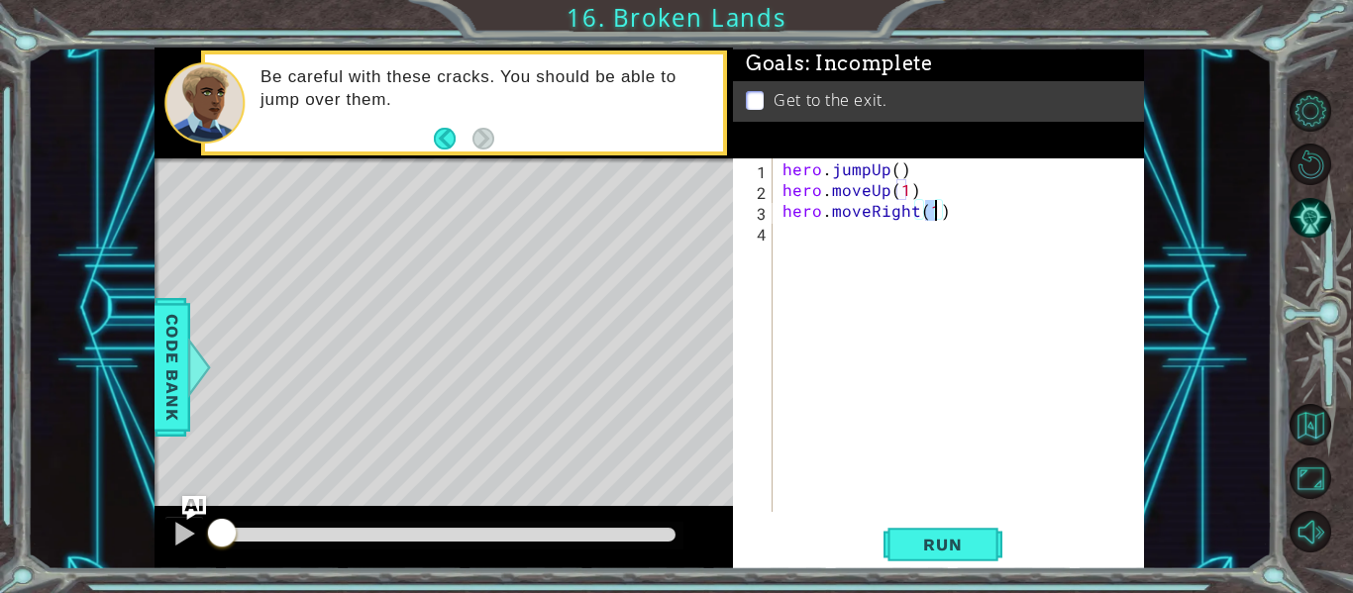
click at [863, 239] on div "hero . jumpUp ( ) hero . moveUp ( 1 ) hero . moveRight ( 1 )" at bounding box center [963, 355] width 371 height 395
type textarea "j"
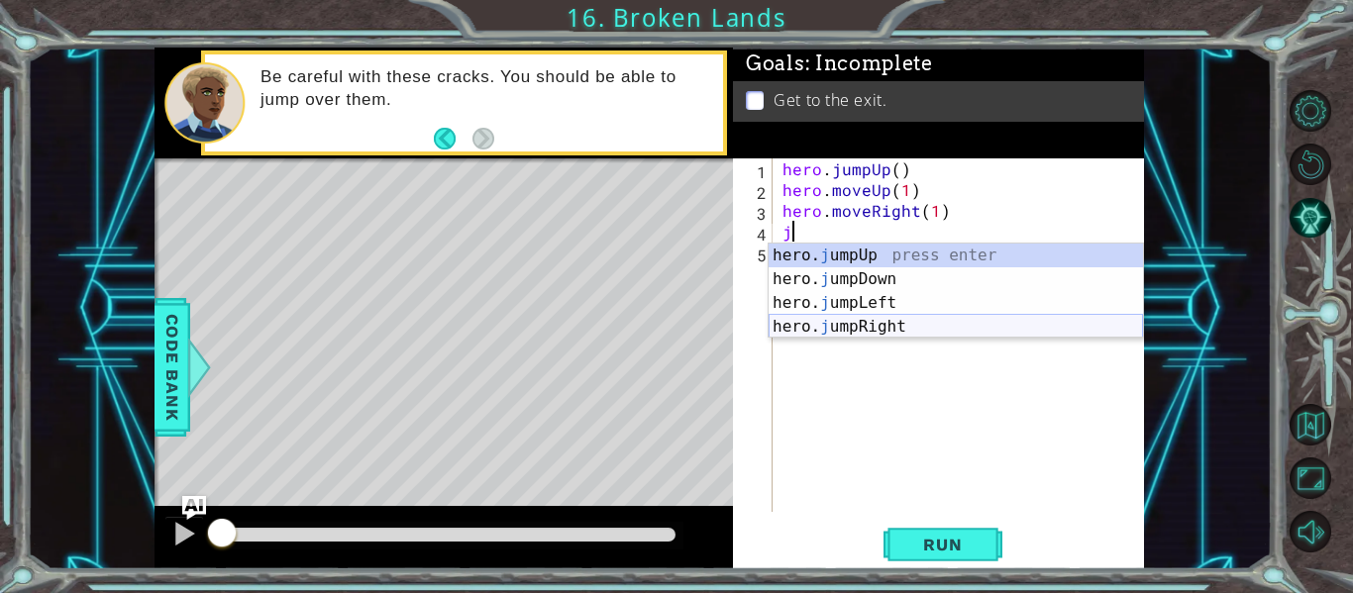
click at [943, 331] on div "hero. j umpUp press enter hero. j umpDown press enter hero. j umpLeft press ent…" at bounding box center [956, 315] width 374 height 143
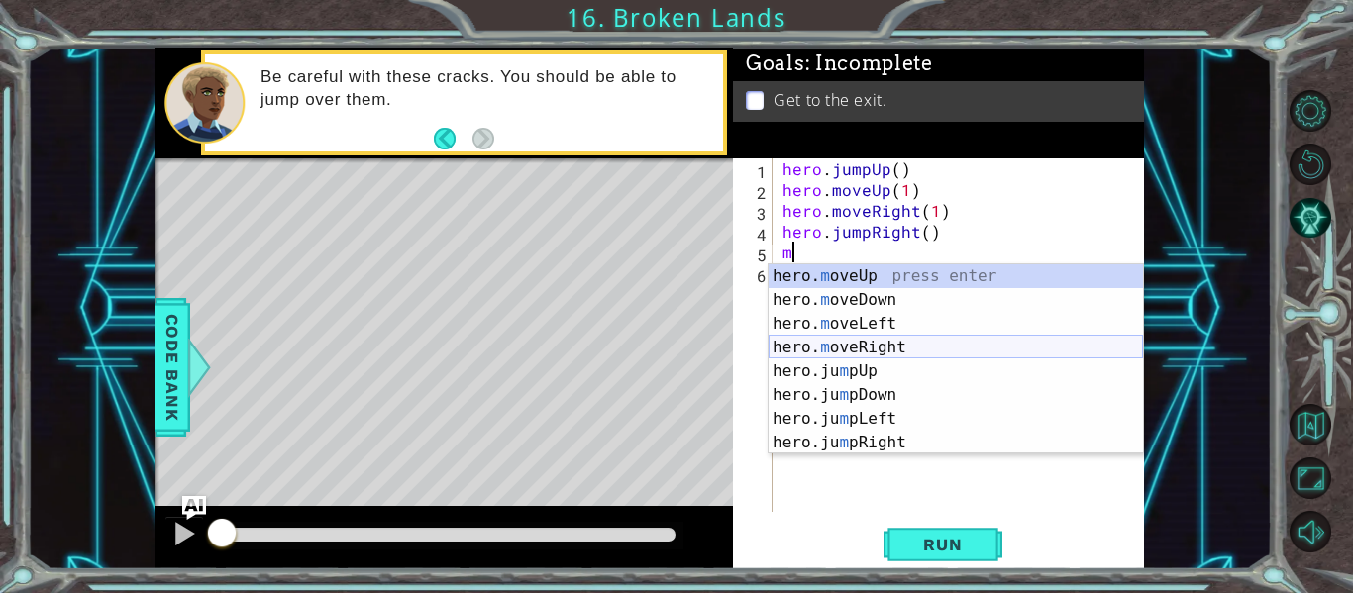
click at [914, 351] on div "hero. m oveUp press enter hero. m oveDown press enter hero. m oveLeft press ent…" at bounding box center [956, 383] width 374 height 238
type textarea "hero.moveRight(1)"
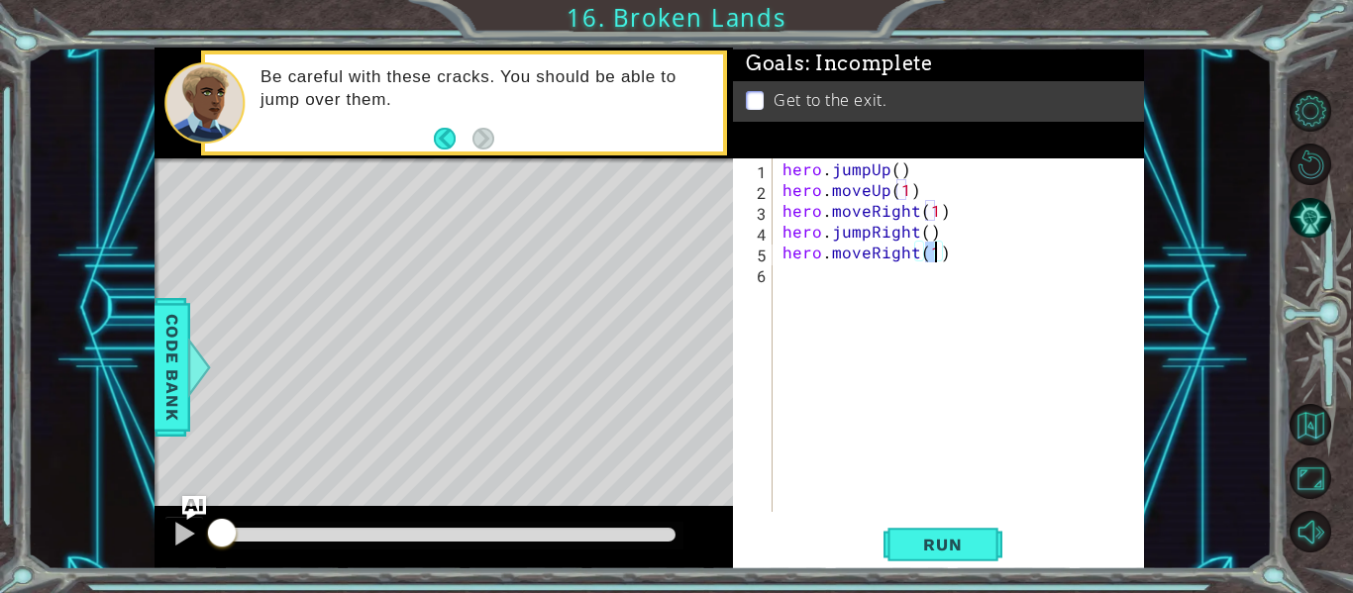
click at [900, 305] on div "hero . jumpUp ( ) hero . moveUp ( 1 ) hero . moveRight ( 1 ) hero . jumpRight (…" at bounding box center [963, 355] width 371 height 395
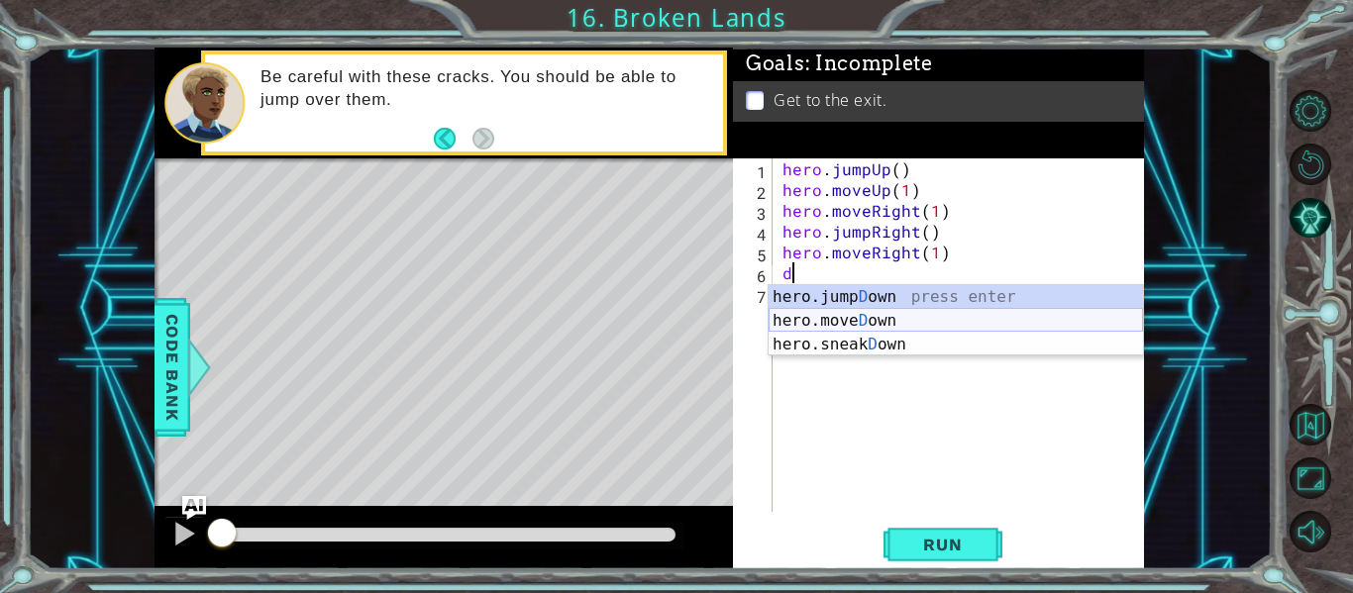
click at [899, 321] on div "hero.jump D own press enter hero.[PERSON_NAME] own press enter hero.sneak D own…" at bounding box center [956, 344] width 374 height 119
type textarea "hero.moveDown(1)"
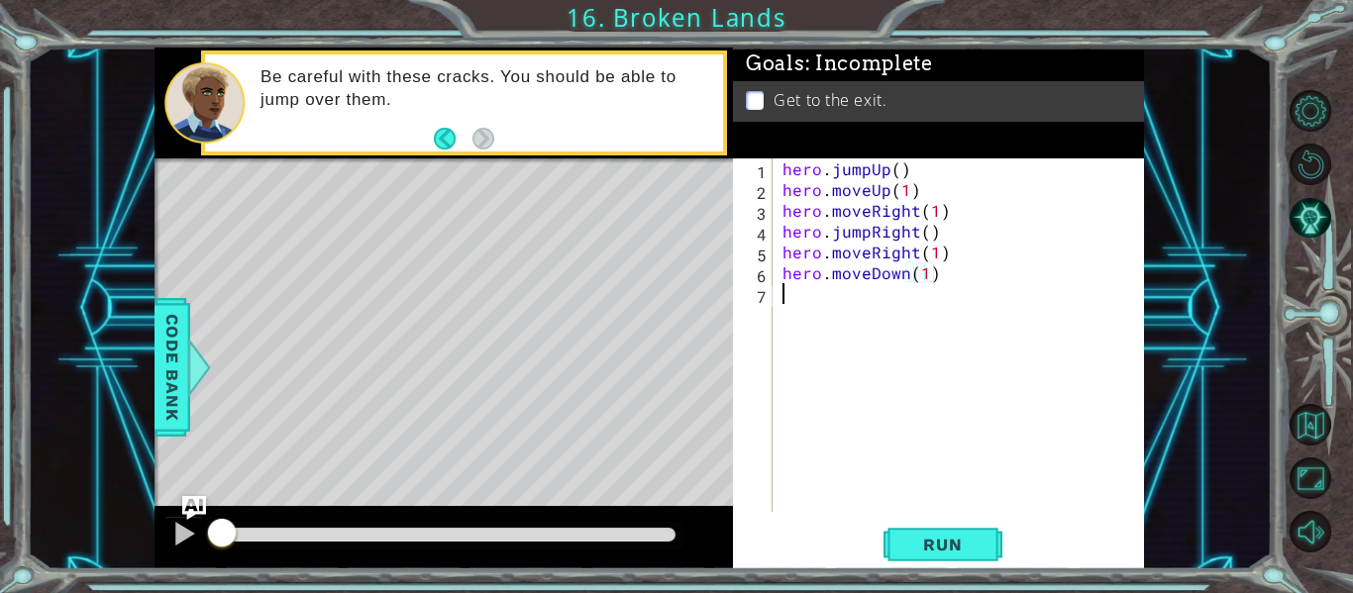
click at [894, 312] on div "hero . jumpUp ( ) hero . moveUp ( 1 ) hero . moveRight ( 1 ) hero . jumpRight (…" at bounding box center [963, 355] width 371 height 395
type textarea "j"
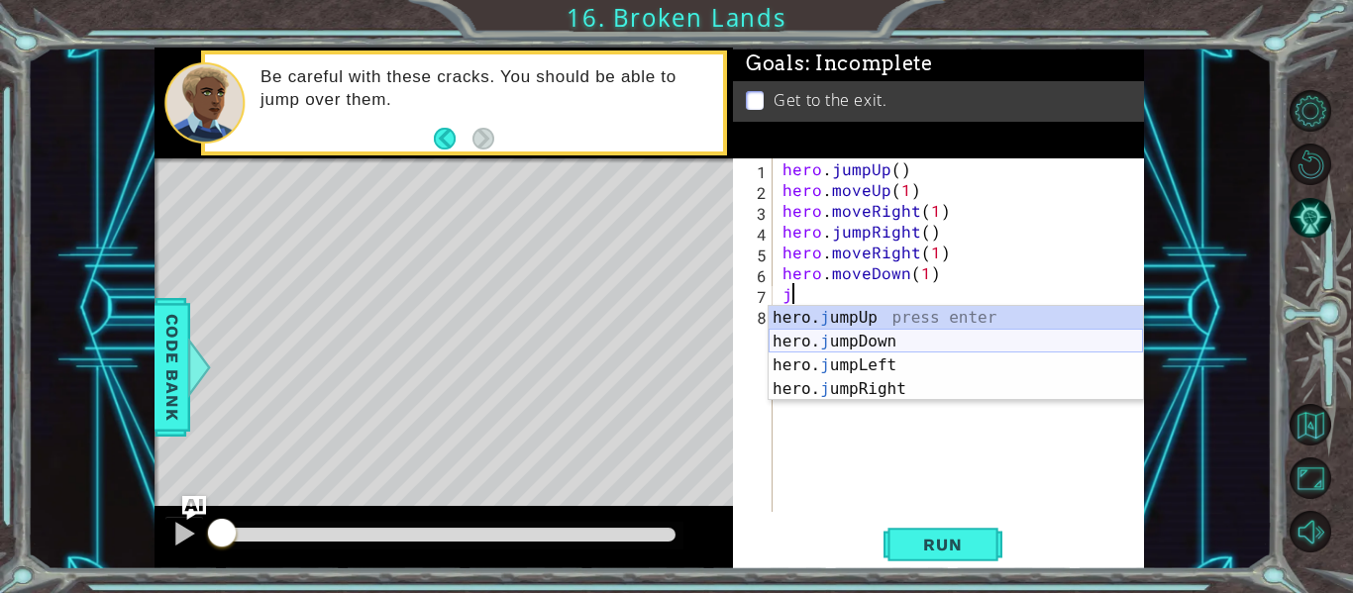
click at [896, 337] on div "hero. j umpUp press enter hero. j umpDown press enter hero. j umpLeft press ent…" at bounding box center [956, 377] width 374 height 143
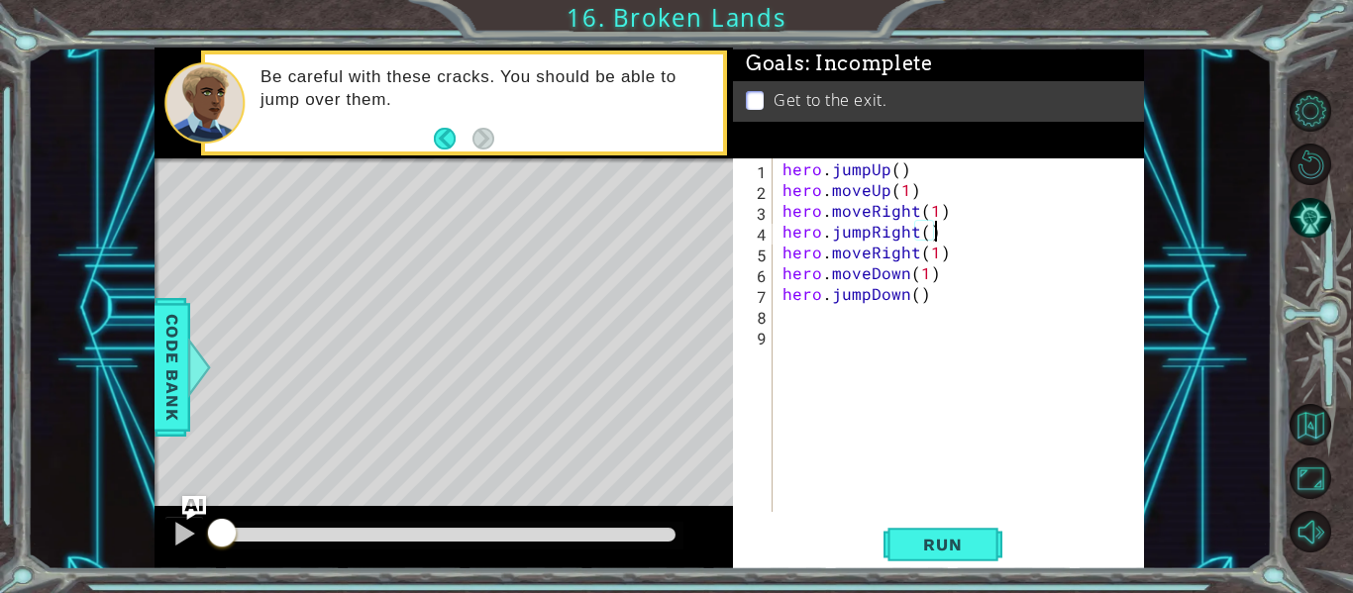
click at [943, 232] on div "hero . jumpUp ( ) hero . moveUp ( 1 ) hero . moveRight ( 1 ) hero . jumpRight (…" at bounding box center [963, 355] width 371 height 395
click at [947, 274] on div "hero . jumpUp ( ) hero . moveUp ( 1 ) hero . moveRight ( 1 ) hero . jumpRight (…" at bounding box center [963, 355] width 371 height 395
click at [946, 299] on div "hero . jumpUp ( ) hero . moveUp ( 1 ) hero . moveRight ( 1 ) hero . jumpRight (…" at bounding box center [963, 355] width 371 height 395
type textarea "h"
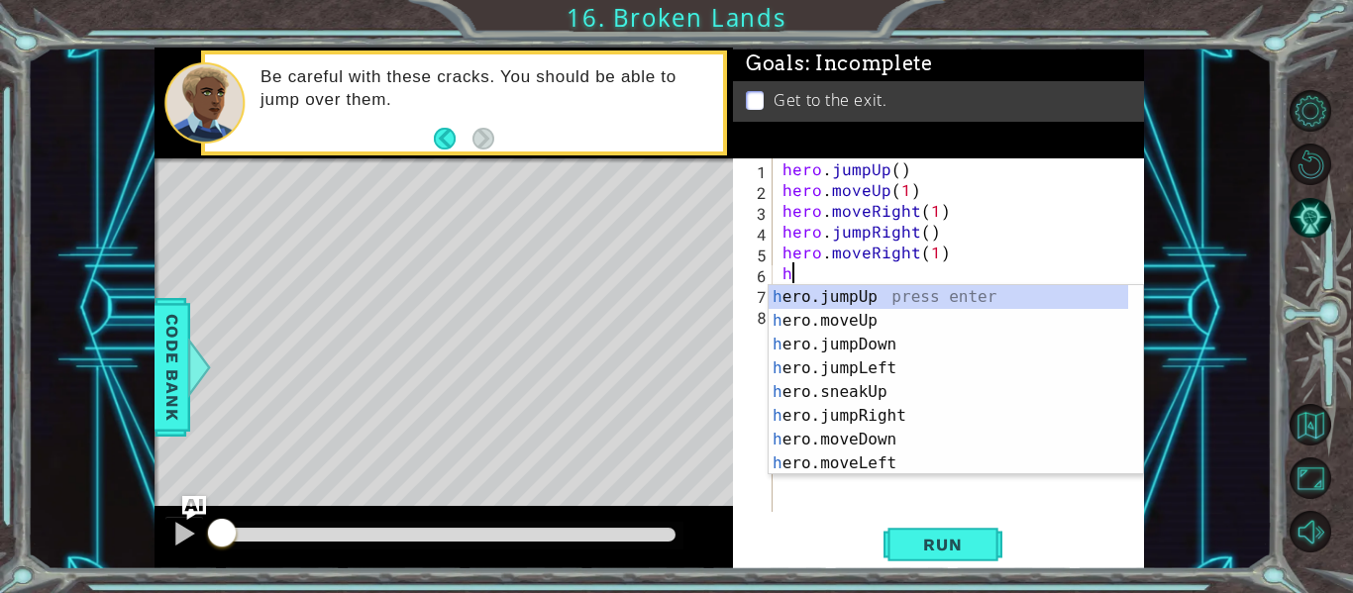
type textarea "h"
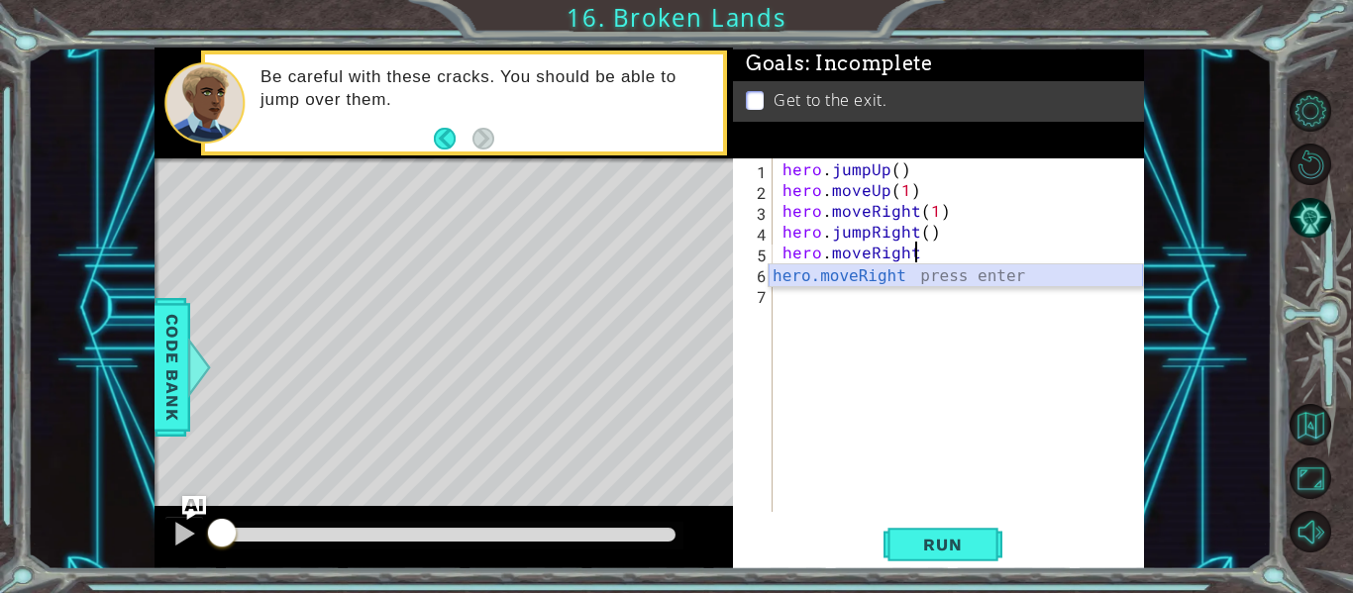
click at [925, 283] on div "hero.moveRight press enter" at bounding box center [956, 299] width 374 height 71
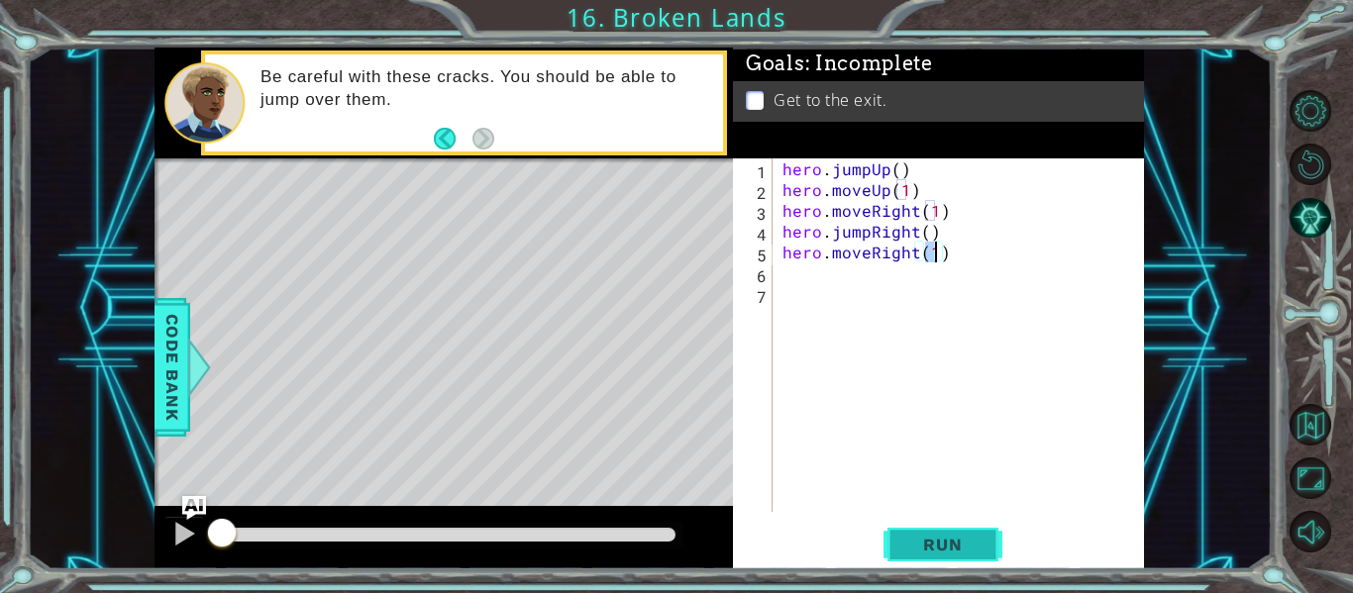
type textarea "hero.moveRight(1)"
click at [939, 542] on span "Run" at bounding box center [942, 545] width 78 height 20
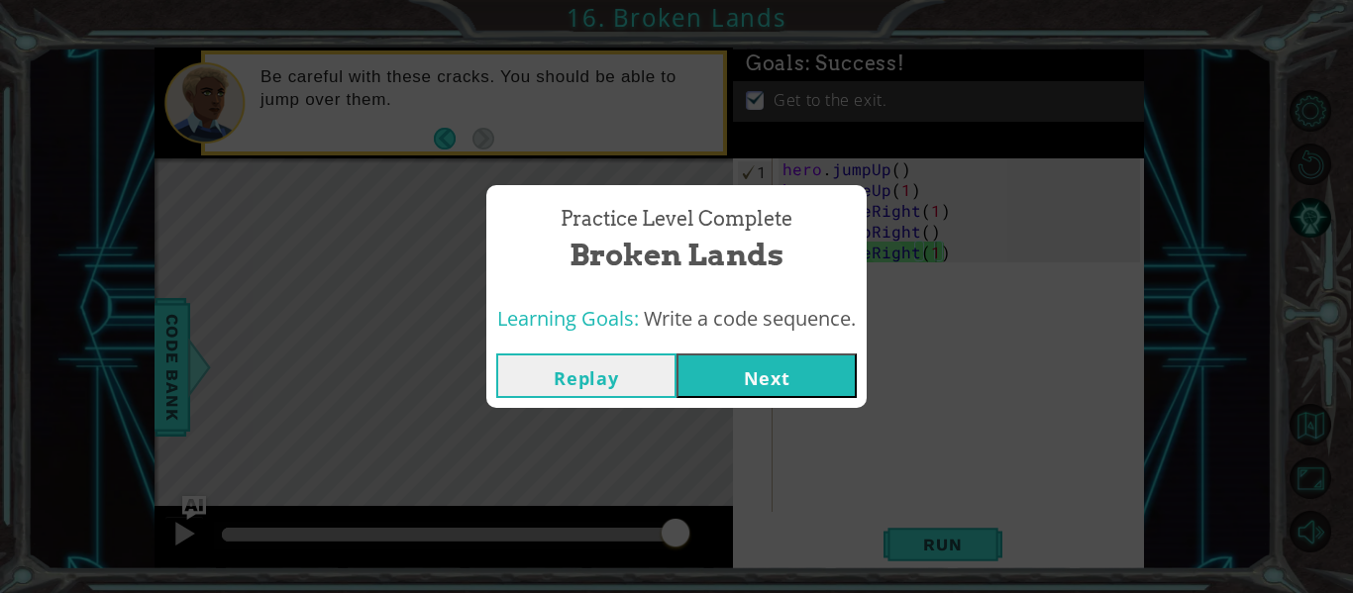
click at [708, 372] on button "Next" at bounding box center [766, 376] width 180 height 45
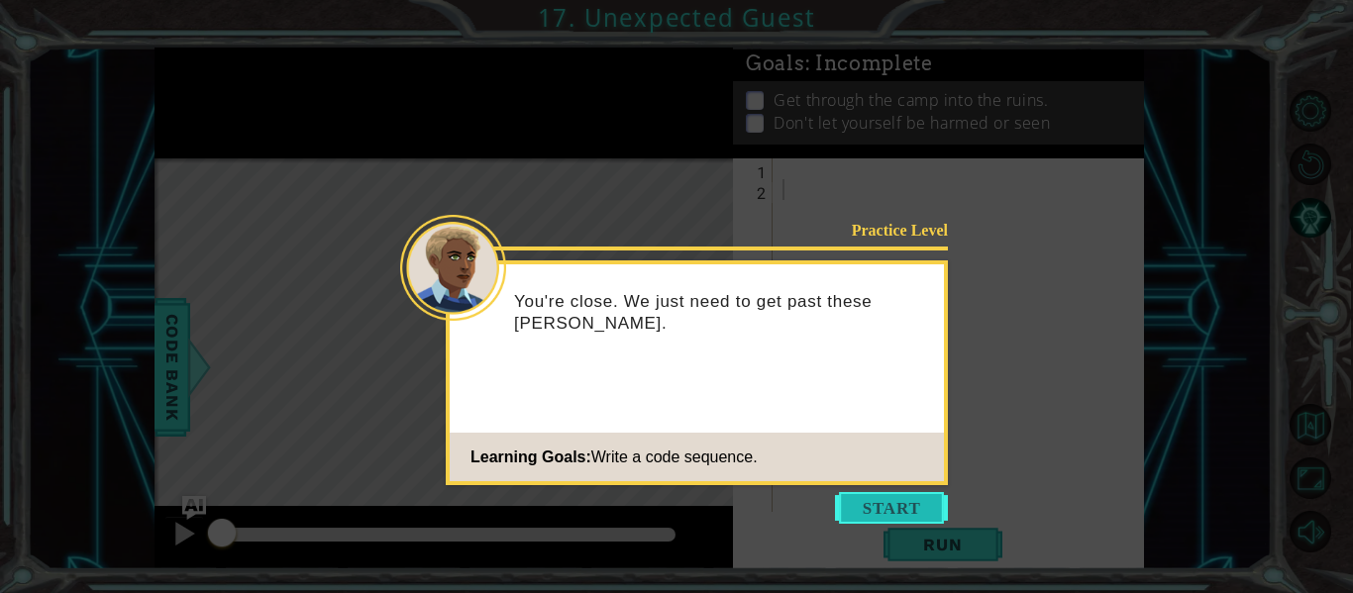
click at [857, 507] on button "Start" at bounding box center [891, 508] width 113 height 32
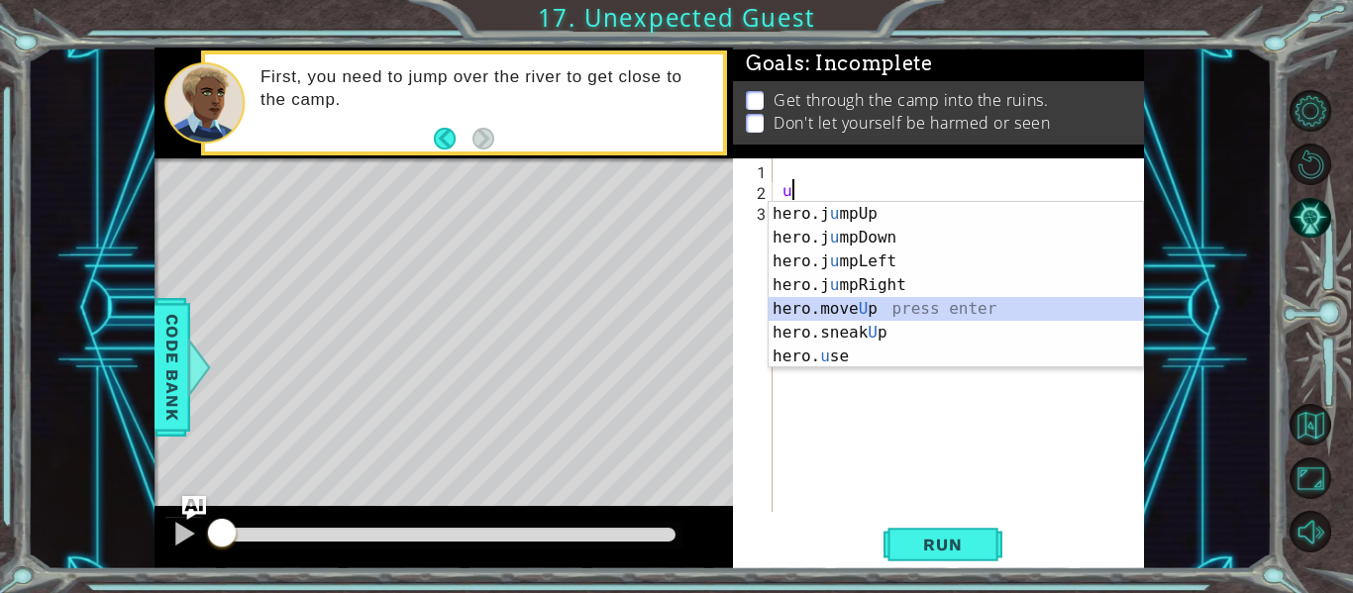
click at [833, 311] on div "hero.j u mpUp press enter hero.j u mpDown press enter hero.j u mpLeft press ent…" at bounding box center [956, 309] width 374 height 214
type textarea "hero.moveUp(1)"
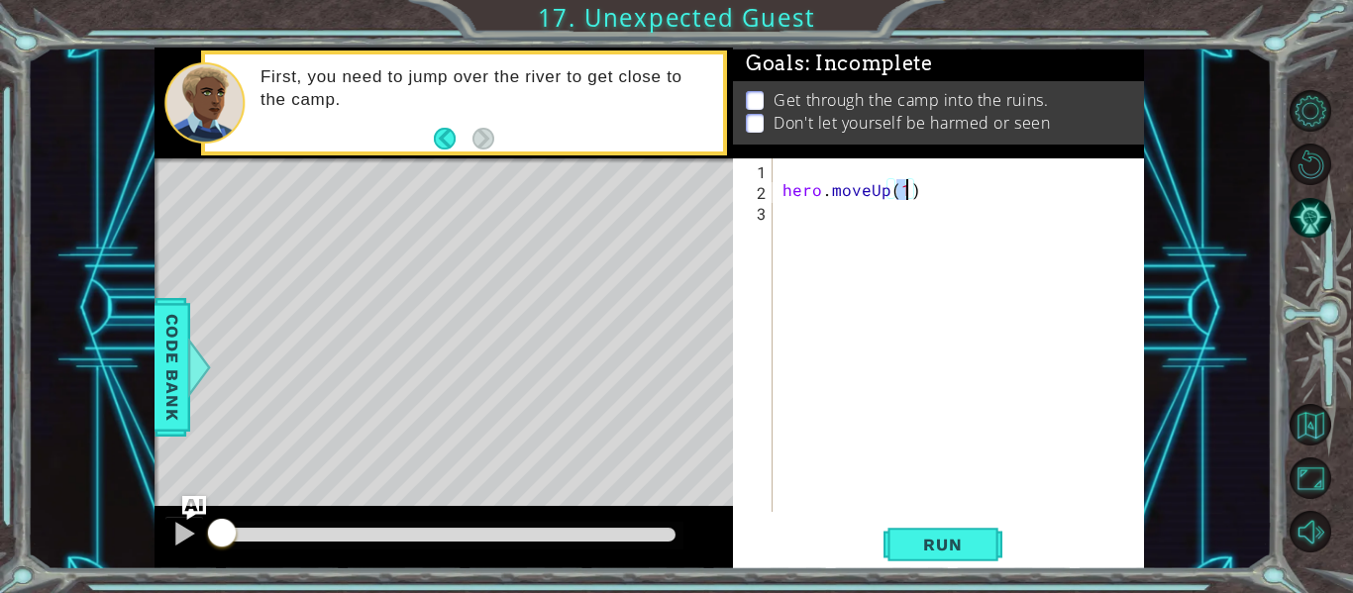
click at [806, 216] on div "hero . moveUp ( 1 )" at bounding box center [963, 355] width 371 height 395
type textarea "j"
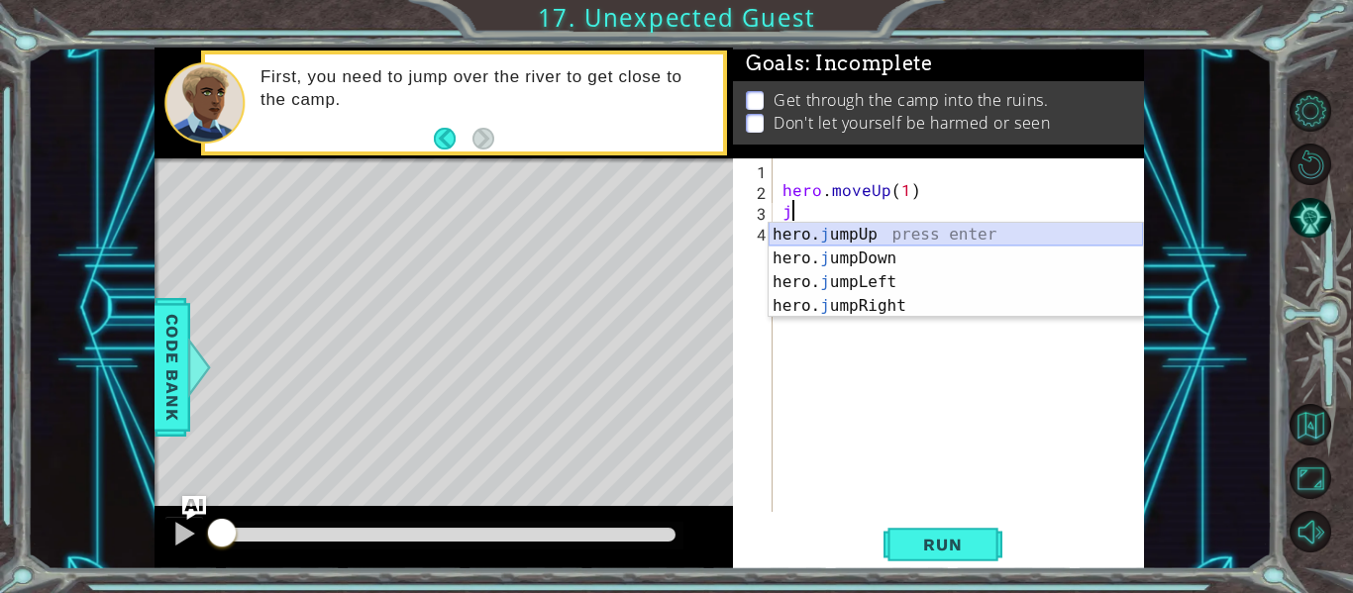
click at [833, 240] on div "hero. j umpUp press enter hero. j umpDown press enter hero. j umpLeft press ent…" at bounding box center [956, 294] width 374 height 143
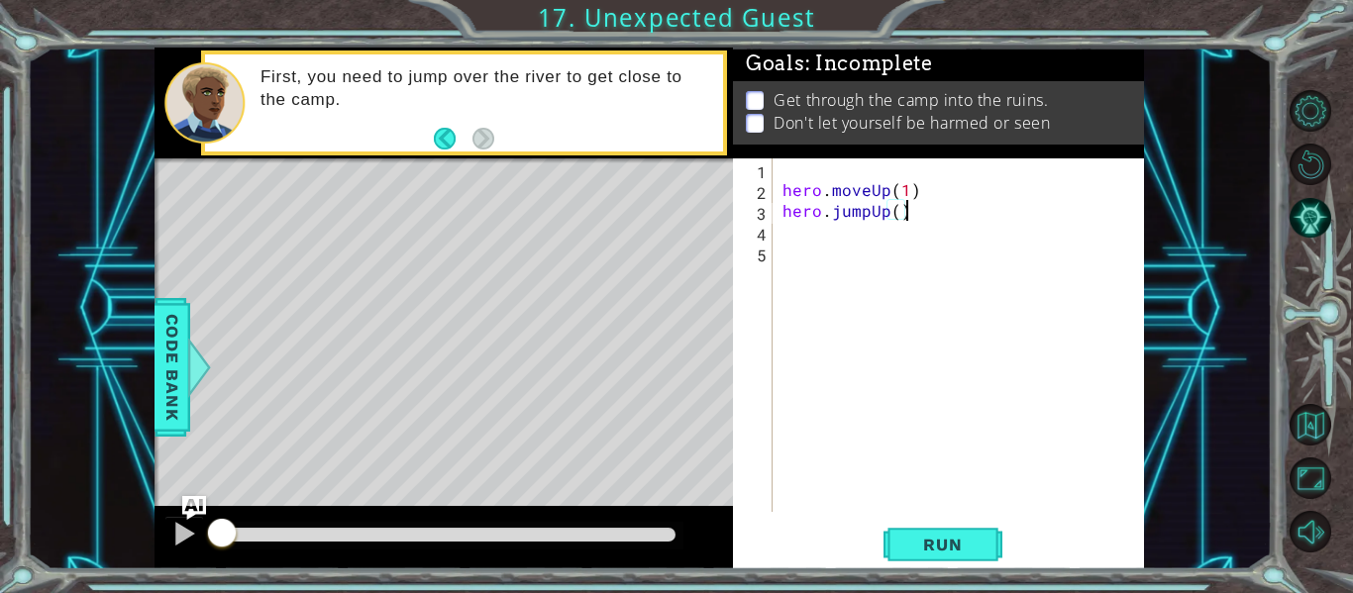
click at [911, 219] on div "hero . moveUp ( 1 ) hero . jumpUp ( )" at bounding box center [963, 355] width 371 height 395
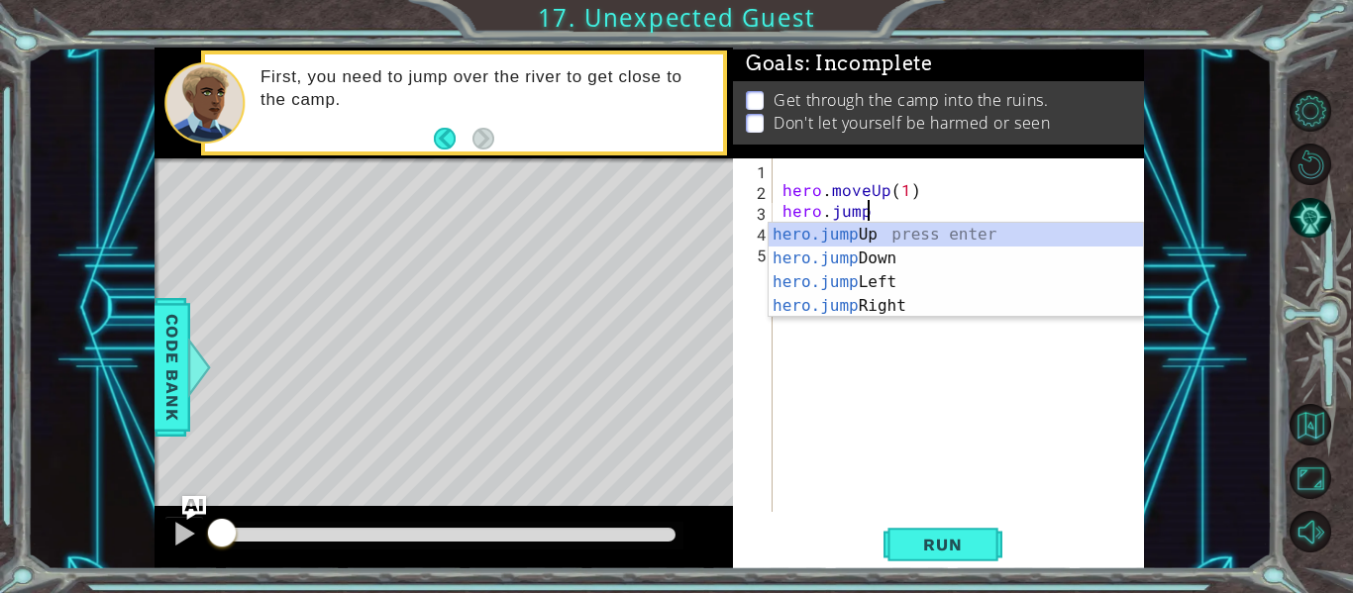
type textarea "hero.jum"
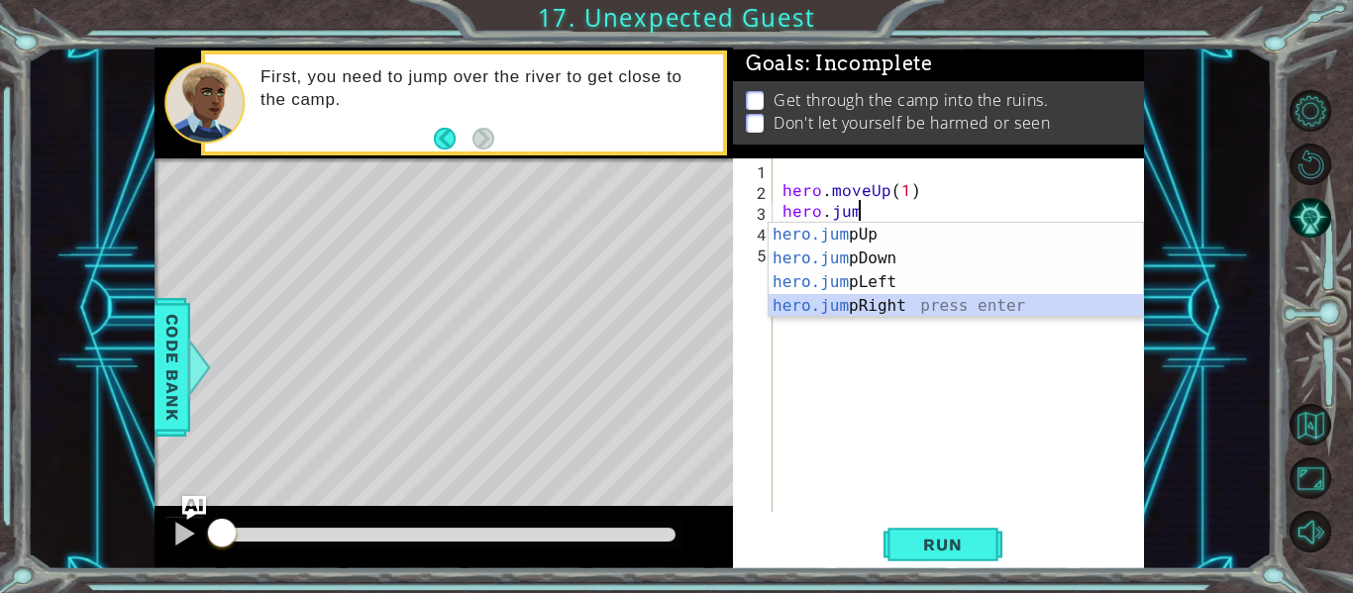
click at [903, 310] on div "hero.jum pUp press enter hero.jum pDown press enter hero.jum pLeft press enter …" at bounding box center [956, 294] width 374 height 143
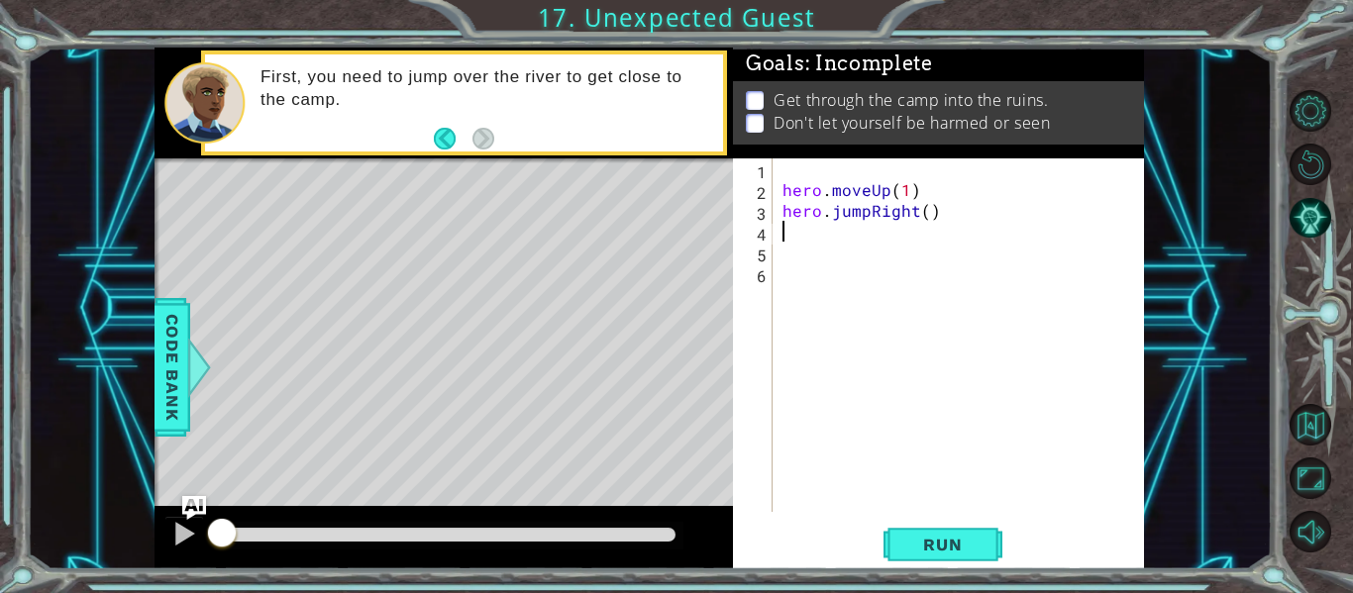
type textarea "j"
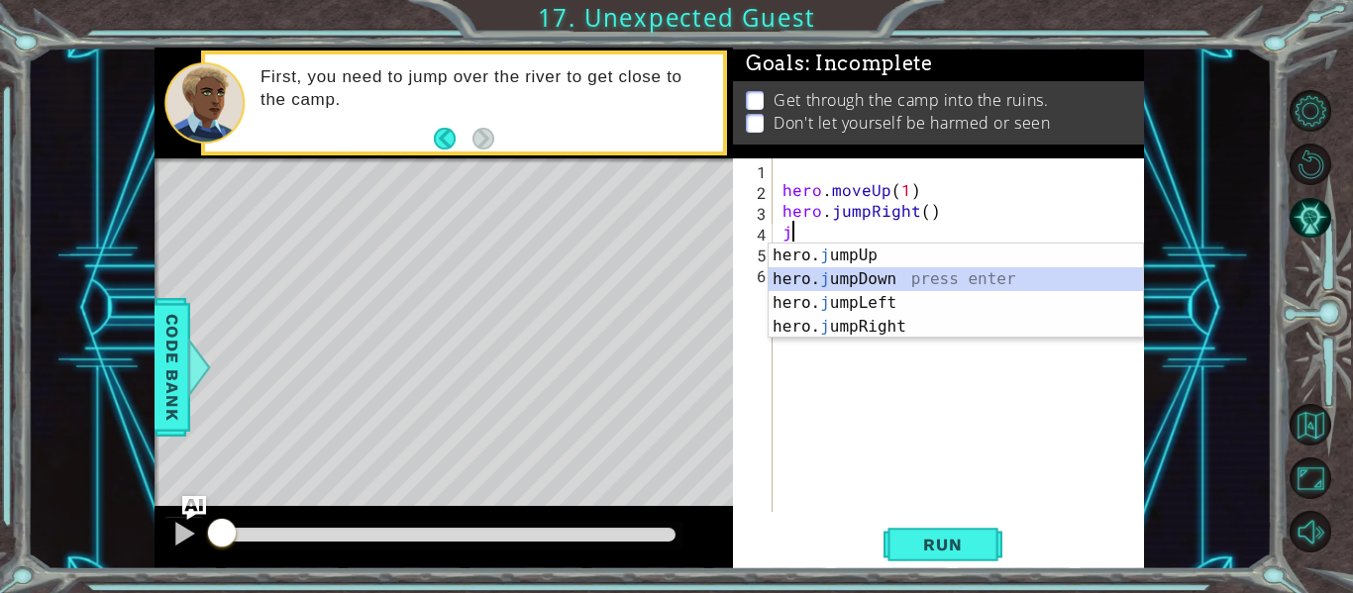
click at [898, 284] on div "hero. j umpUp press enter hero. j umpDown press enter hero. j umpLeft press ent…" at bounding box center [956, 315] width 374 height 143
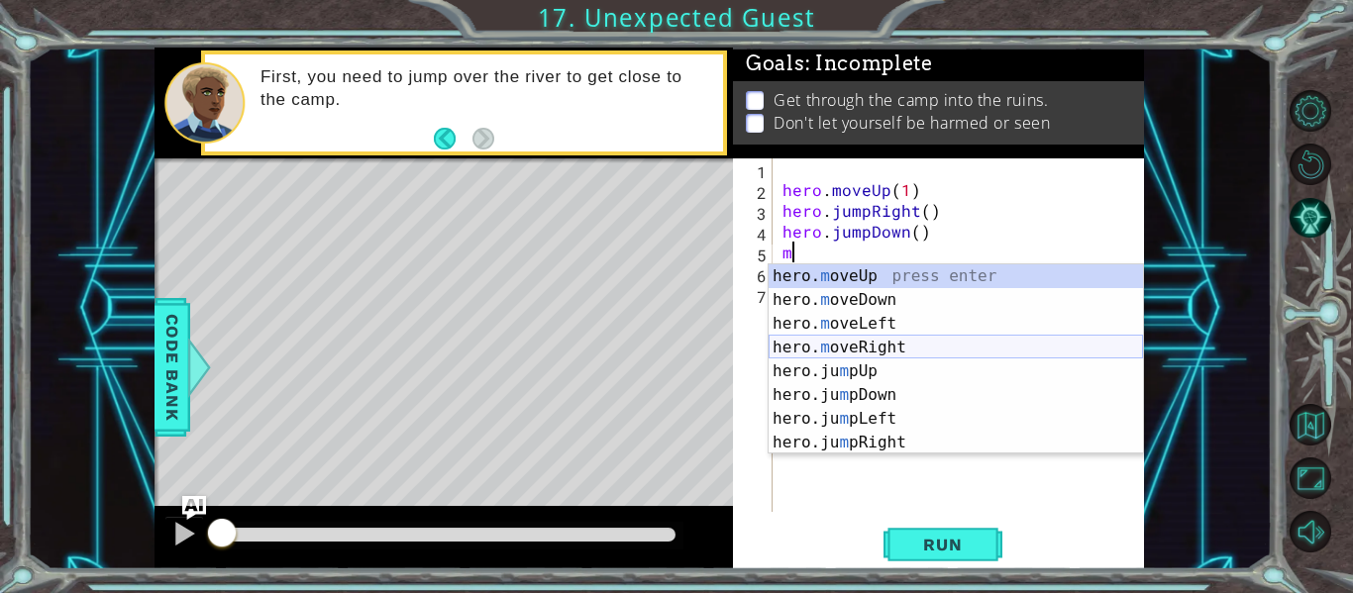
click at [892, 345] on div "hero. m oveUp press enter hero. m oveDown press enter hero. m oveLeft press ent…" at bounding box center [956, 383] width 374 height 238
type textarea "hero.moveRight(1)"
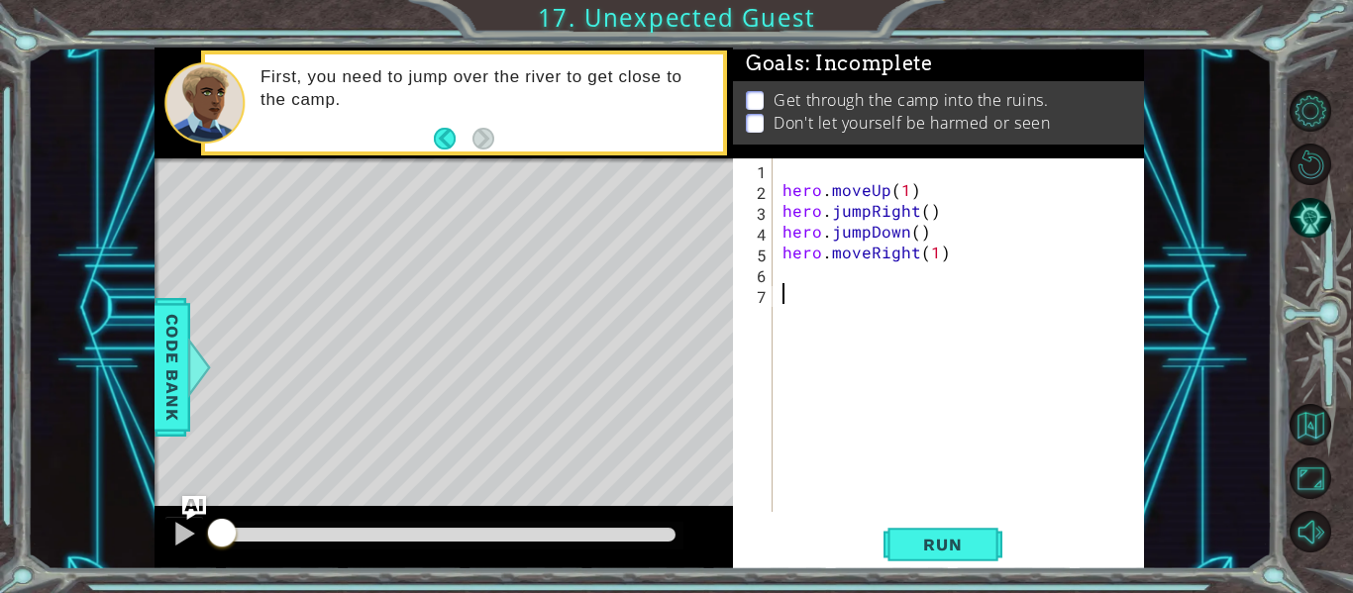
click at [874, 291] on div "hero . moveUp ( 1 ) hero . jumpRight ( ) hero . jumpDown ( ) hero . moveRight (…" at bounding box center [963, 355] width 371 height 395
click at [872, 275] on div "hero . moveUp ( 1 ) hero . jumpRight ( ) hero . jumpDown ( ) hero . moveRight (…" at bounding box center [963, 355] width 371 height 395
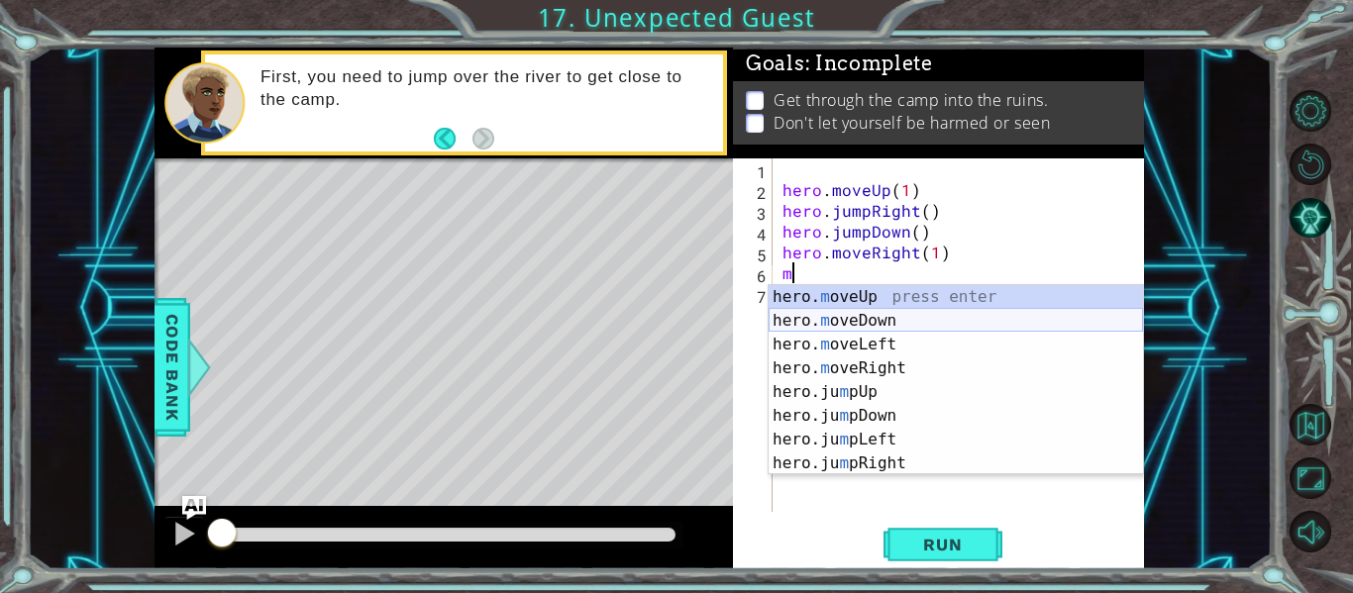
click at [867, 322] on div "hero. m oveUp press enter hero. m oveDown press enter hero. m oveLeft press ent…" at bounding box center [956, 404] width 374 height 238
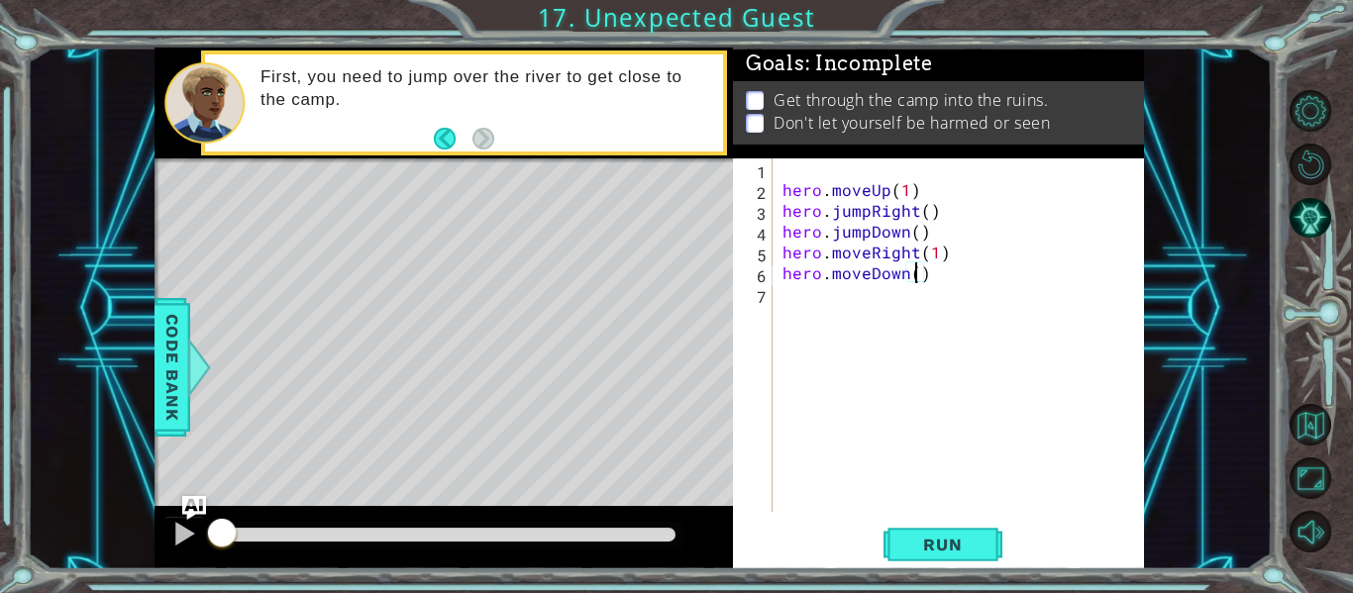
type textarea "hero.moveDown(2)"
click at [942, 304] on div "hero . moveUp ( 1 ) hero . jumpRight ( ) hero . jumpDown ( ) hero . moveRight (…" at bounding box center [963, 355] width 371 height 395
click at [934, 280] on div "hero . moveUp ( 1 ) hero . jumpRight ( ) hero . jumpDown ( ) hero . moveRight (…" at bounding box center [963, 355] width 371 height 395
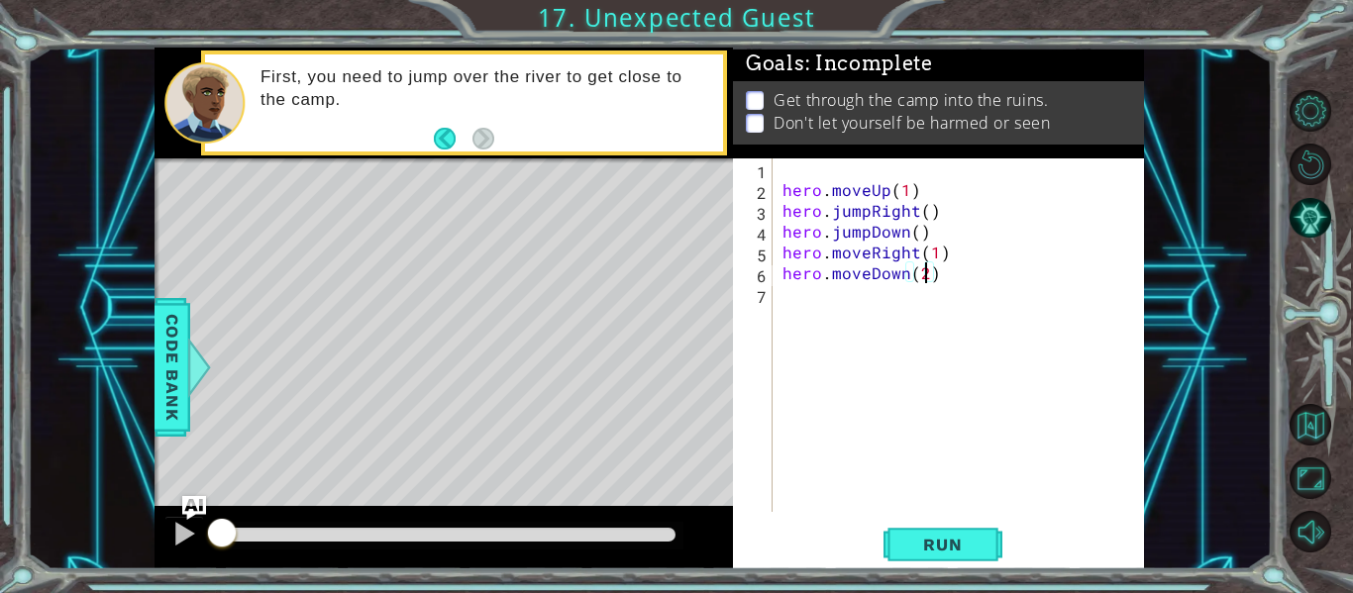
click at [921, 280] on div "hero . moveUp ( 1 ) hero . jumpRight ( ) hero . jumpDown ( ) hero . moveRight (…" at bounding box center [963, 355] width 371 height 395
type textarea "hero.moveDown(1)"
click at [913, 299] on div "hero . moveUp ( 1 ) hero . jumpRight ( ) hero . jumpDown ( ) hero . moveRight (…" at bounding box center [963, 355] width 371 height 395
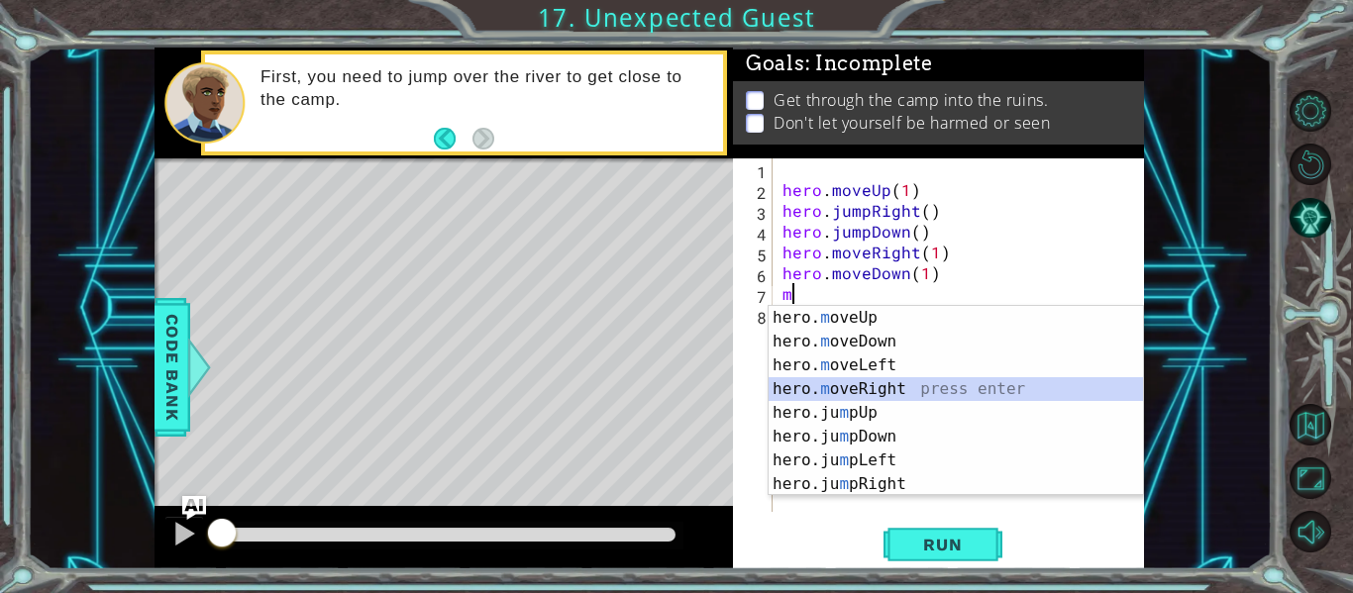
click at [842, 381] on div "hero. m oveUp press enter hero. m oveDown press enter hero. m oveLeft press ent…" at bounding box center [956, 425] width 374 height 238
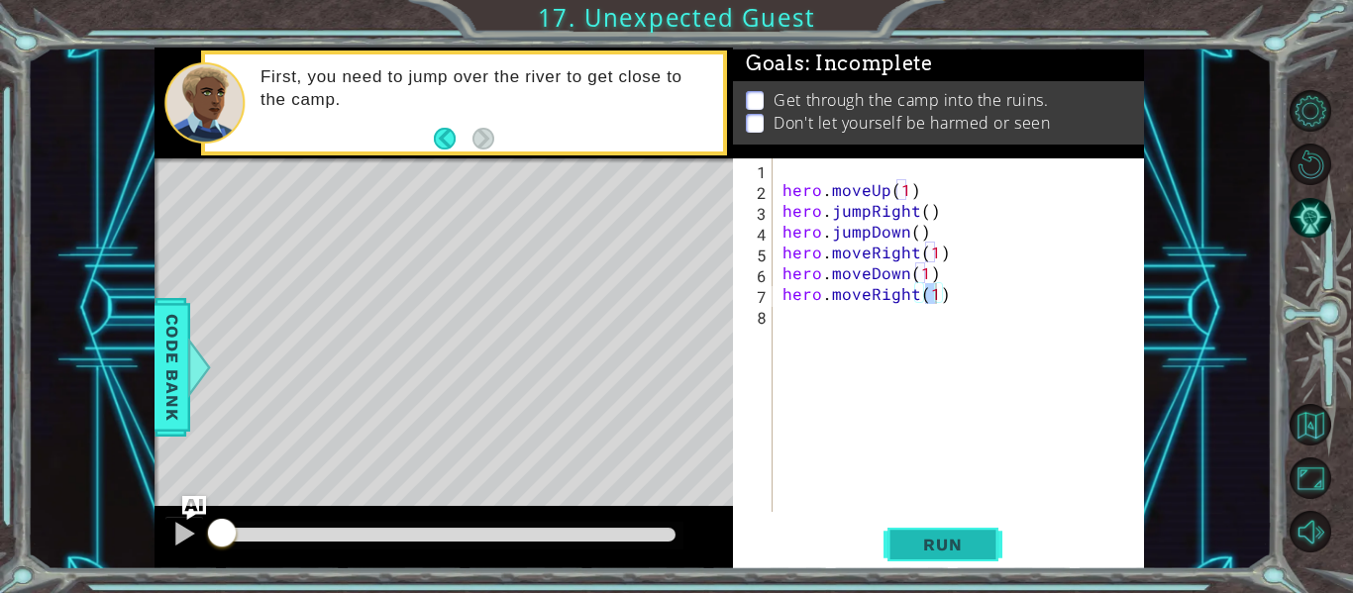
click at [928, 539] on span "Run" at bounding box center [942, 545] width 78 height 20
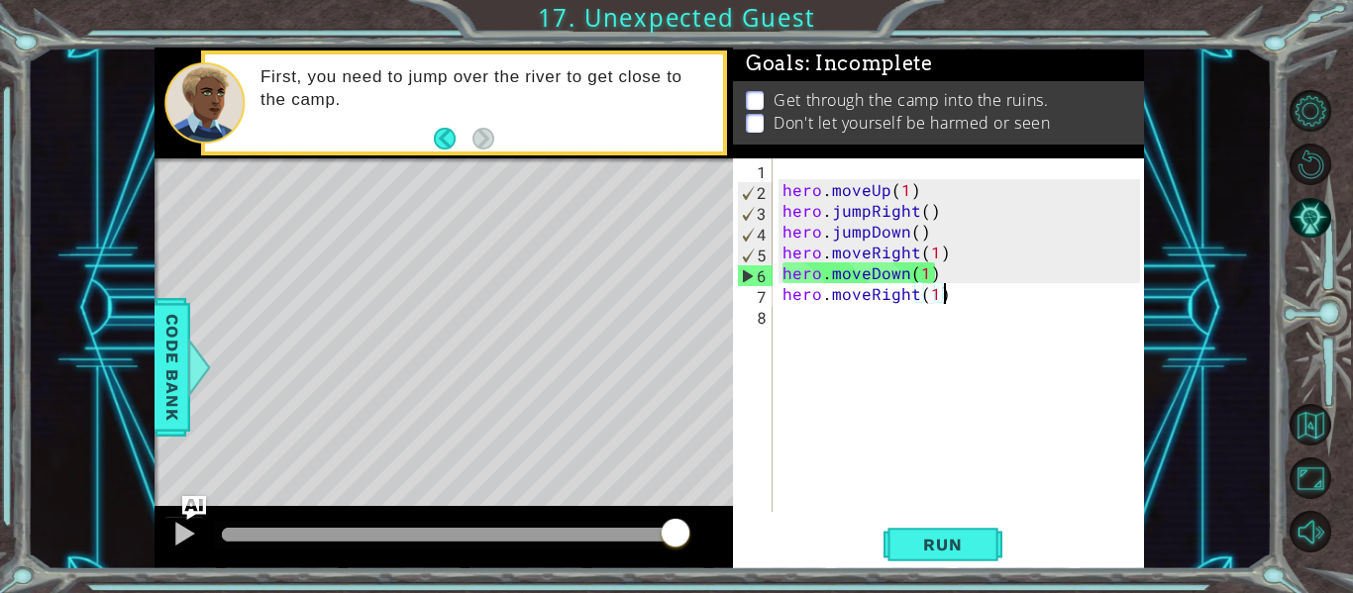
click at [952, 290] on div "hero . moveUp ( 1 ) hero . jumpRight ( ) hero . jumpDown ( ) hero . moveRight (…" at bounding box center [963, 355] width 371 height 395
click at [947, 271] on div "hero . moveUp ( 1 ) hero . jumpRight ( ) hero . jumpDown ( ) hero . moveRight (…" at bounding box center [963, 355] width 371 height 395
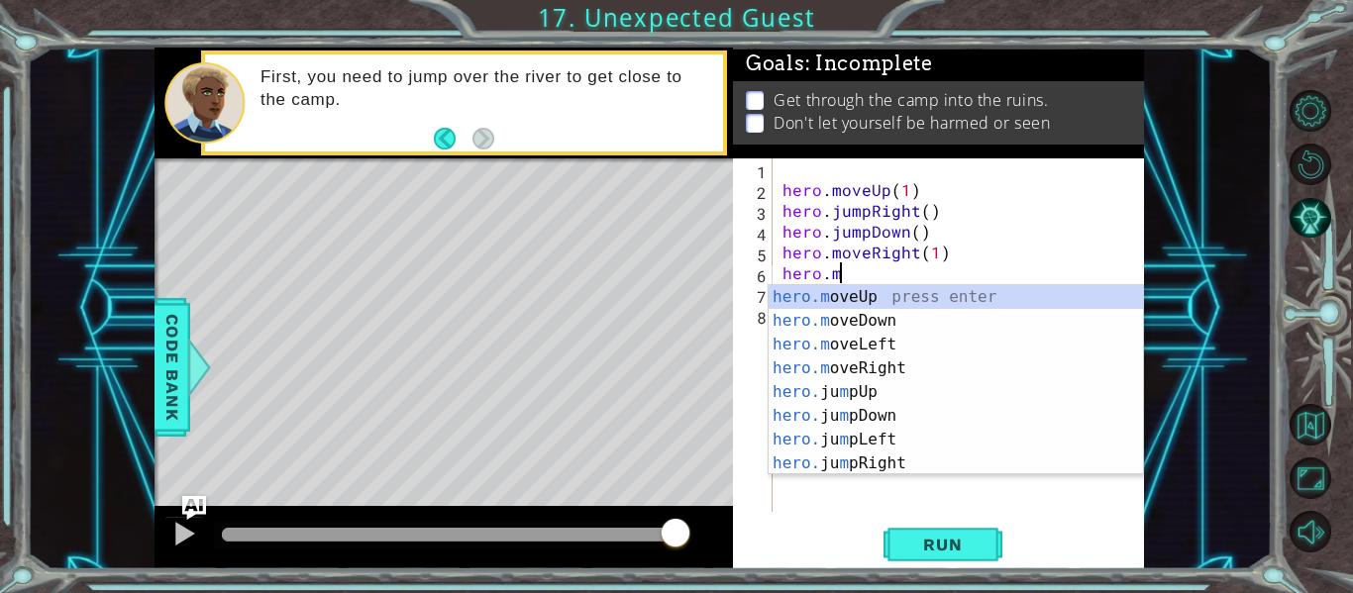
type textarea "h"
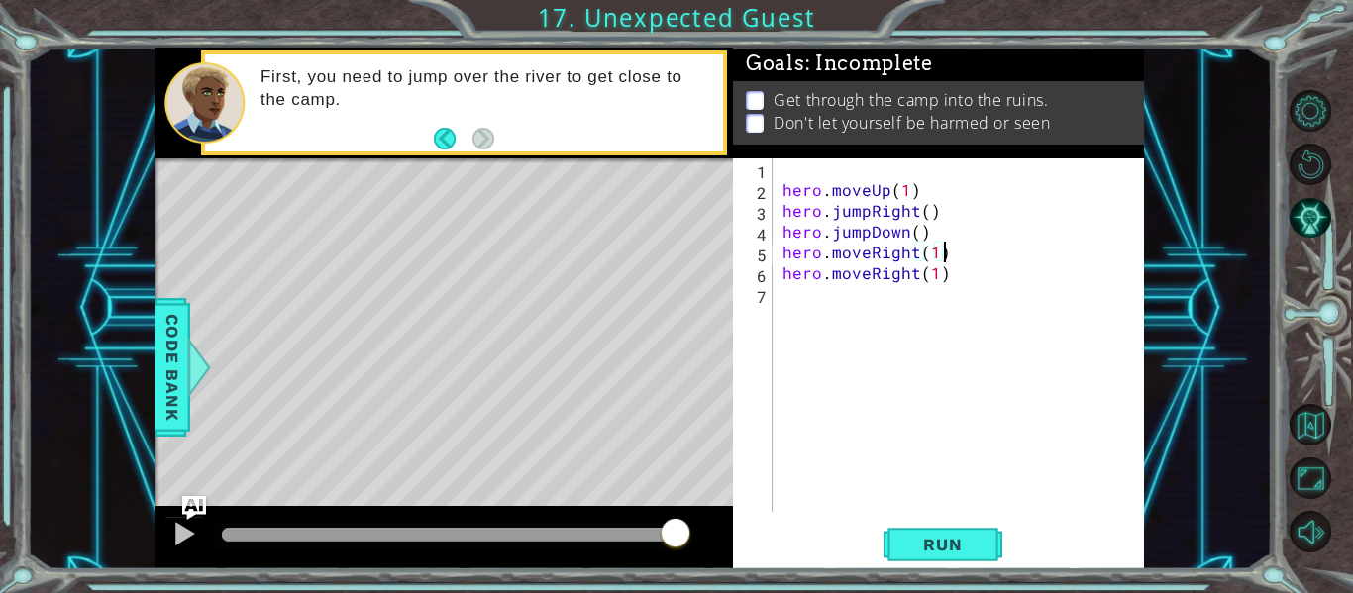
click at [956, 281] on div "hero . moveUp ( 1 ) hero . jumpRight ( ) hero . jumpDown ( ) hero . moveRight (…" at bounding box center [963, 355] width 371 height 395
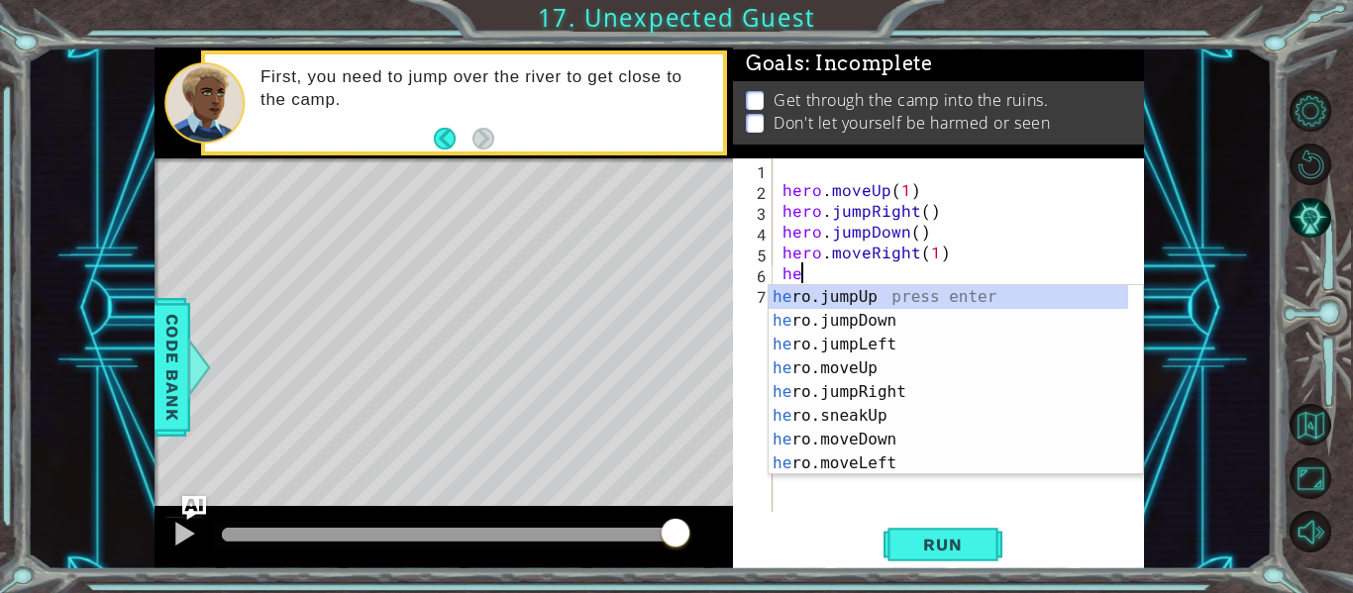
type textarea "h"
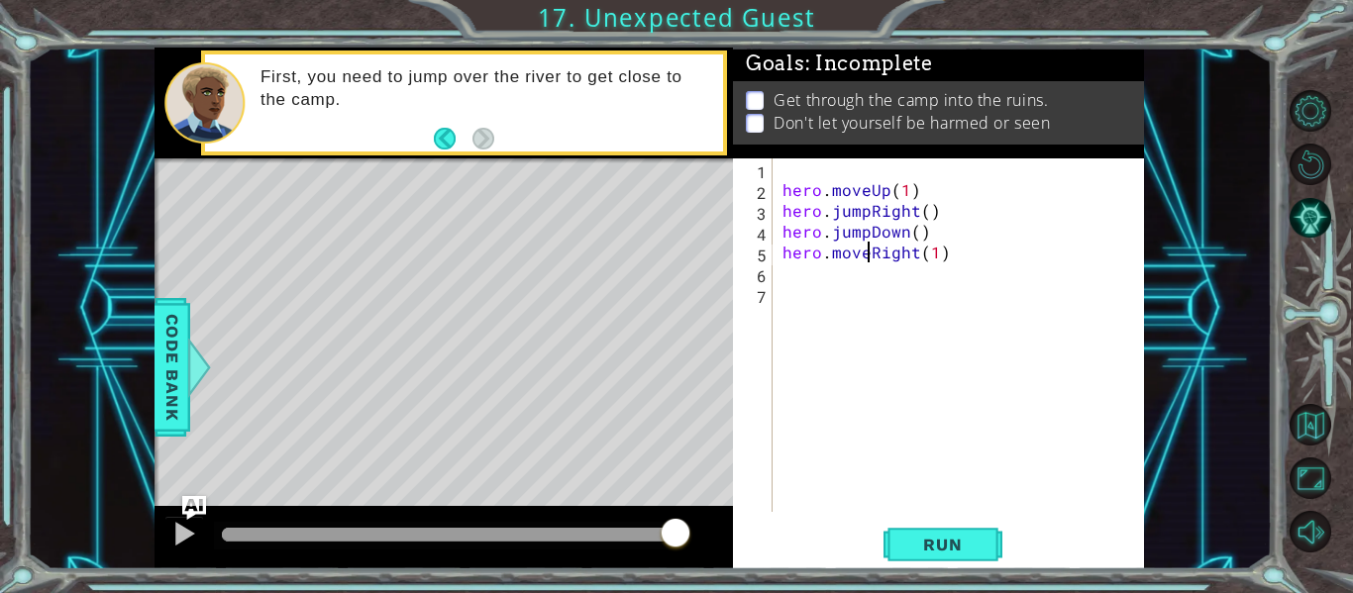
click at [866, 254] on div "hero . moveUp ( 1 ) hero . jumpRight ( ) hero . jumpDown ( ) hero . moveRight (…" at bounding box center [963, 355] width 371 height 395
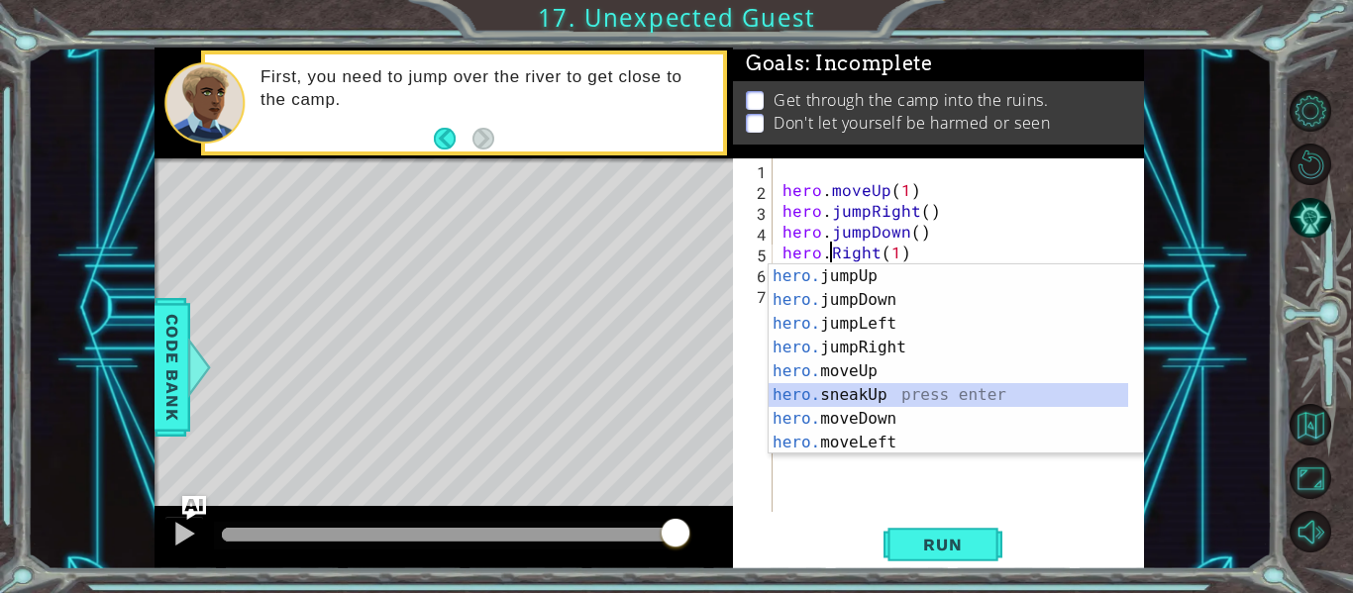
click at [841, 404] on div "hero. jumpUp press enter hero. jumpDown press enter hero. jumpLeft press enter …" at bounding box center [949, 383] width 360 height 238
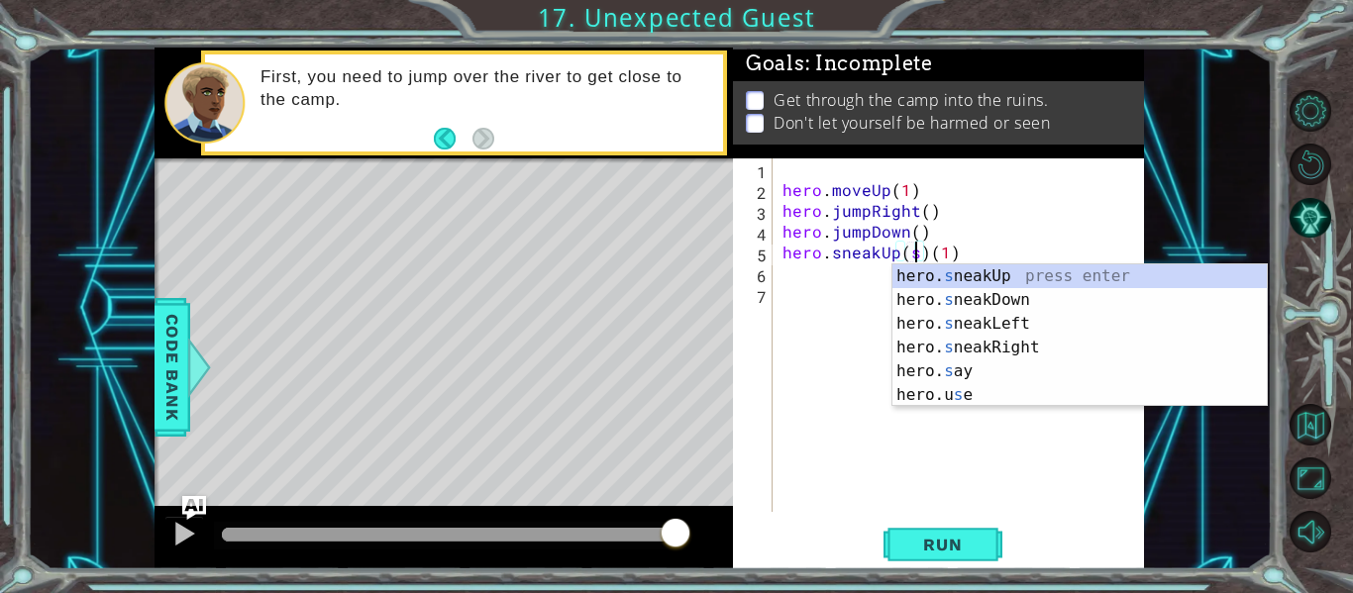
scroll to position [0, 9]
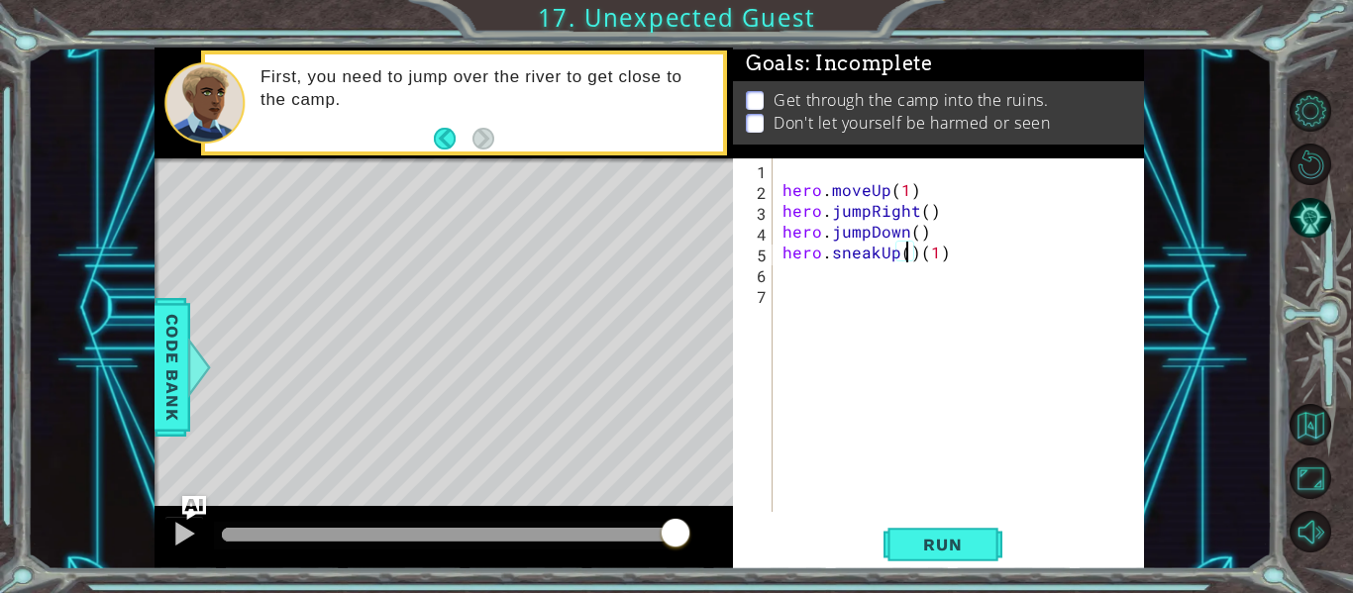
click at [894, 255] on div "hero . moveUp ( 1 ) hero . jumpRight ( ) hero . jumpDown ( ) hero . sneakUp ( )…" at bounding box center [963, 355] width 371 height 395
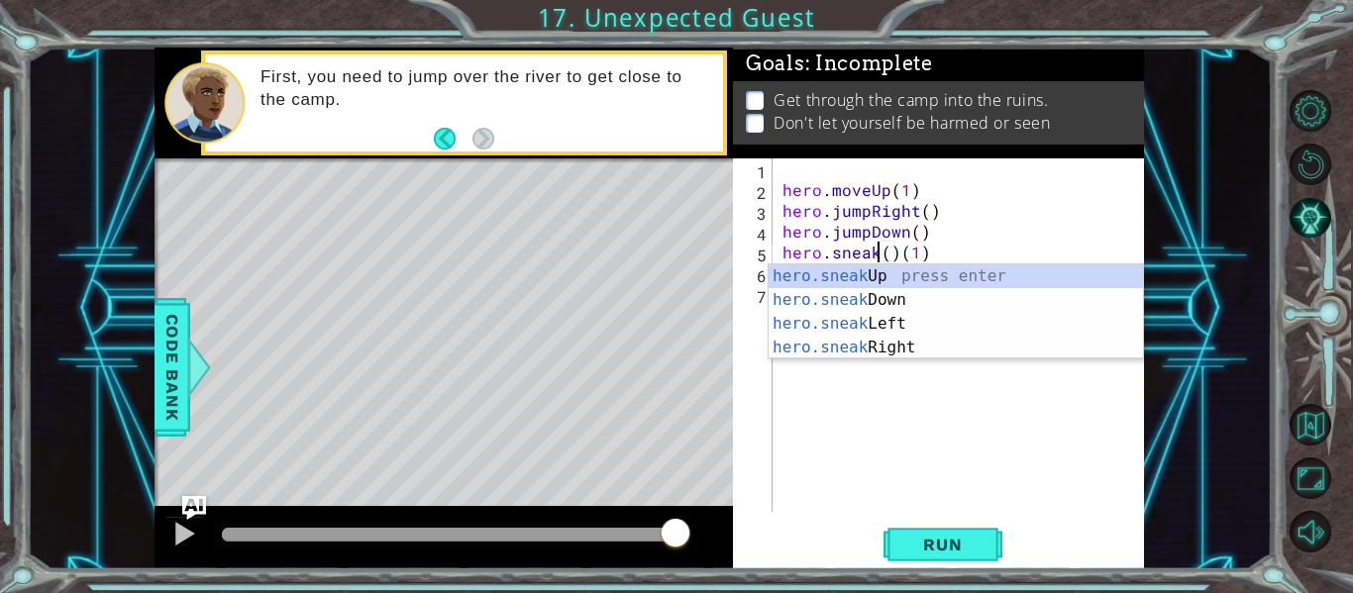
scroll to position [0, 8]
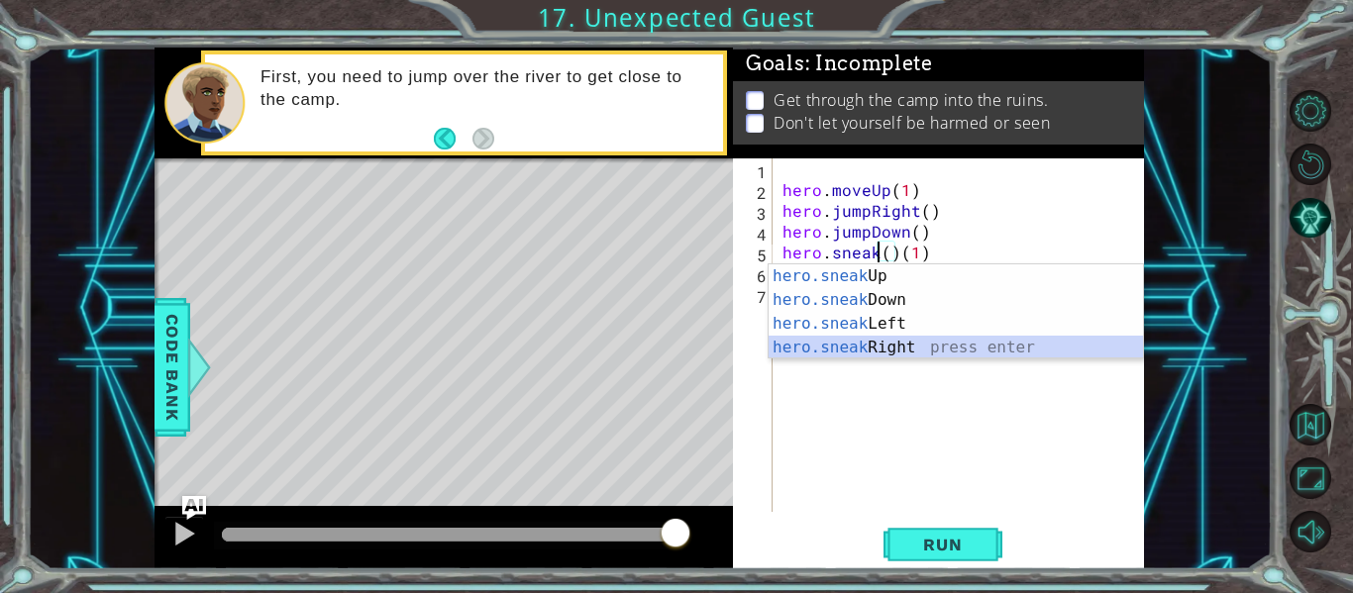
click at [876, 348] on div "hero.sneak Up press enter hero.sneak Down press enter hero.sneak Left press ent…" at bounding box center [956, 335] width 374 height 143
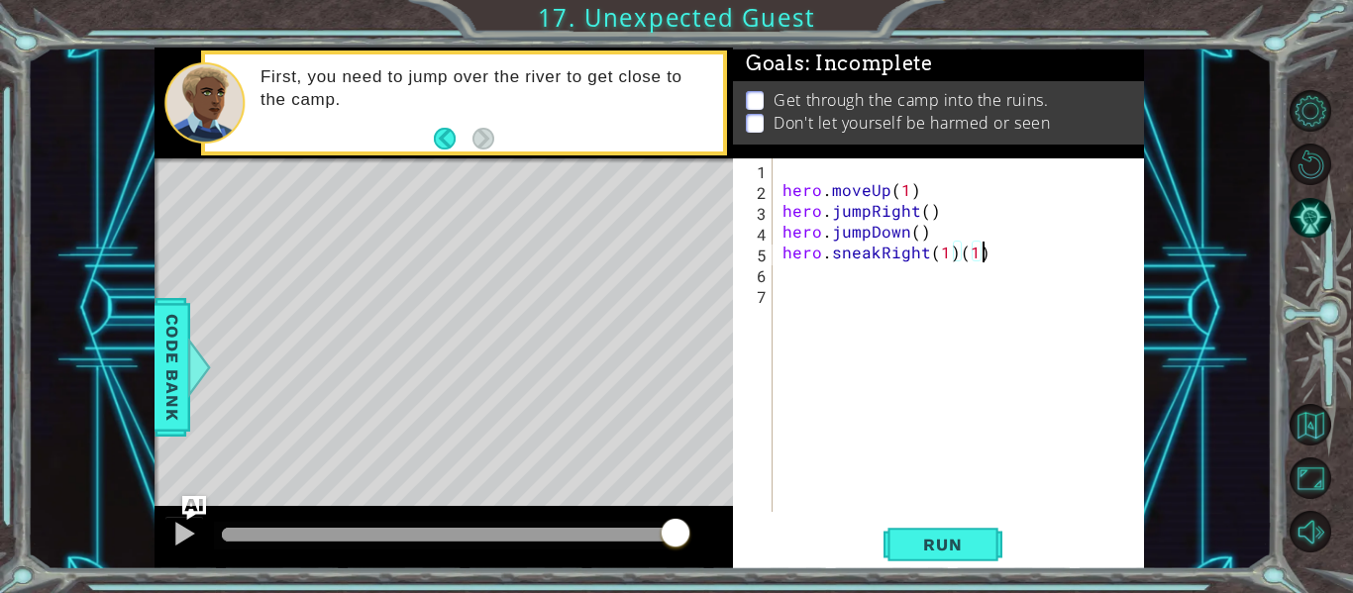
click at [989, 247] on div "hero . moveUp ( 1 ) hero . jumpRight ( ) hero . jumpDown ( ) hero . sneakRight …" at bounding box center [963, 355] width 371 height 395
type textarea "hero.sneakRight(1)"
click at [883, 292] on div "hero . moveUp ( 1 ) hero . jumpRight ( ) hero . jumpDown ( ) hero . sneakRight …" at bounding box center [963, 355] width 371 height 395
click at [881, 259] on div "hero . moveUp ( 1 ) hero . jumpRight ( ) hero . jumpDown ( ) hero . sneakRight …" at bounding box center [963, 355] width 371 height 395
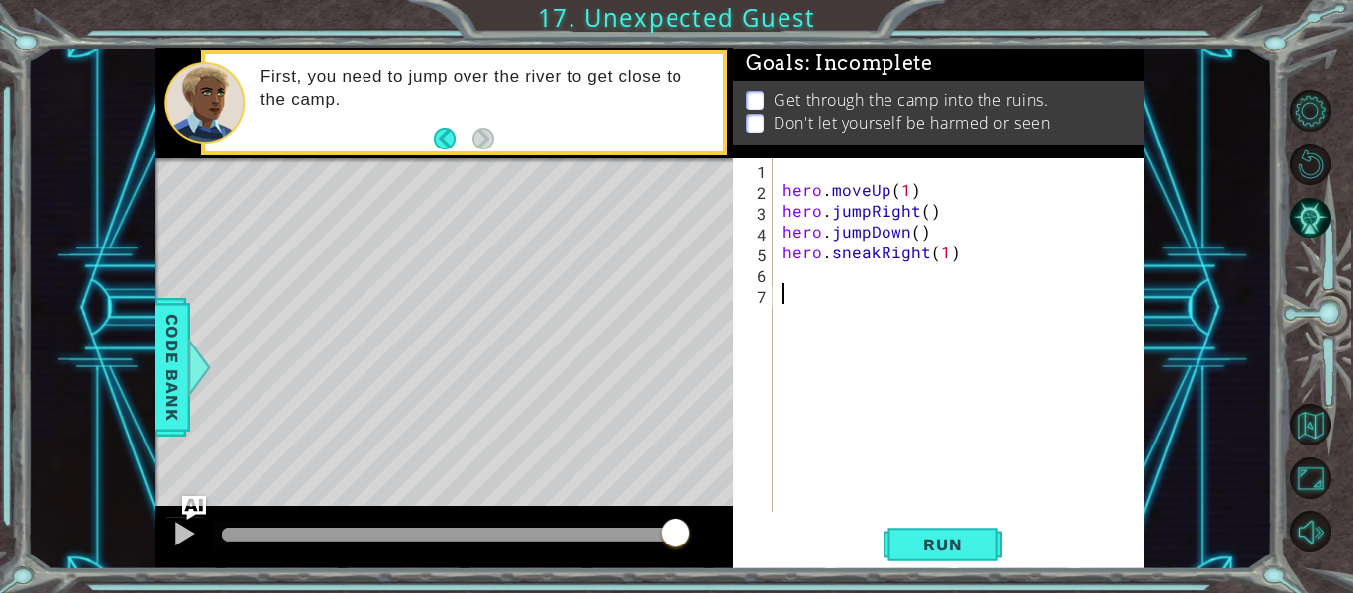
type textarea "hero.sneakRight(1)"
click at [883, 277] on div "hero . moveUp ( 1 ) hero . jumpRight ( ) hero . jumpDown ( ) hero . sneakRight …" at bounding box center [963, 355] width 371 height 395
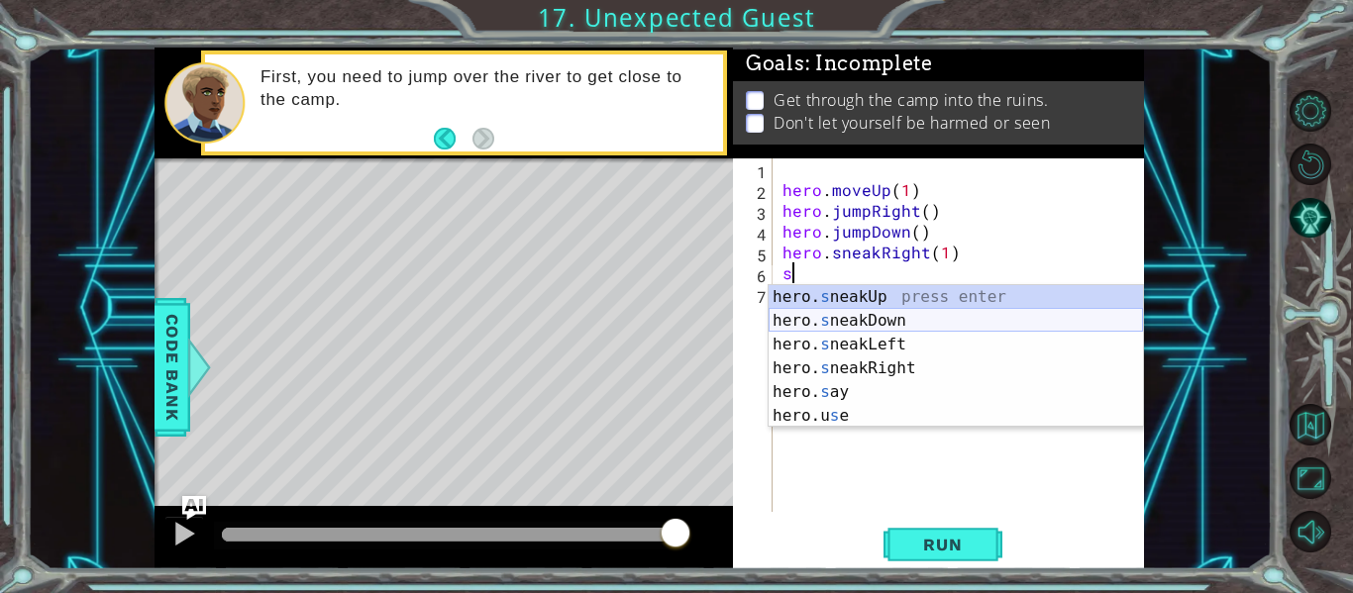
click at [873, 321] on div "hero. s neakUp press enter hero. s neakDown press enter hero. s neakLeft press …" at bounding box center [956, 380] width 374 height 190
type textarea "hero.sneakDown(1)"
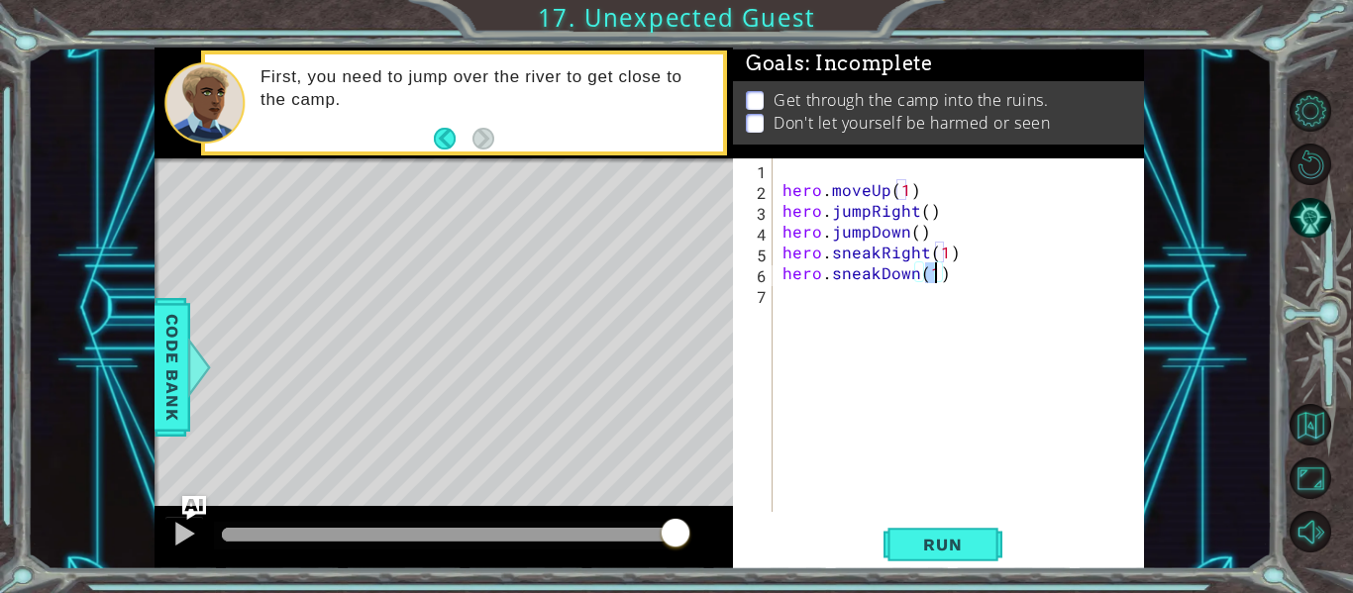
click at [864, 307] on div "hero . moveUp ( 1 ) hero . jumpRight ( ) hero . jumpDown ( ) hero . sneakRight …" at bounding box center [963, 355] width 371 height 395
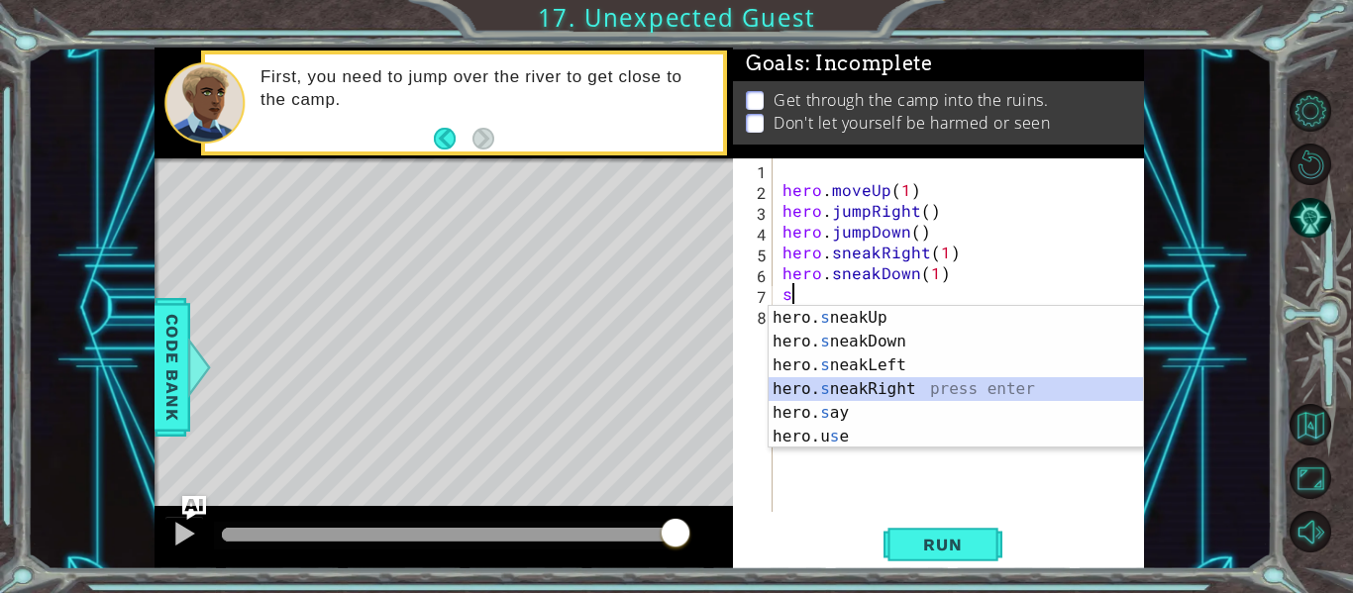
click at [902, 392] on div "hero. s neakUp press enter hero. s neakDown press enter hero. s neakLeft press …" at bounding box center [956, 401] width 374 height 190
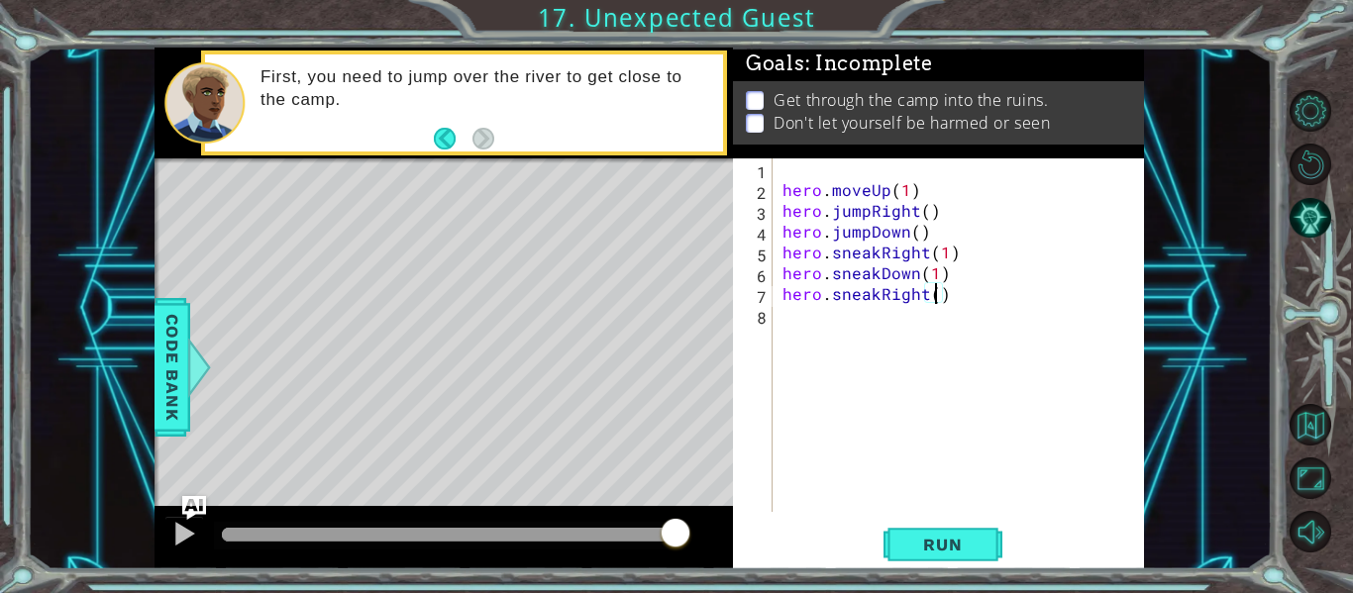
scroll to position [0, 10]
type textarea "hero.sneakRight(2)"
click at [942, 540] on span "Run" at bounding box center [942, 545] width 78 height 20
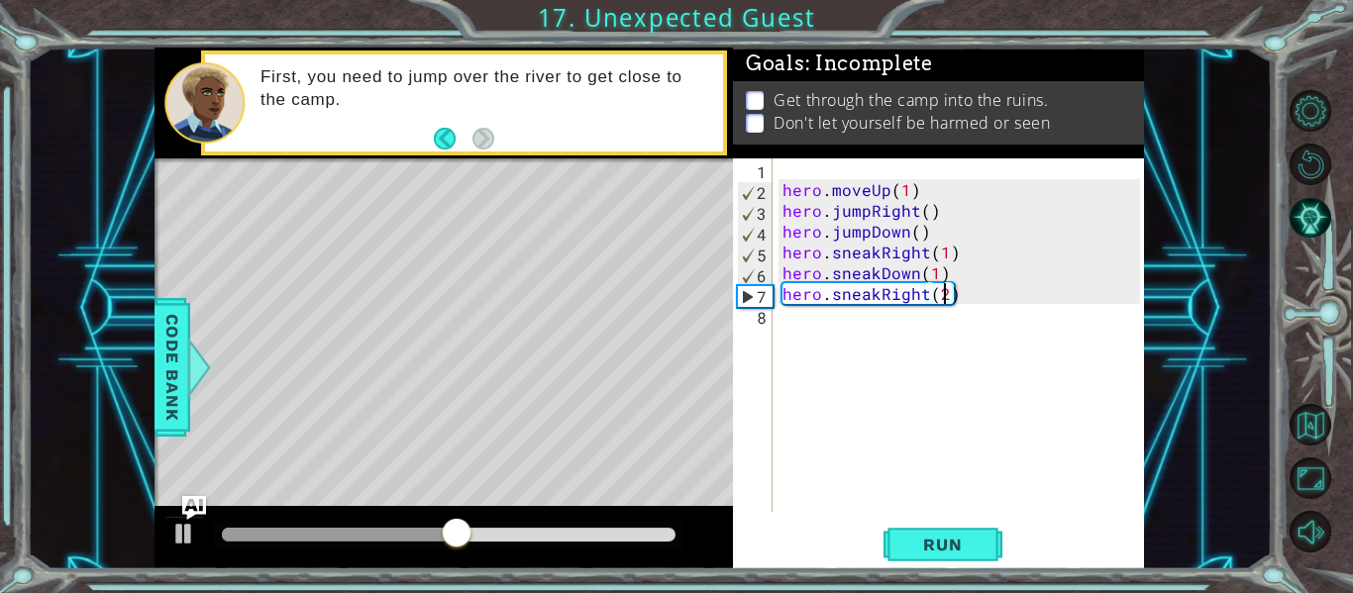
click at [872, 328] on div "hero . moveUp ( 1 ) hero . jumpRight ( ) hero . jumpDown ( ) hero . sneakRight …" at bounding box center [963, 355] width 371 height 395
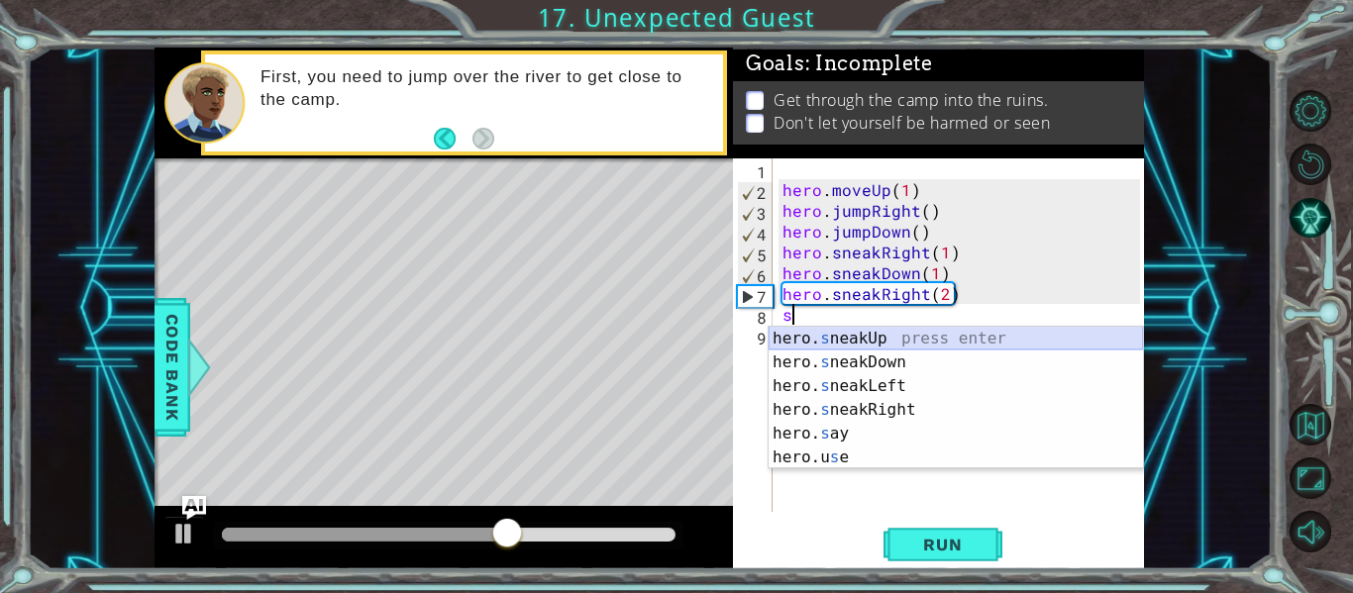
click at [852, 327] on div "hero. s neakUp press enter hero. s neakDown press enter hero. s neakLeft press …" at bounding box center [956, 422] width 374 height 190
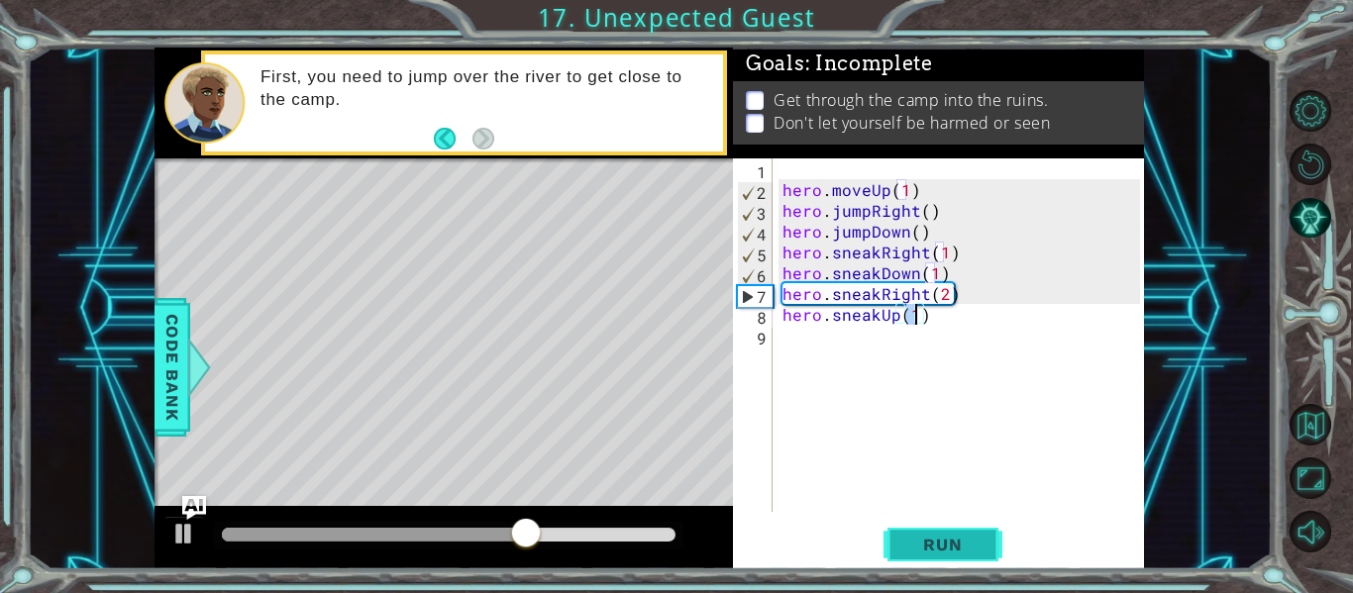
type textarea "hero.sneakUp(1)"
click at [971, 547] on span "Run" at bounding box center [942, 545] width 78 height 20
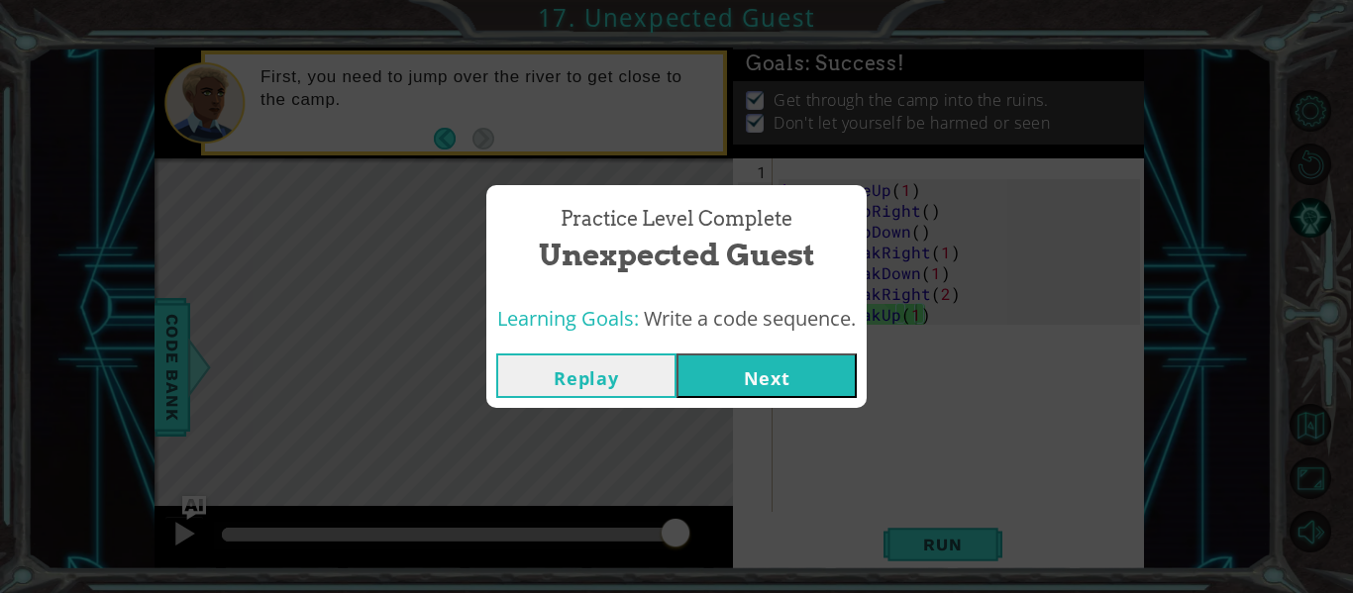
click at [746, 380] on button "Next" at bounding box center [766, 376] width 180 height 45
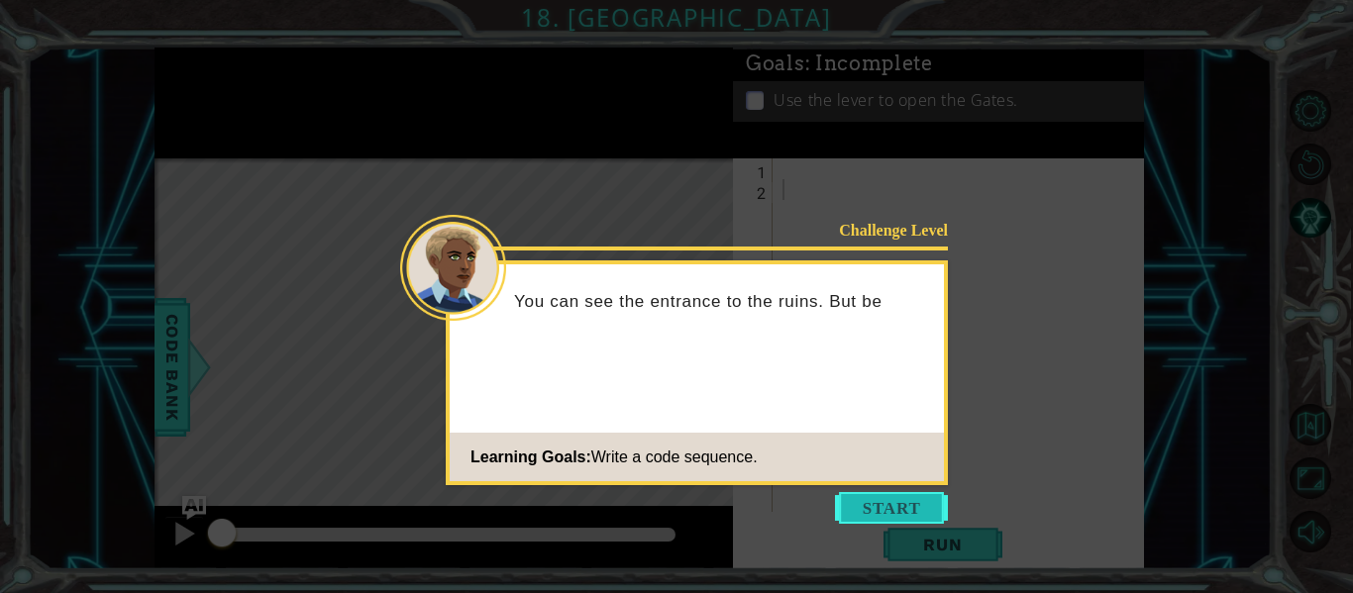
click at [882, 521] on button "Start" at bounding box center [891, 508] width 113 height 32
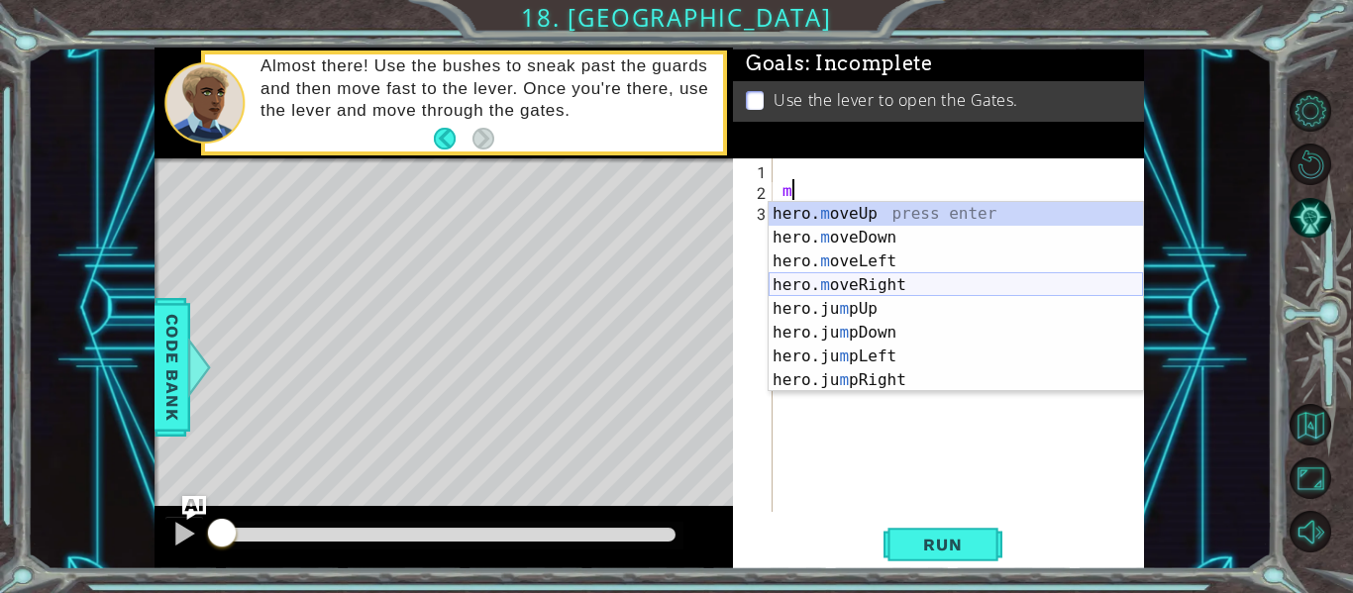
click at [871, 283] on div "hero. m oveUp press enter hero. m oveDown press enter hero. m oveLeft press ent…" at bounding box center [956, 321] width 374 height 238
type textarea "hero.moveRight(1)"
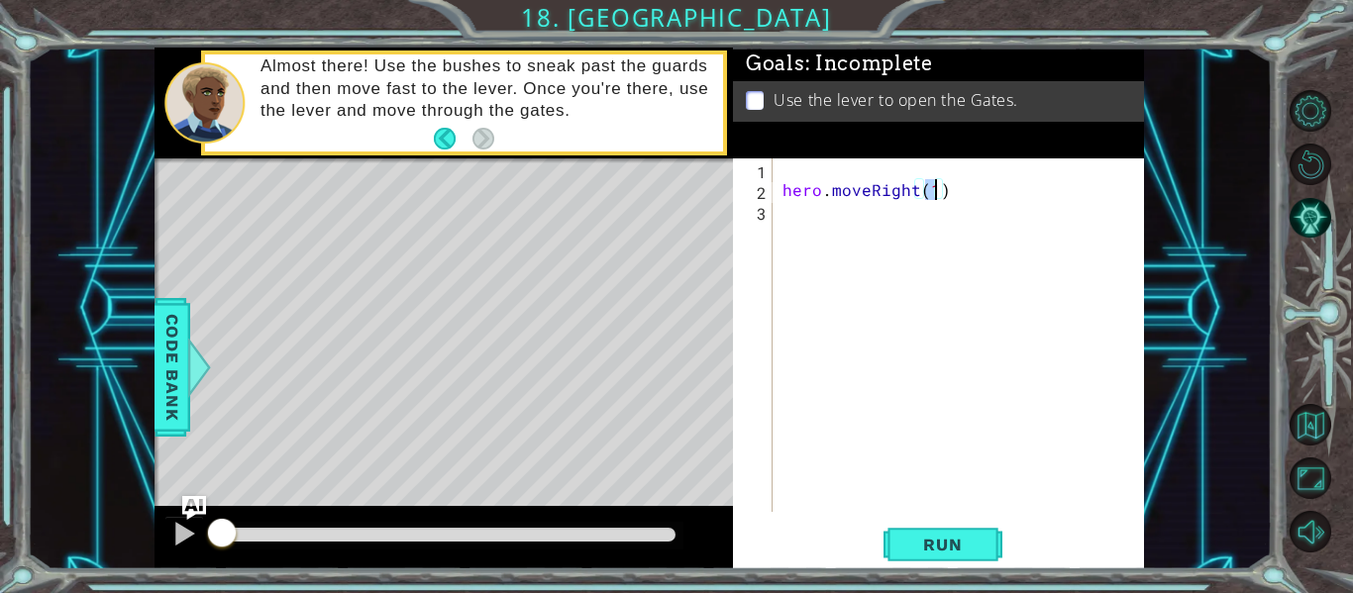
click at [827, 216] on div "hero . moveRight ( 1 )" at bounding box center [963, 355] width 371 height 395
